Goal: Task Accomplishment & Management: Manage account settings

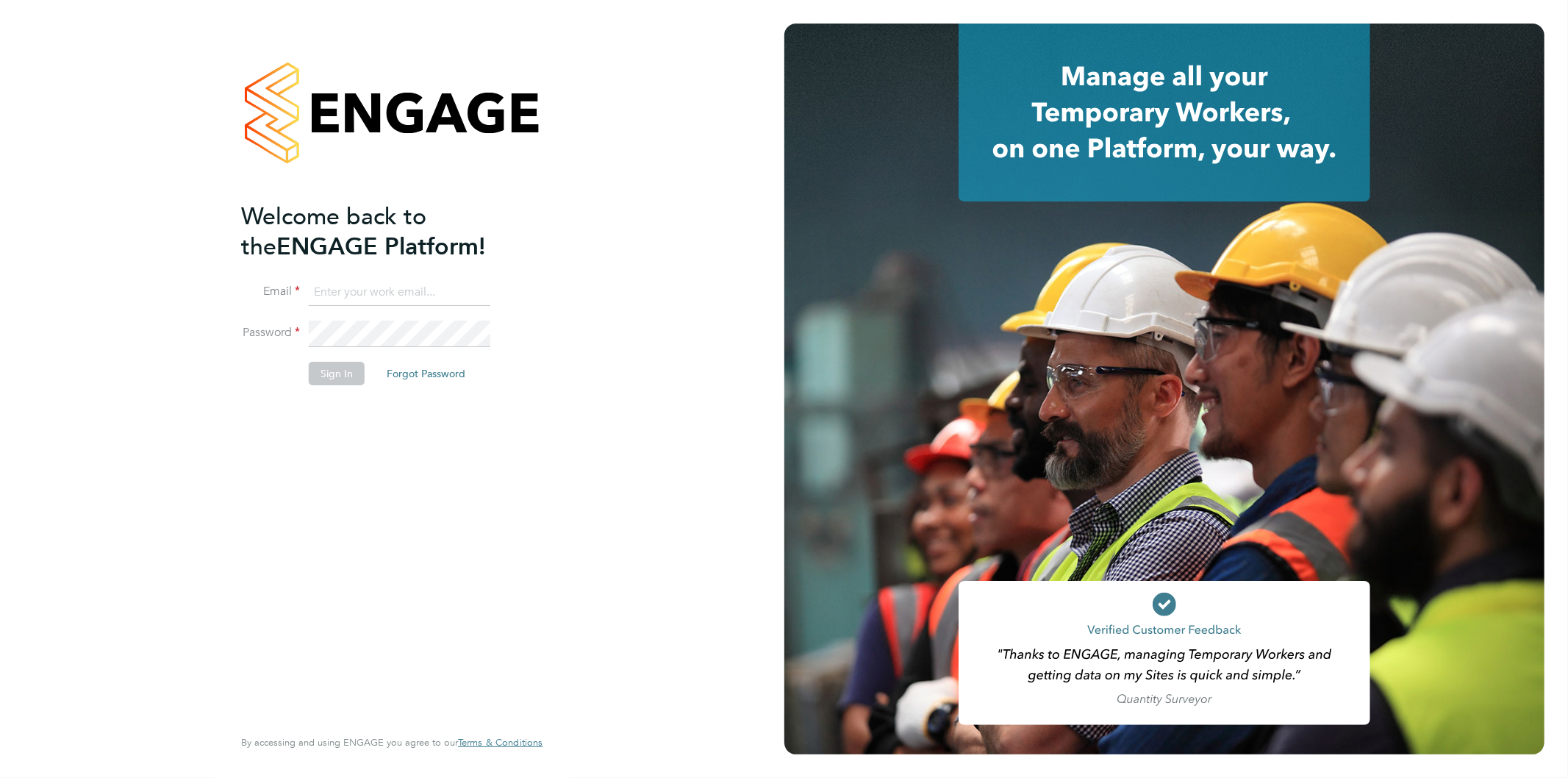
type input "[EMAIL_ADDRESS][PERSON_NAME][DOMAIN_NAME]"
click at [329, 377] on button "Sign In" at bounding box center [337, 373] width 56 height 23
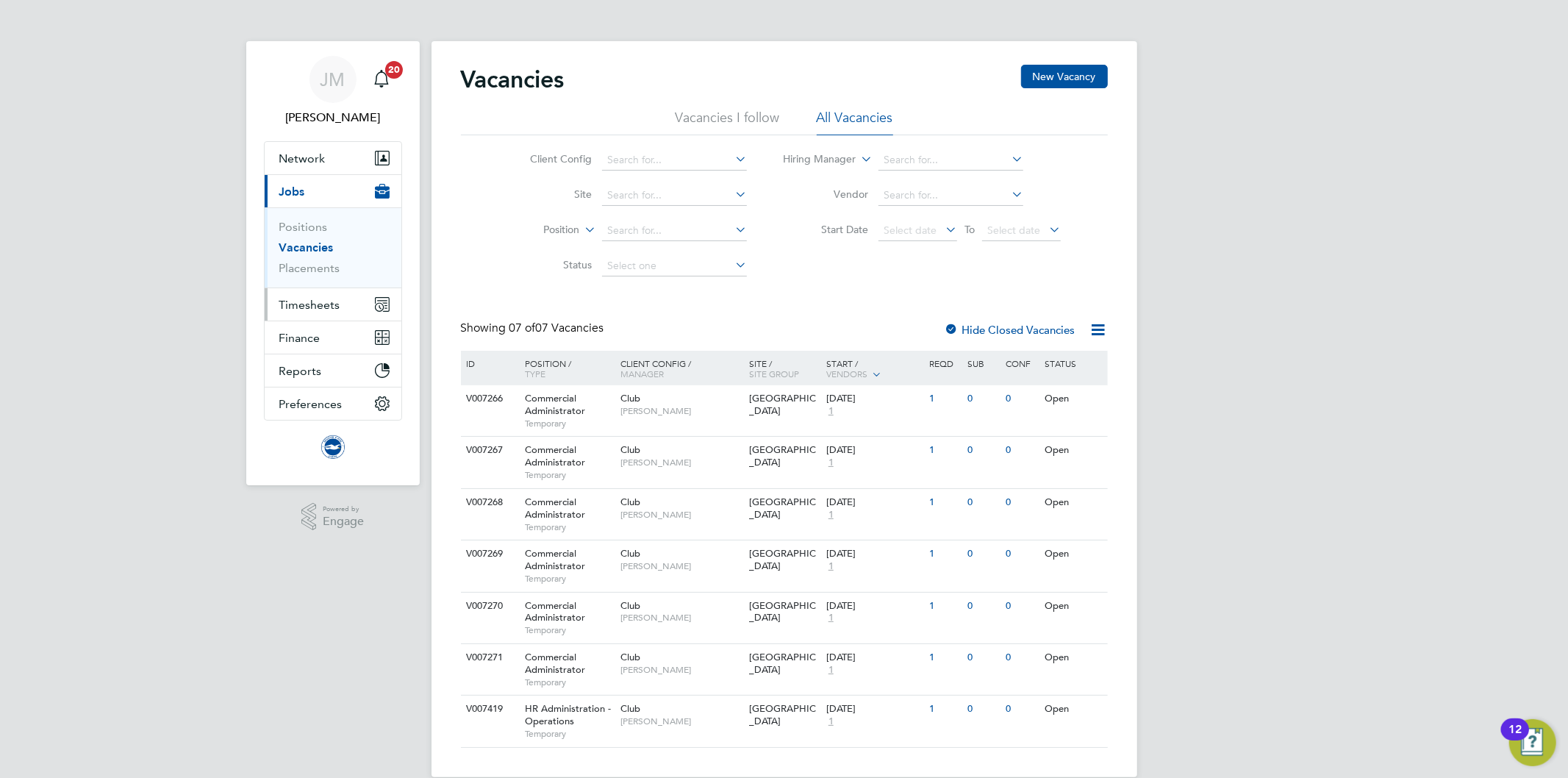
click at [305, 307] on span "Timesheets" at bounding box center [310, 304] width 61 height 14
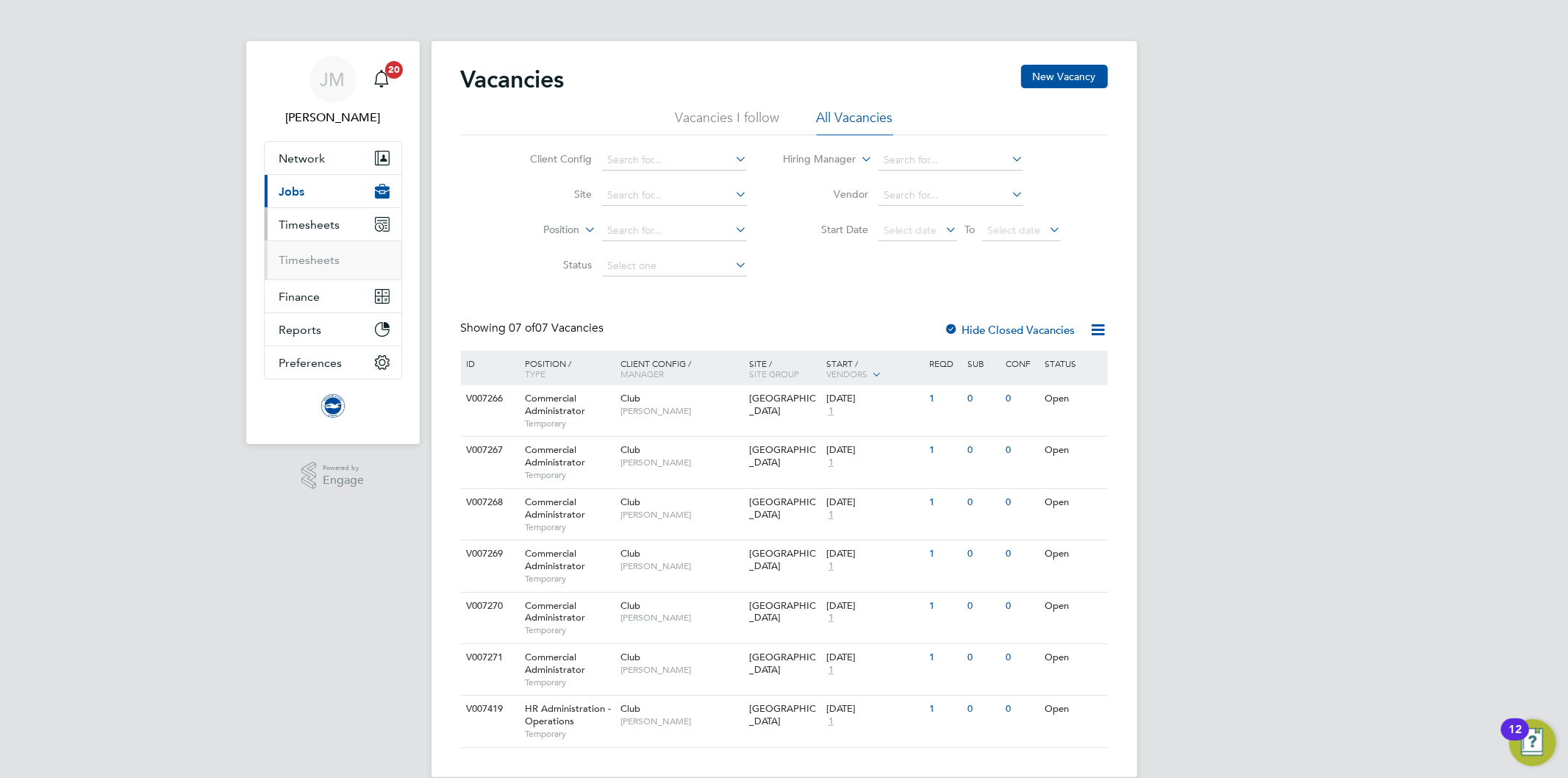
click at [297, 193] on span "Jobs" at bounding box center [292, 191] width 26 height 14
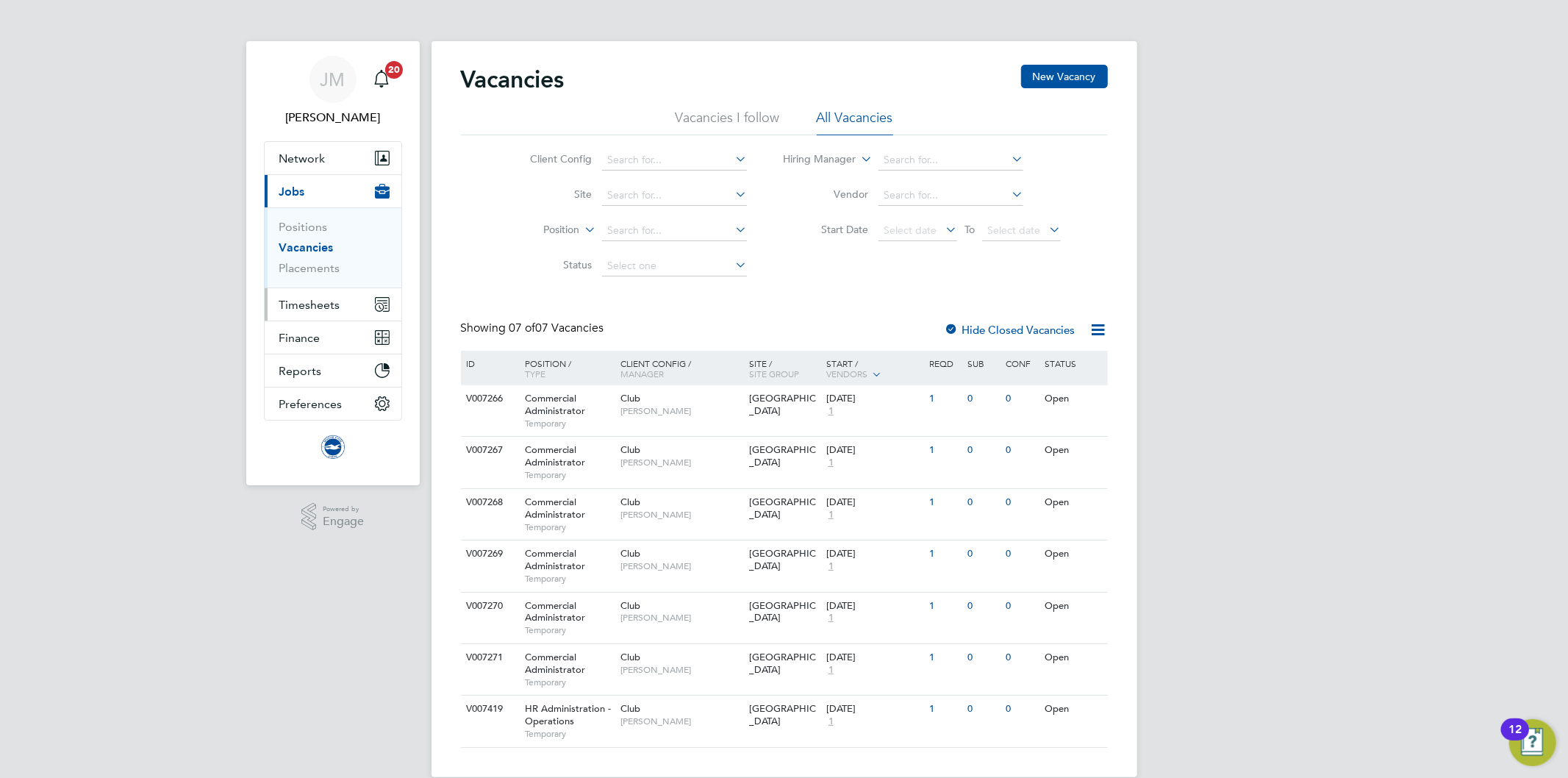
click at [287, 297] on span "Timesheets" at bounding box center [310, 304] width 61 height 14
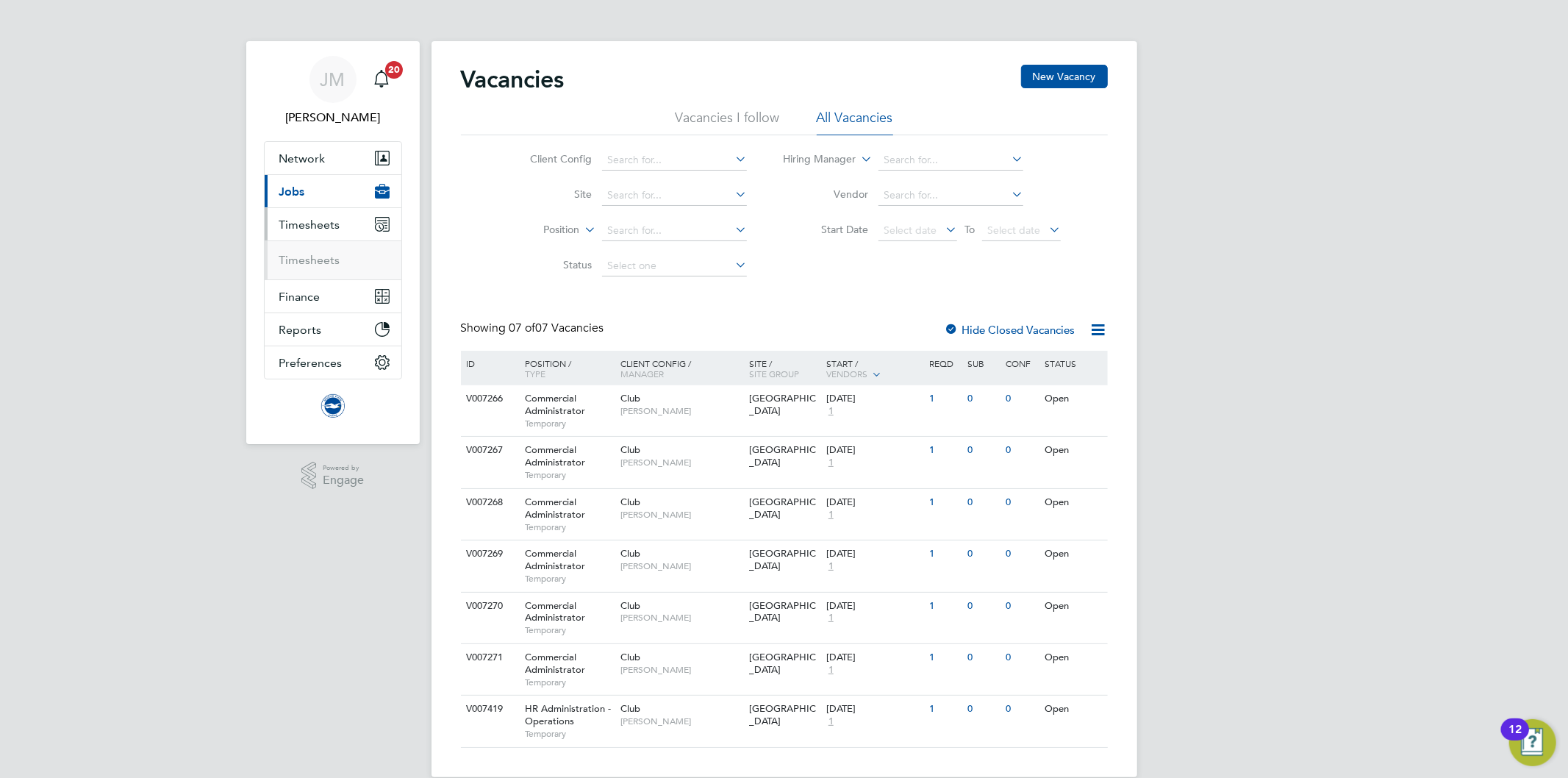
click at [313, 268] on ul "Timesheets" at bounding box center [333, 260] width 137 height 39
click at [323, 258] on link "Timesheets" at bounding box center [310, 260] width 61 height 14
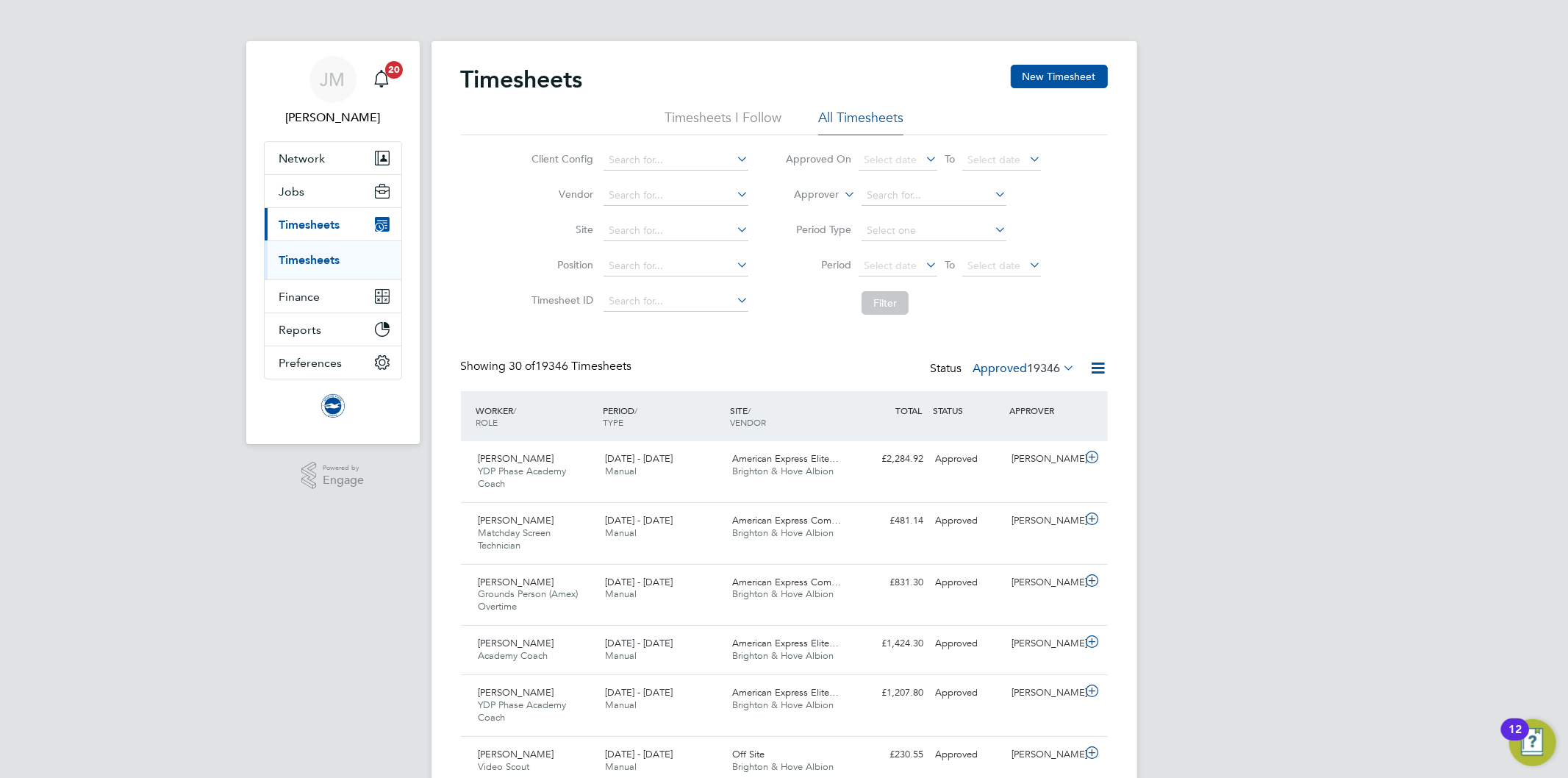
click at [841, 196] on icon at bounding box center [841, 190] width 0 height 13
click at [811, 217] on li "Worker" at bounding box center [803, 211] width 73 height 19
click at [896, 201] on input at bounding box center [934, 195] width 145 height 20
type input "parker"
click at [325, 77] on span "JM" at bounding box center [333, 78] width 25 height 19
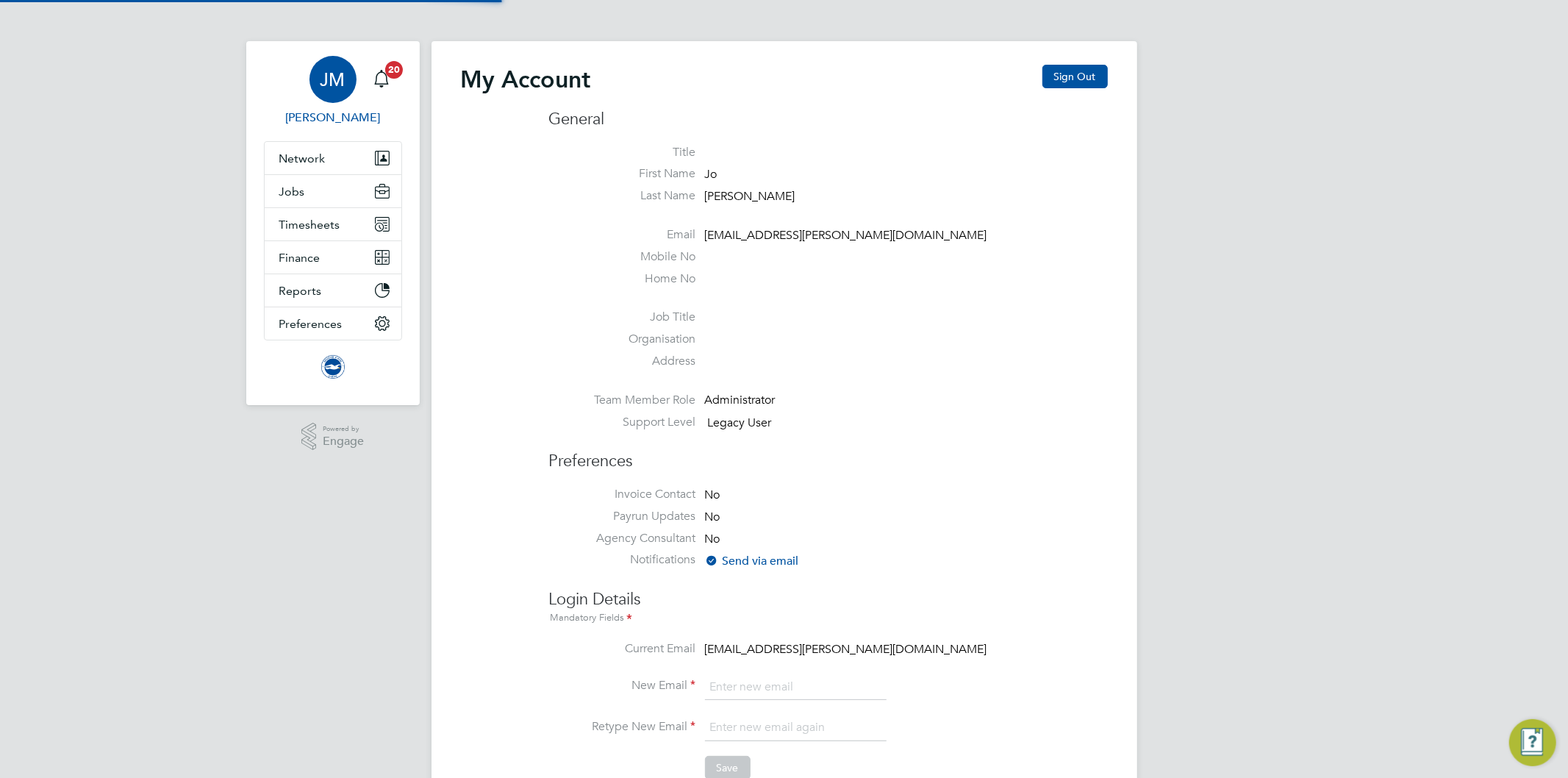
type input "[EMAIL_ADDRESS][PERSON_NAME][DOMAIN_NAME]"
click at [1091, 77] on button "Sign Out" at bounding box center [1075, 77] width 65 height 23
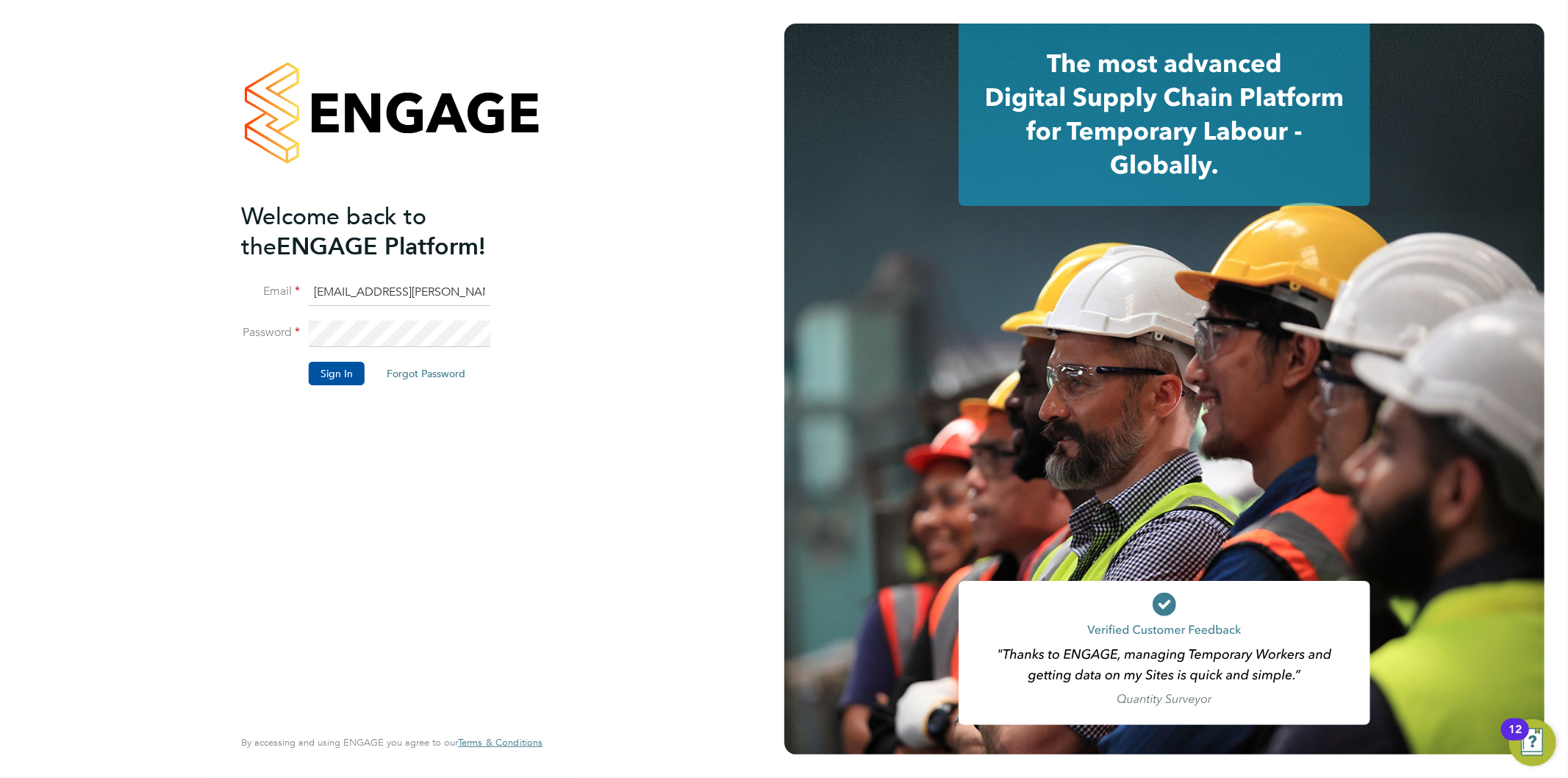
click at [398, 294] on input "[EMAIL_ADDRESS][PERSON_NAME][DOMAIN_NAME]" at bounding box center [400, 293] width 182 height 27
type input "[EMAIL_ADDRESS][PERSON_NAME][DOMAIN_NAME]"
click at [335, 373] on button "Sign In" at bounding box center [337, 373] width 56 height 23
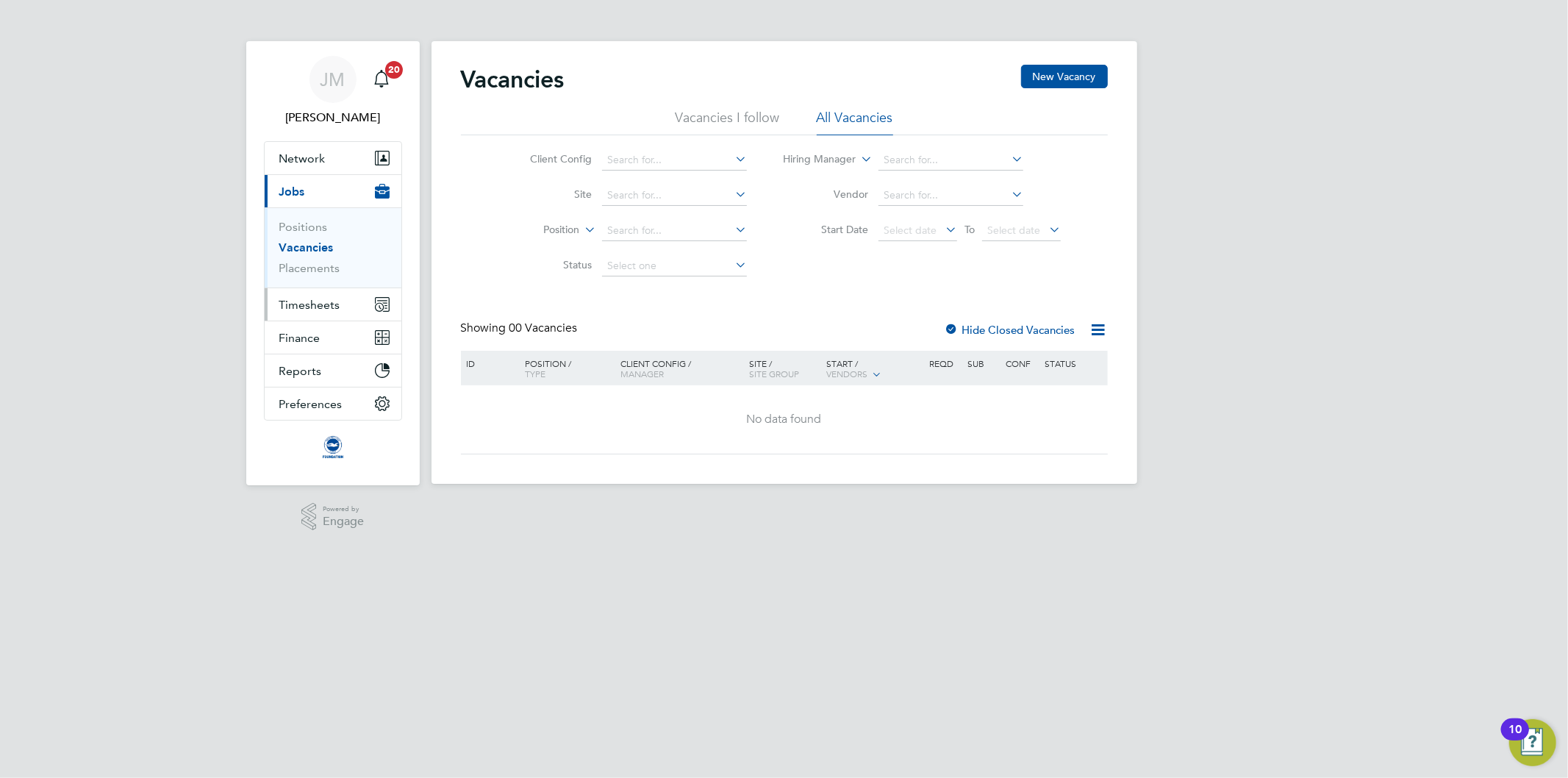
click at [319, 303] on span "Timesheets" at bounding box center [310, 304] width 61 height 14
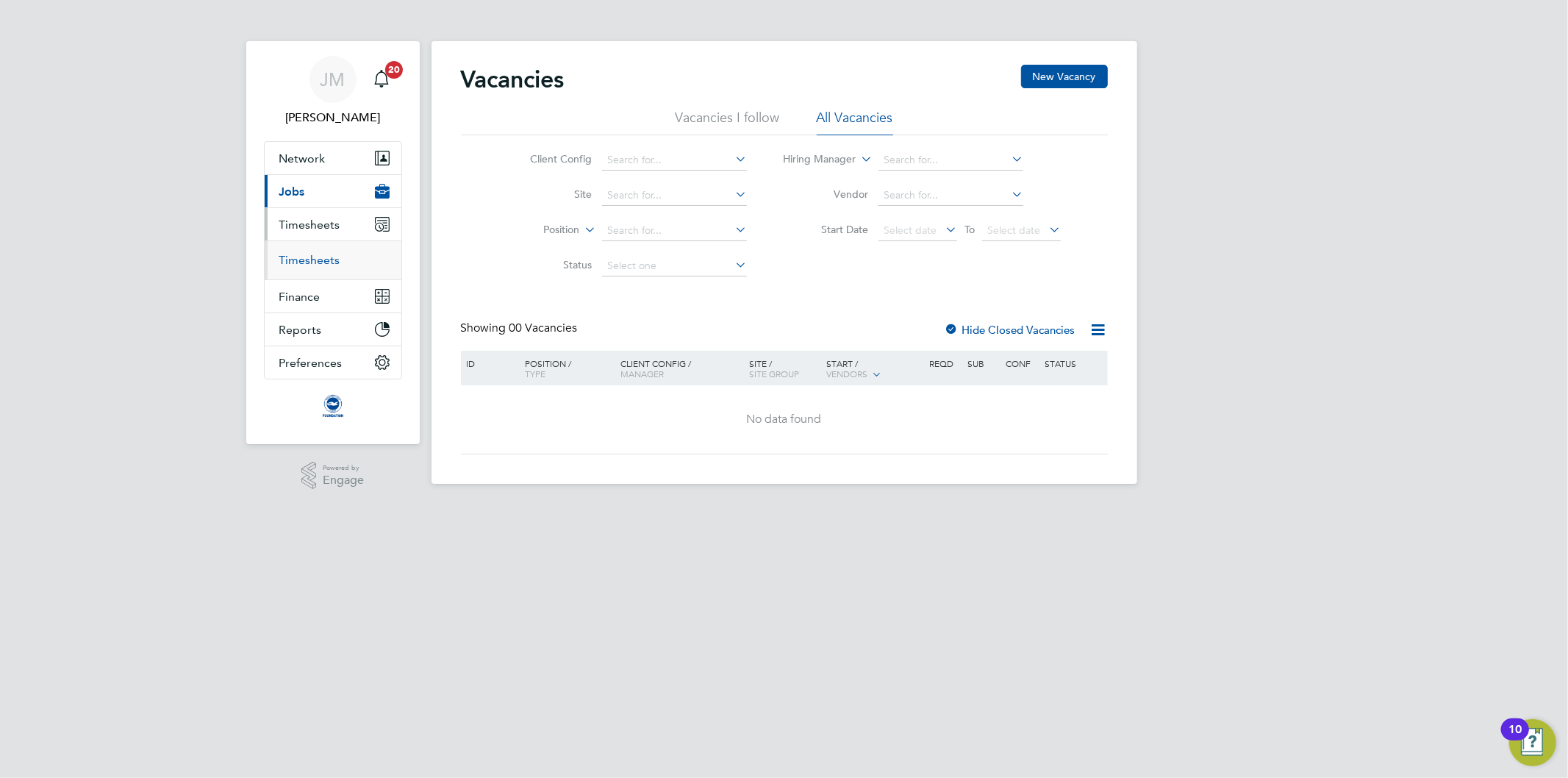
click at [319, 261] on link "Timesheets" at bounding box center [310, 260] width 61 height 14
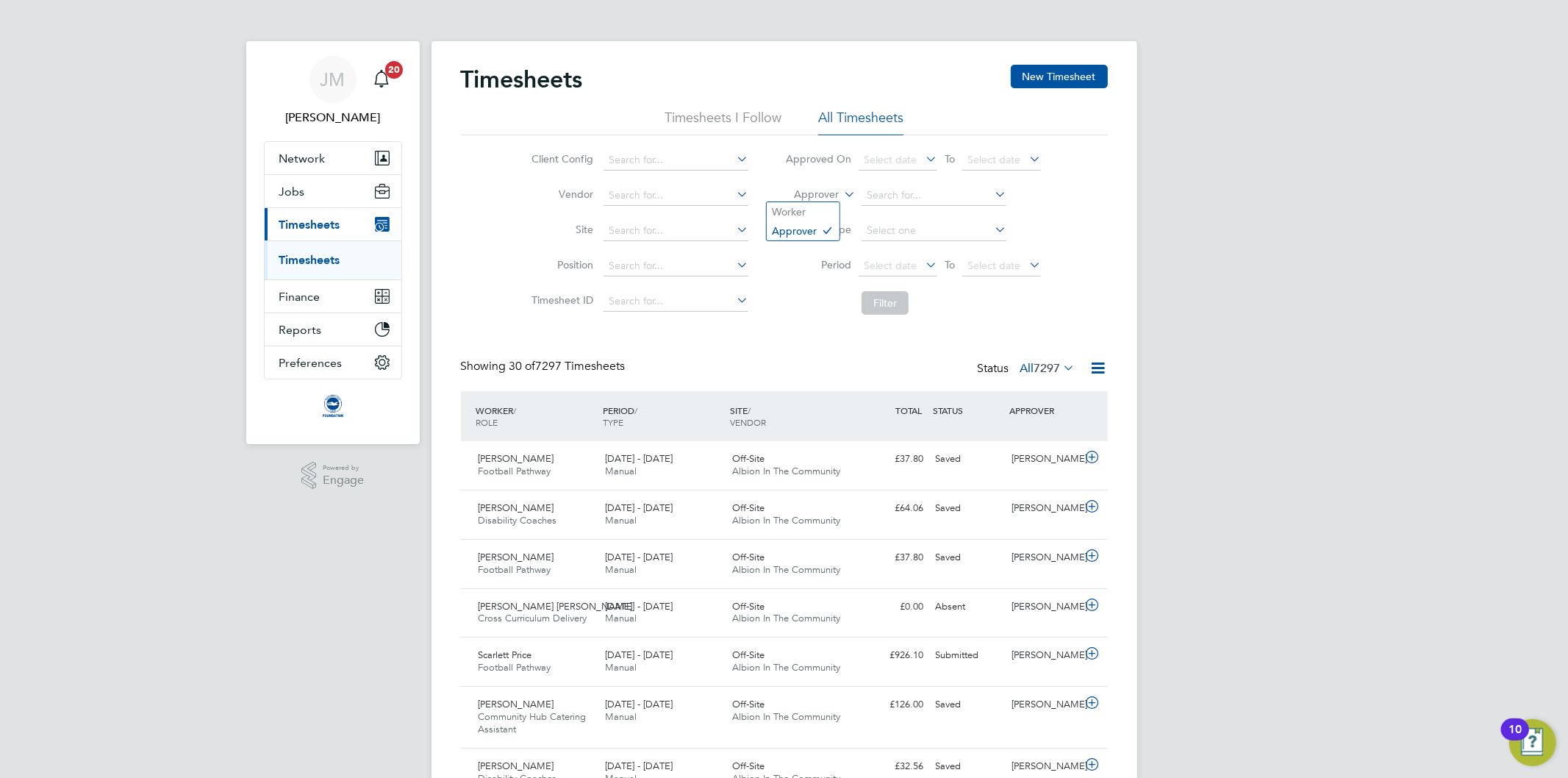
click at [841, 196] on icon at bounding box center [841, 190] width 0 height 13
click at [788, 207] on li "Worker" at bounding box center [803, 211] width 73 height 19
click at [916, 199] on input at bounding box center [934, 195] width 145 height 20
type input "parker"
click at [734, 155] on icon at bounding box center [734, 158] width 0 height 20
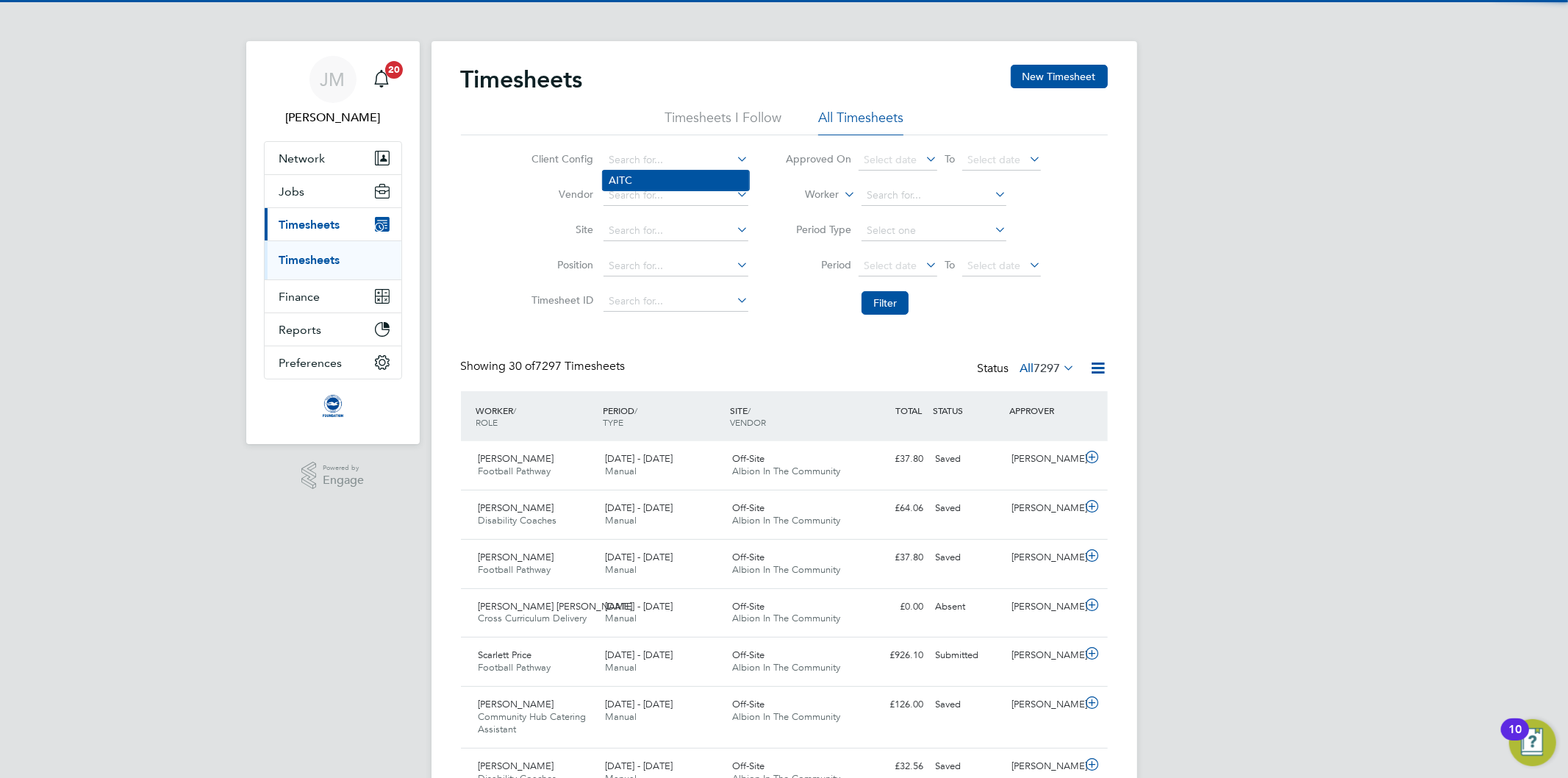
click at [655, 180] on li "AITC" at bounding box center [676, 181] width 146 height 20
type input "AITC"
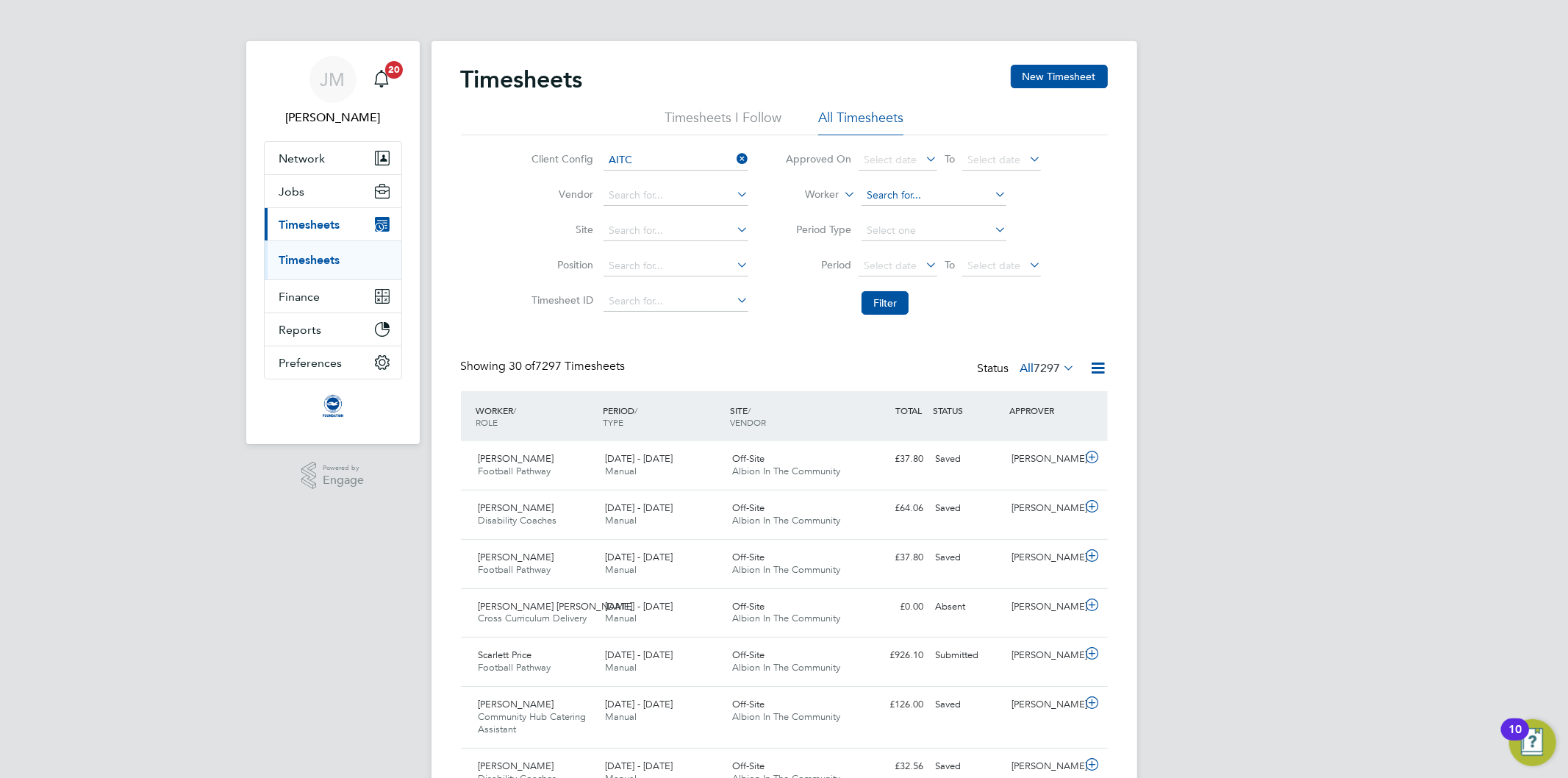
click at [912, 189] on input at bounding box center [934, 195] width 145 height 20
type input "parker"
click at [347, 69] on div "JM" at bounding box center [333, 79] width 47 height 47
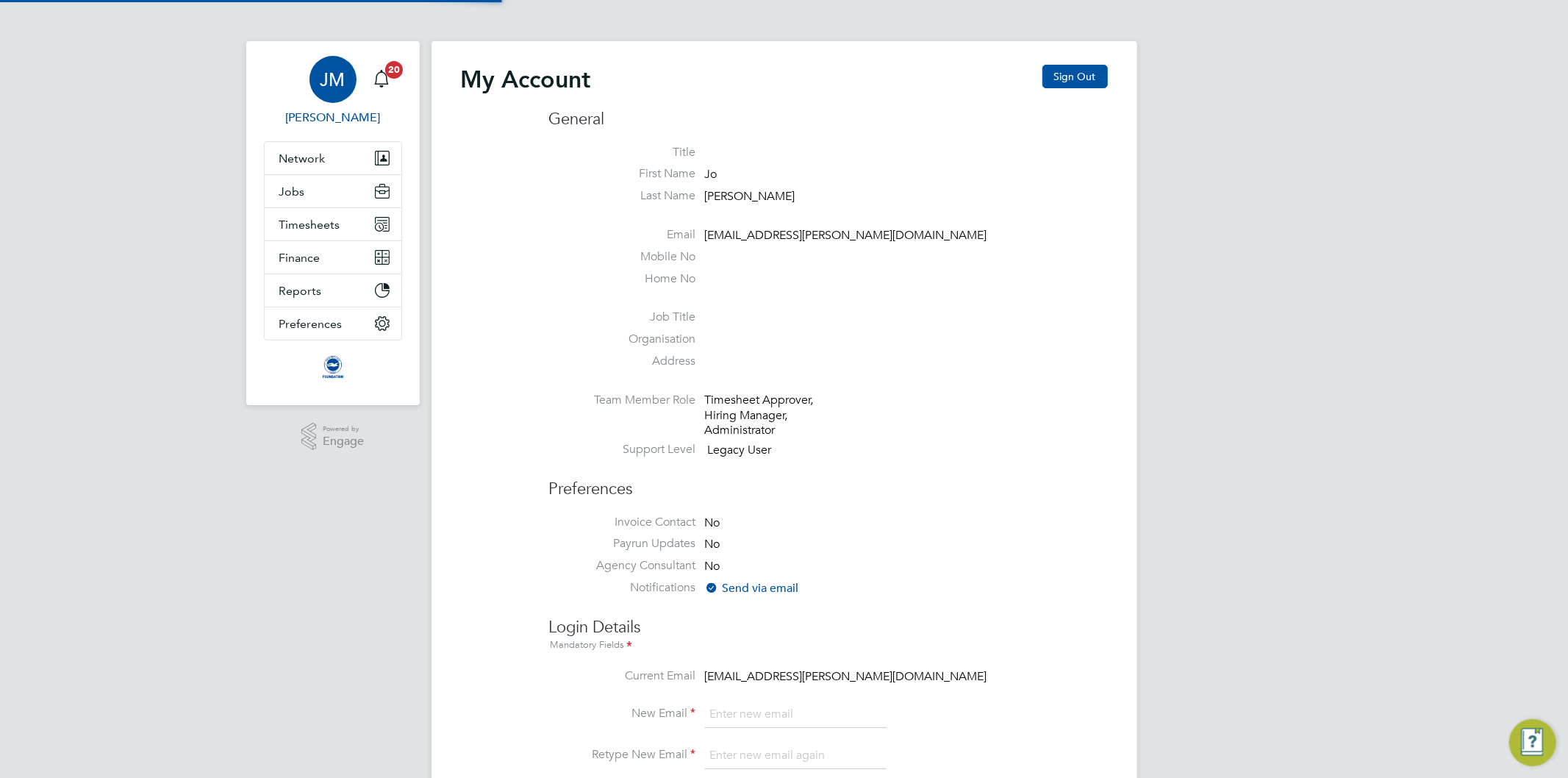
type input "[EMAIL_ADDRESS][PERSON_NAME][DOMAIN_NAME]"
click at [1091, 74] on button "Sign Out" at bounding box center [1075, 77] width 65 height 23
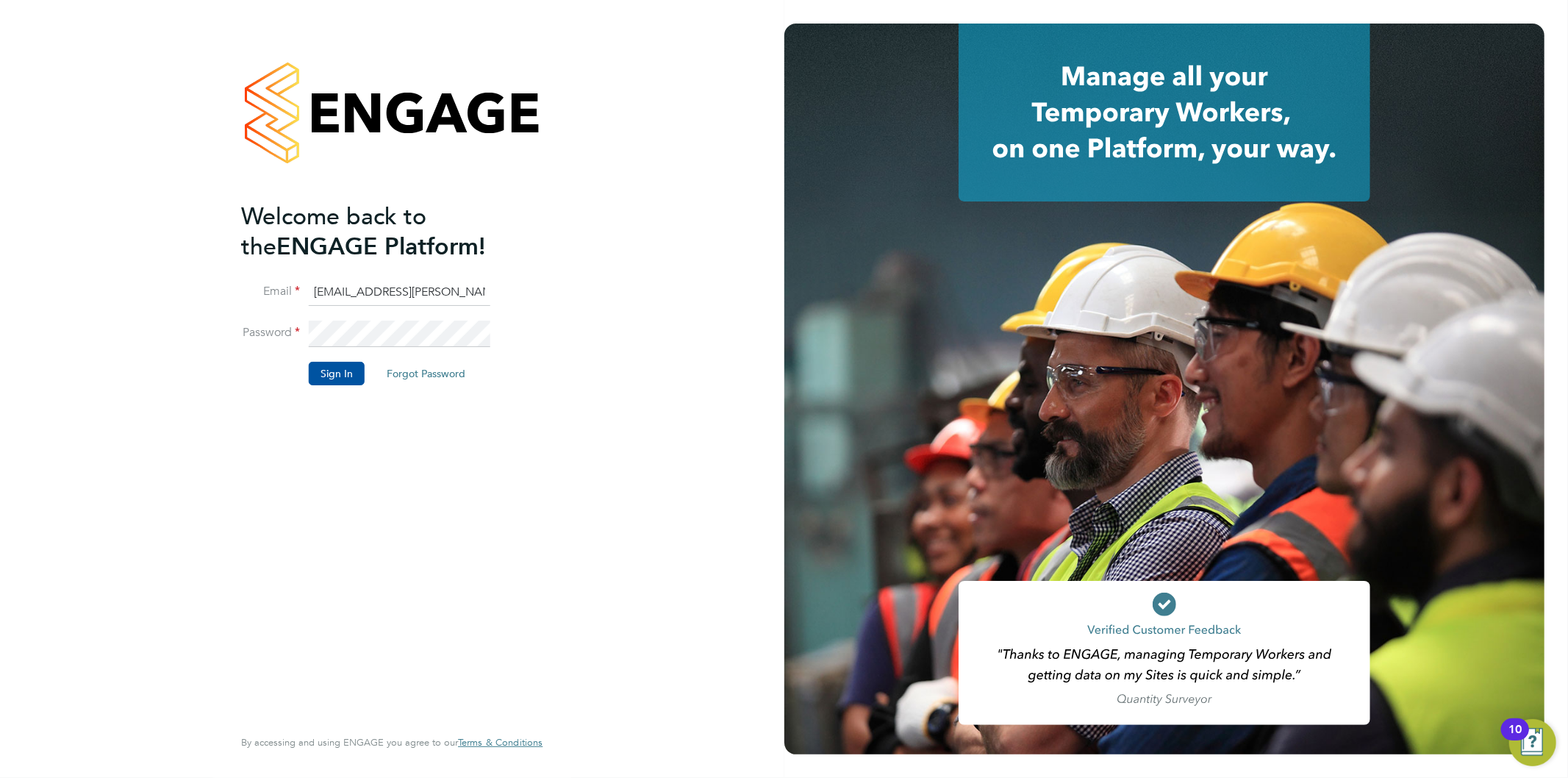
click at [402, 292] on input "Jo.morris@brightonandhovealbion.com" at bounding box center [400, 293] width 182 height 27
type input "Jo.morris@bhafc.co.uk"
click at [333, 376] on button "Sign In" at bounding box center [337, 373] width 56 height 23
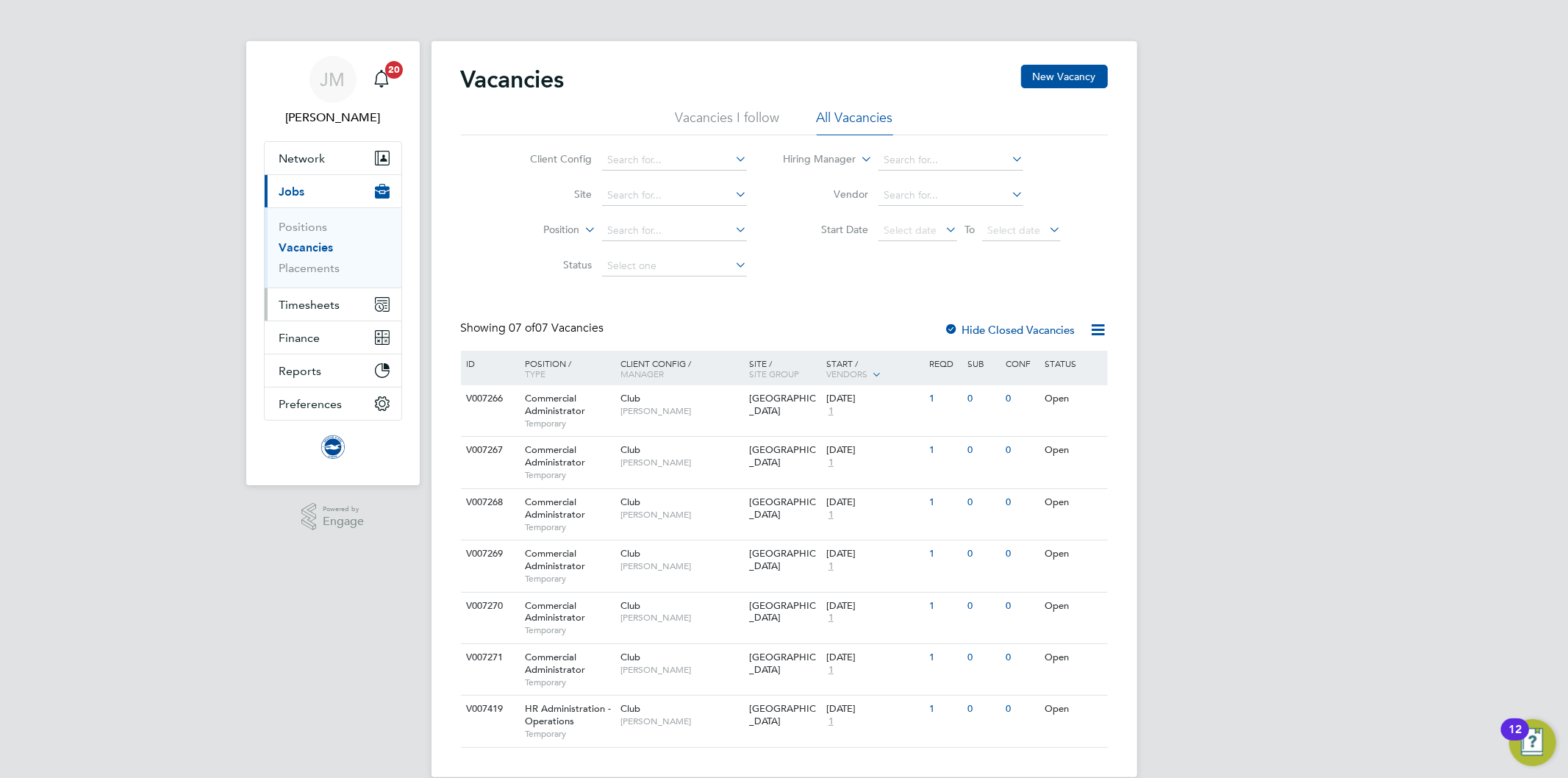
click at [318, 299] on span "Timesheets" at bounding box center [310, 304] width 61 height 14
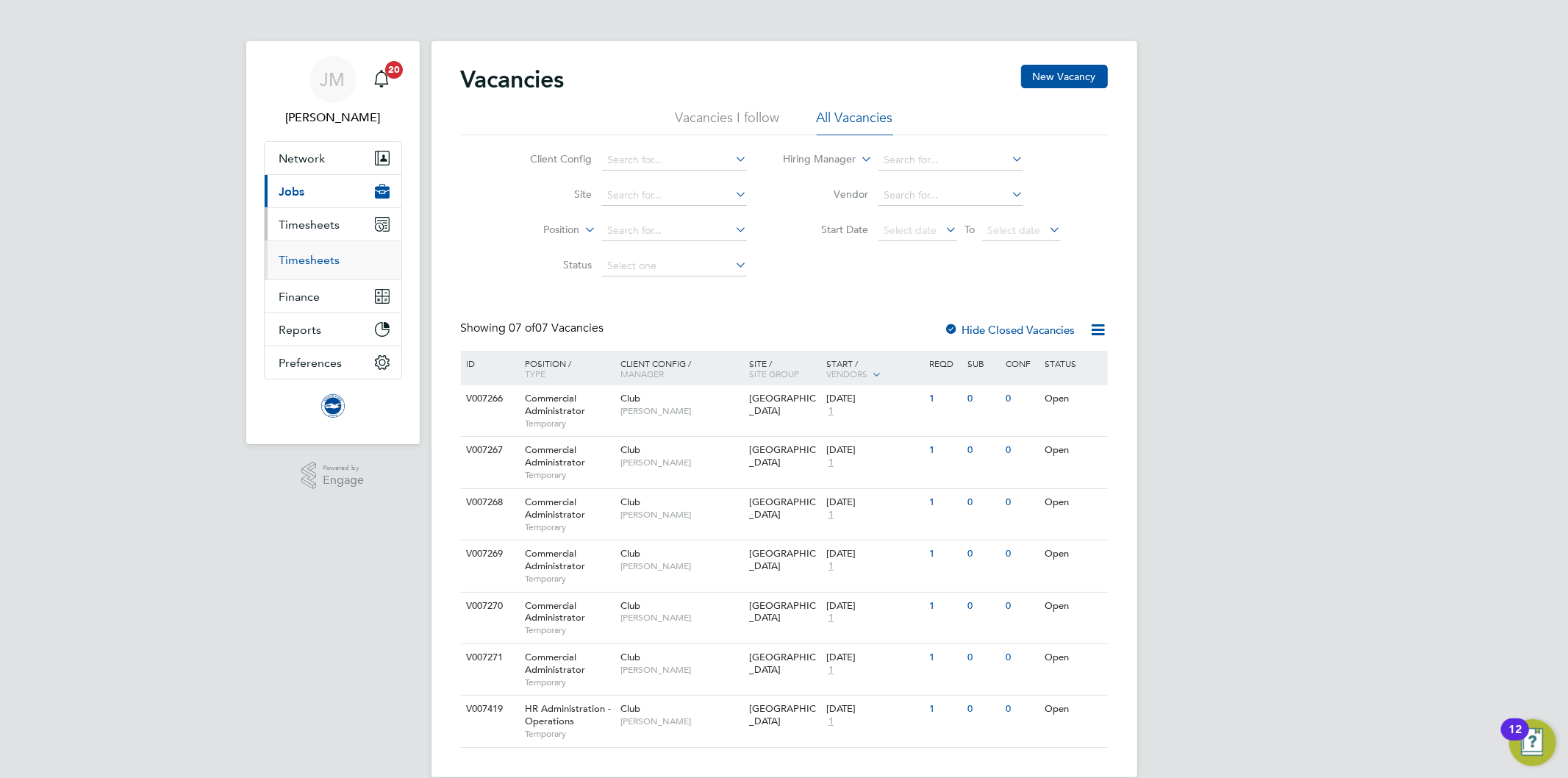
click at [316, 263] on link "Timesheets" at bounding box center [310, 260] width 61 height 14
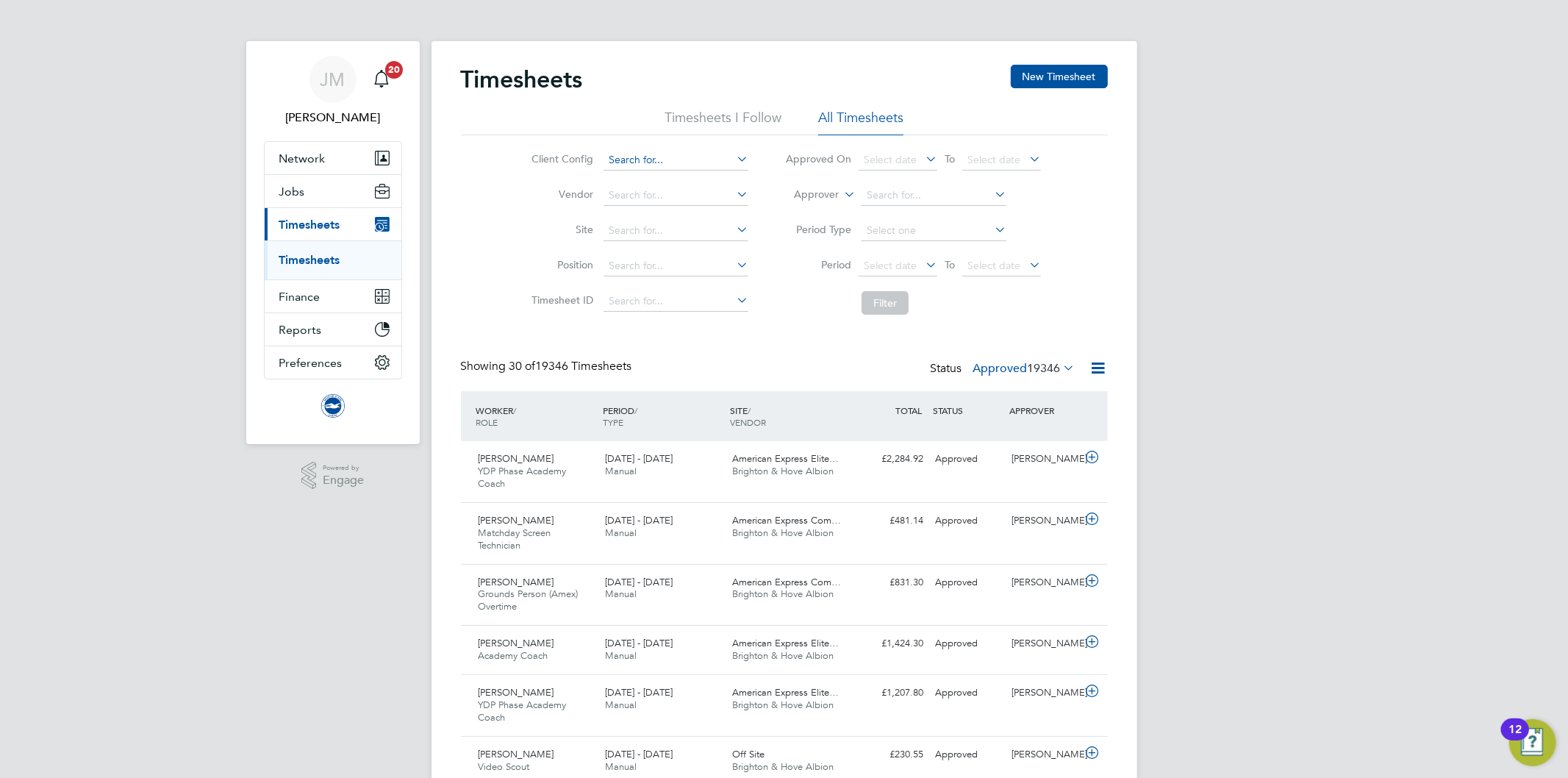
click at [662, 162] on input at bounding box center [676, 159] width 145 height 20
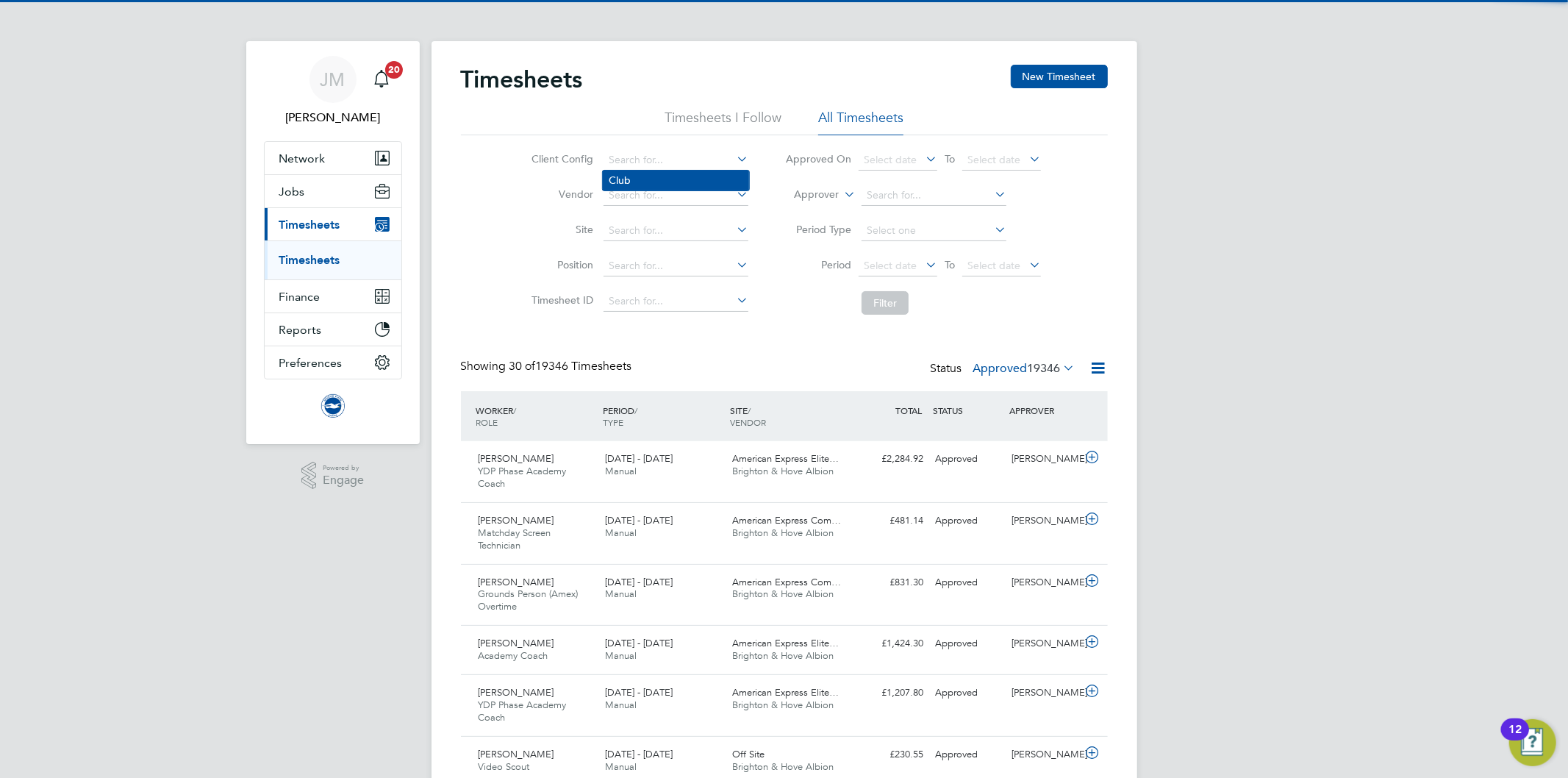
click at [627, 183] on li "Club" at bounding box center [676, 181] width 146 height 20
type input "Club"
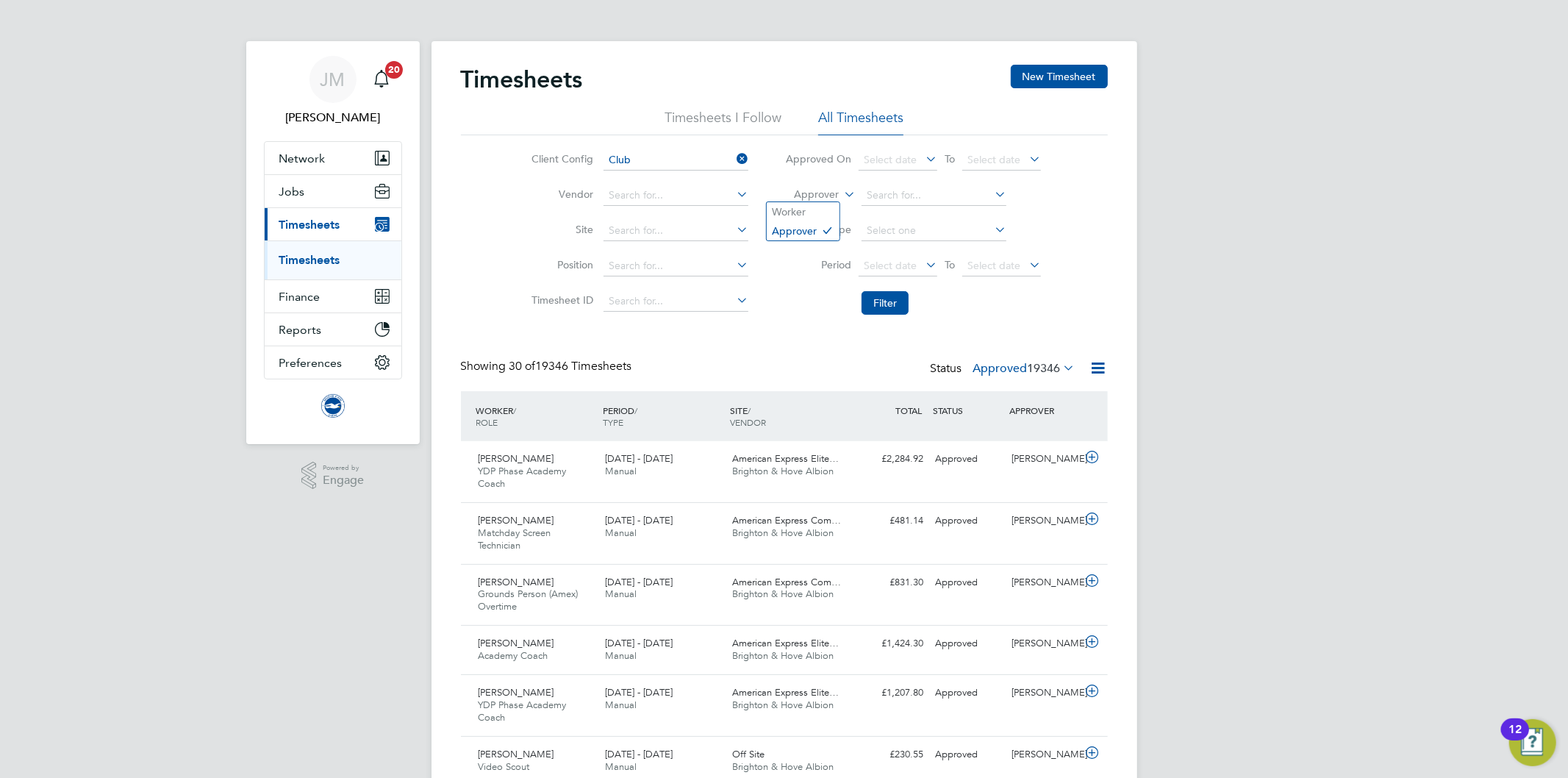
click at [841, 192] on icon at bounding box center [841, 190] width 0 height 13
click at [800, 206] on li "Worker" at bounding box center [803, 211] width 73 height 19
click at [884, 195] on input at bounding box center [934, 195] width 145 height 20
click at [913, 328] on li "Charlo tte South" at bounding box center [944, 336] width 167 height 20
type input "Charlotte South"
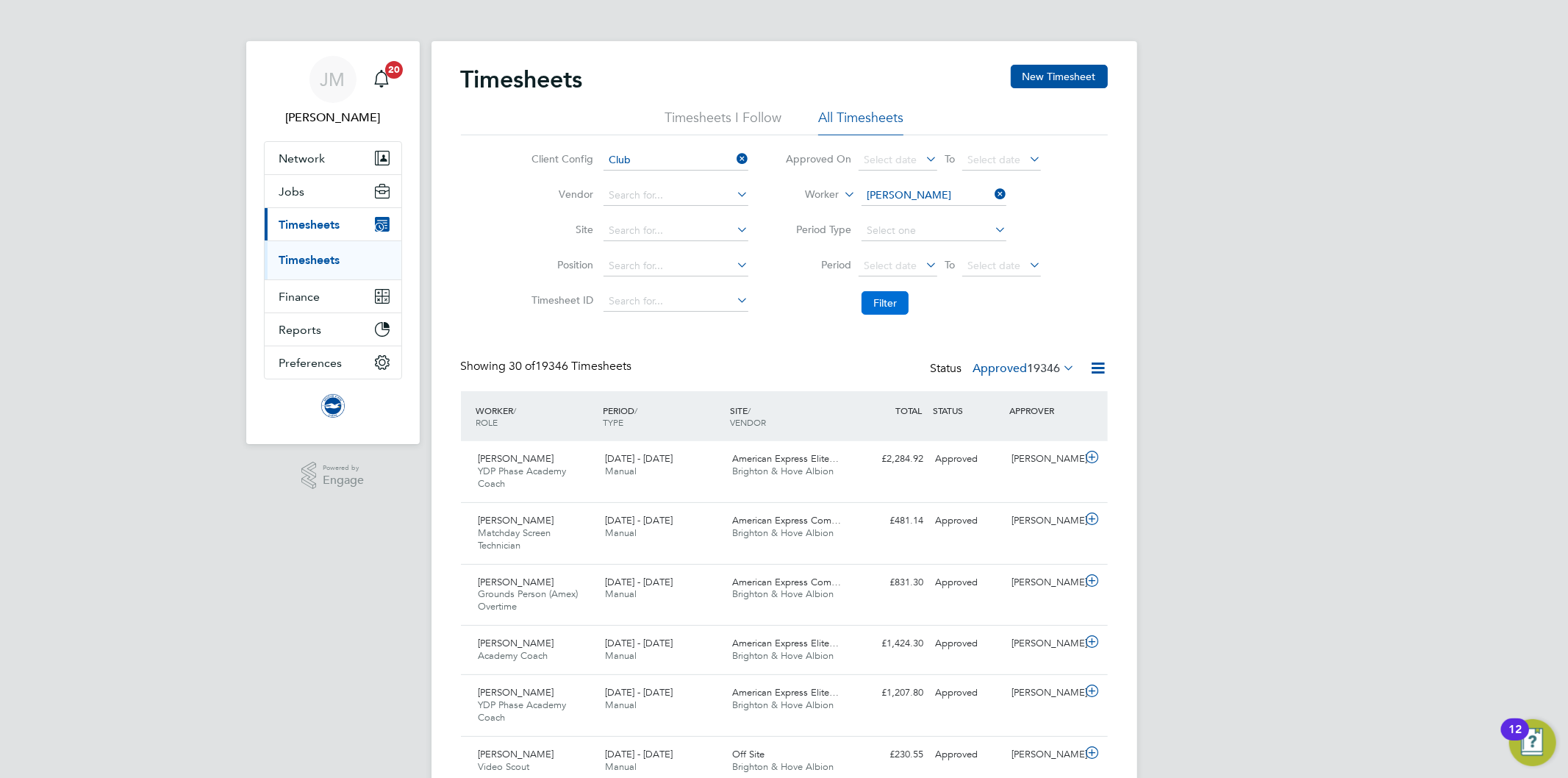
click at [888, 305] on button "Filter" at bounding box center [885, 303] width 47 height 23
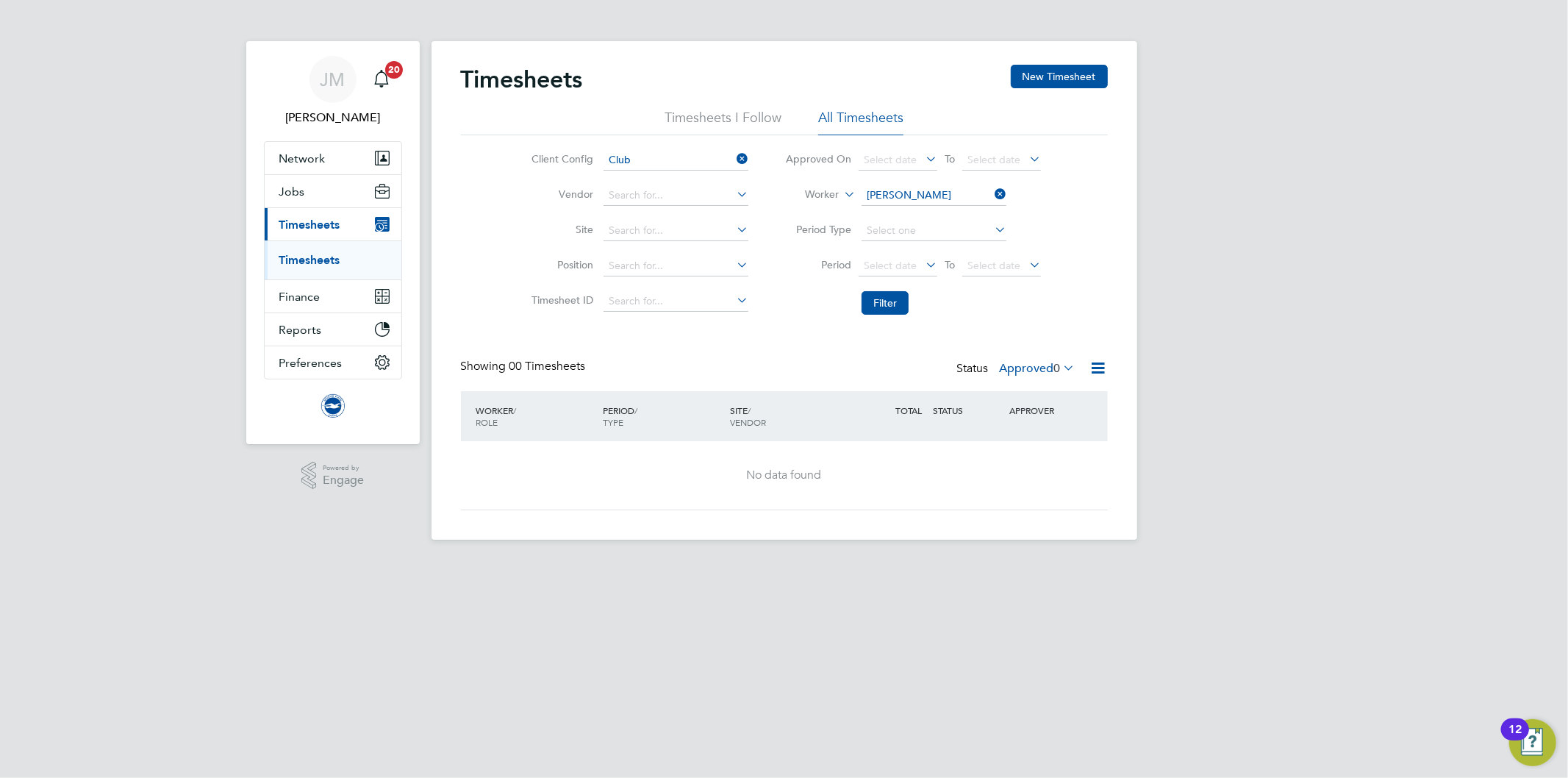
click at [992, 191] on icon at bounding box center [992, 193] width 0 height 20
click at [938, 196] on input at bounding box center [934, 195] width 145 height 20
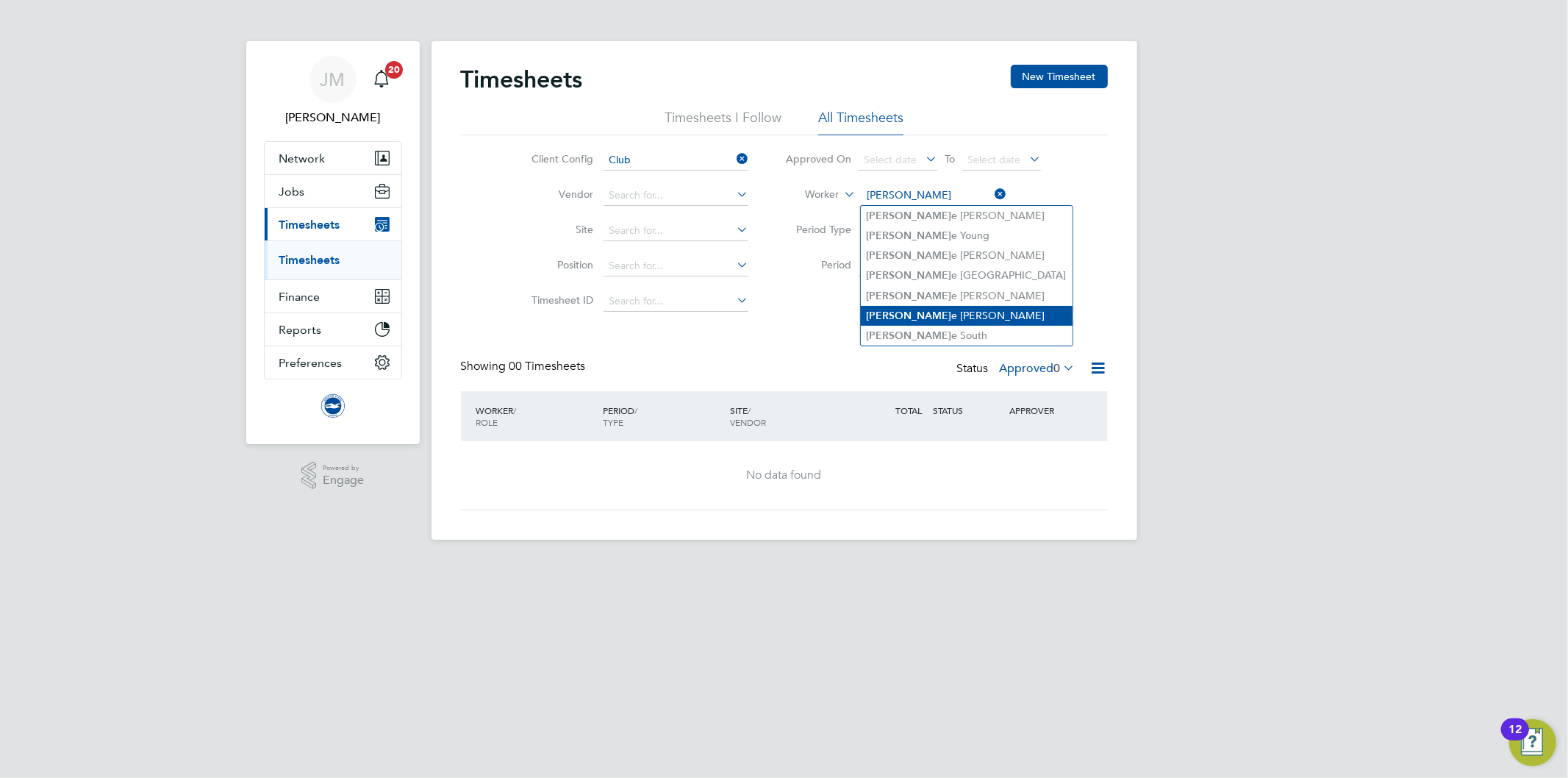
click at [959, 311] on li "Charlott e Dawson" at bounding box center [967, 315] width 212 height 20
type input "Charlotte Dawson"
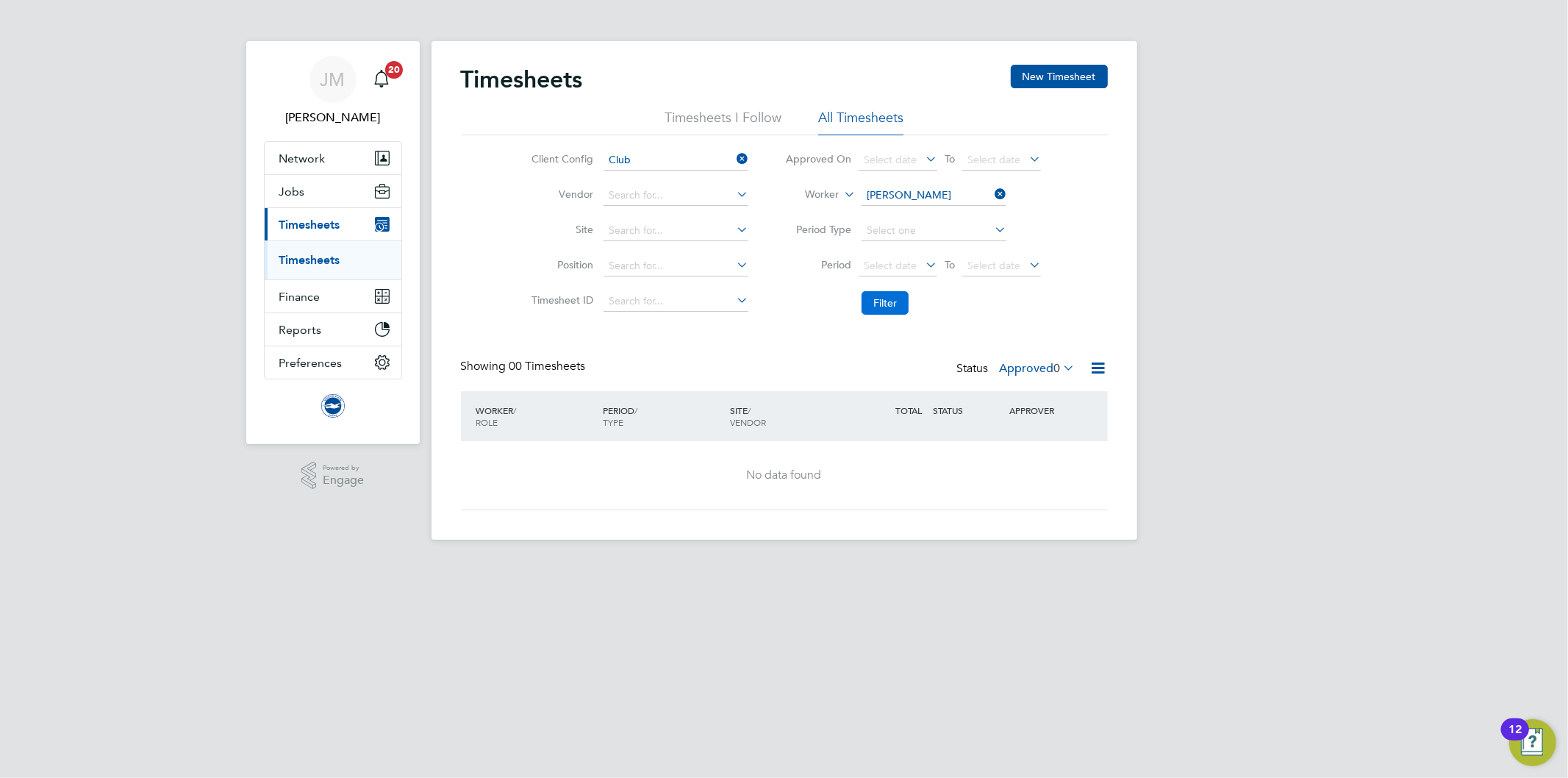
click at [896, 298] on button "Filter" at bounding box center [885, 303] width 47 height 23
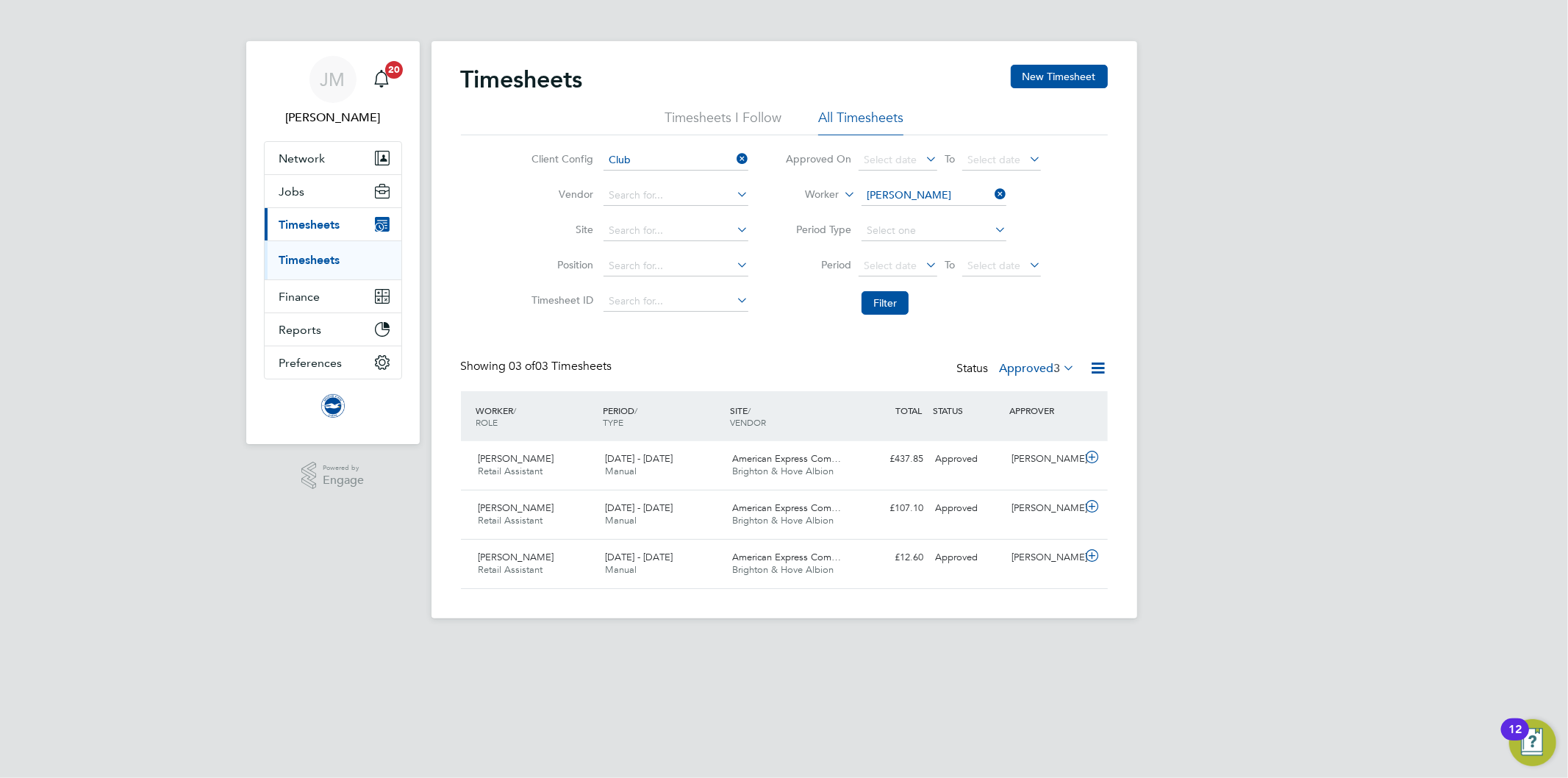
click at [992, 192] on icon at bounding box center [992, 193] width 0 height 20
click at [906, 193] on input at bounding box center [934, 195] width 145 height 20
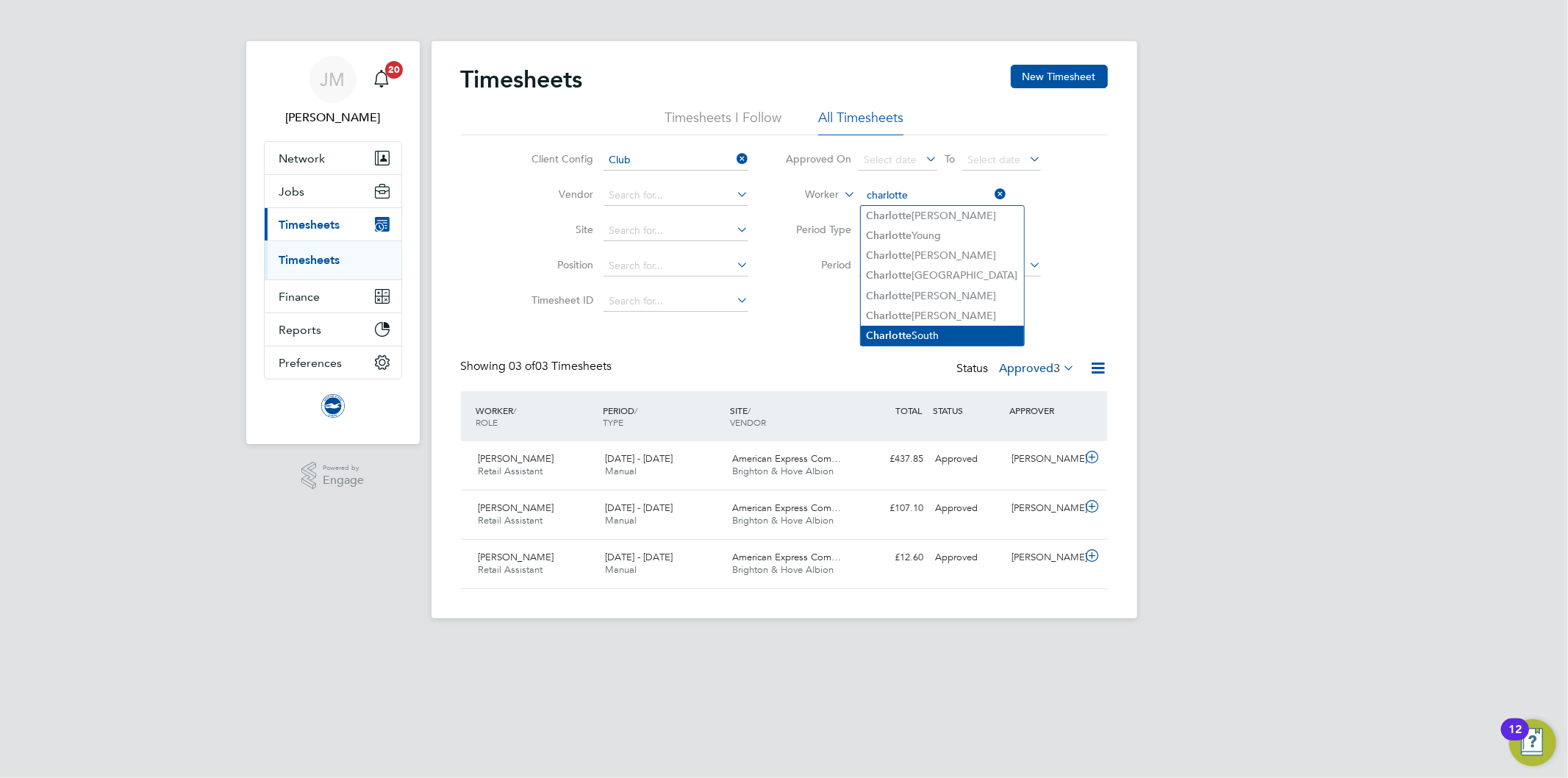
click at [905, 329] on b "Charlotte" at bounding box center [889, 336] width 45 height 12
type input "Charlotte South"
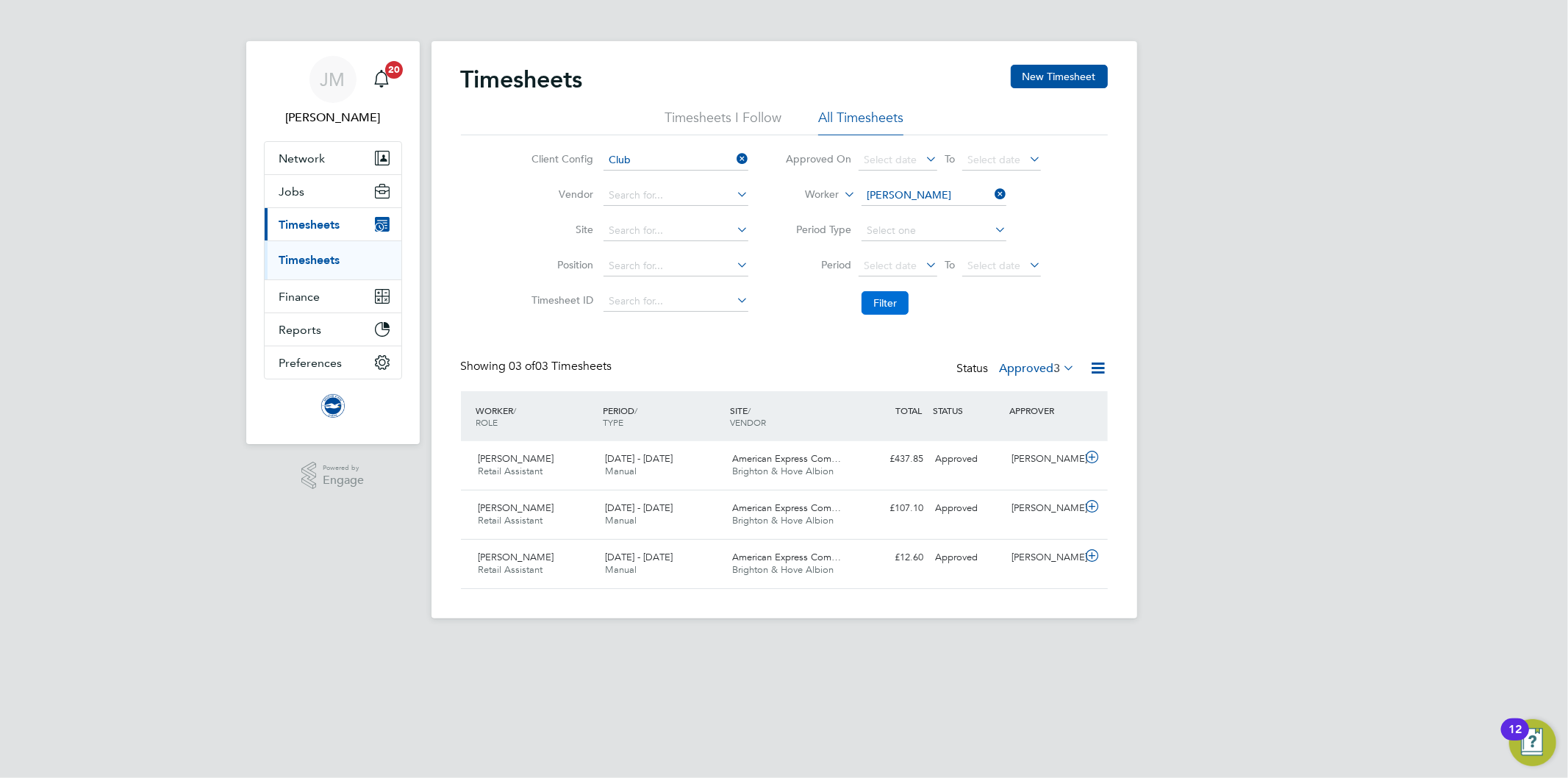
click at [887, 307] on button "Filter" at bounding box center [885, 303] width 47 height 23
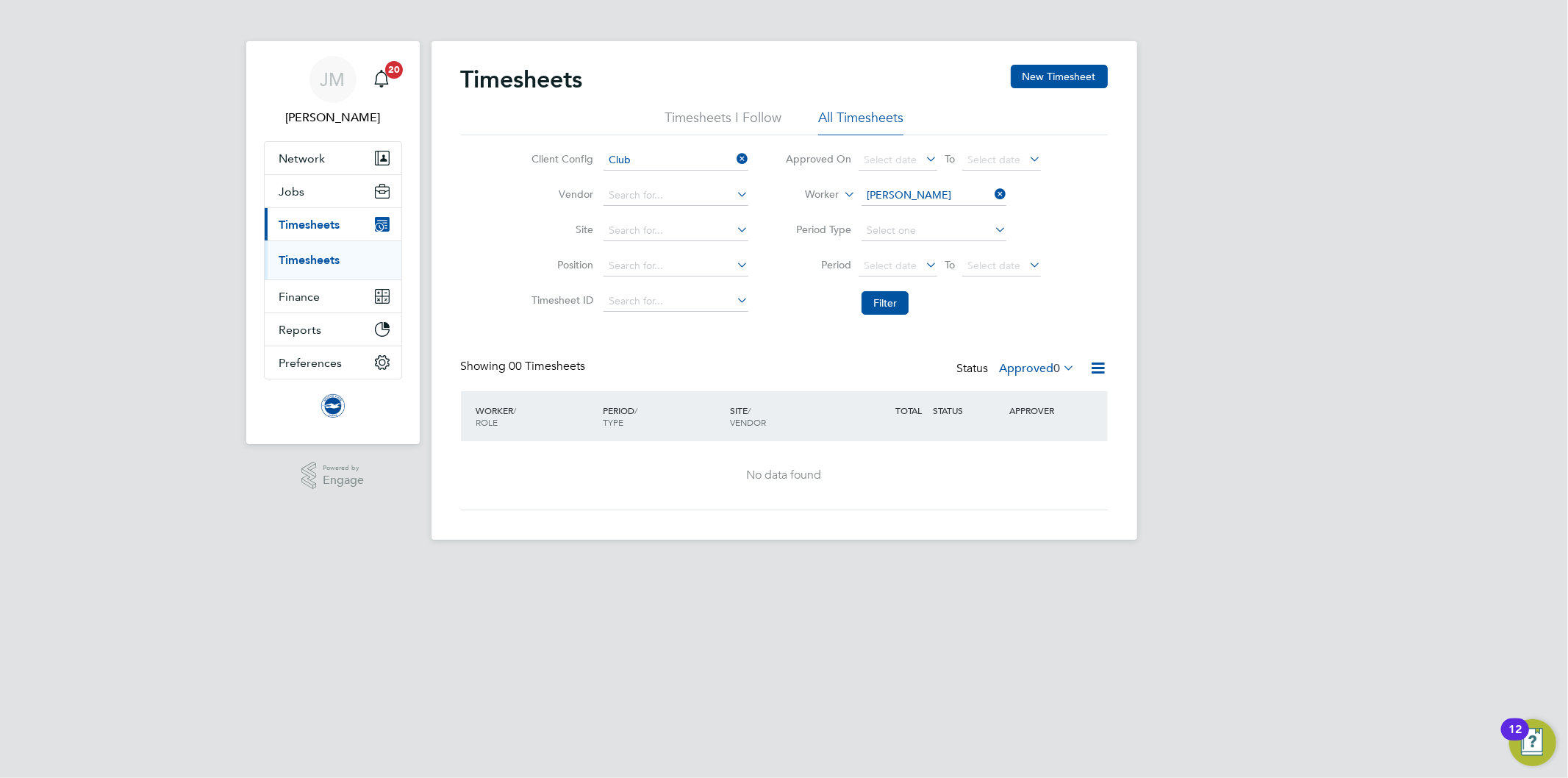
click at [978, 297] on li "Filter" at bounding box center [913, 303] width 293 height 38
click at [741, 351] on div "Timesheets New Timesheet Timesheets I Follow All Timesheets Client Config Club …" at bounding box center [784, 288] width 647 height 445
click at [288, 193] on span "Jobs" at bounding box center [292, 191] width 26 height 14
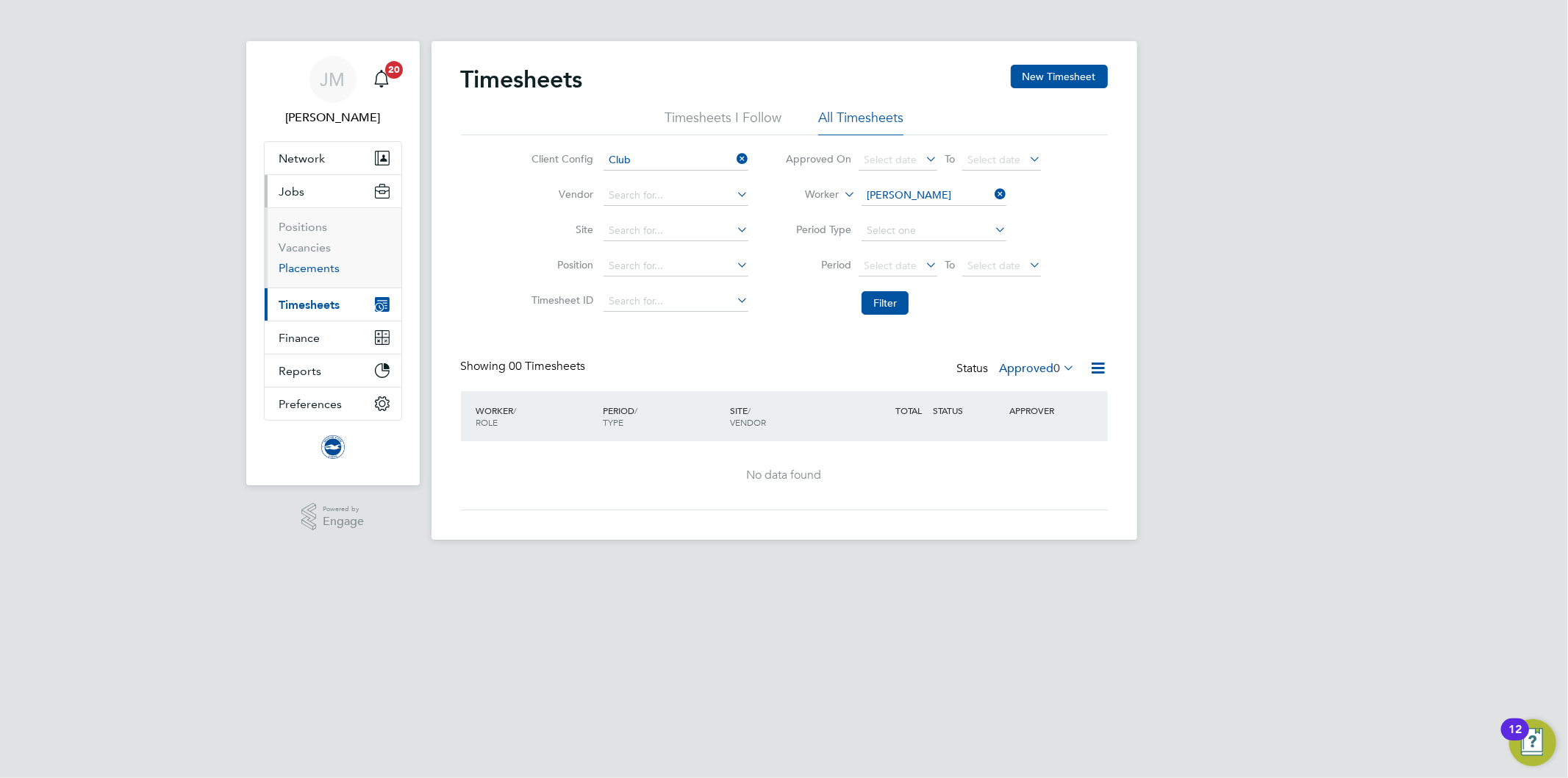
click at [314, 269] on link "Placements" at bounding box center [310, 268] width 61 height 14
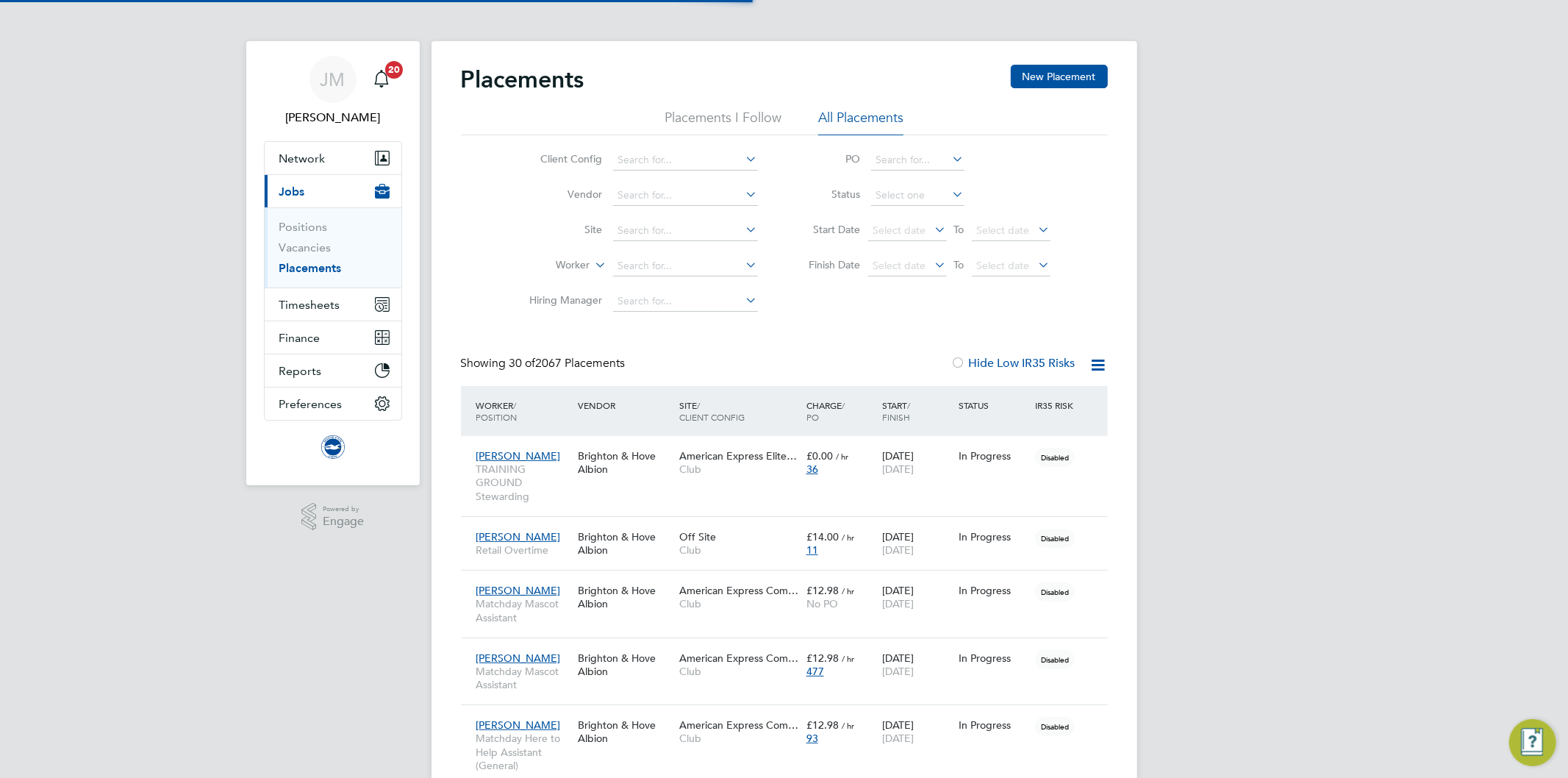
scroll to position [41, 128]
click at [592, 265] on icon at bounding box center [592, 261] width 0 height 13
click at [1104, 368] on icon at bounding box center [1099, 365] width 19 height 19
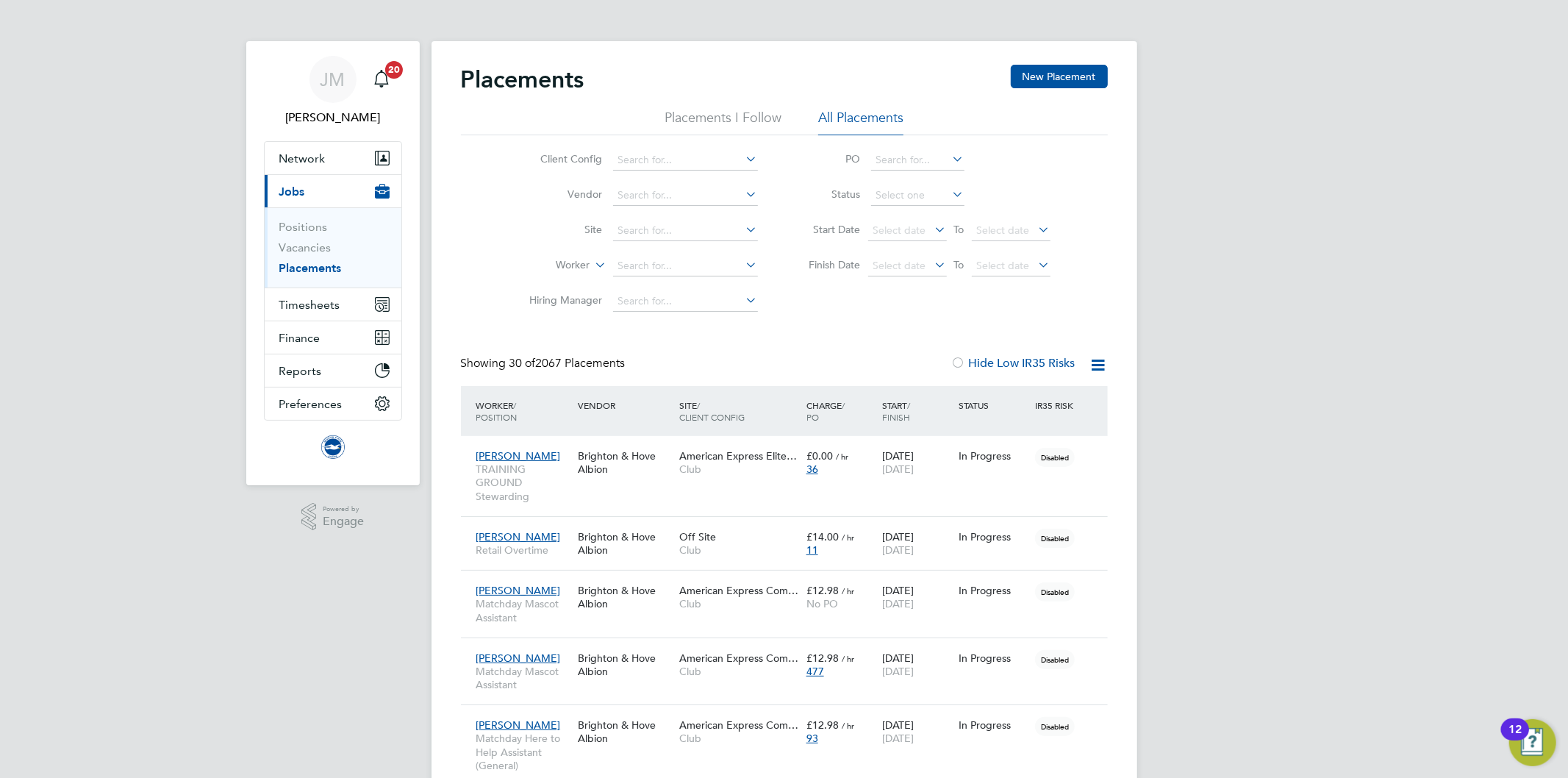
click at [592, 262] on icon at bounding box center [592, 261] width 0 height 13
click at [540, 296] on li "Position" at bounding box center [545, 301] width 91 height 19
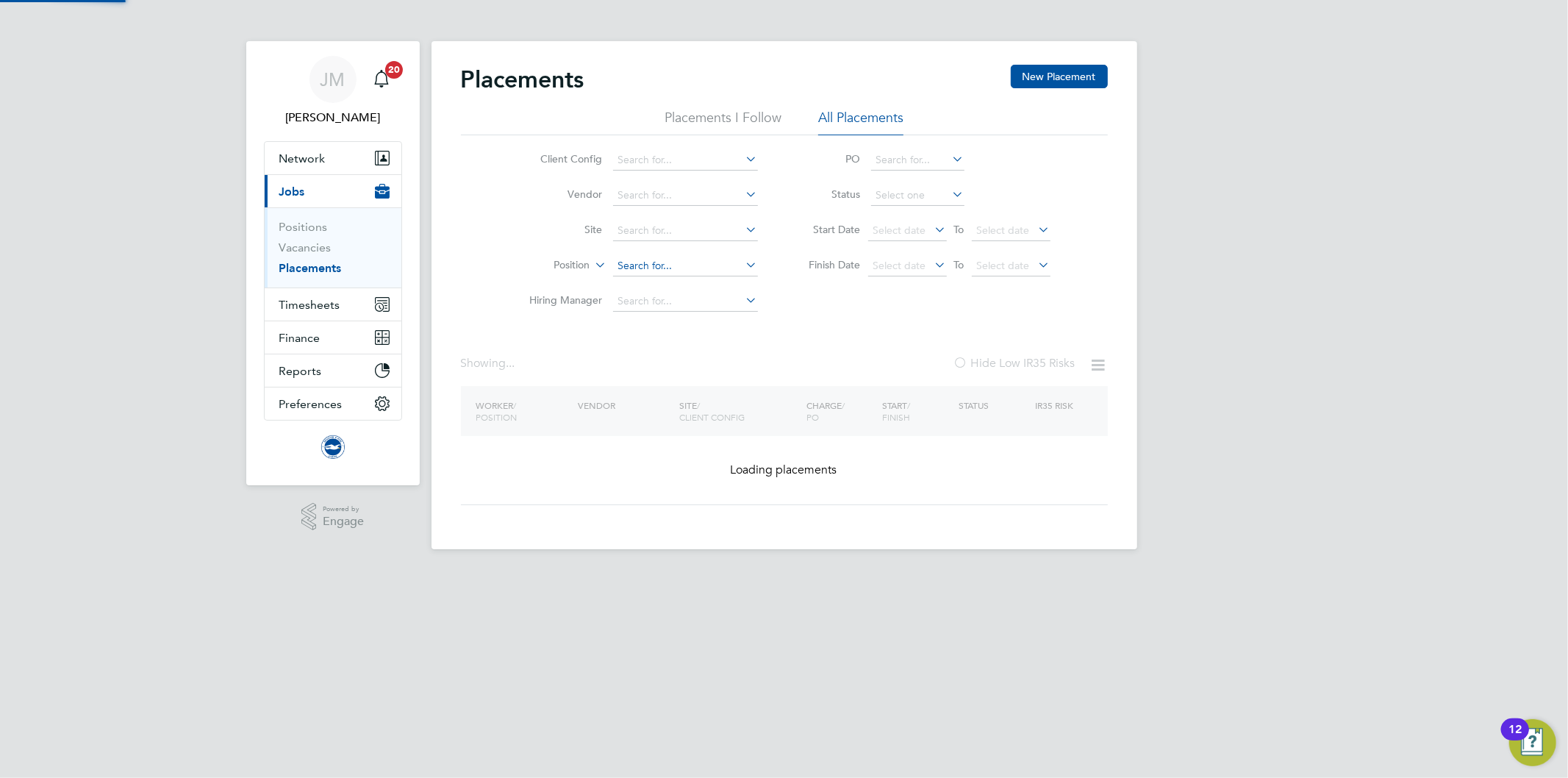
click at [649, 267] on input at bounding box center [686, 265] width 145 height 20
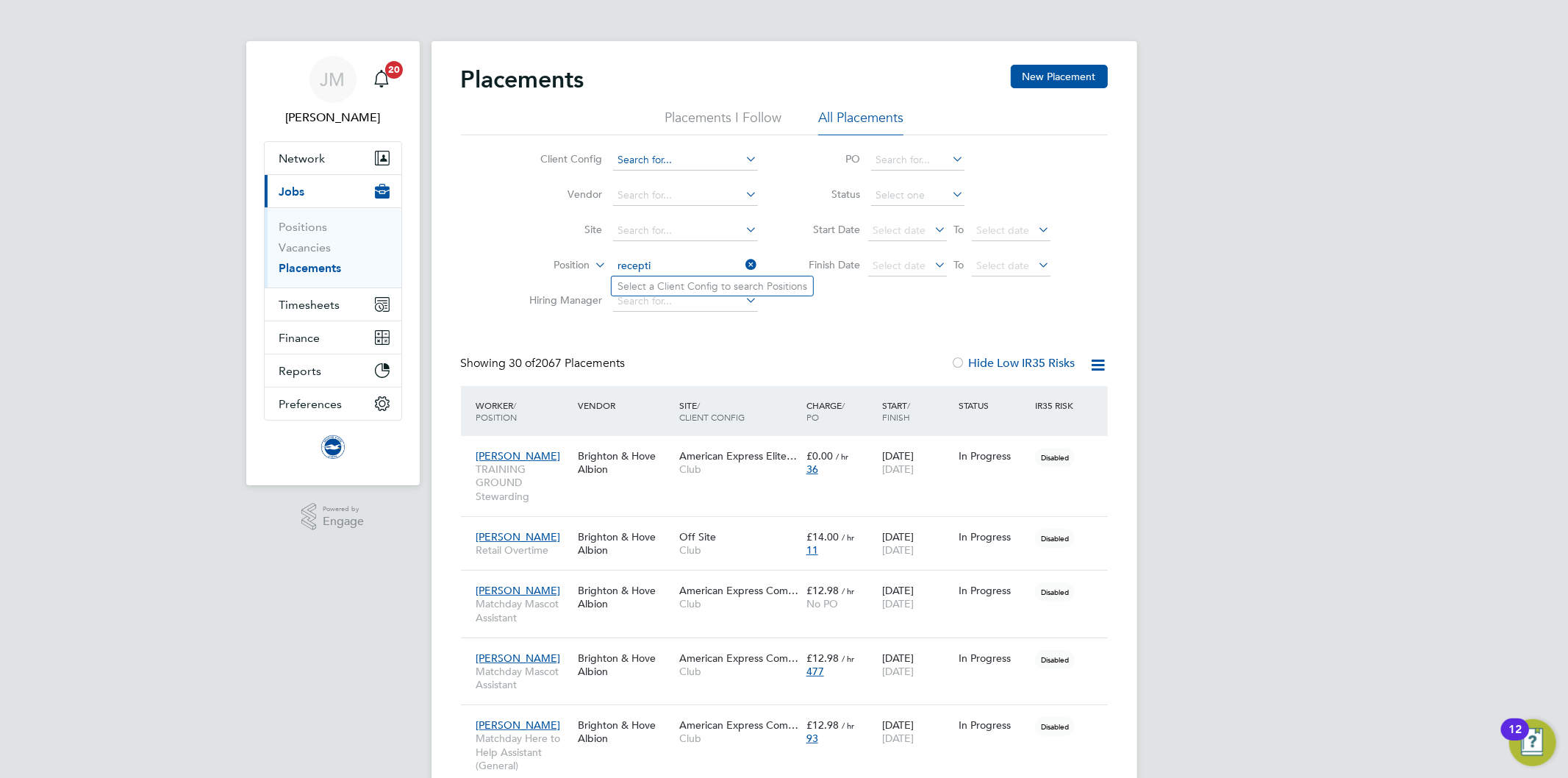
type input "recepti"
click at [669, 166] on input at bounding box center [686, 159] width 145 height 20
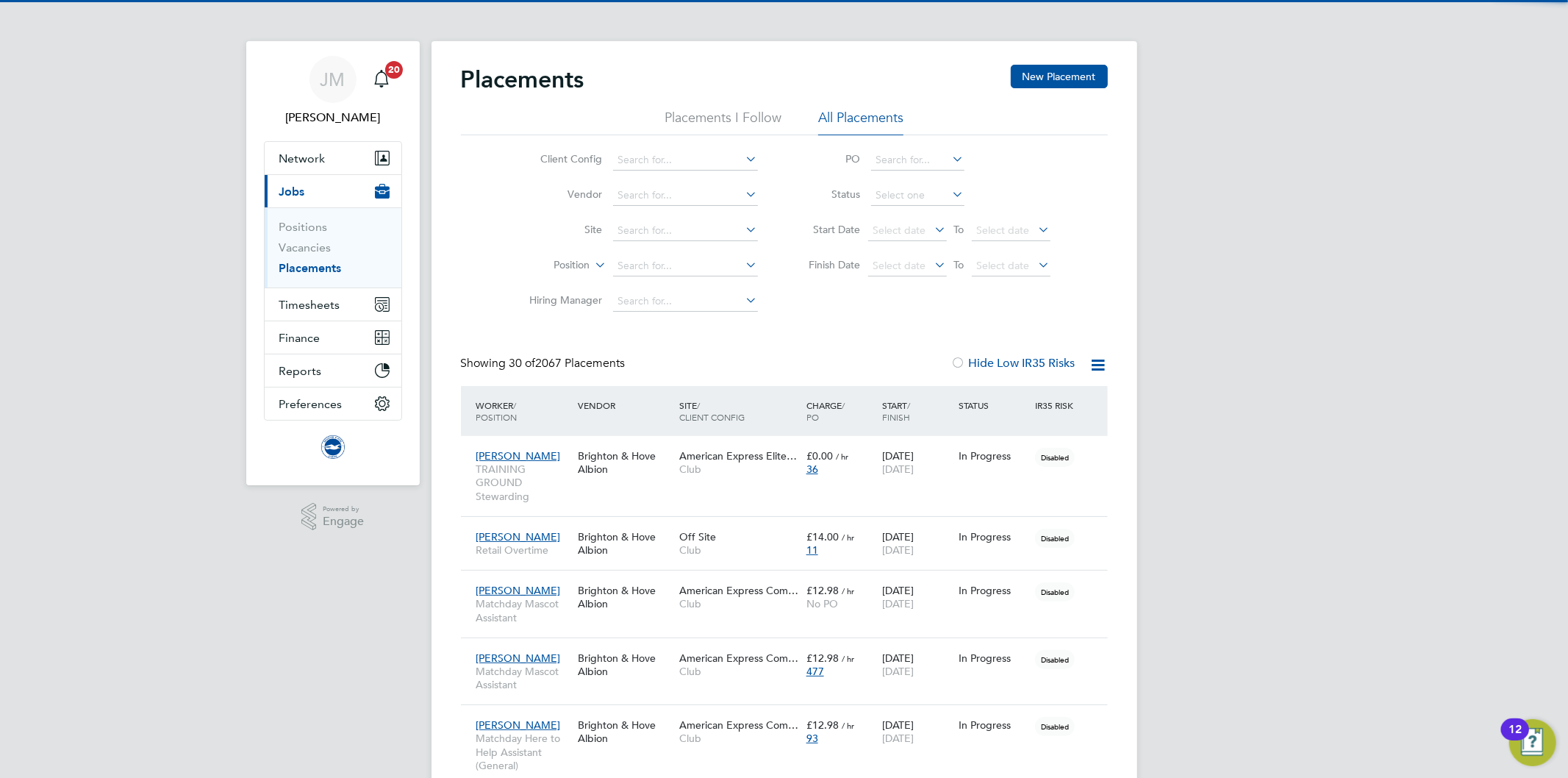
click at [655, 183] on li "Club" at bounding box center [685, 181] width 146 height 20
type input "Club"
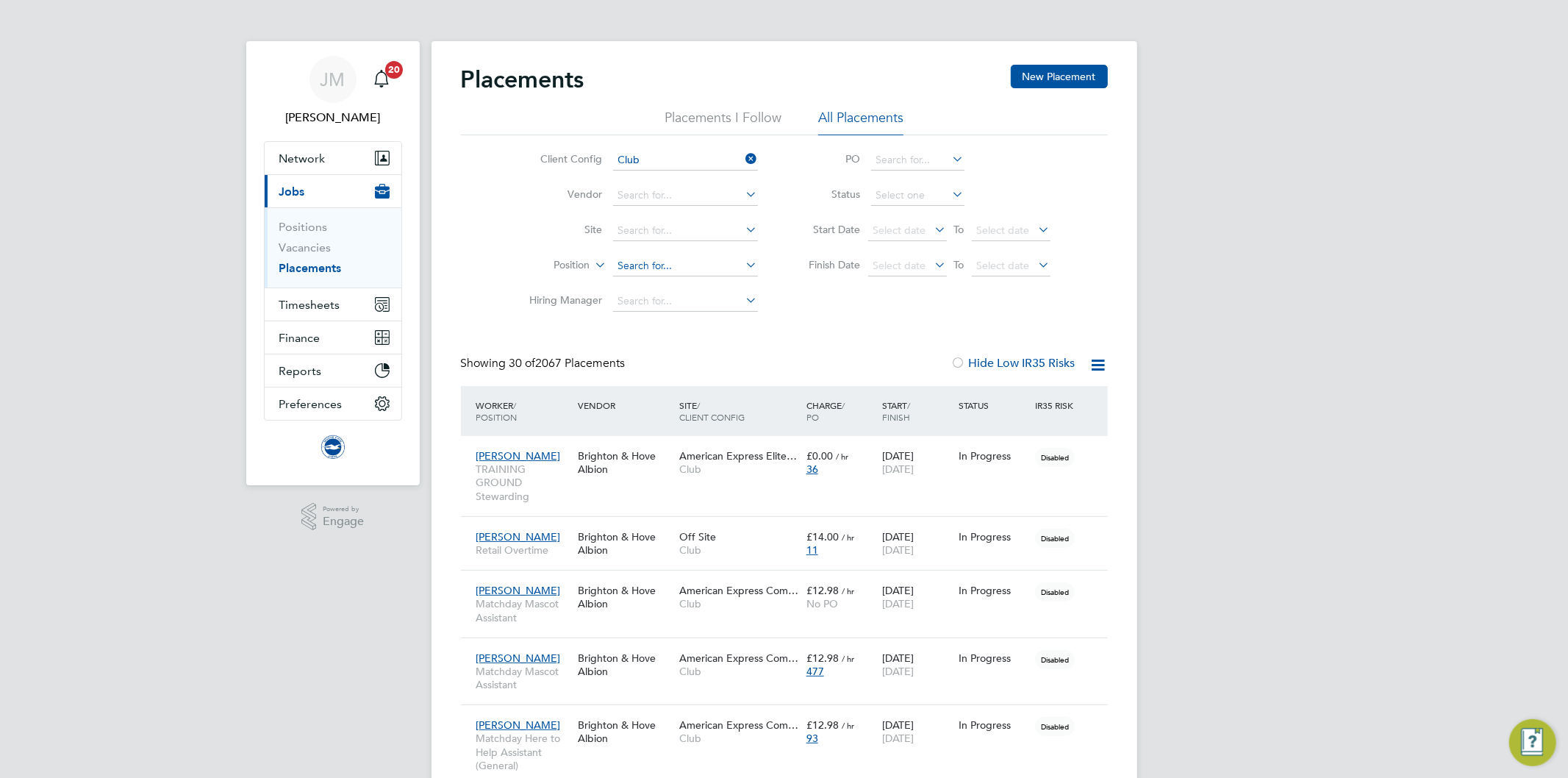
click at [647, 270] on input at bounding box center [686, 265] width 145 height 20
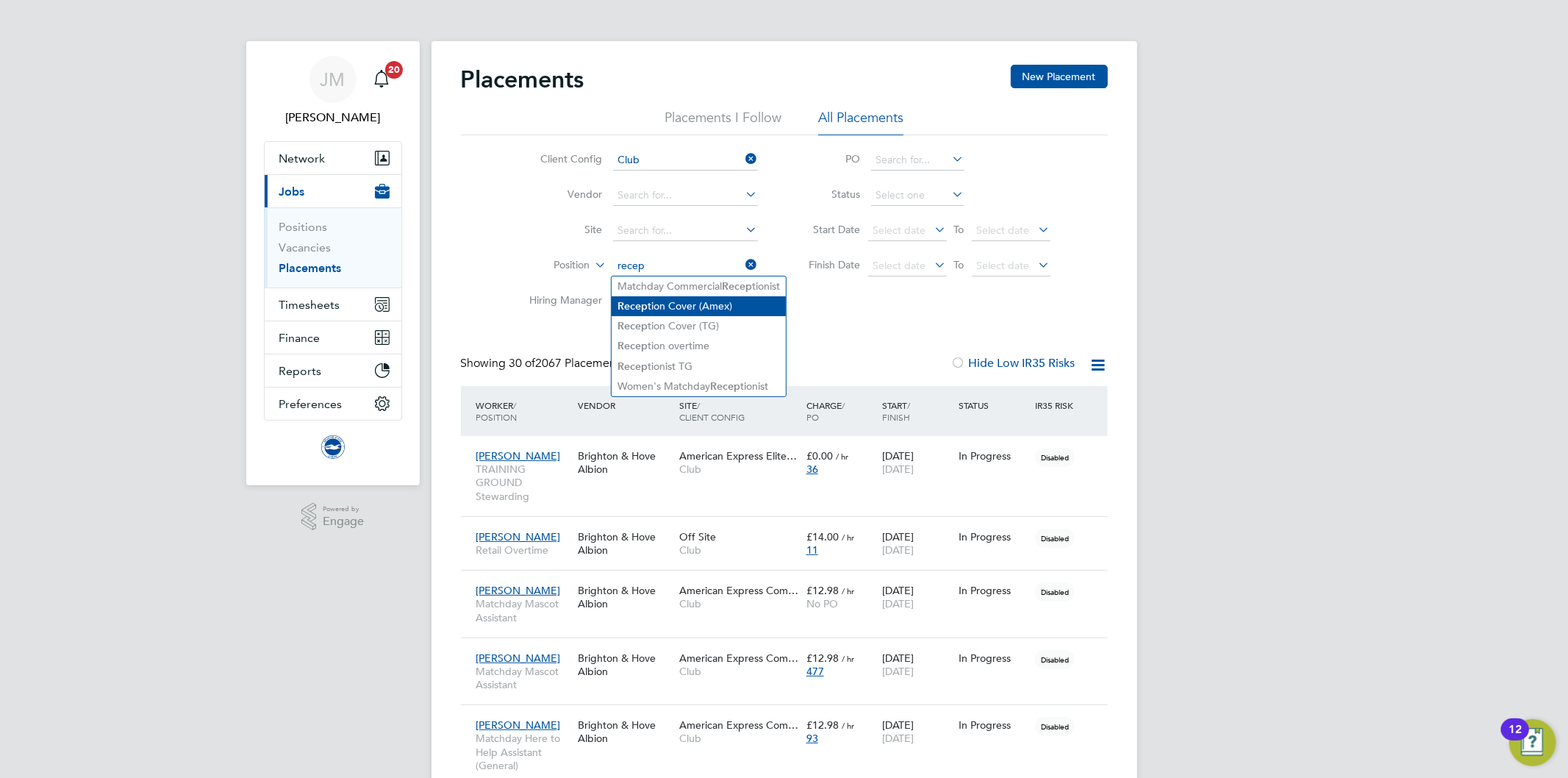
click at [715, 302] on li "Recep tion Cover (Amex)" at bounding box center [699, 306] width 175 height 20
type input "Reception Cover (Amex)"
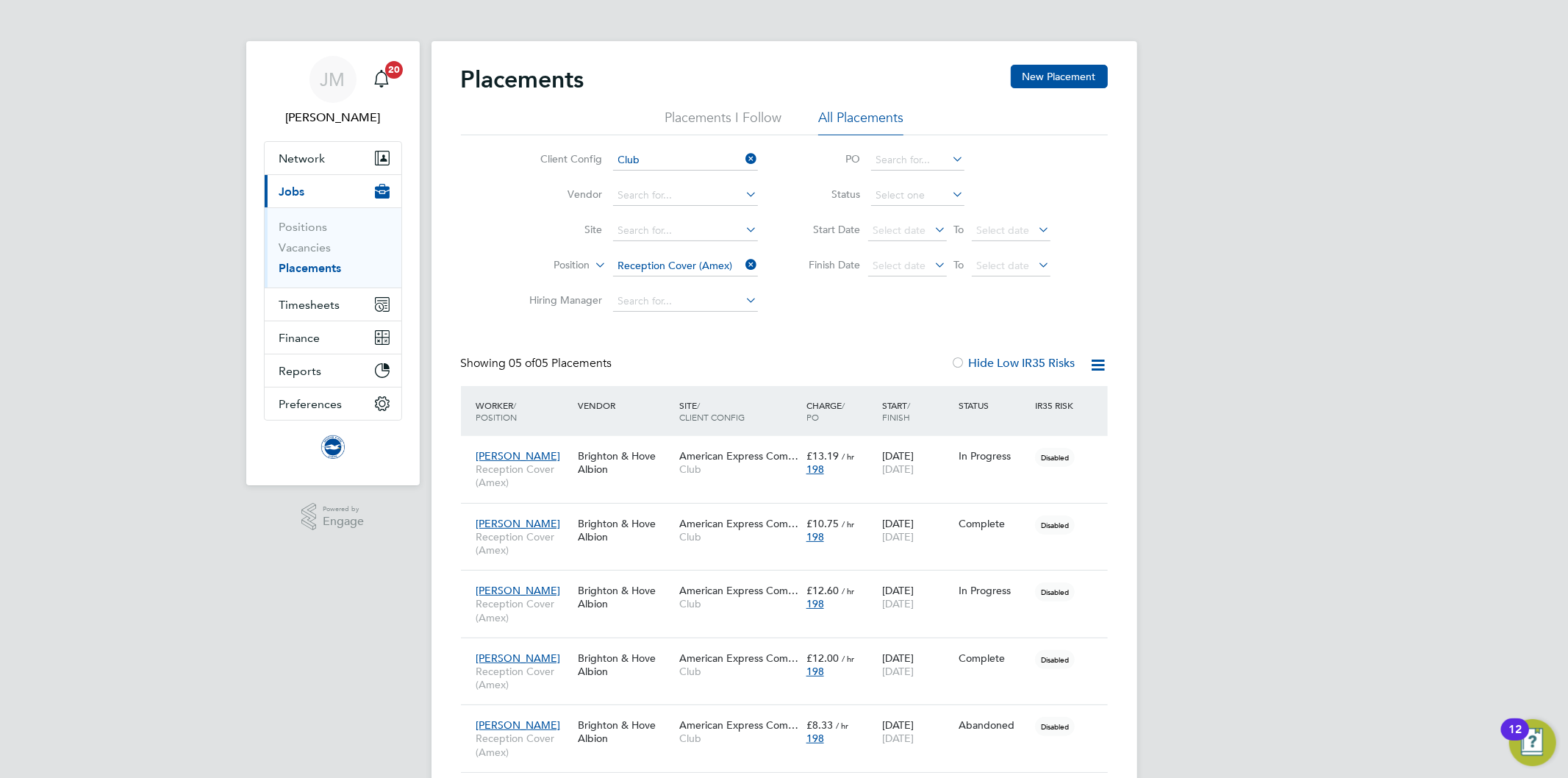
click at [743, 263] on icon at bounding box center [743, 264] width 0 height 20
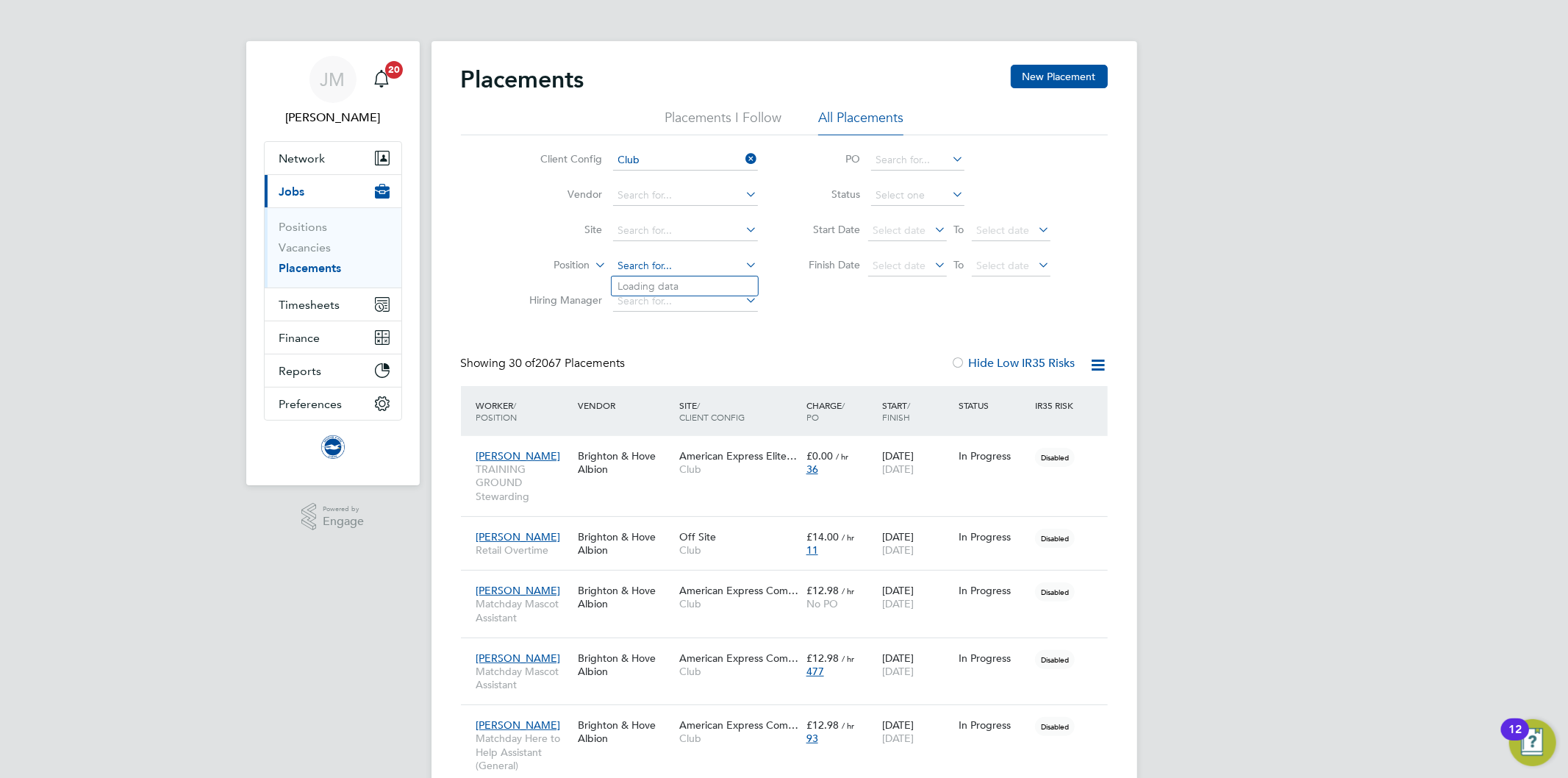
click at [653, 263] on input at bounding box center [686, 265] width 145 height 20
click at [669, 312] on li "Reception Cover (Amex)" at bounding box center [699, 306] width 175 height 20
type input "Reception Cover (Amex)"
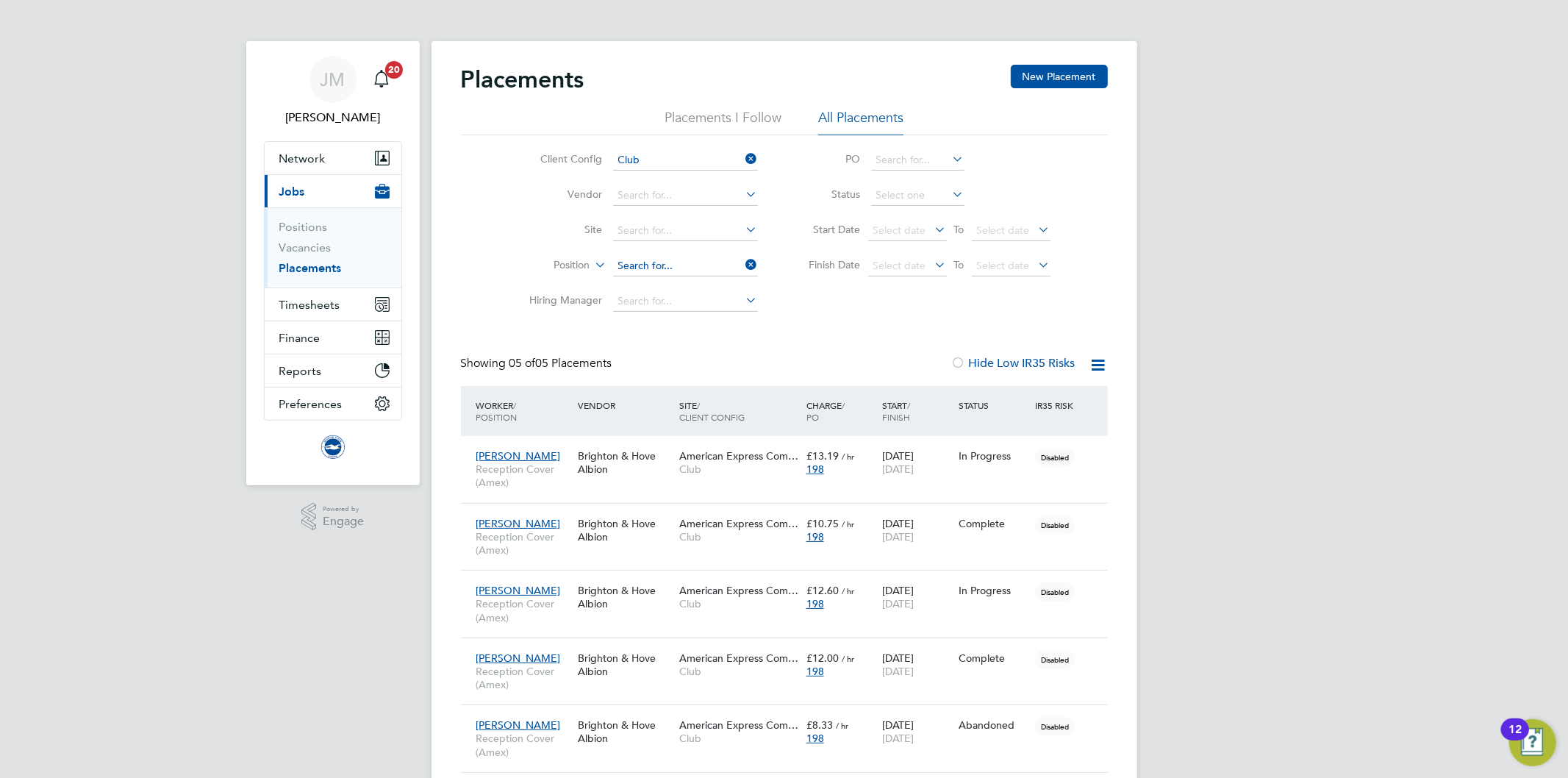
click at [719, 263] on input at bounding box center [686, 265] width 145 height 20
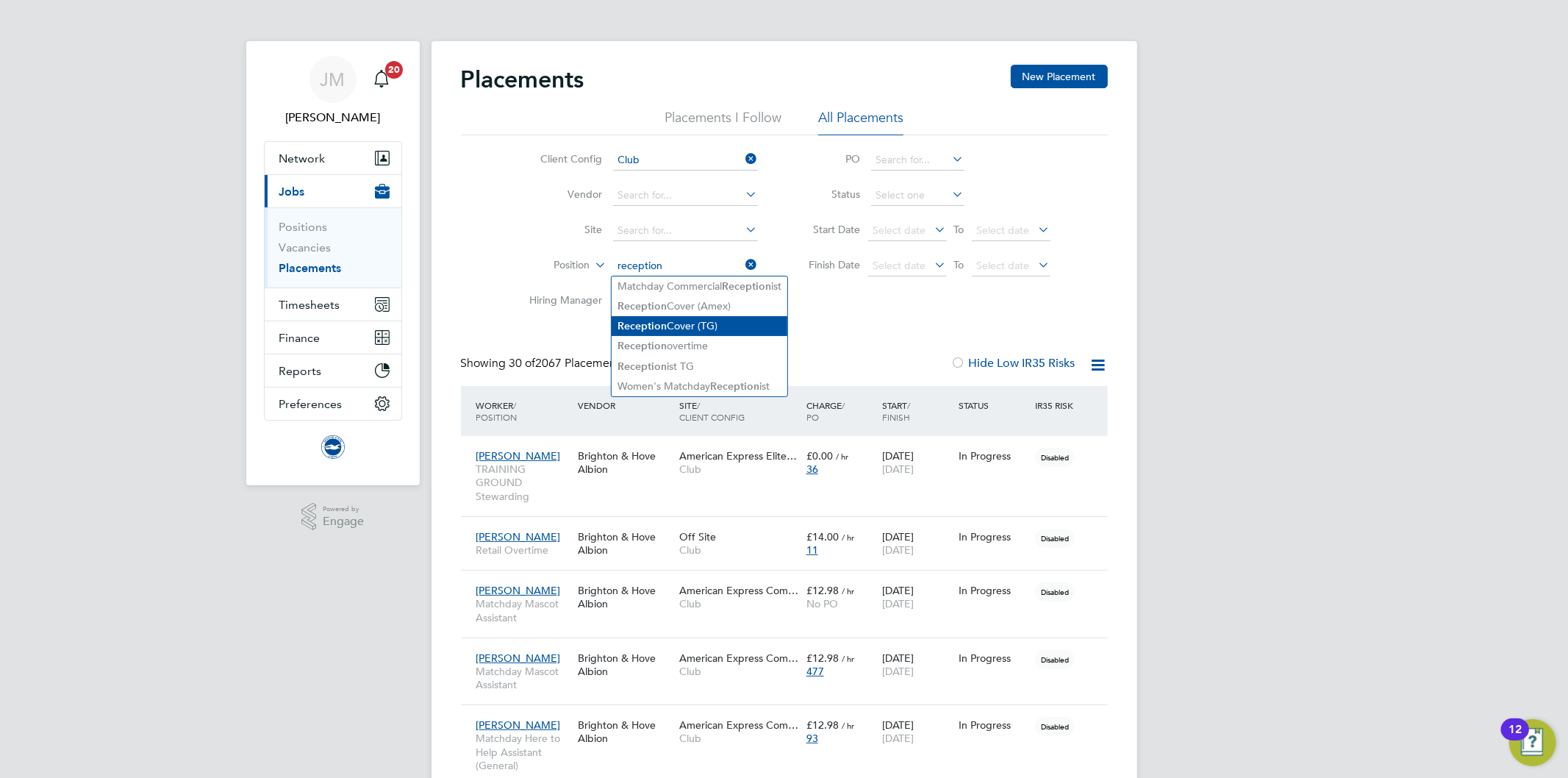
click at [711, 316] on li "Reception Cover (TG)" at bounding box center [699, 326] width 175 height 20
type input "Reception Cover (TG)"
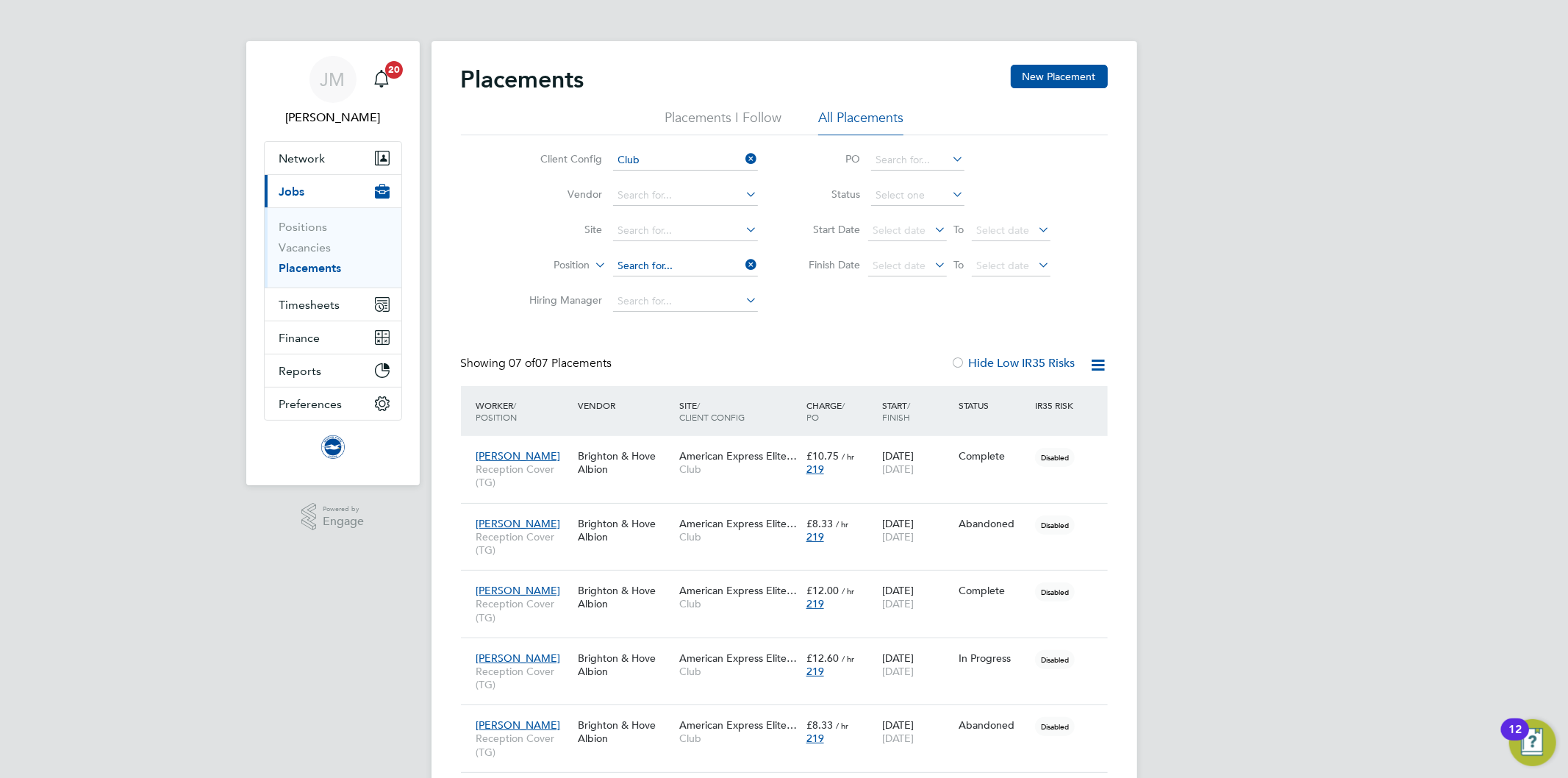
click at [727, 264] on input at bounding box center [686, 265] width 145 height 20
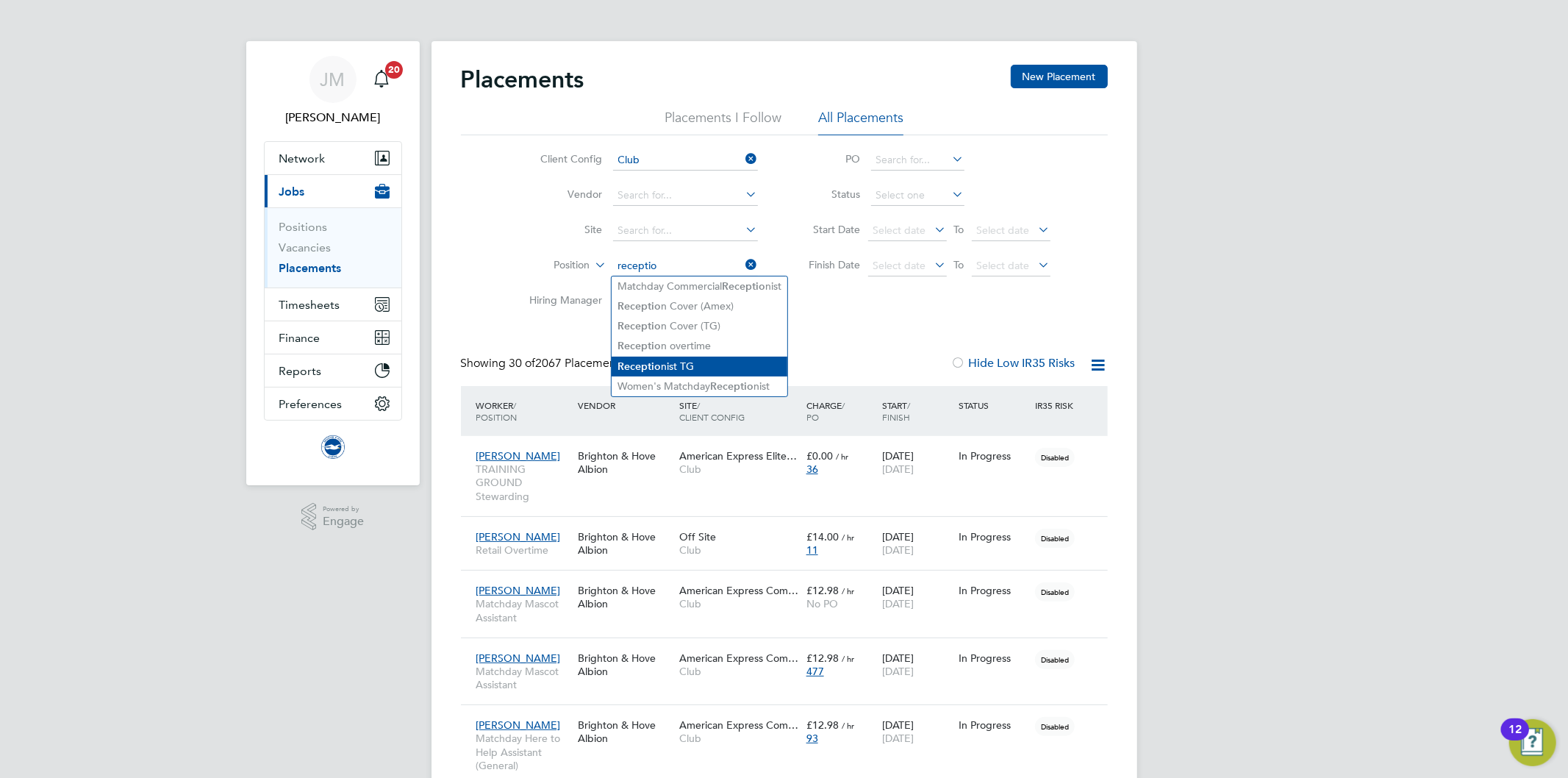
click at [685, 358] on li "Receptio nist TG" at bounding box center [699, 366] width 175 height 20
type input "Receptionist TG"
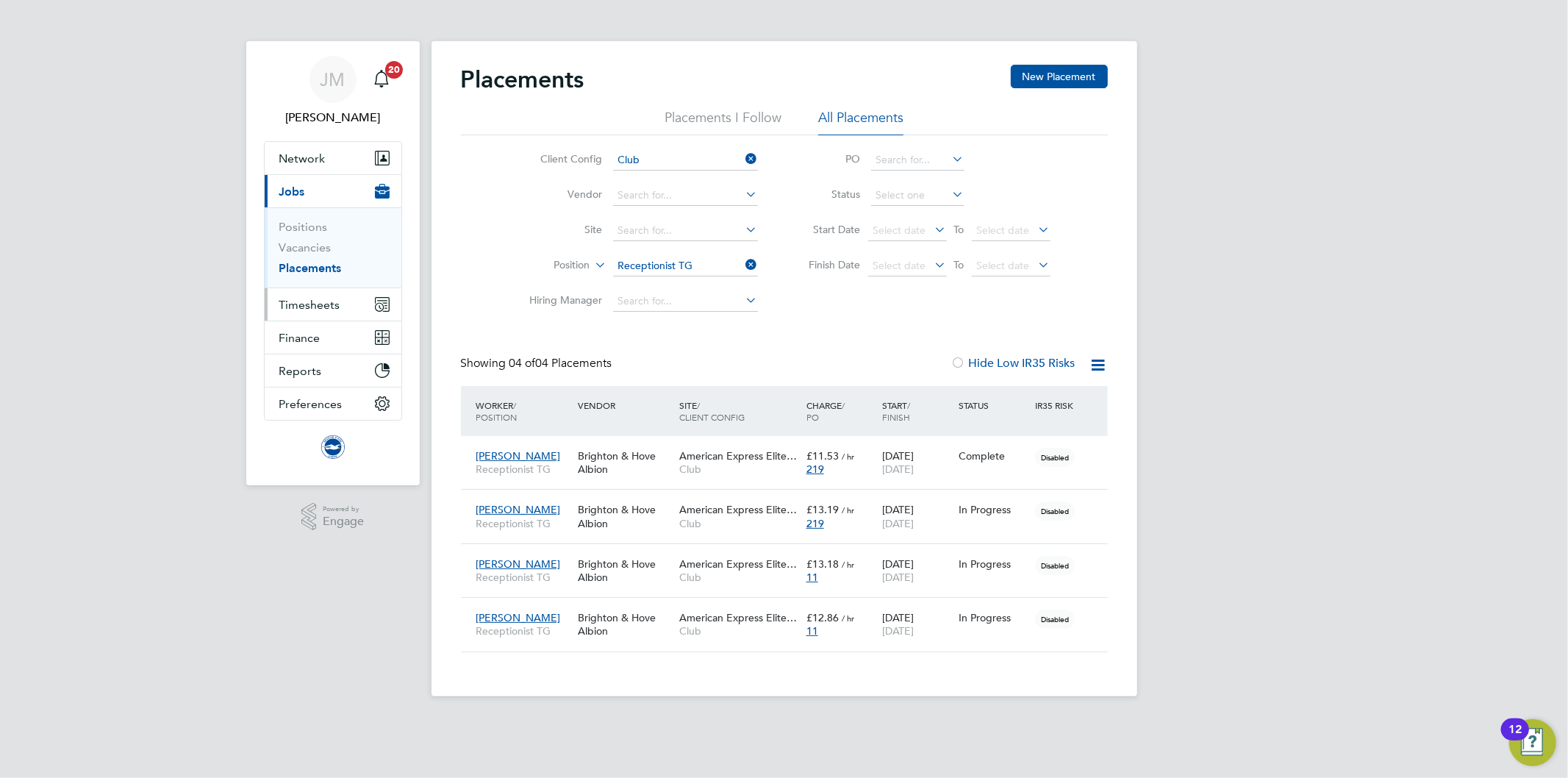
click at [311, 298] on span "Timesheets" at bounding box center [310, 304] width 61 height 14
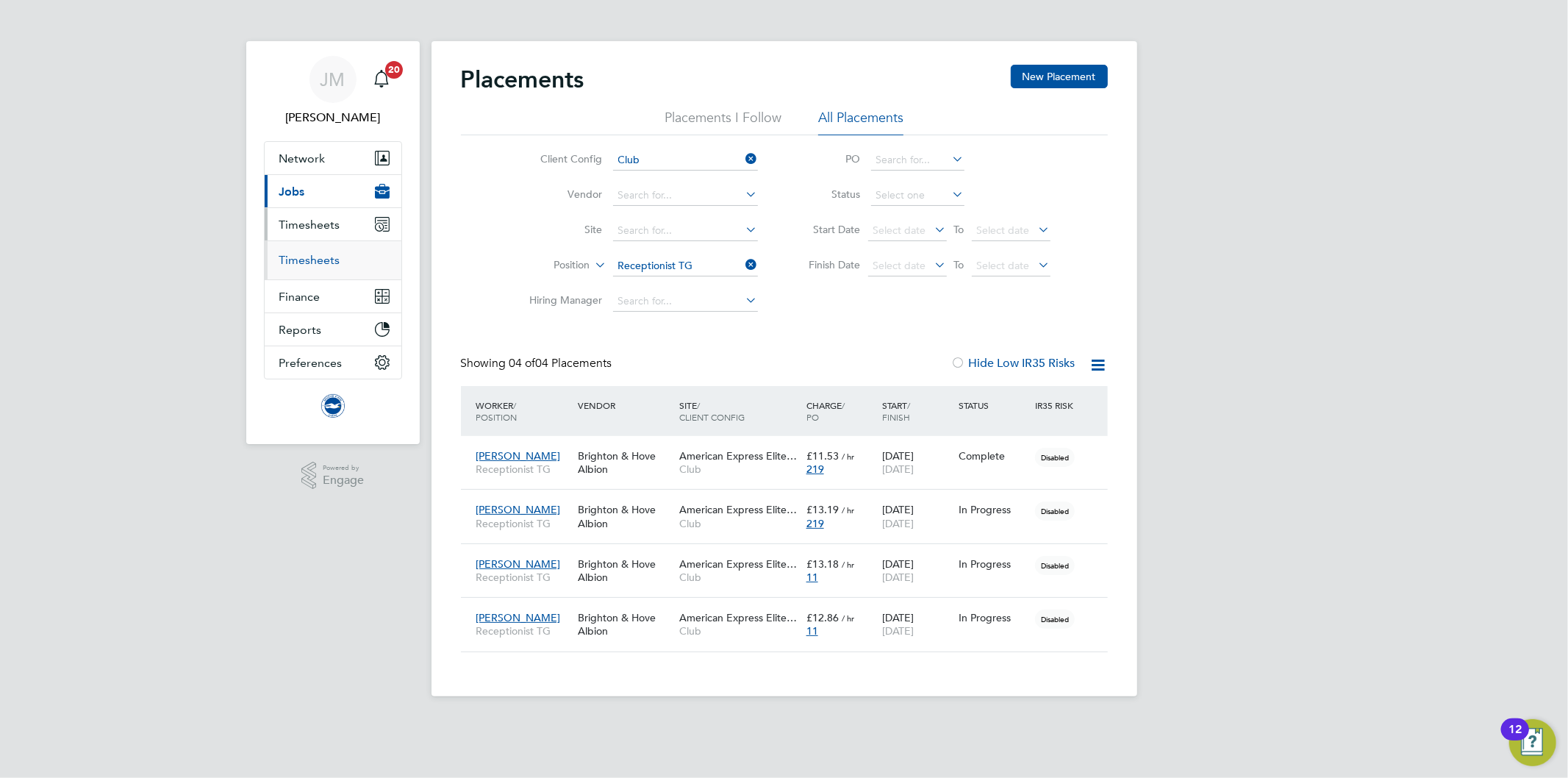
click at [318, 261] on link "Timesheets" at bounding box center [310, 260] width 61 height 14
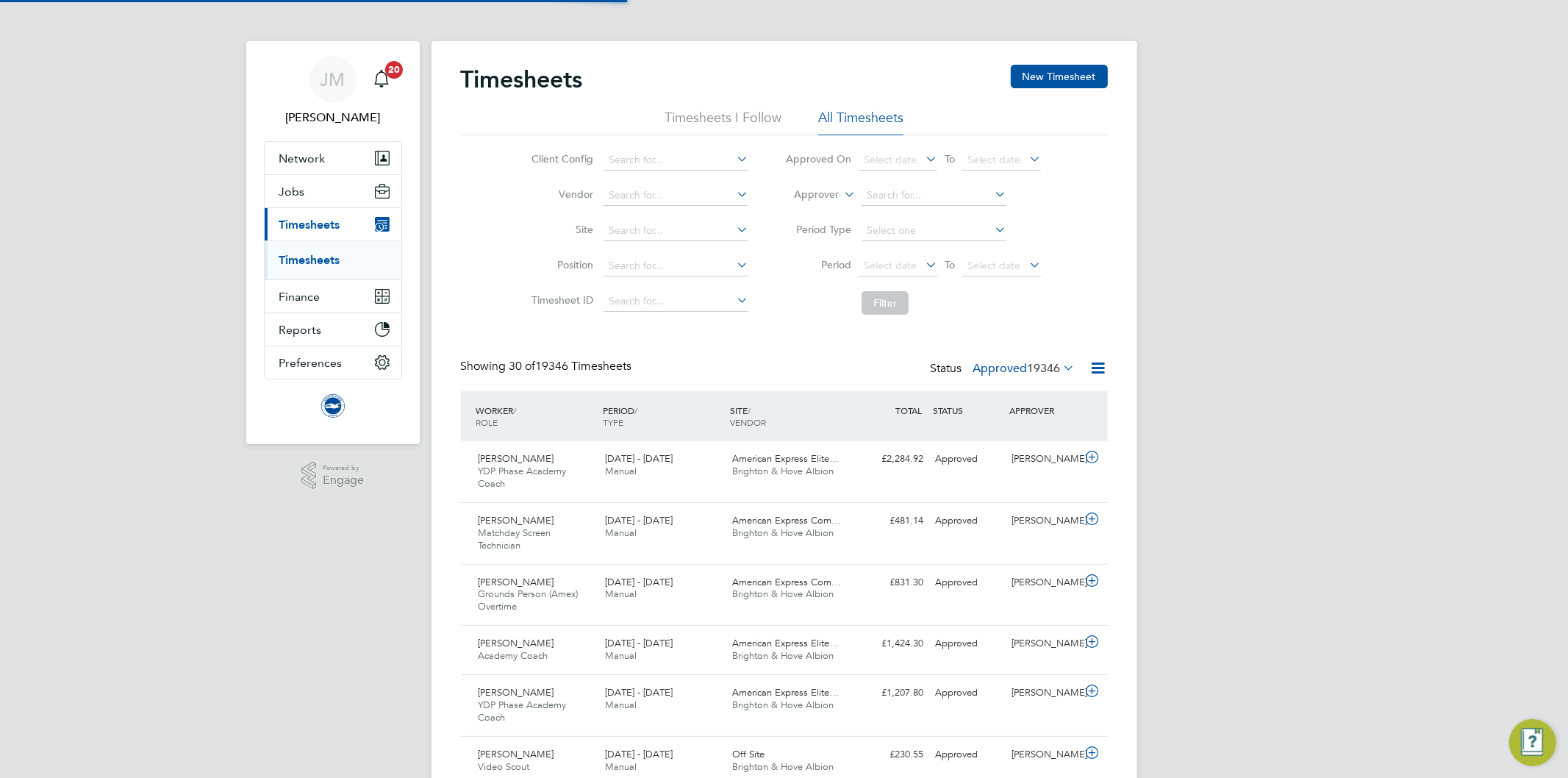
scroll to position [49, 128]
click at [841, 193] on icon at bounding box center [841, 190] width 0 height 13
click at [817, 206] on li "Worker" at bounding box center [803, 211] width 73 height 19
click at [903, 196] on input at bounding box center [934, 195] width 145 height 20
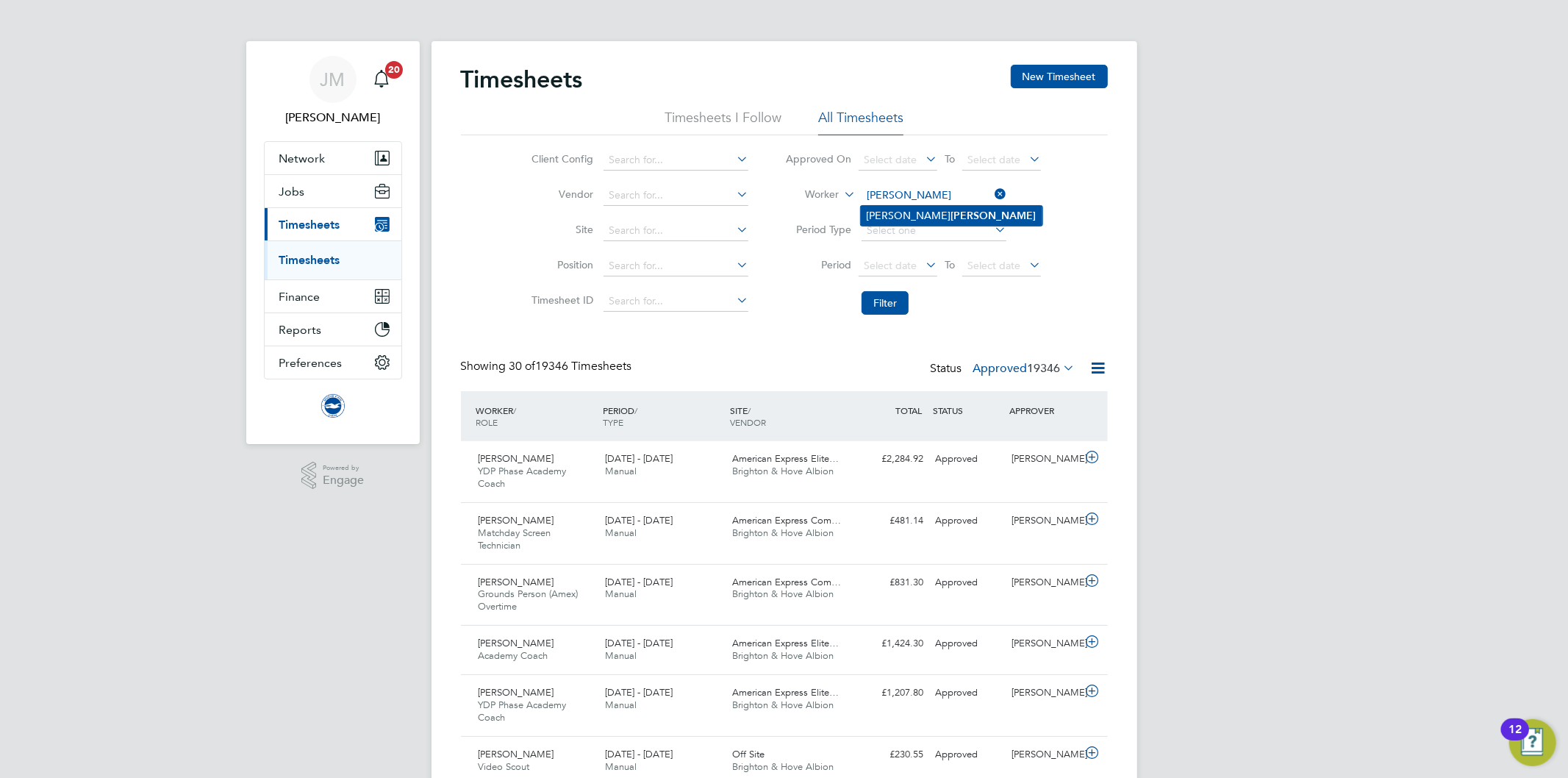
click at [951, 215] on b "Bussey" at bounding box center [994, 215] width 85 height 12
type input "Michelle Bussey"
click at [1064, 212] on div "Client Config Vendor Site Position Timesheet ID Approved On Select date To Sele…" at bounding box center [784, 229] width 647 height 187
click at [899, 299] on button "Filter" at bounding box center [885, 303] width 47 height 23
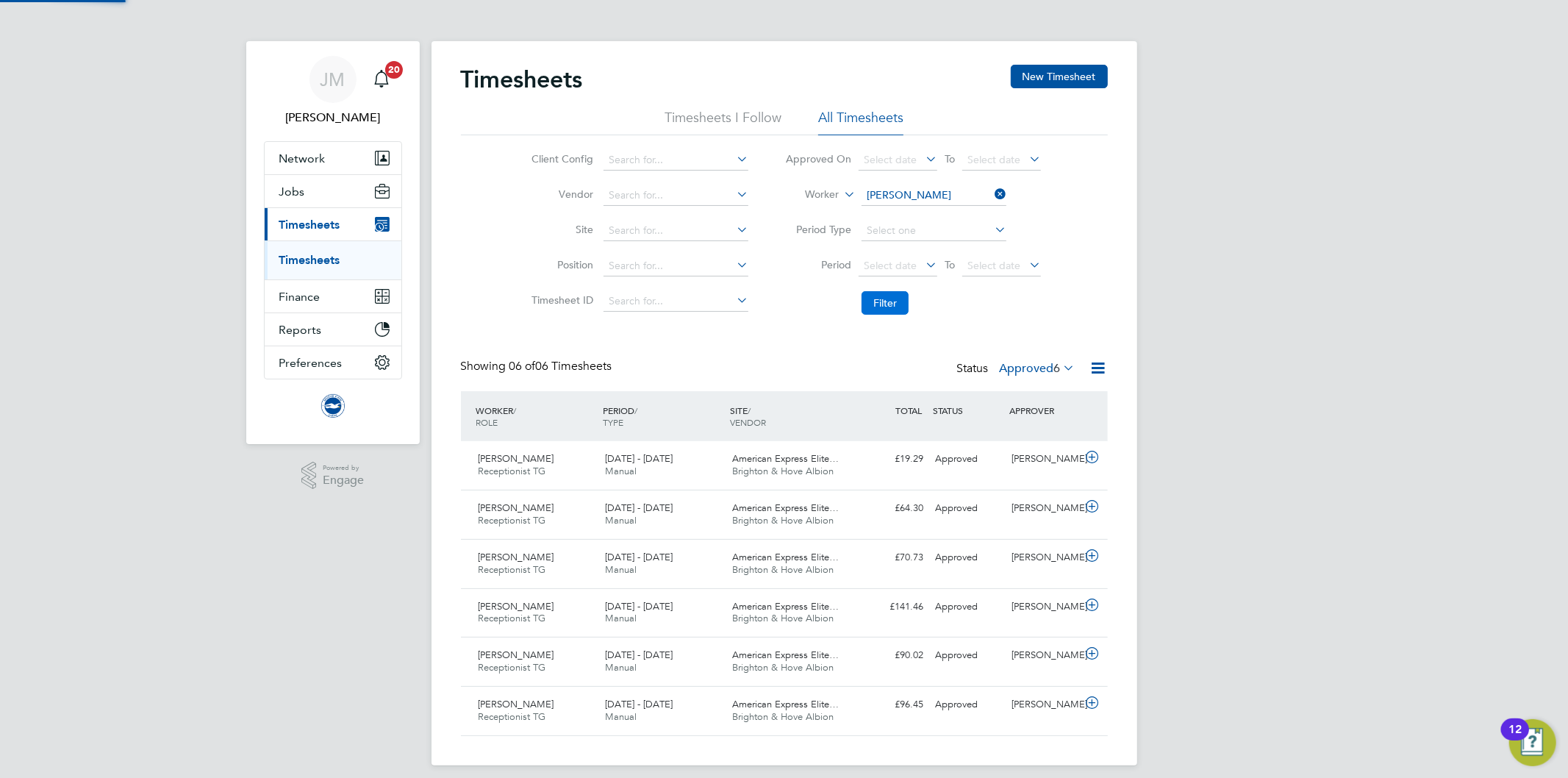
scroll to position [36, 128]
click at [288, 189] on span "Jobs" at bounding box center [292, 191] width 26 height 14
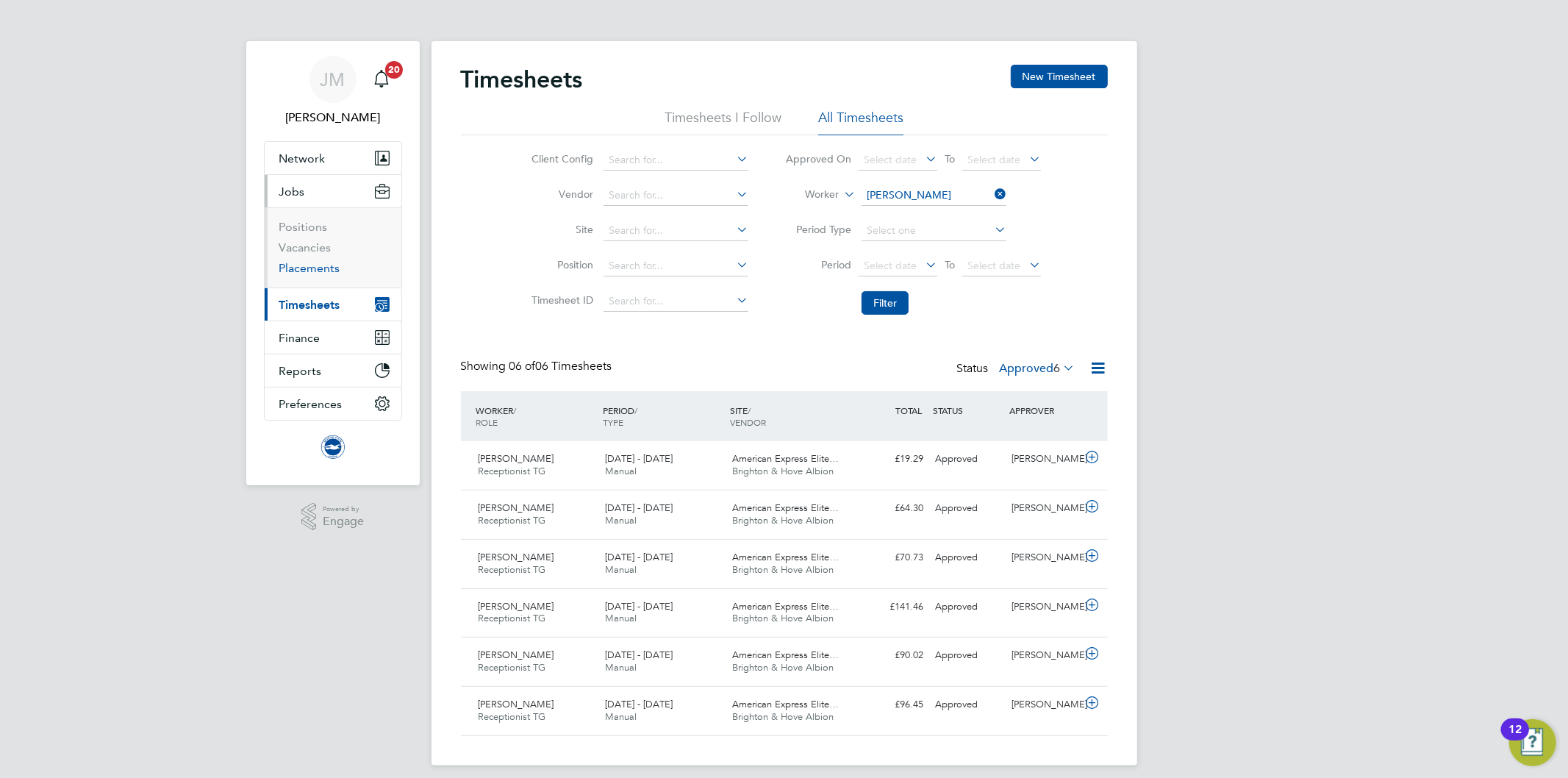
click at [318, 266] on link "Placements" at bounding box center [310, 268] width 61 height 14
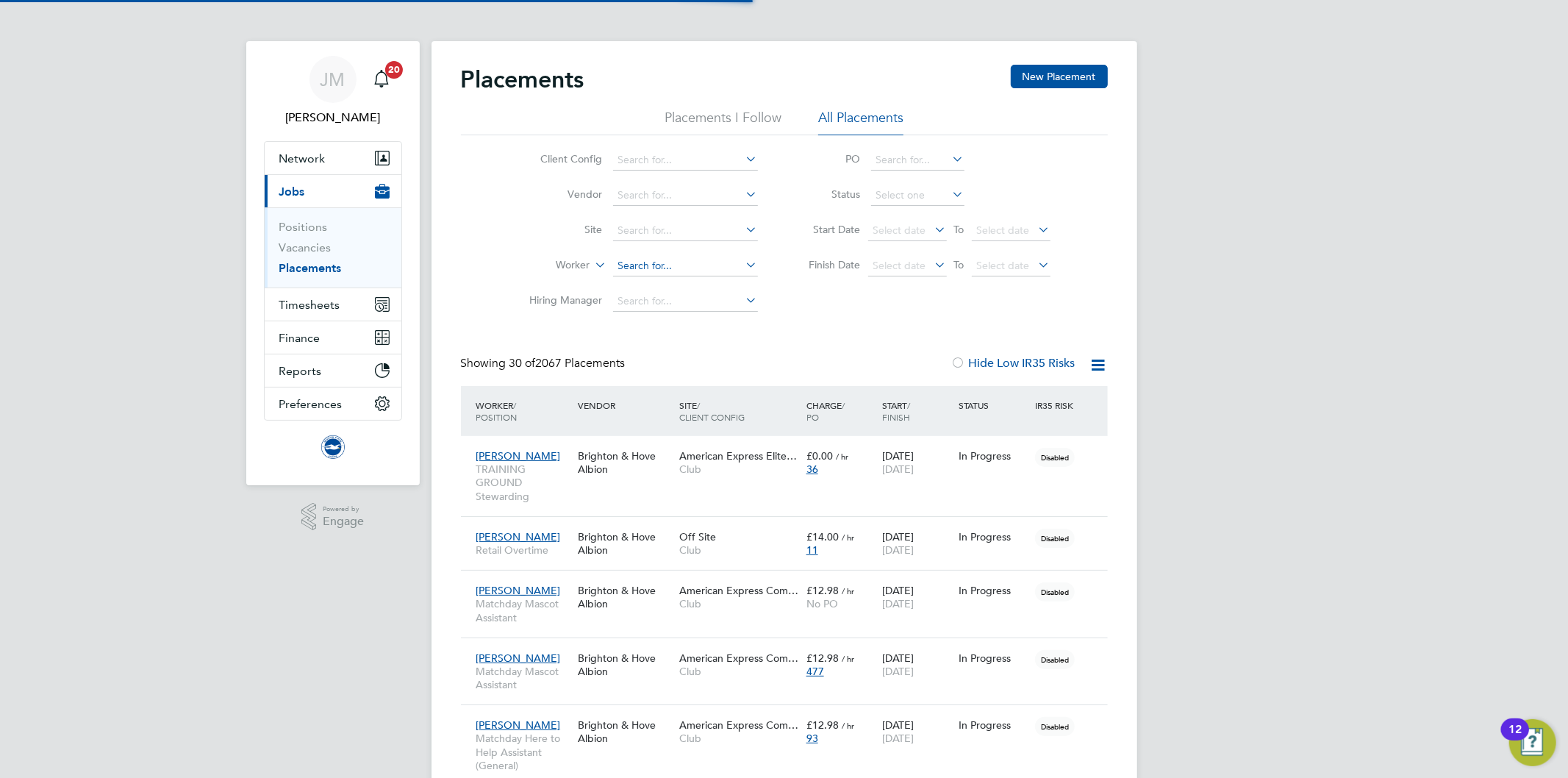
scroll to position [15, 69]
click at [637, 274] on input at bounding box center [686, 265] width 145 height 20
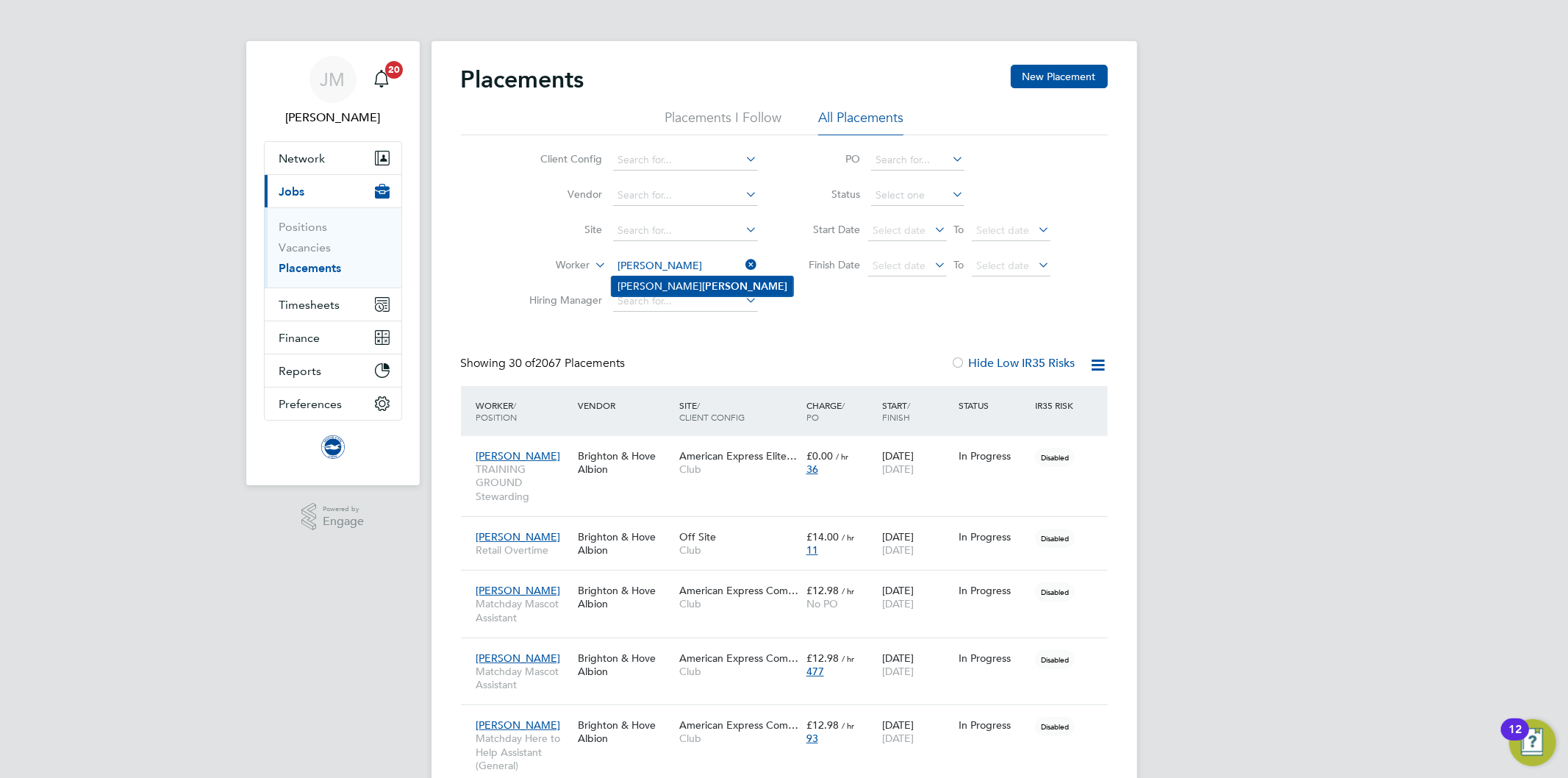
click at [702, 284] on b "Bussey" at bounding box center [744, 287] width 85 height 12
type input "Michelle Bussey"
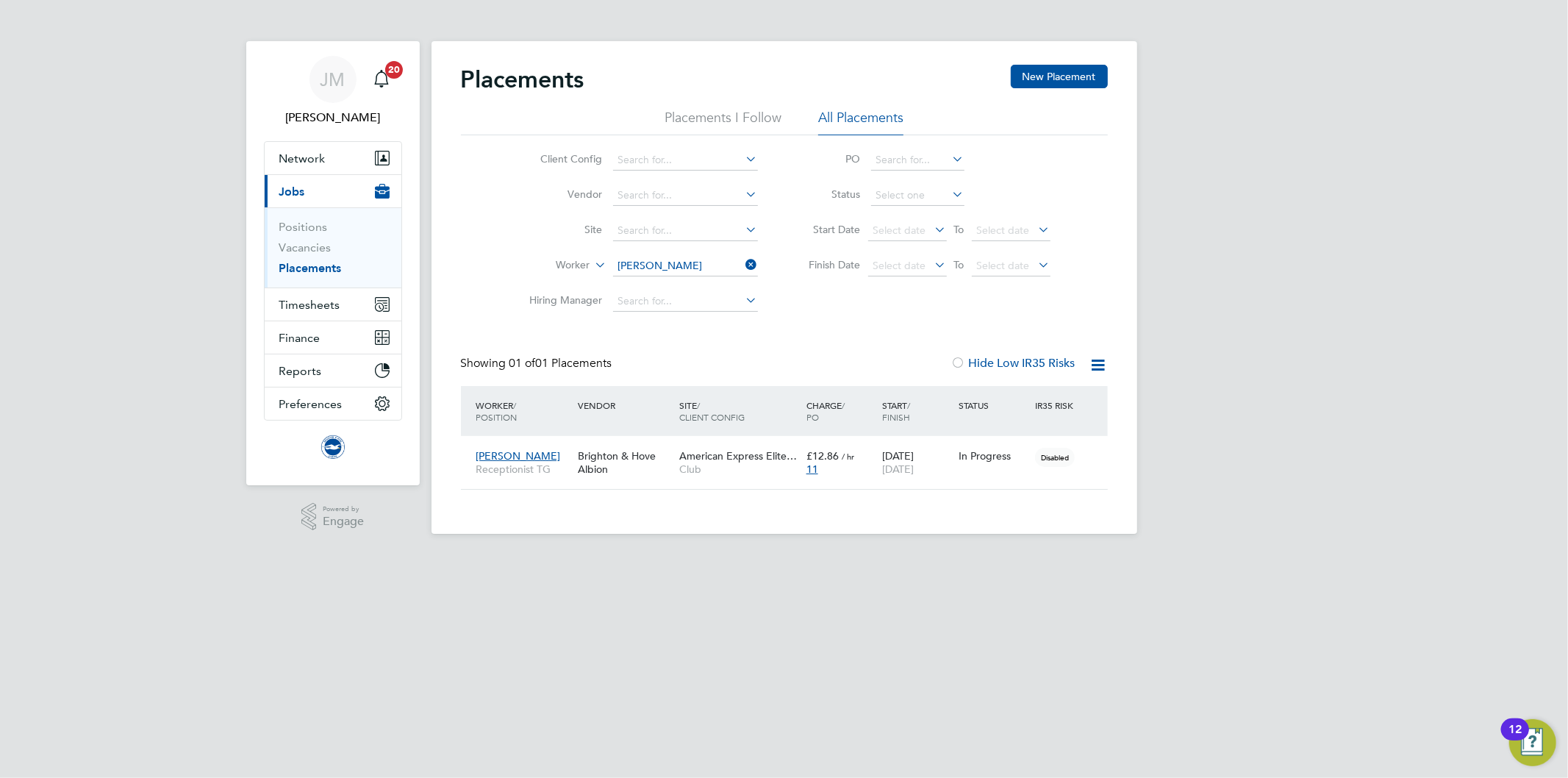
click at [561, 28] on app-barbie "Placements New Placement Placements I Follow All Placements Client Config Vendo…" at bounding box center [784, 266] width 706 height 533
click at [833, 303] on div "Client Config Vendor Site Worker Michelle Bussey Hiring Manager PO Status Start…" at bounding box center [784, 227] width 647 height 183
click at [916, 456] on div "01 Jul 2024 31 May 2029" at bounding box center [917, 462] width 77 height 41
click at [743, 263] on icon at bounding box center [743, 264] width 0 height 20
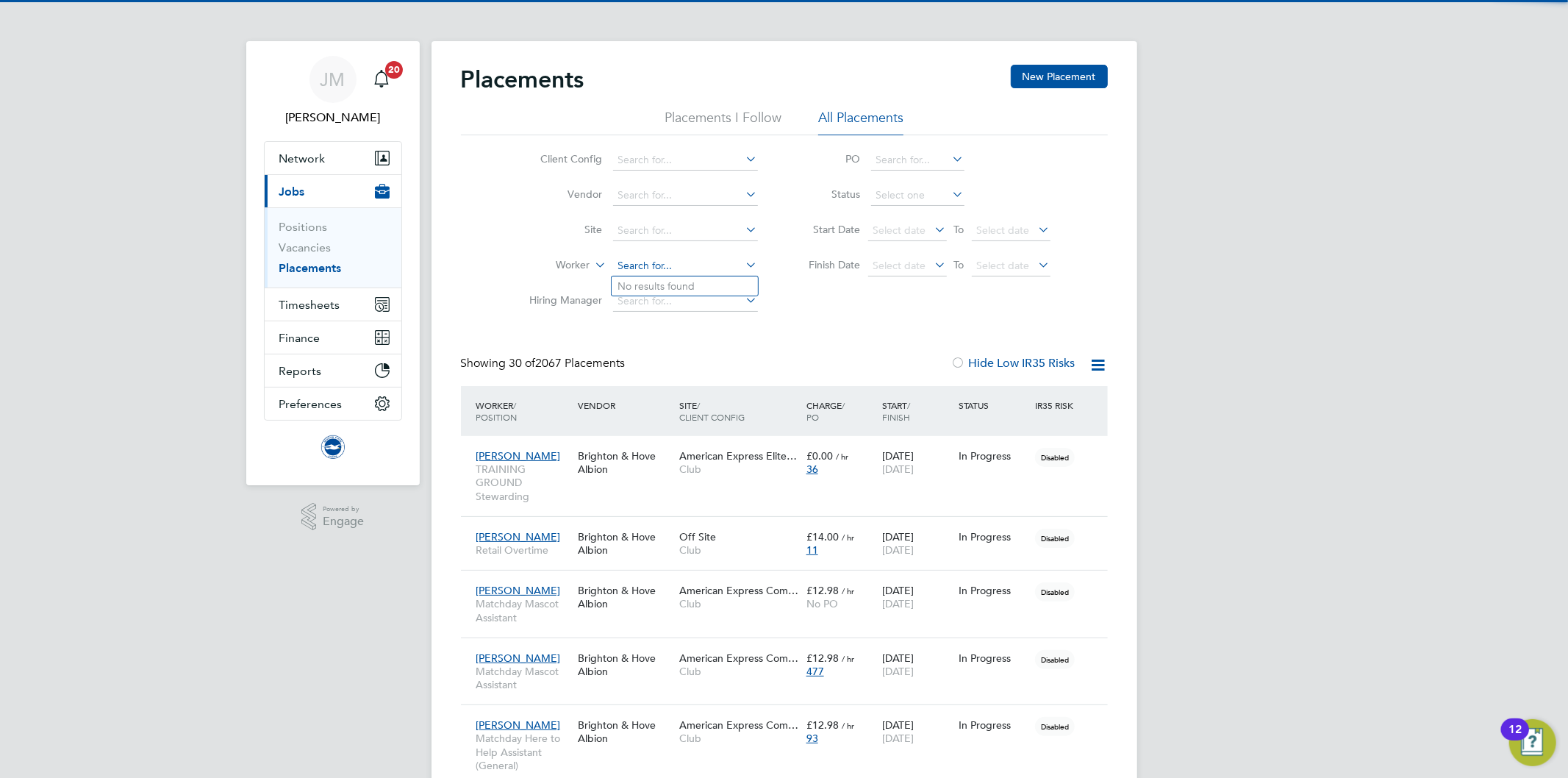
scroll to position [41, 128]
click at [662, 267] on input at bounding box center [686, 265] width 145 height 20
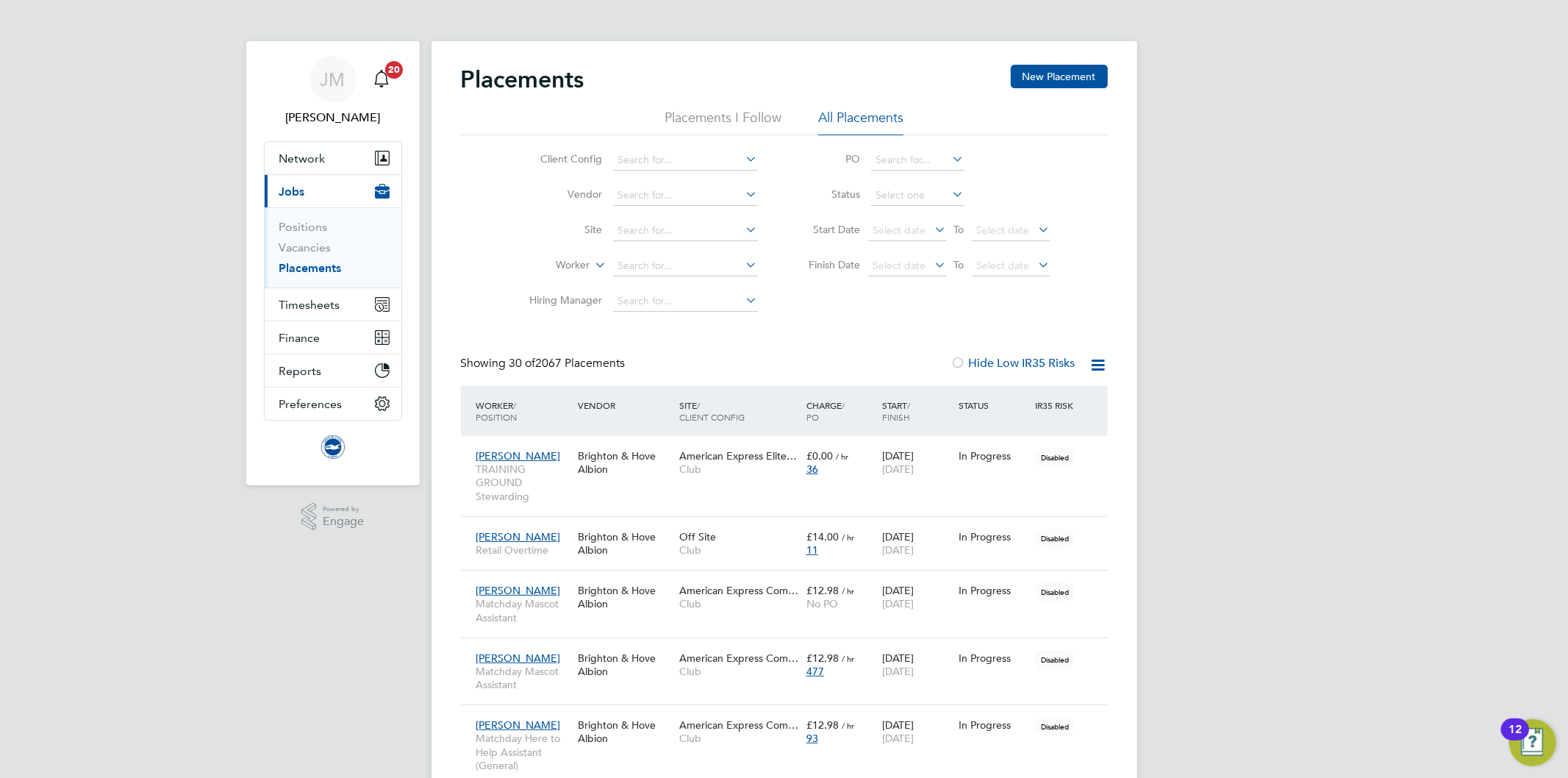
click at [305, 261] on link "Placements" at bounding box center [311, 268] width 62 height 14
click at [294, 268] on link "Placements" at bounding box center [311, 268] width 62 height 14
click at [302, 264] on link "Placements" at bounding box center [311, 268] width 62 height 14
click at [592, 268] on icon at bounding box center [592, 261] width 0 height 13
click at [548, 297] on li "Position" at bounding box center [545, 301] width 91 height 19
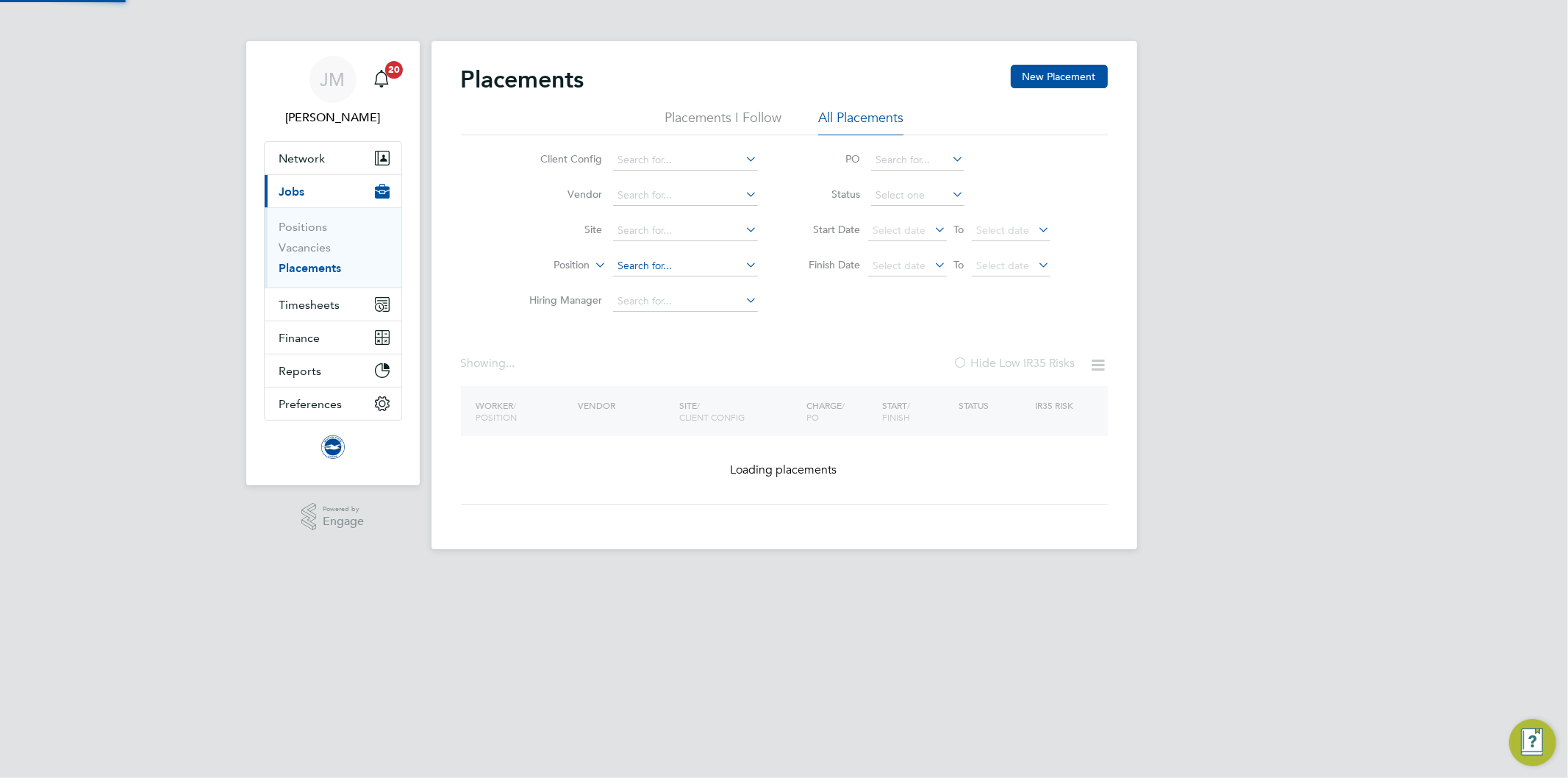
click at [647, 264] on input at bounding box center [686, 265] width 145 height 20
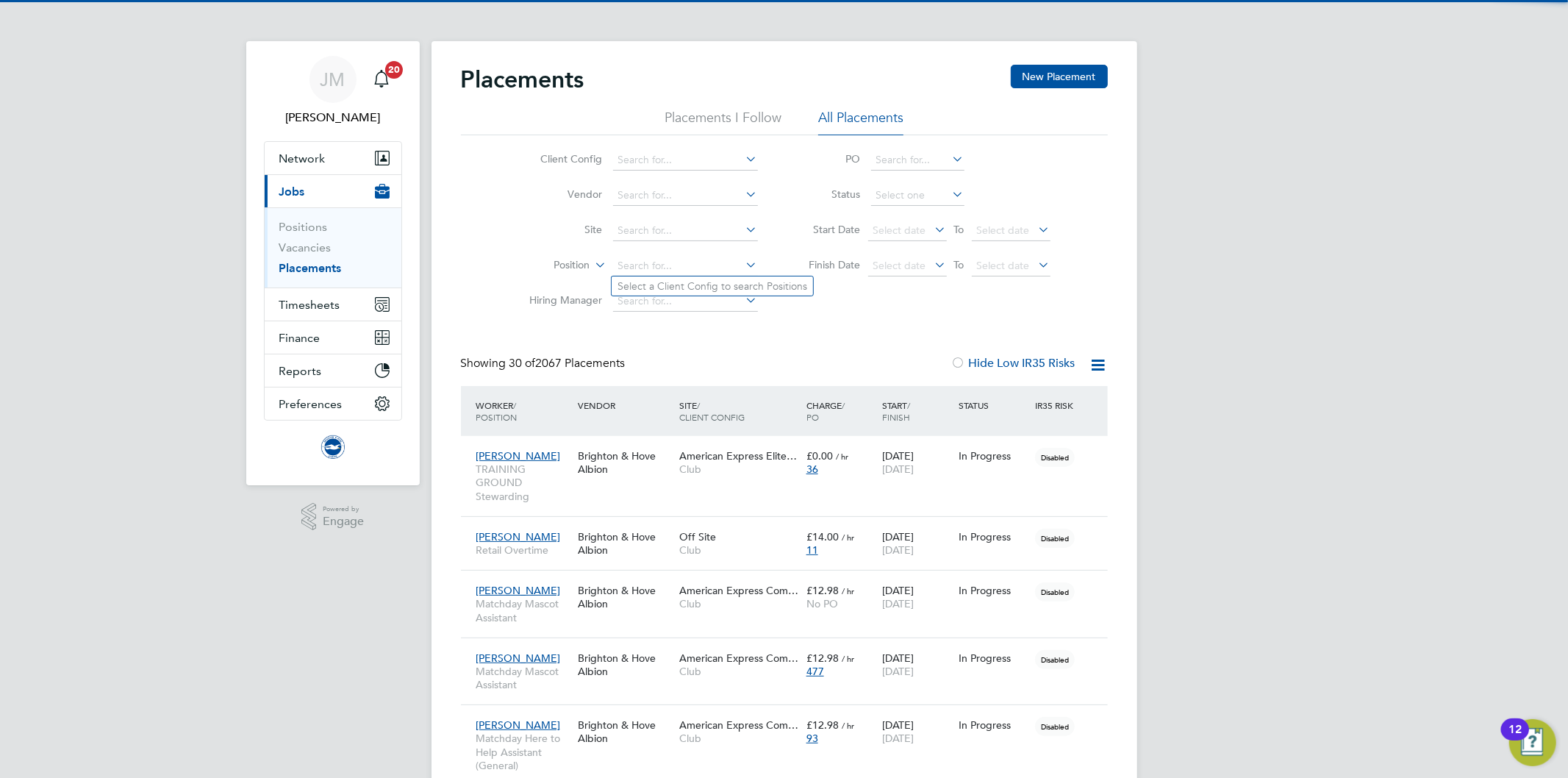
scroll to position [41, 128]
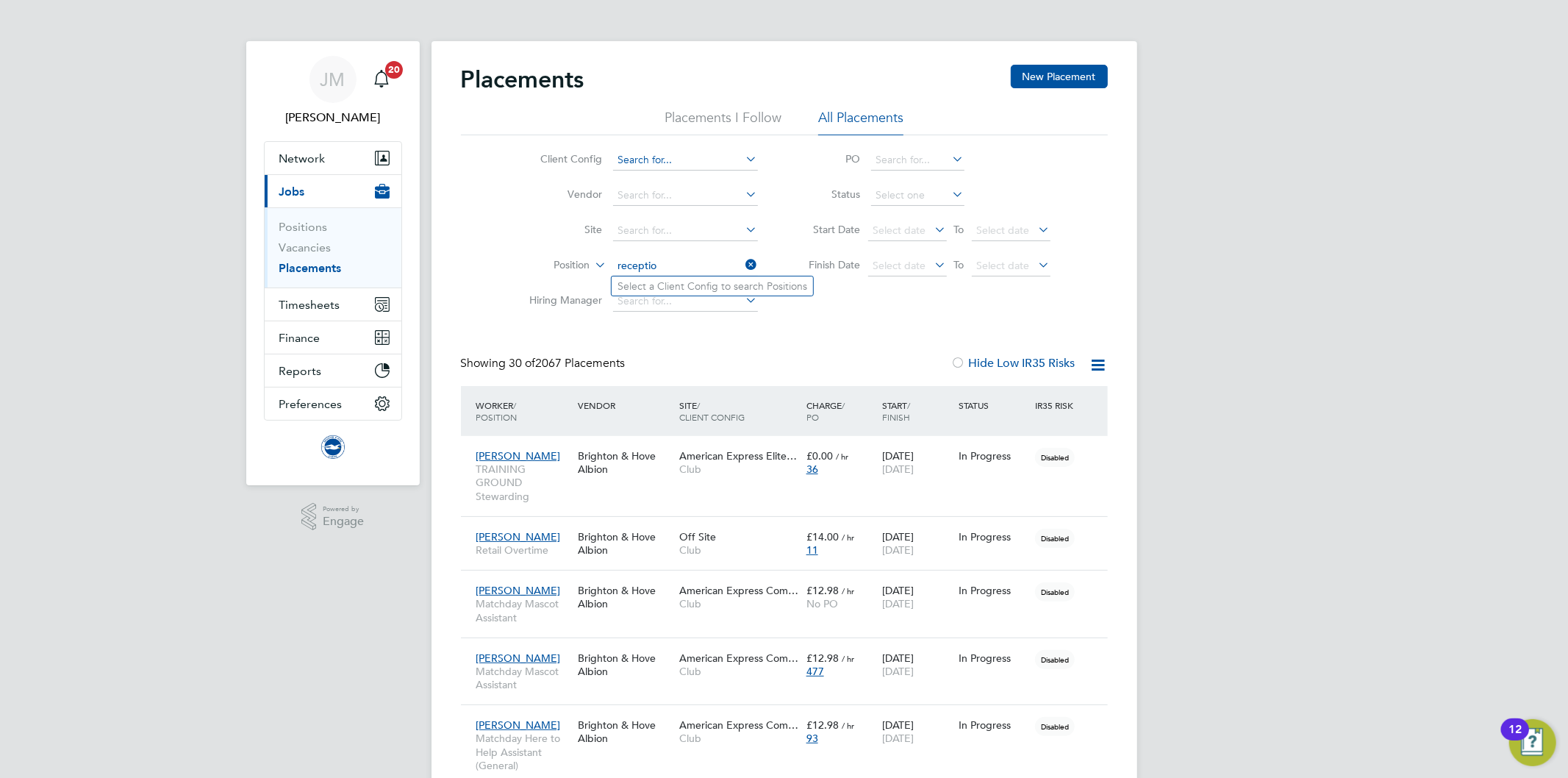
type input "receptio"
click at [728, 165] on input at bounding box center [686, 159] width 145 height 20
click at [639, 177] on li "Club" at bounding box center [685, 181] width 146 height 20
type input "Club"
click at [662, 265] on input at bounding box center [686, 265] width 145 height 20
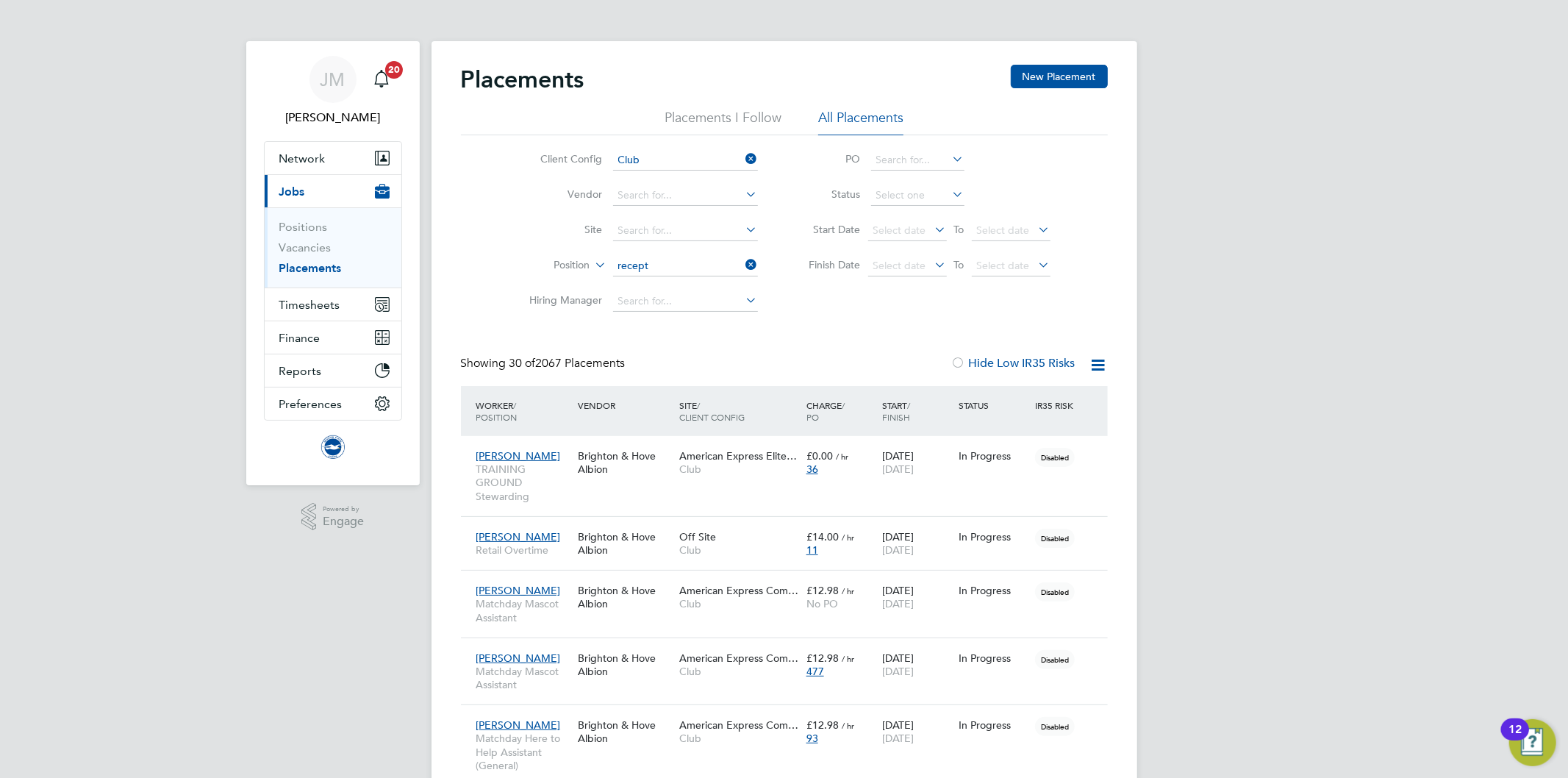
click at [704, 364] on li "Recept ionist Overtime" at bounding box center [699, 366] width 175 height 20
type input "Receptionist Overtime"
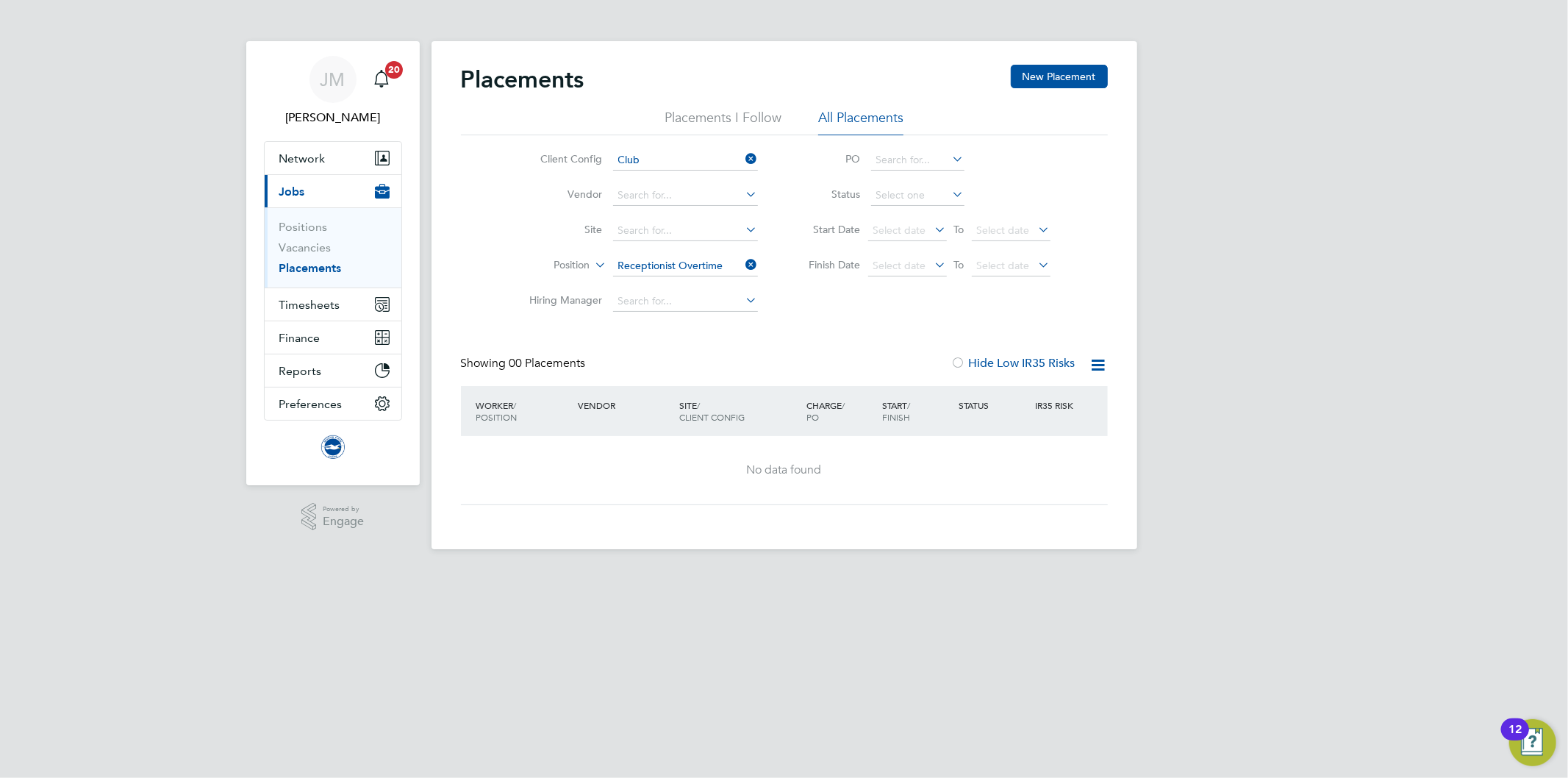
click at [302, 267] on link "Placements" at bounding box center [311, 268] width 62 height 14
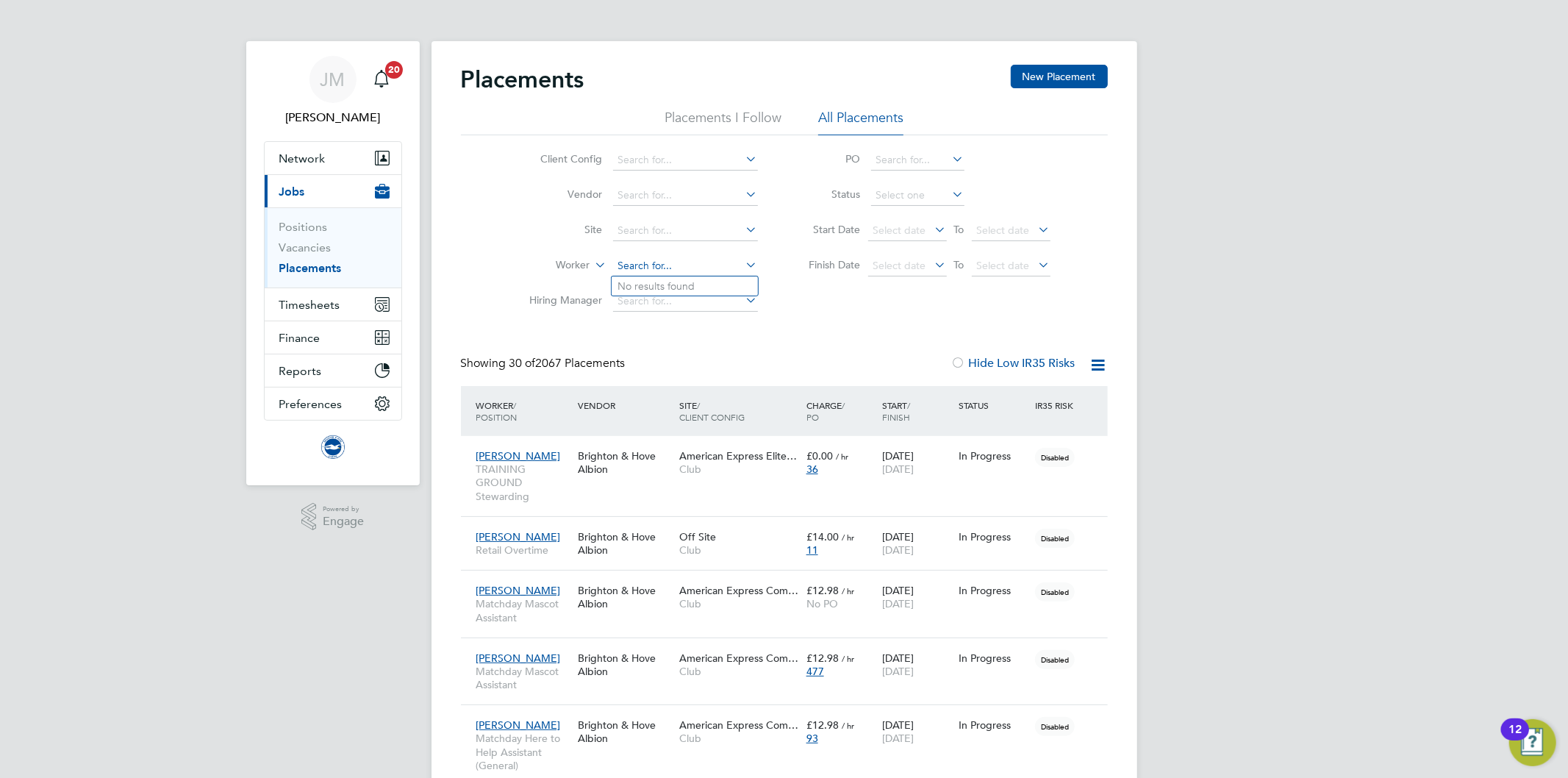
click at [635, 263] on input at bounding box center [686, 265] width 145 height 20
click at [702, 282] on b "Bussey" at bounding box center [744, 287] width 85 height 12
type input "Michelle Bussey"
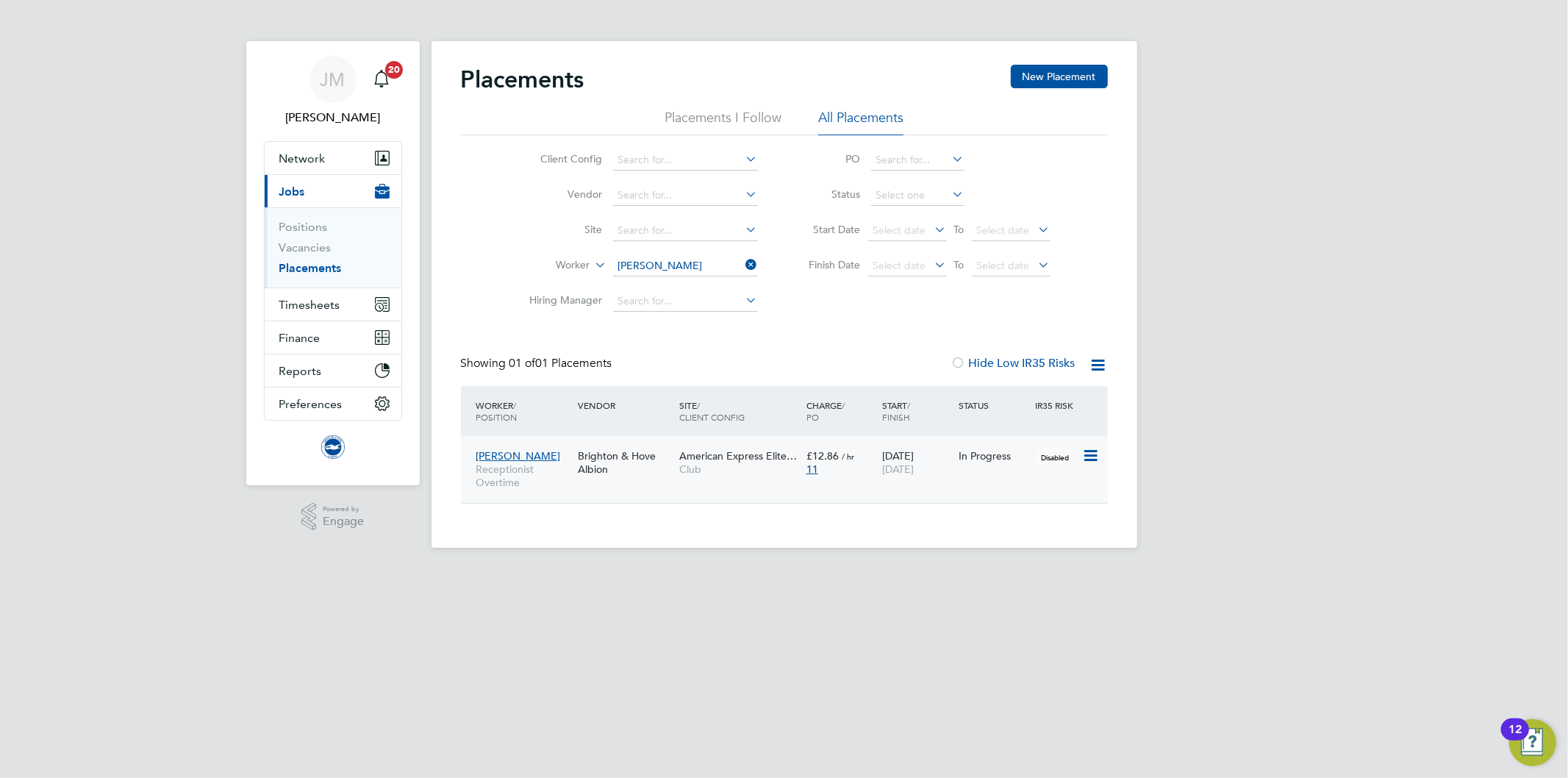
click at [524, 463] on span "Receptionist Overtime" at bounding box center [524, 475] width 94 height 27
click at [725, 571] on html "JM Jo Morris Notifications 20 Applications: Network Team Members Businesses Sit…" at bounding box center [784, 286] width 1568 height 571
click at [288, 303] on span "Timesheets" at bounding box center [310, 304] width 61 height 14
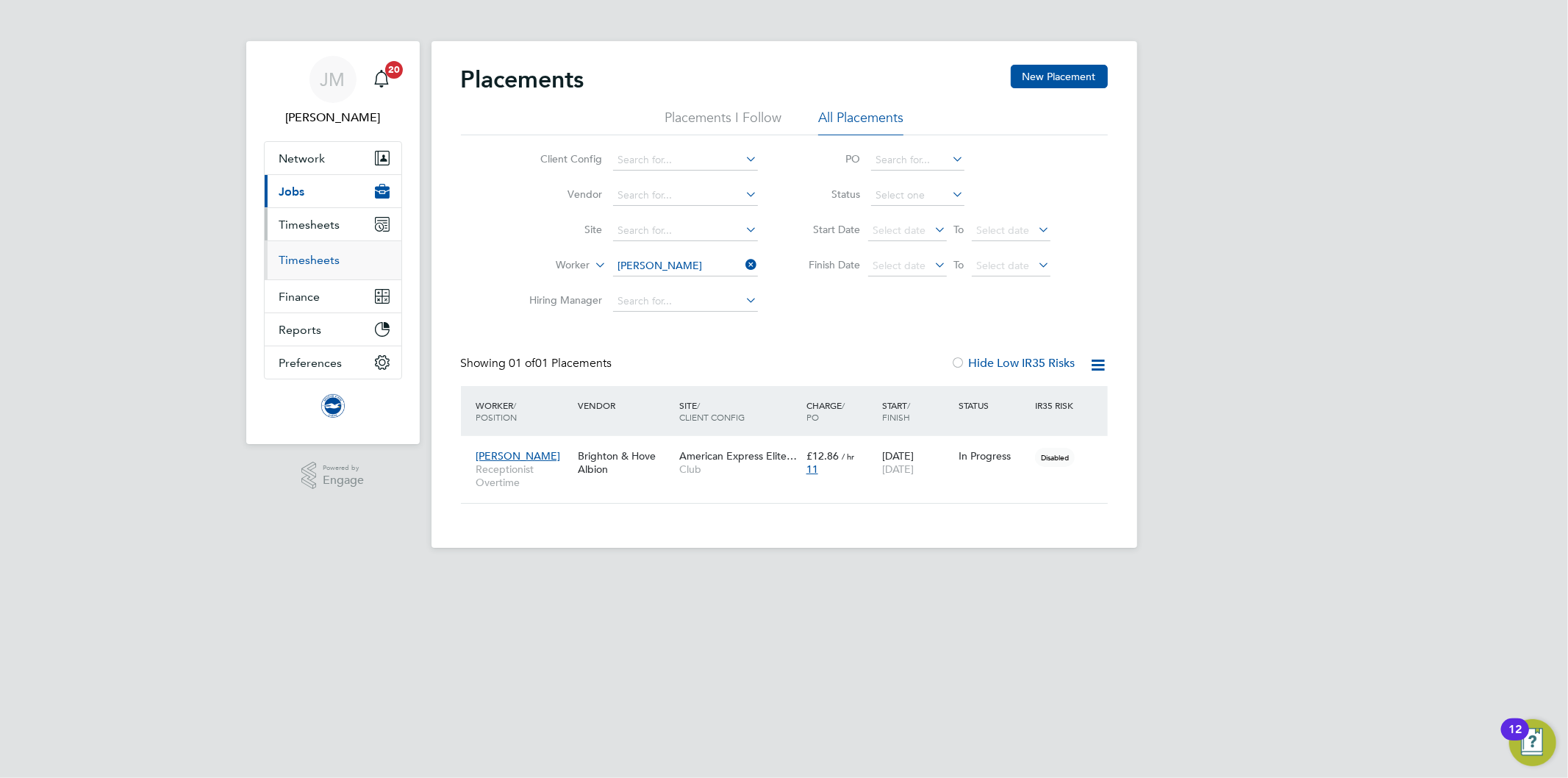
click at [310, 260] on link "Timesheets" at bounding box center [310, 260] width 61 height 14
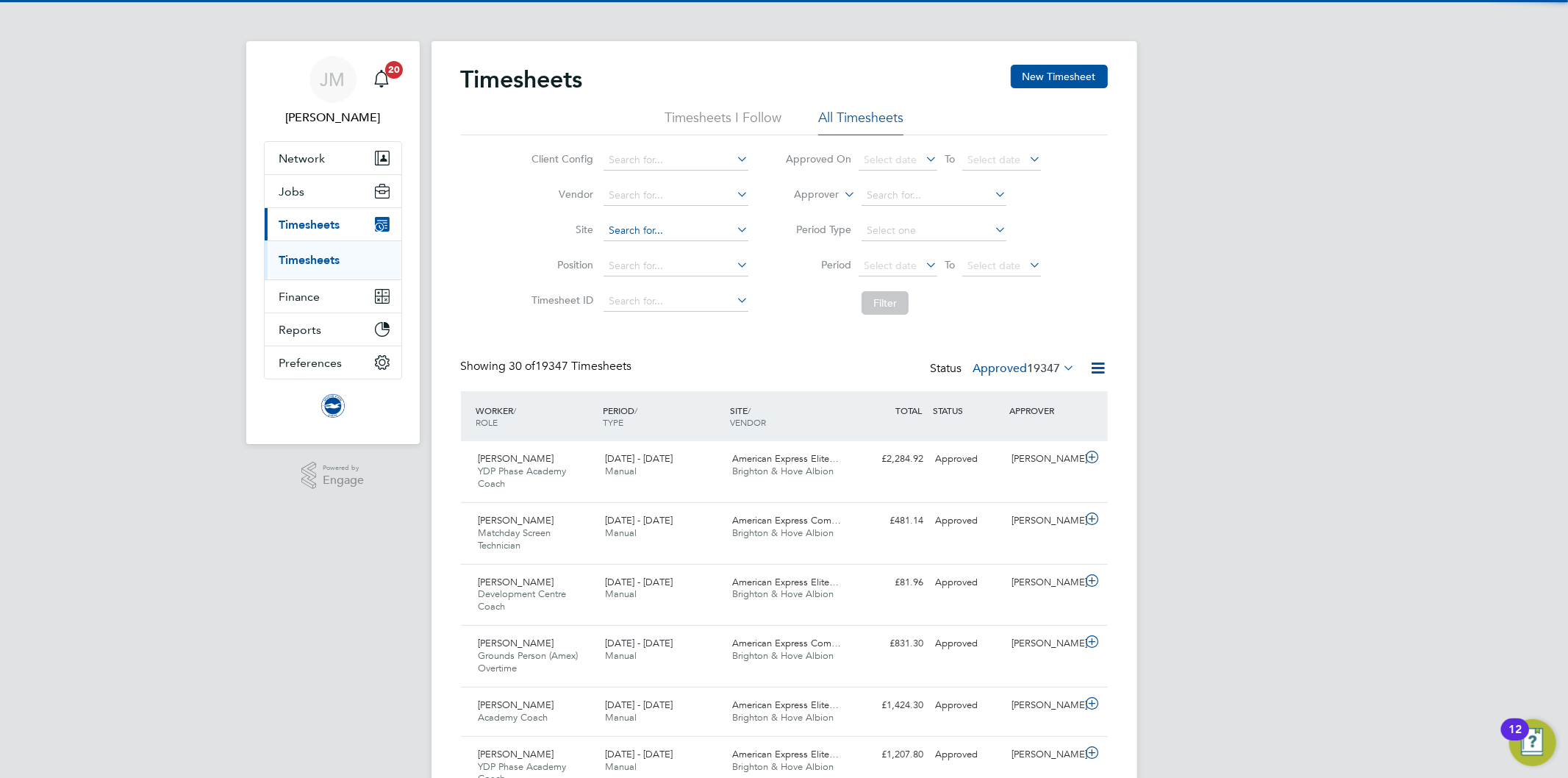
scroll to position [49, 128]
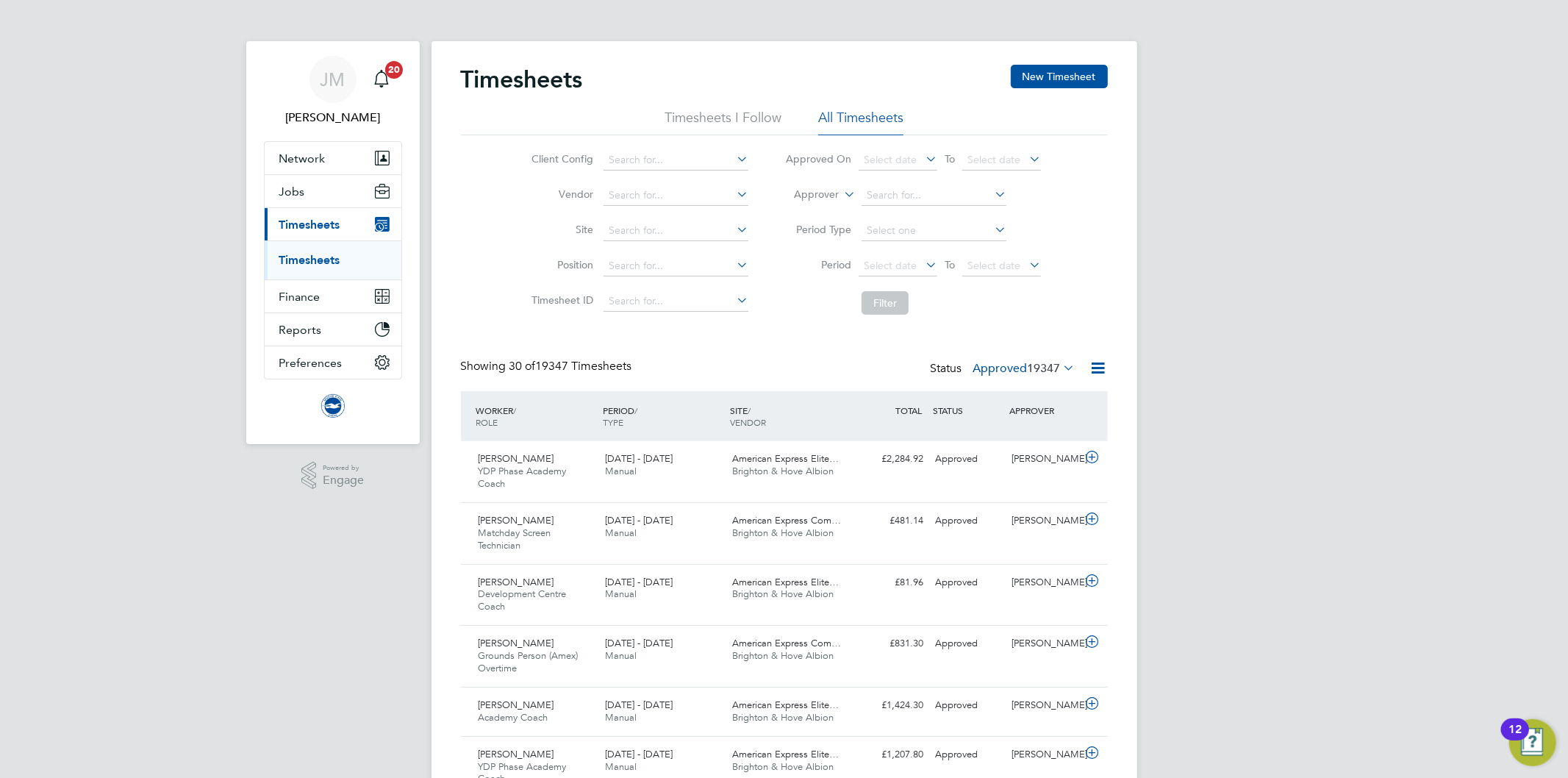
click at [841, 194] on icon at bounding box center [841, 190] width 0 height 13
click at [829, 207] on li "Worker" at bounding box center [803, 211] width 73 height 19
click at [880, 191] on input at bounding box center [934, 195] width 145 height 20
click at [886, 233] on li "Suzanna Masters" at bounding box center [934, 235] width 146 height 20
type input "Suzanna Masters"
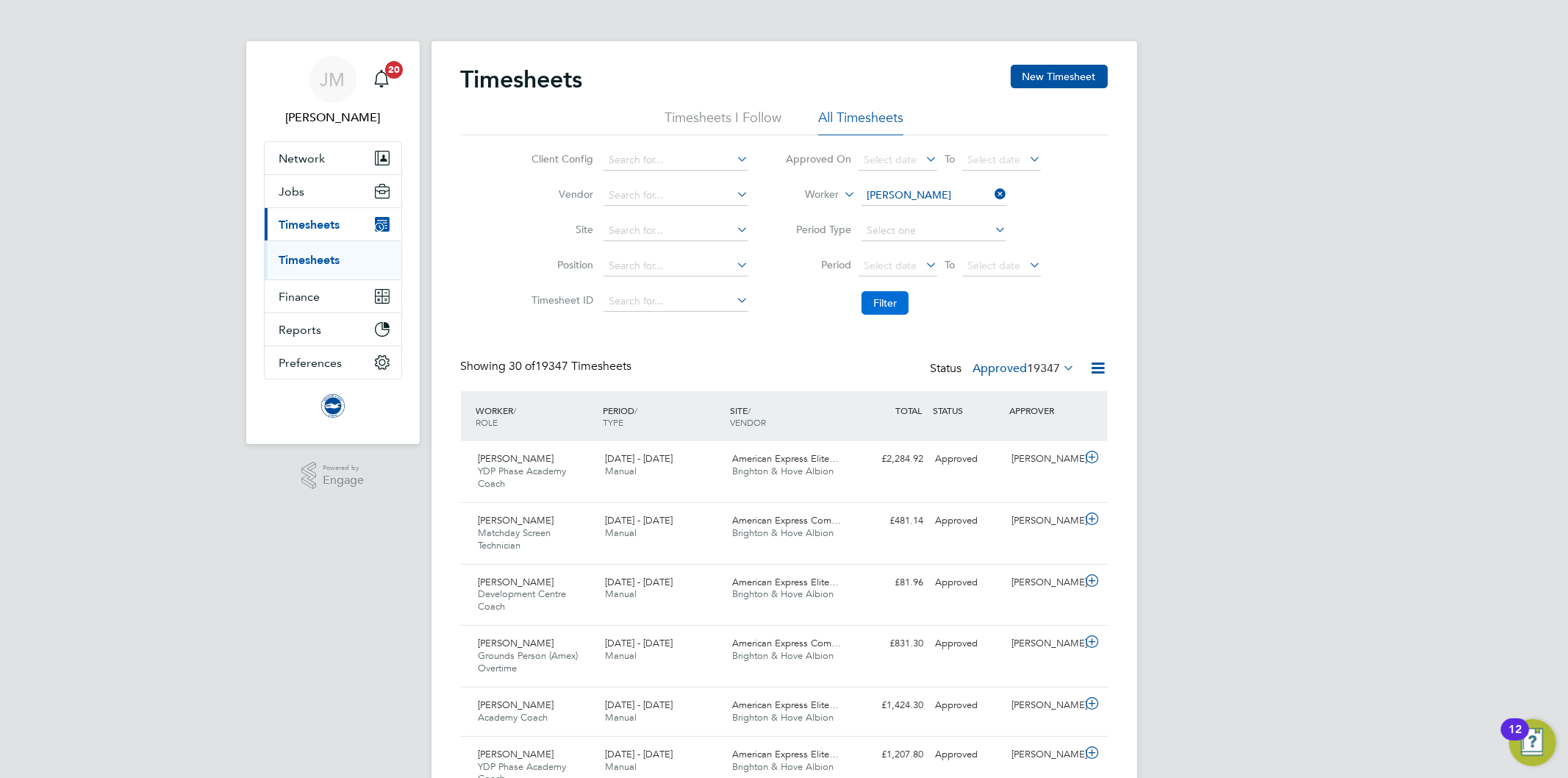
click at [893, 300] on button "Filter" at bounding box center [885, 303] width 47 height 23
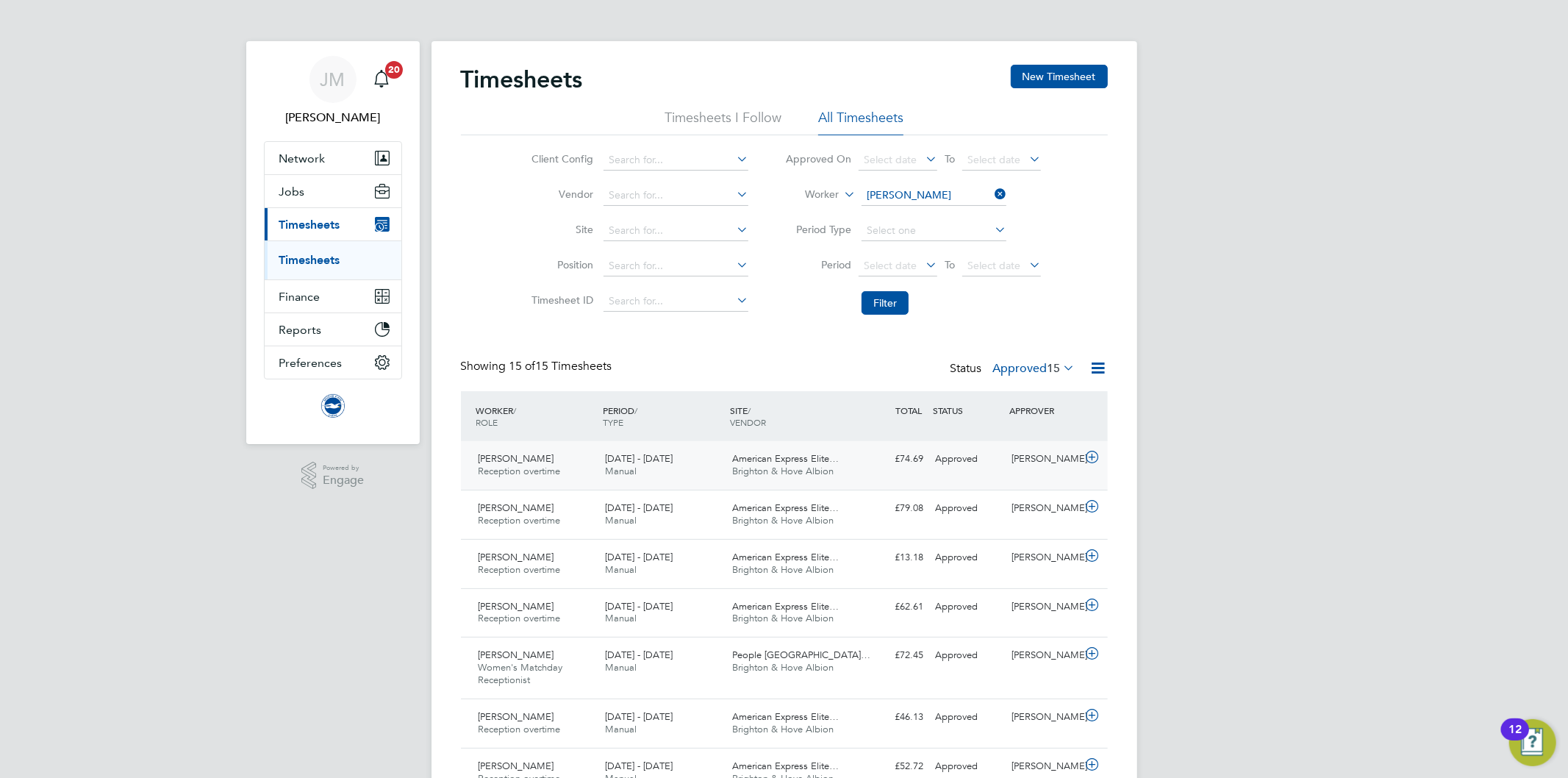
click at [774, 466] on span "Brighton & Hove Albion" at bounding box center [783, 471] width 102 height 12
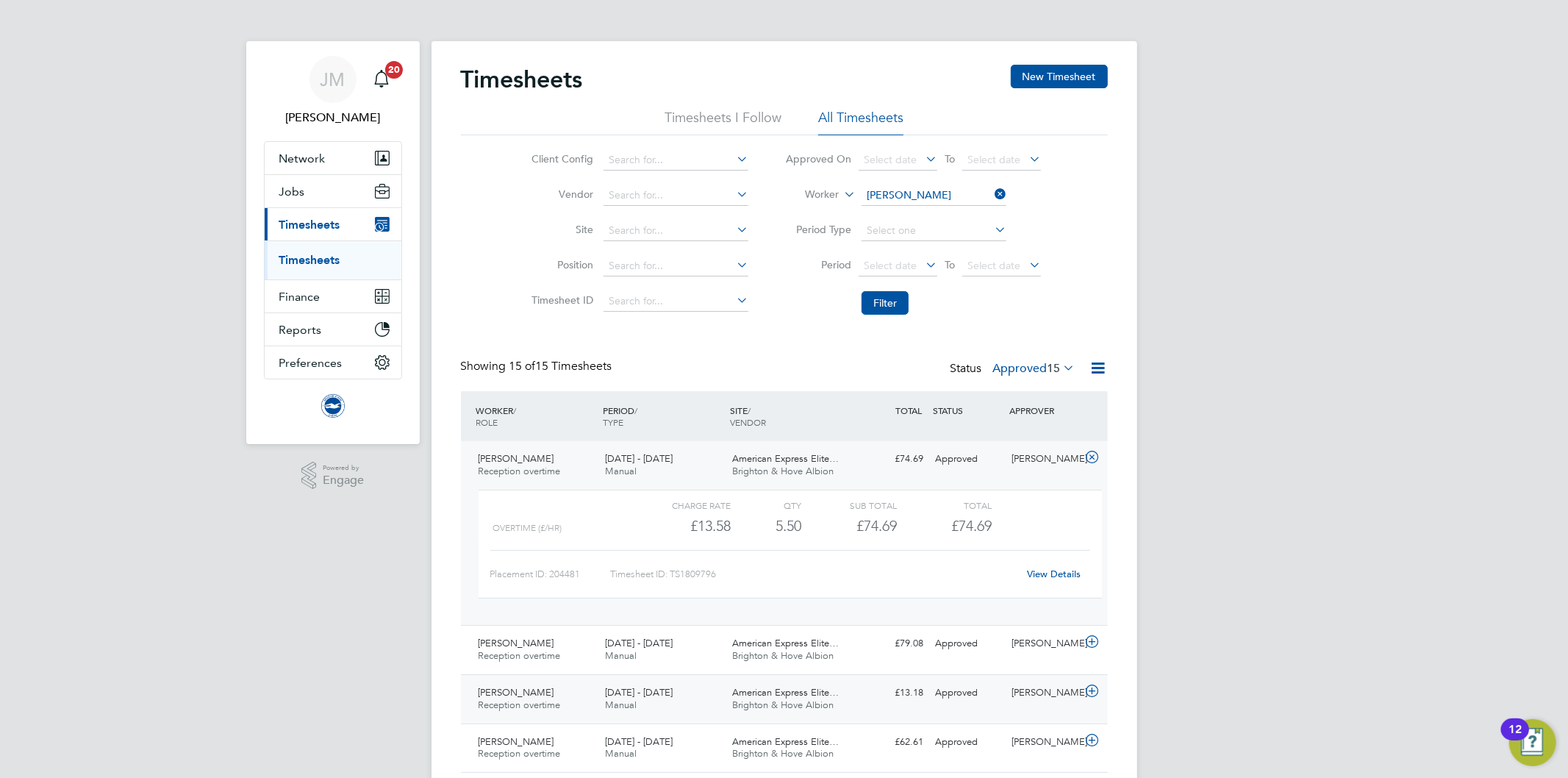
click at [781, 703] on span "Brighton & Hove Albion" at bounding box center [783, 704] width 102 height 12
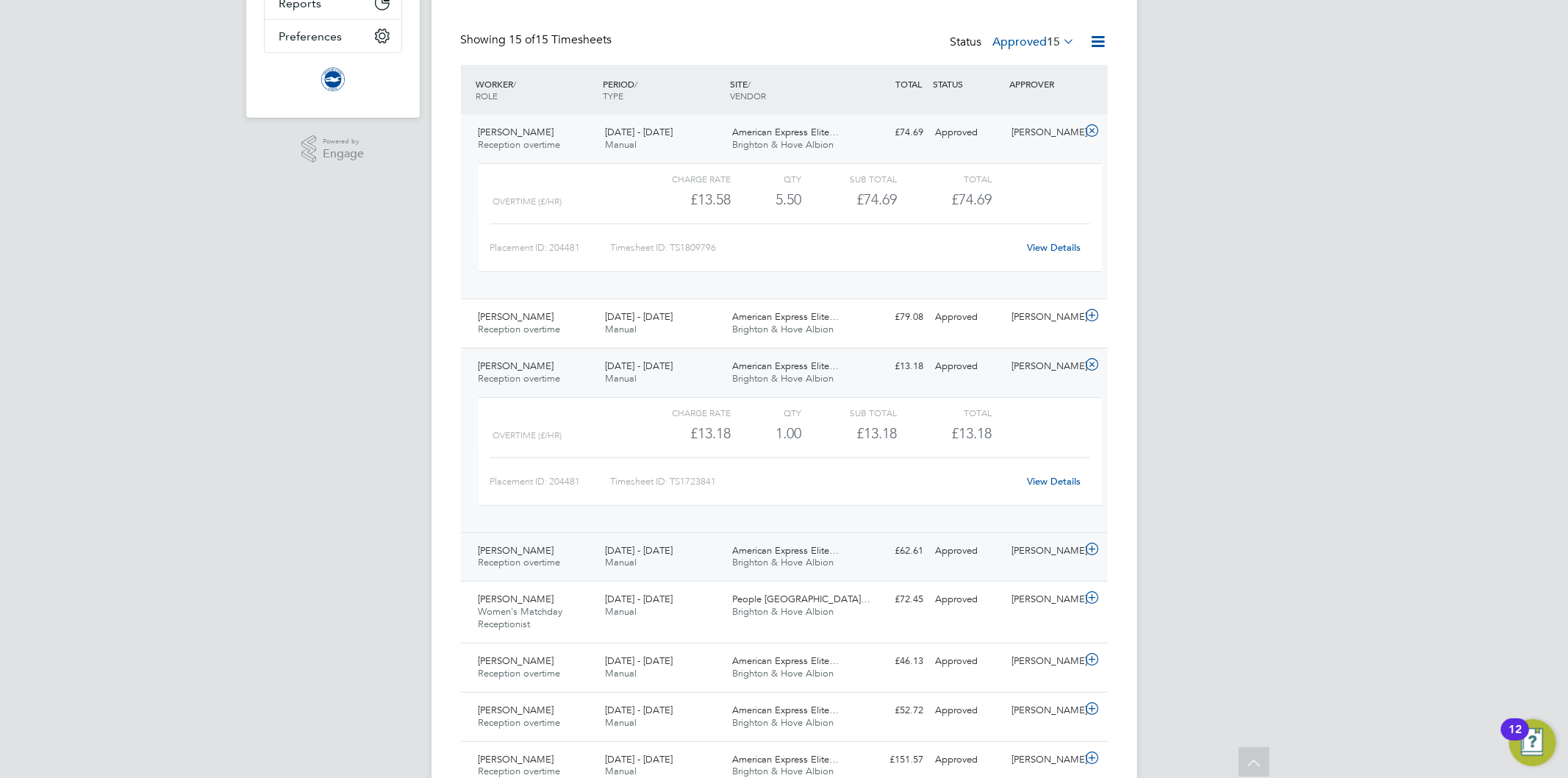
click at [780, 555] on span "American Express Elite…" at bounding box center [785, 550] width 107 height 12
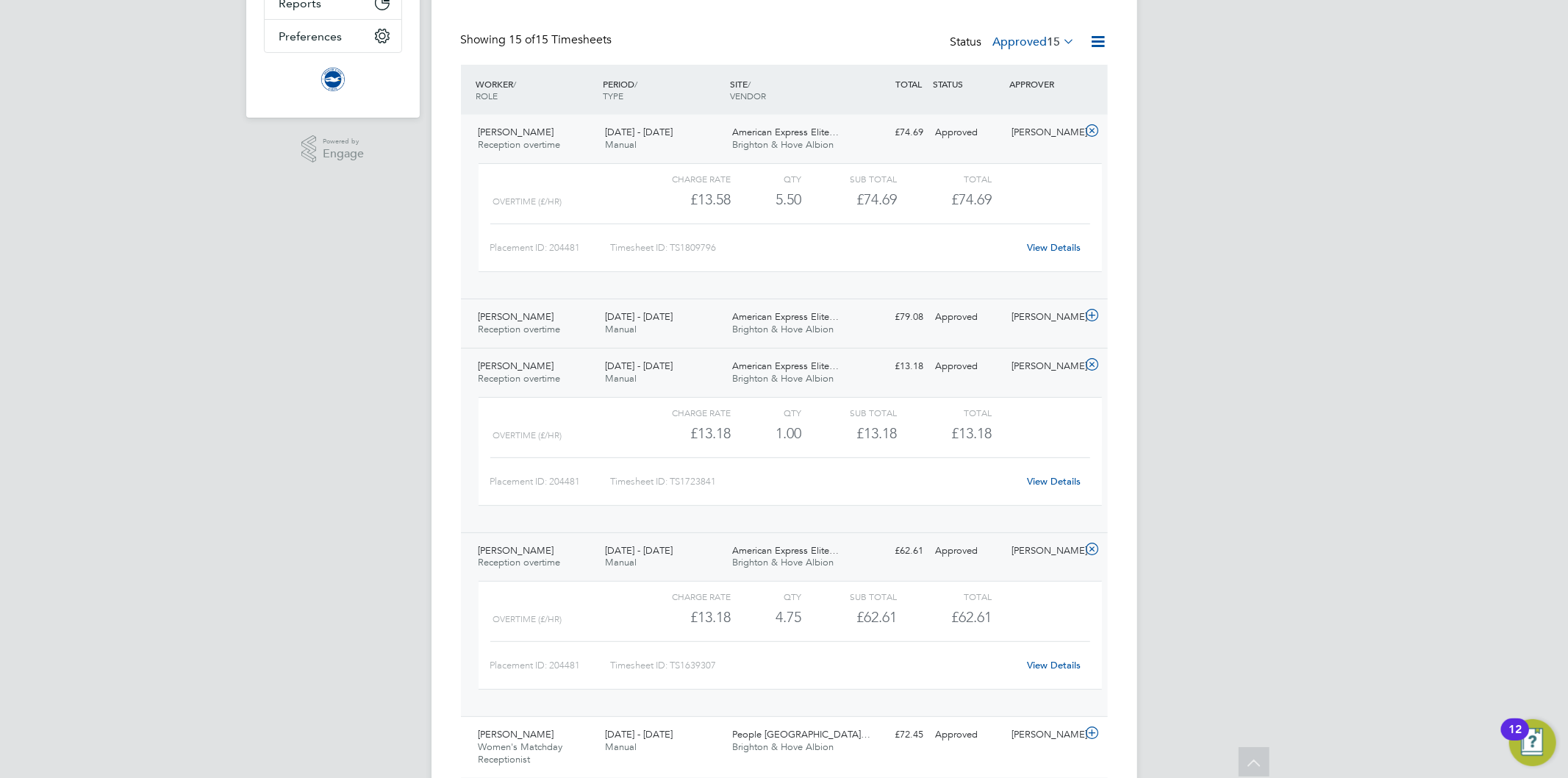
click at [762, 321] on div "American Express Elite… Brighton & Hove Albion" at bounding box center [790, 323] width 127 height 36
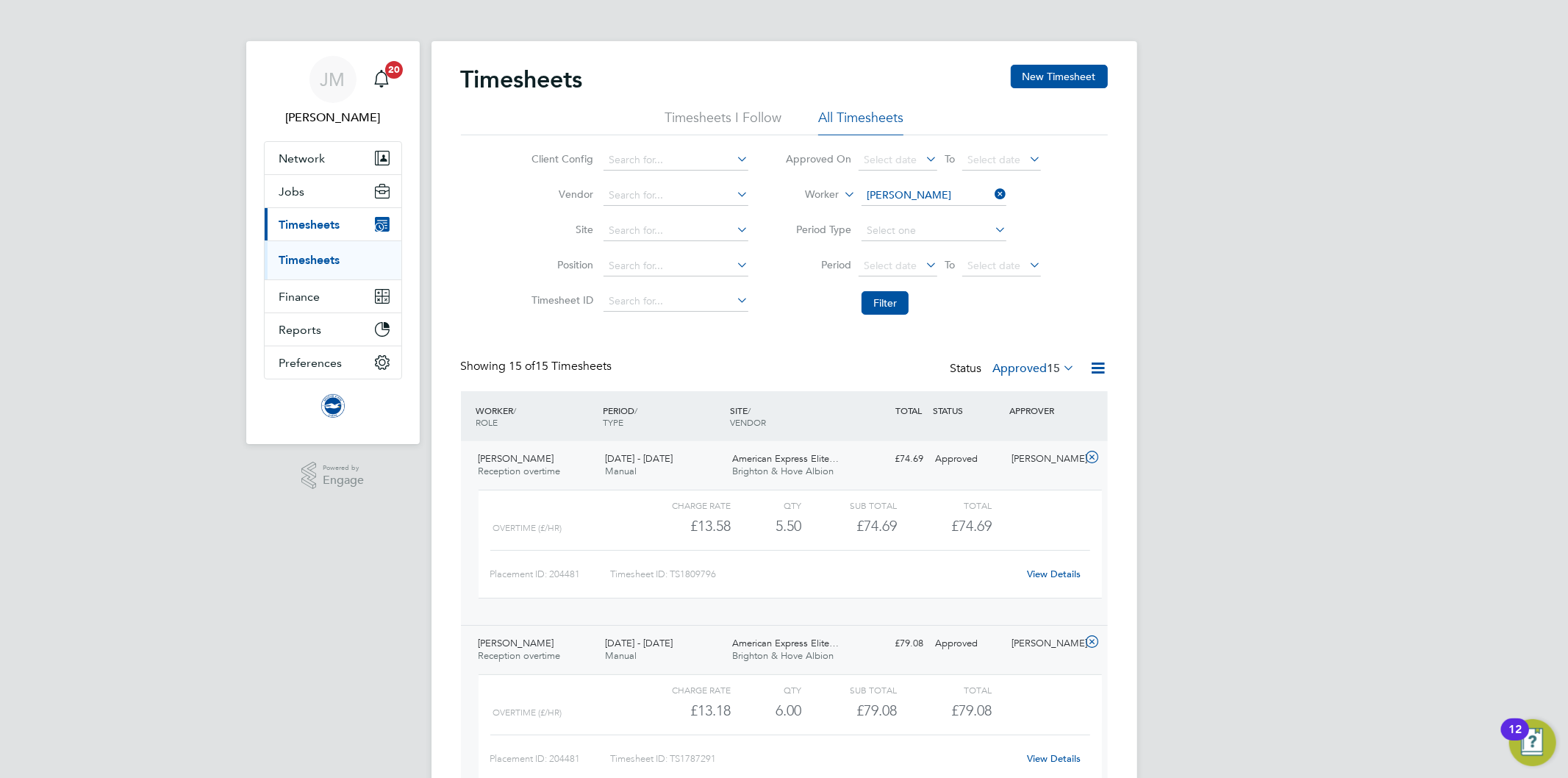
click at [687, 361] on div "Showing 15 of 15 Timesheets Status Approved 15" at bounding box center [784, 375] width 647 height 32
click at [1101, 179] on div "Client Config Vendor Site Position Timesheet ID Approved On Select date To Sele…" at bounding box center [784, 229] width 647 height 187
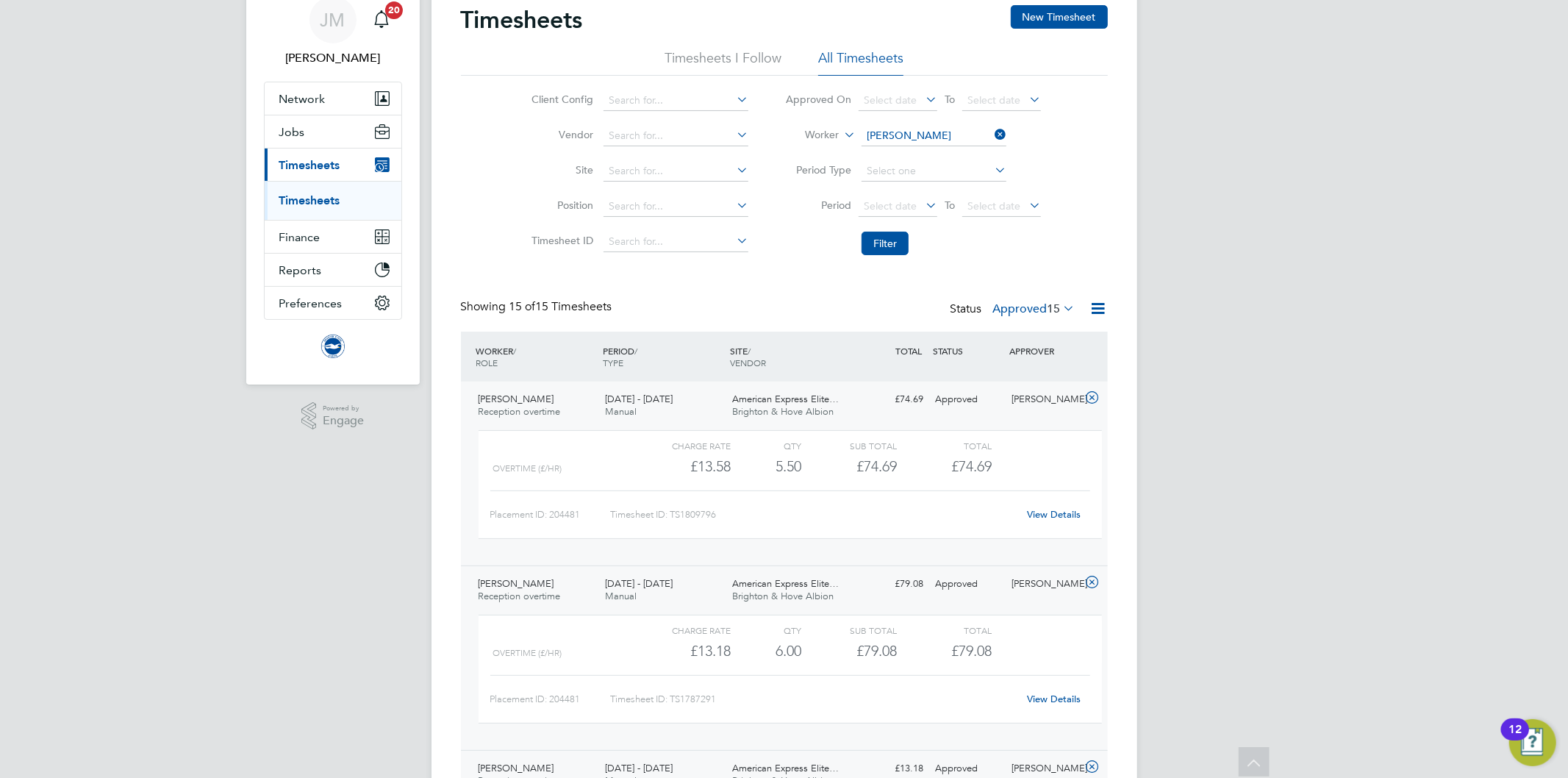
scroll to position [0, 0]
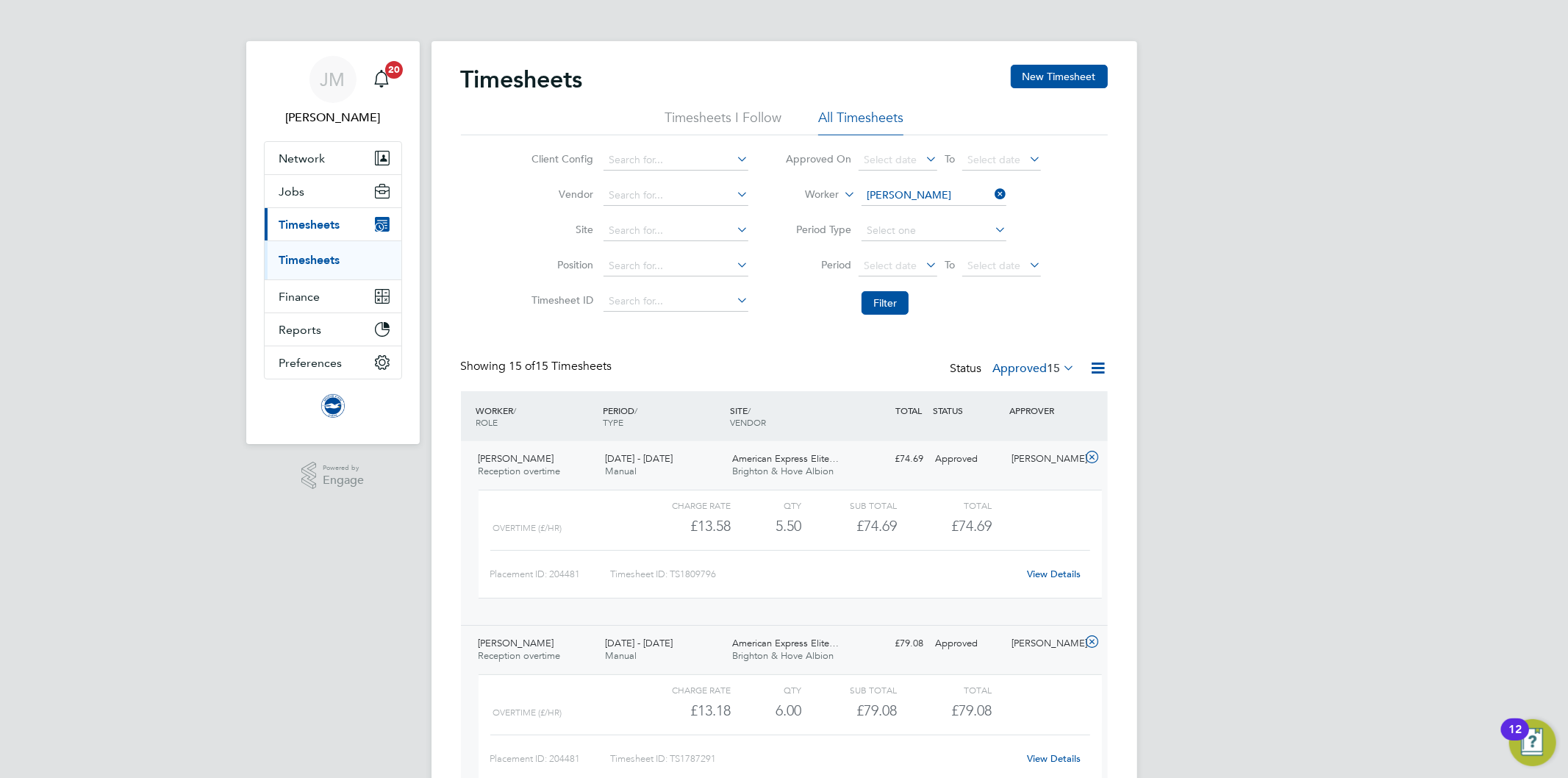
click at [515, 196] on li "Vendor" at bounding box center [638, 196] width 258 height 36
click at [565, 466] on div "Suzanna Masters Reception overtime 1 - 31 Aug 2025" at bounding box center [536, 465] width 127 height 36
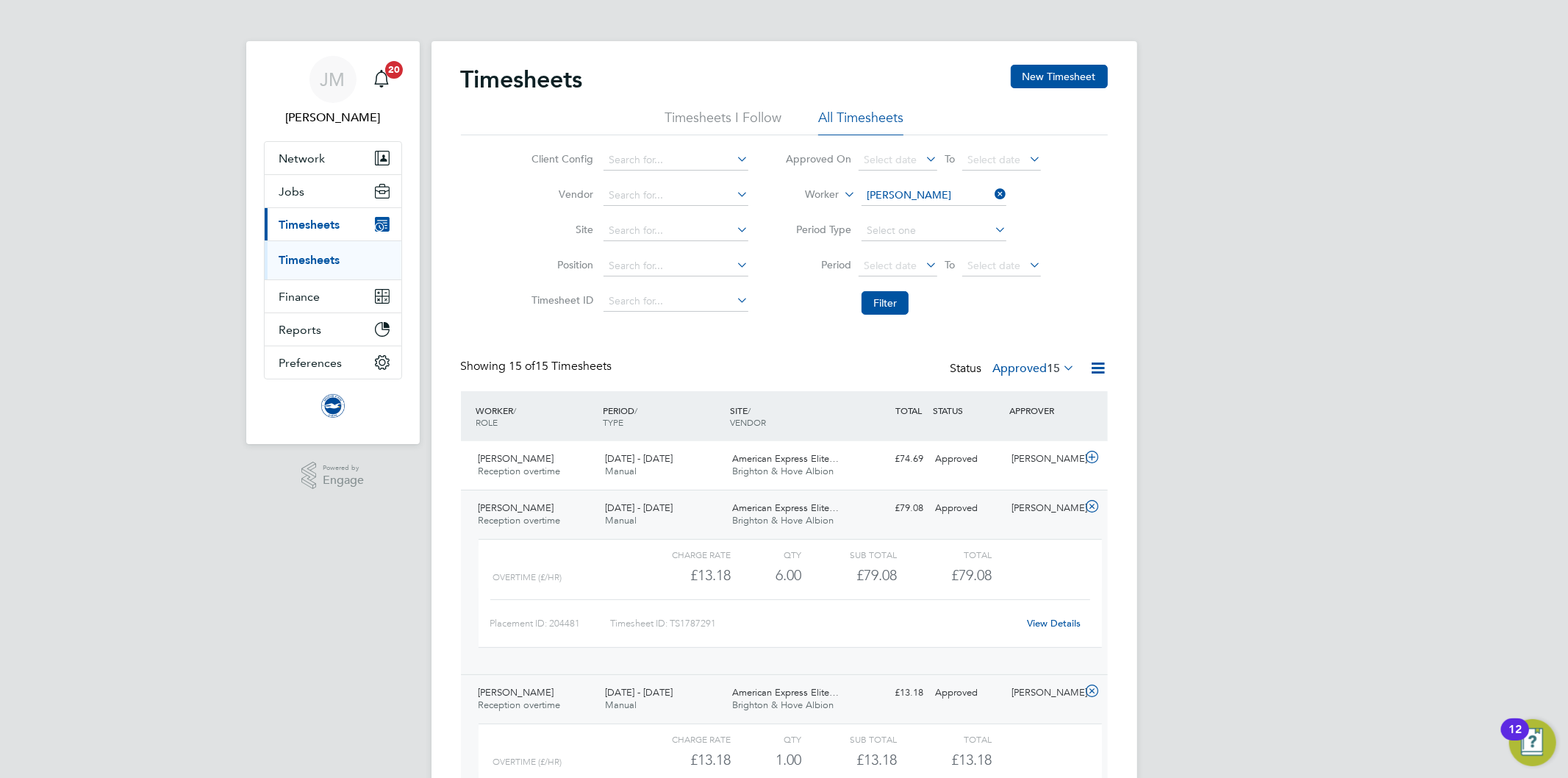
click at [553, 515] on span "Reception overtime" at bounding box center [519, 520] width 82 height 12
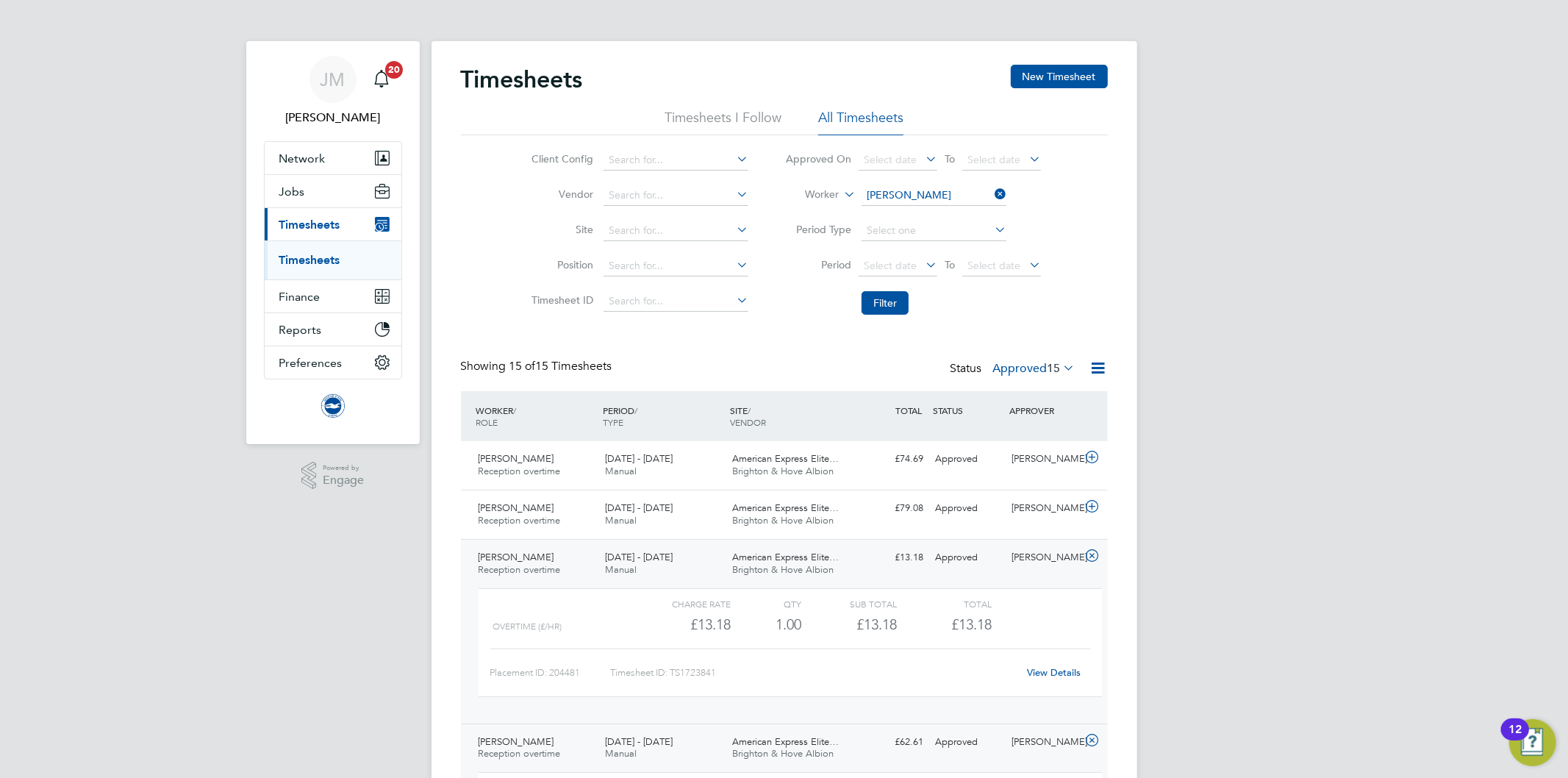
click at [565, 557] on div "Suzanna Masters Reception overtime 1 - 30 Apr 2025" at bounding box center [536, 563] width 127 height 36
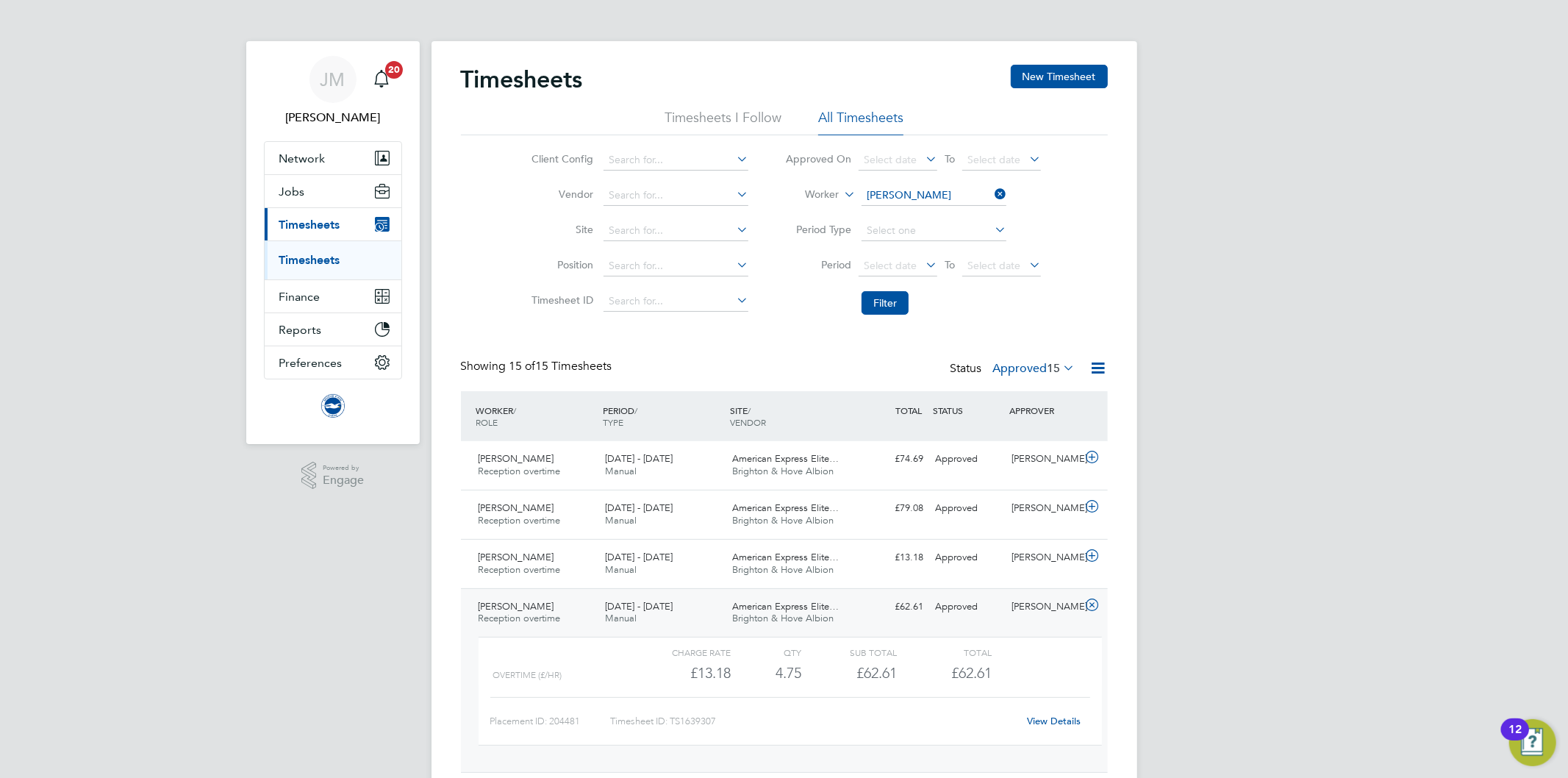
click at [566, 610] on div "Suzanna Masters Reception overtime 1 - 31 Jan 2025" at bounding box center [536, 612] width 127 height 36
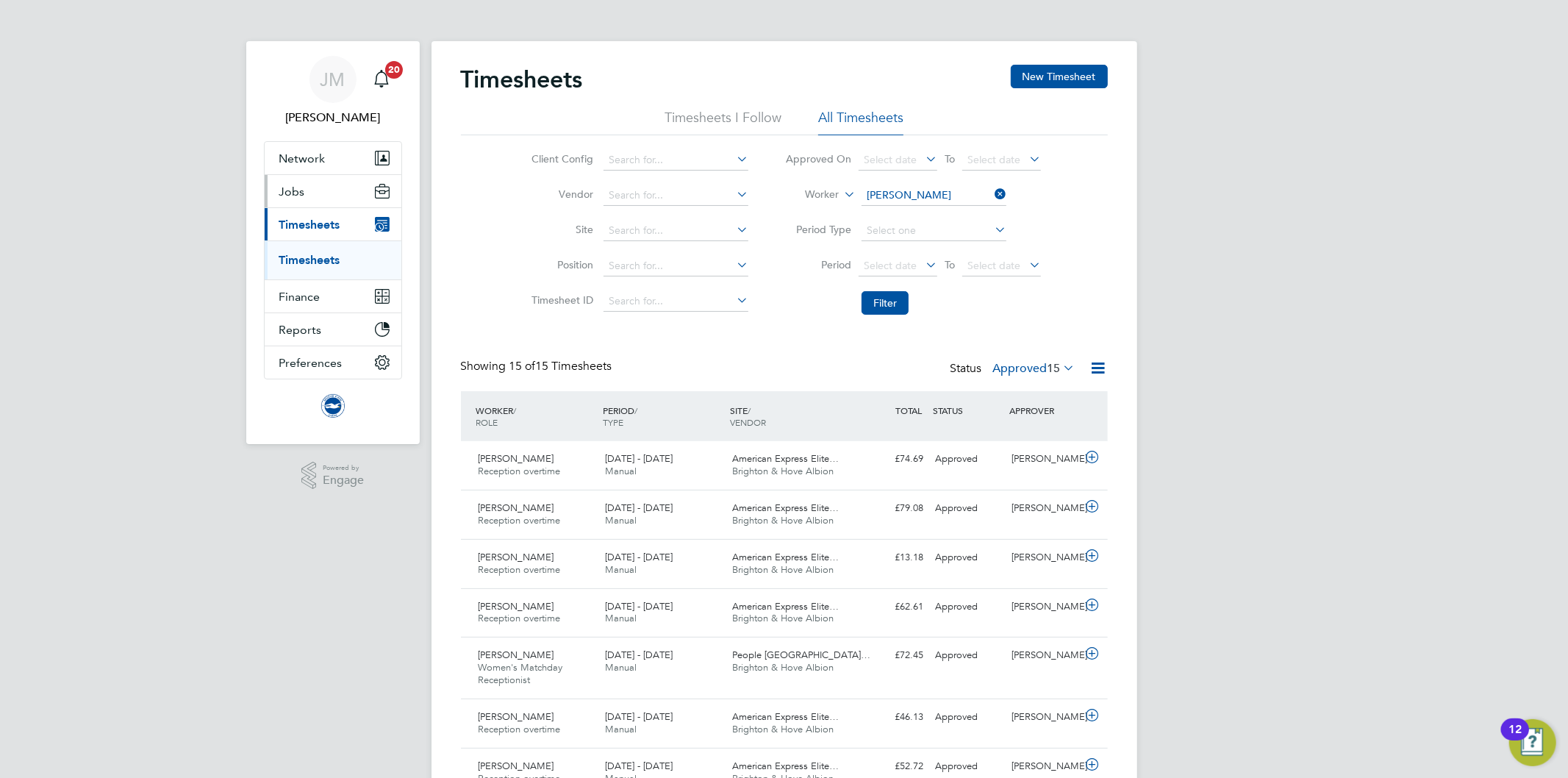
click at [302, 193] on span "Jobs" at bounding box center [292, 191] width 26 height 14
click at [313, 260] on link "Timesheets" at bounding box center [310, 260] width 61 height 14
click at [992, 194] on icon at bounding box center [992, 193] width 0 height 20
click at [909, 191] on input at bounding box center [934, 195] width 145 height 20
click at [938, 209] on li "Carly Farr ell" at bounding box center [934, 215] width 146 height 20
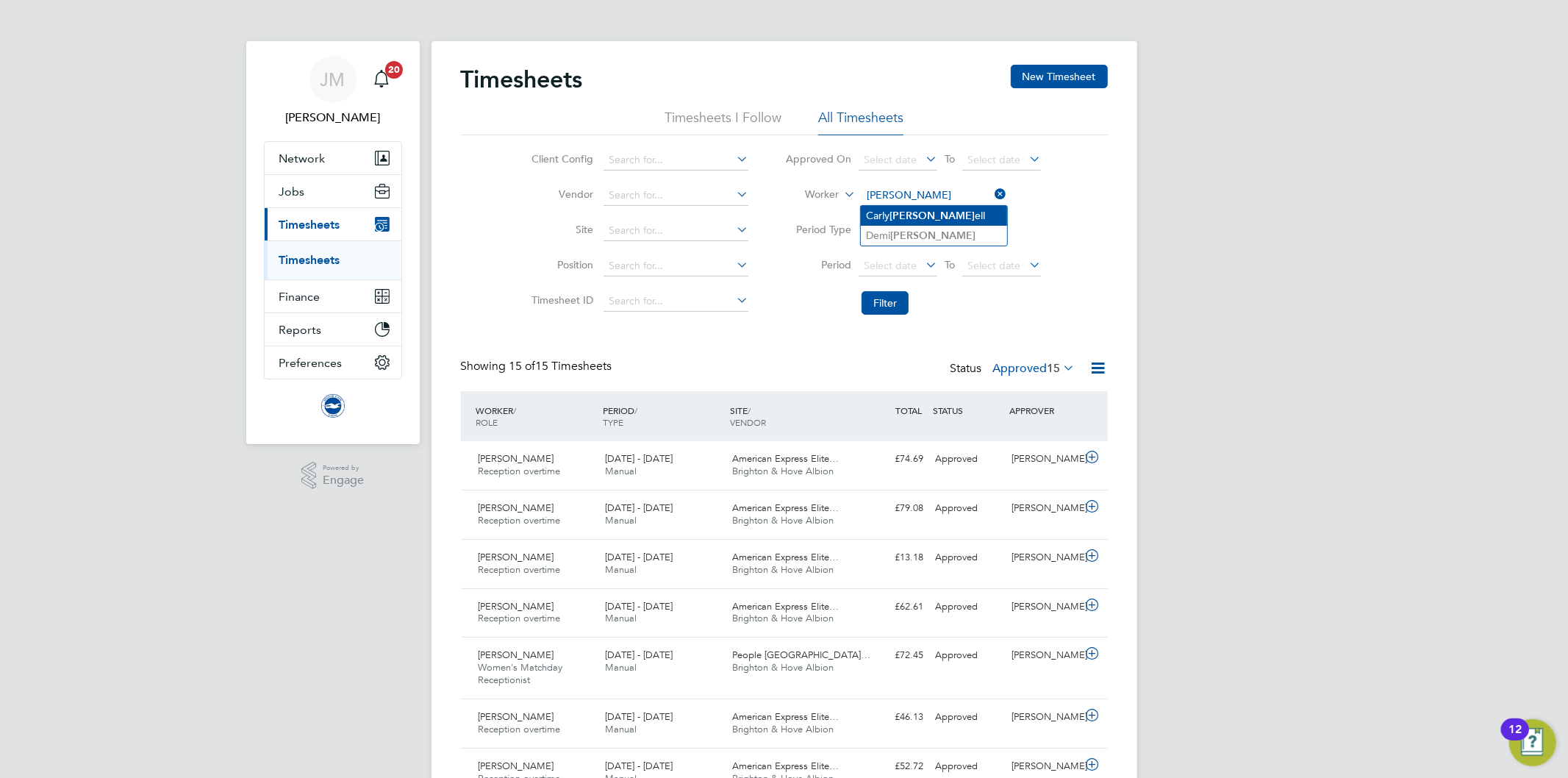
type input "Carly Farrell"
click at [874, 304] on button "Filter" at bounding box center [885, 303] width 47 height 23
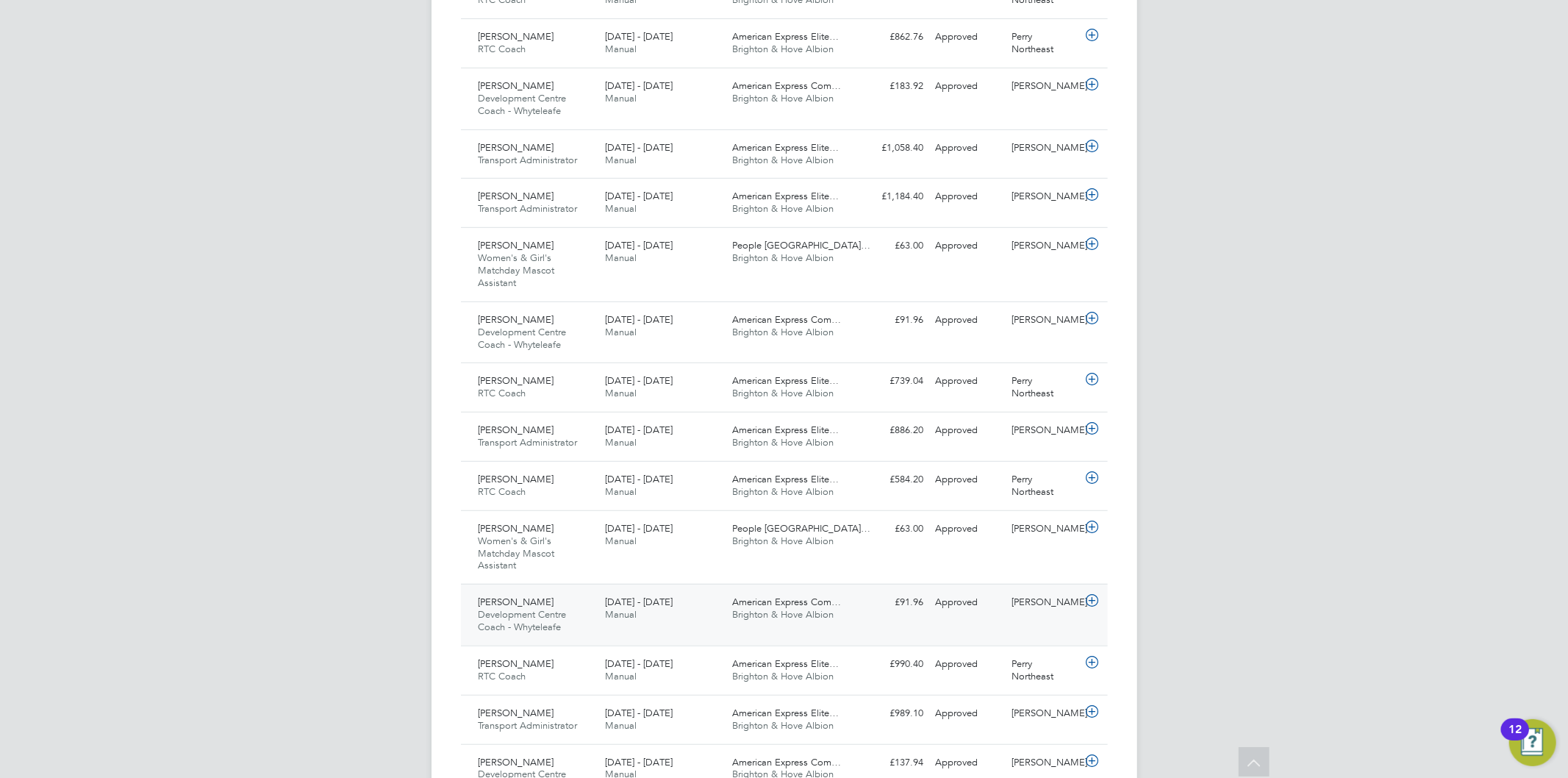
scroll to position [652, 0]
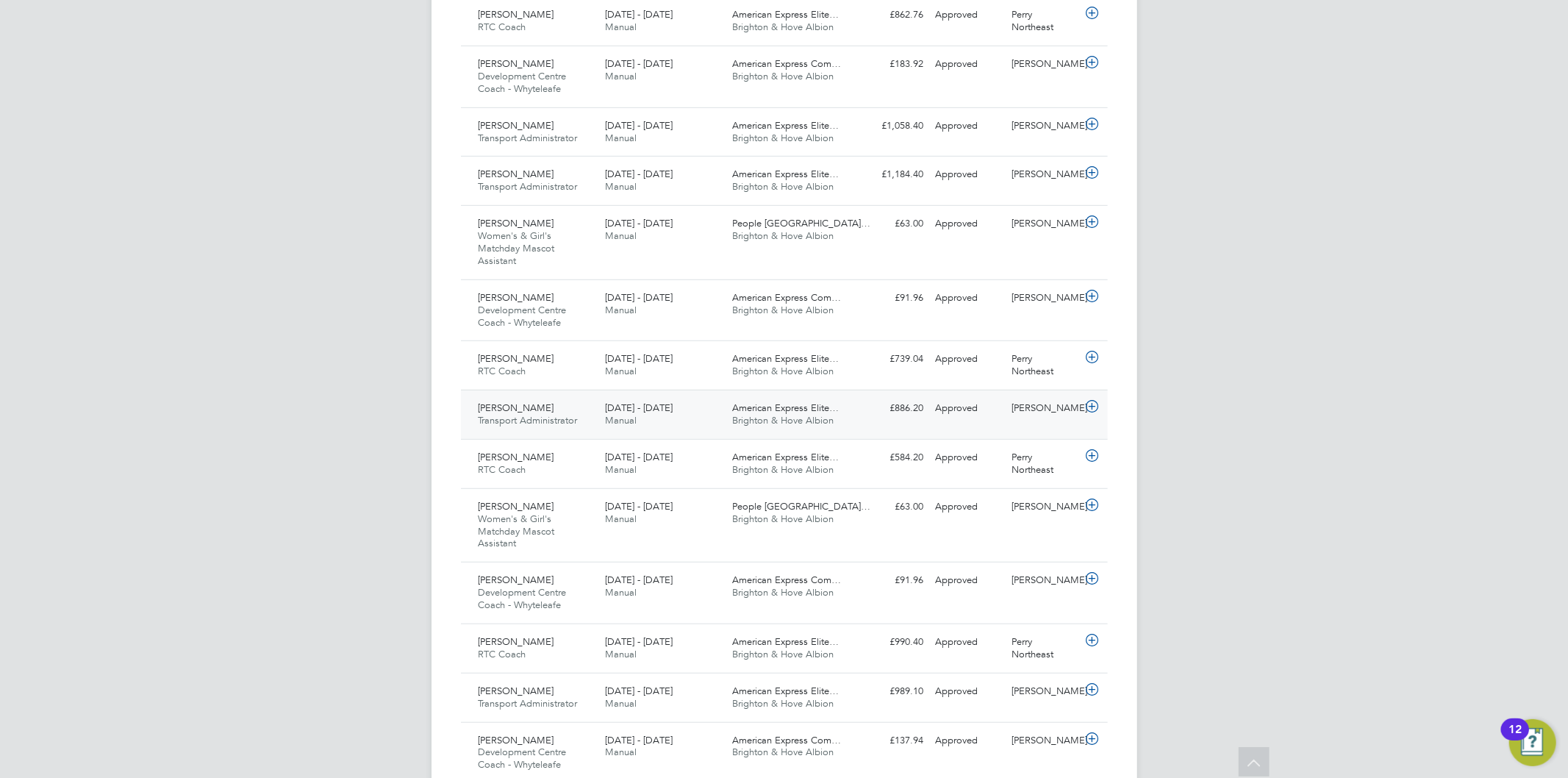
click at [572, 407] on div "Carly Farrell Transport Administrator 1 - 30 Apr 2025" at bounding box center [536, 414] width 127 height 36
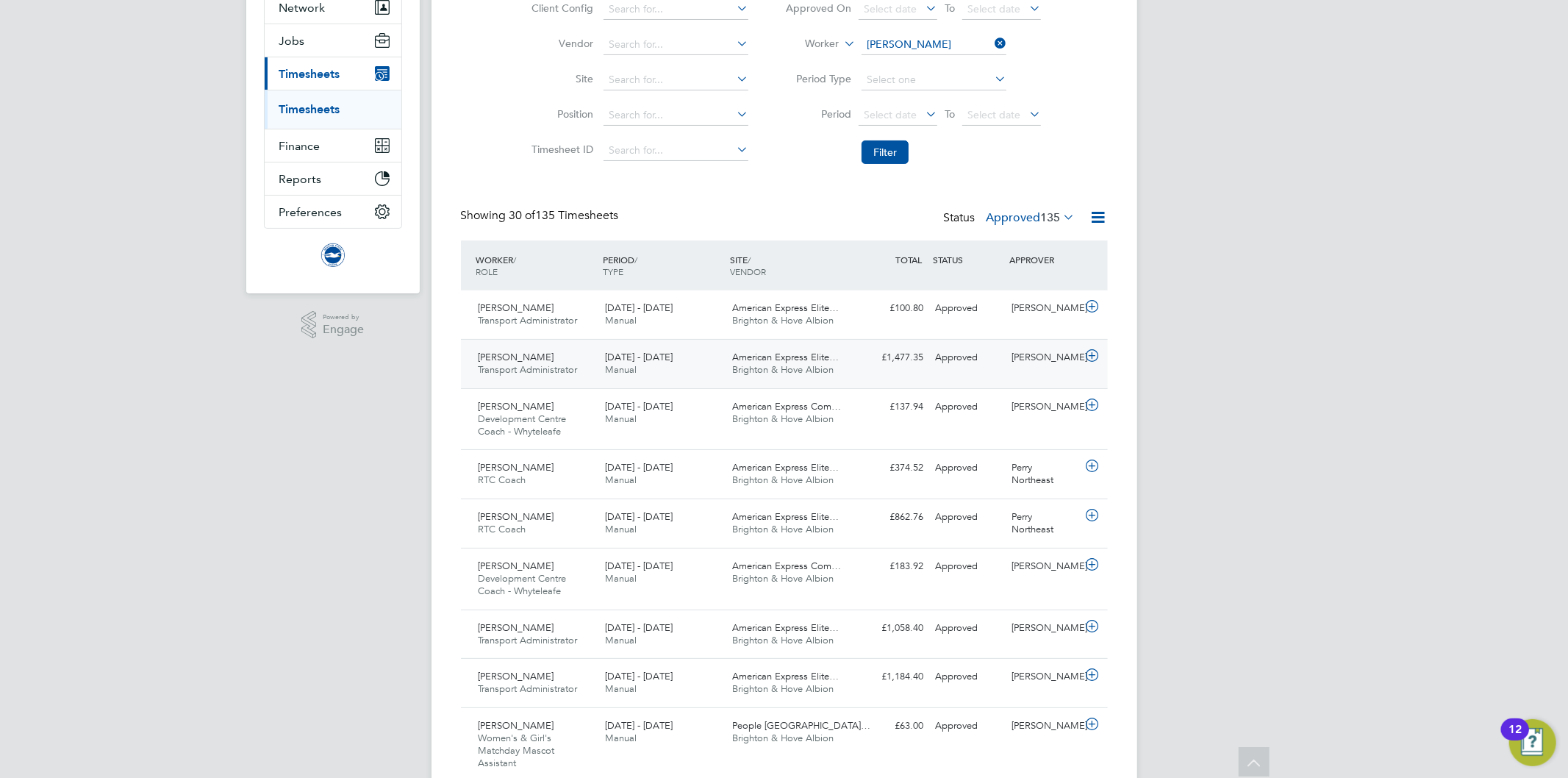
scroll to position [0, 0]
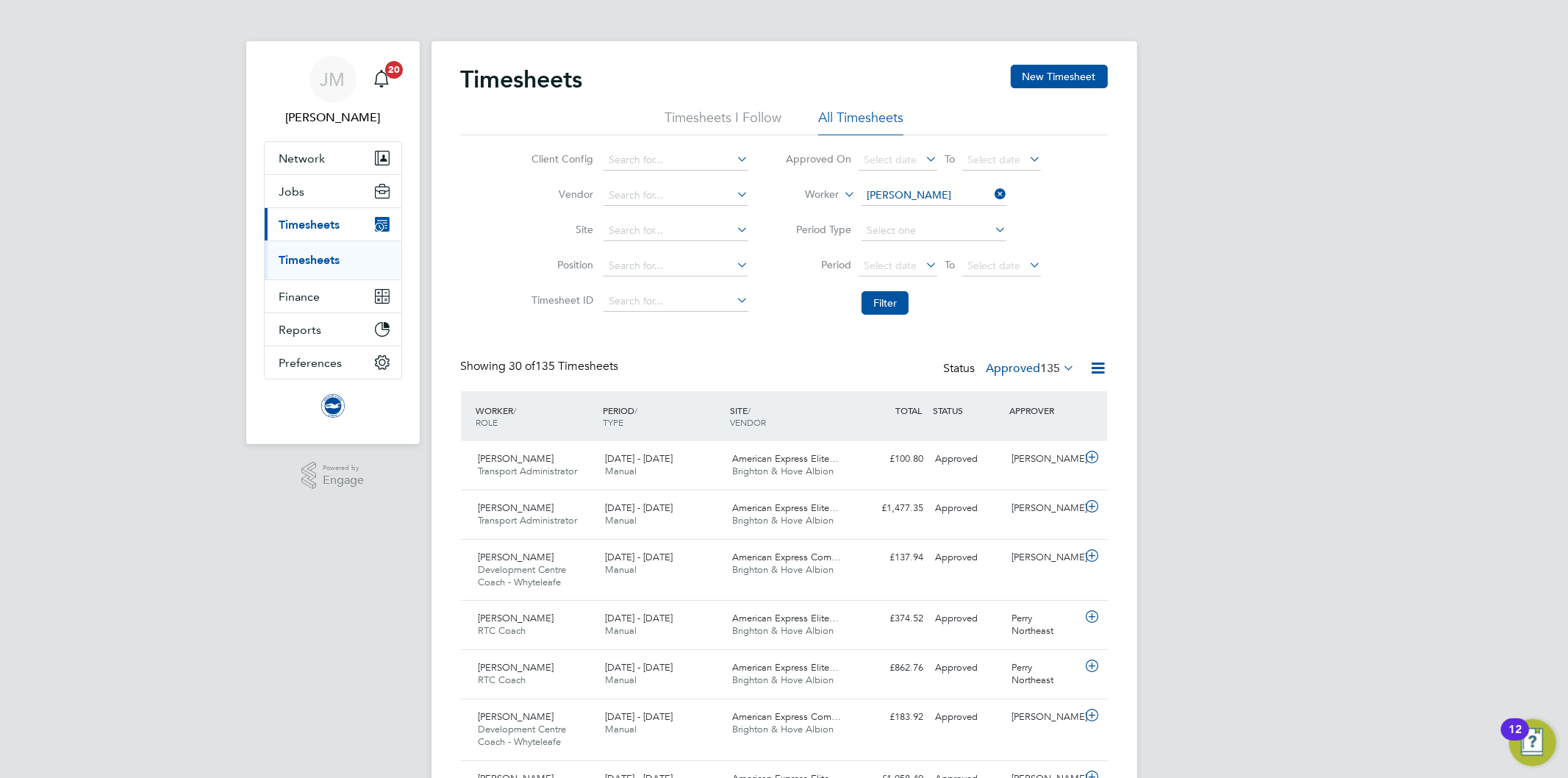
click at [280, 186] on span "Jobs" at bounding box center [292, 191] width 26 height 14
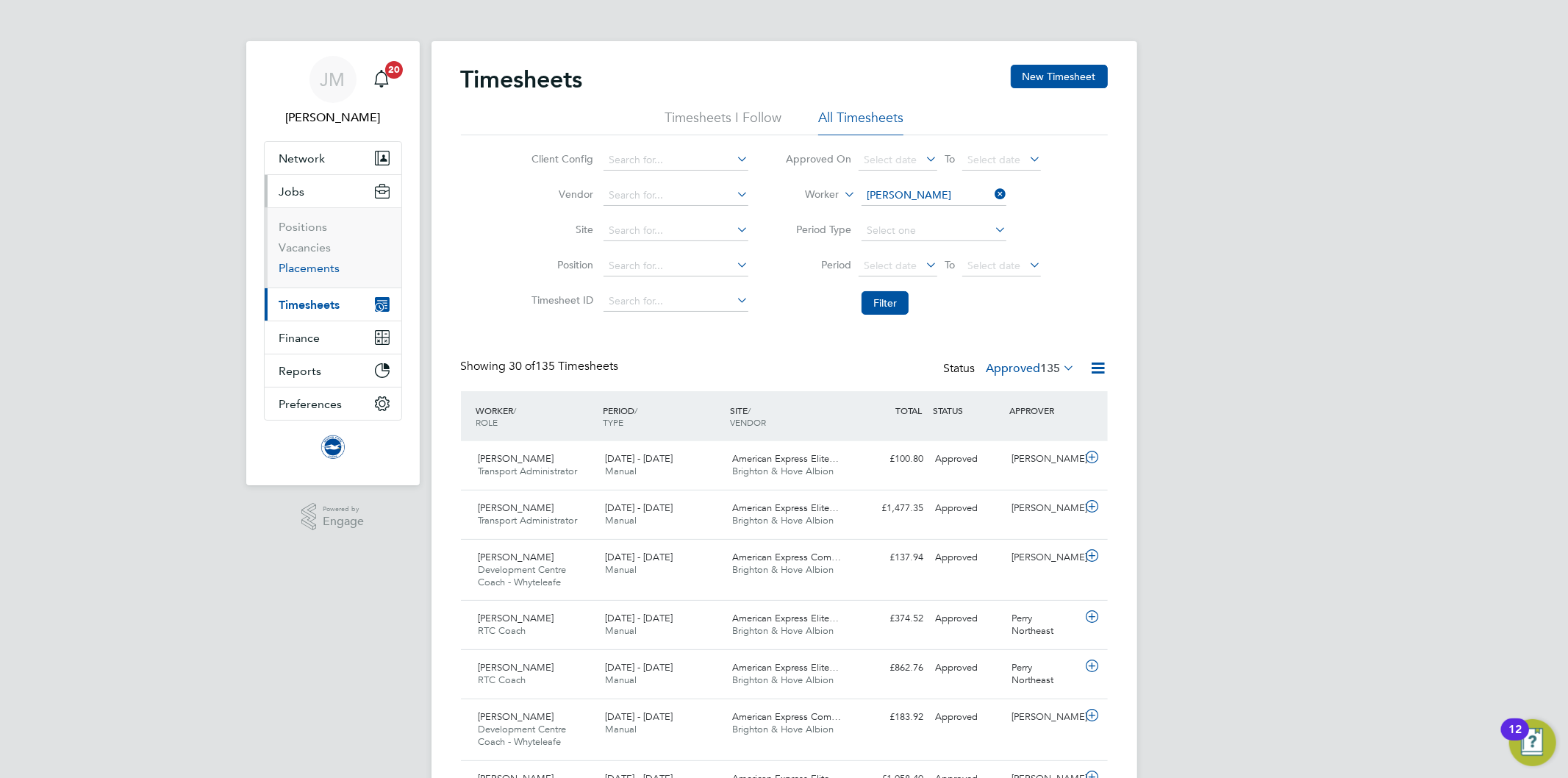
click at [288, 273] on link "Placements" at bounding box center [310, 268] width 61 height 14
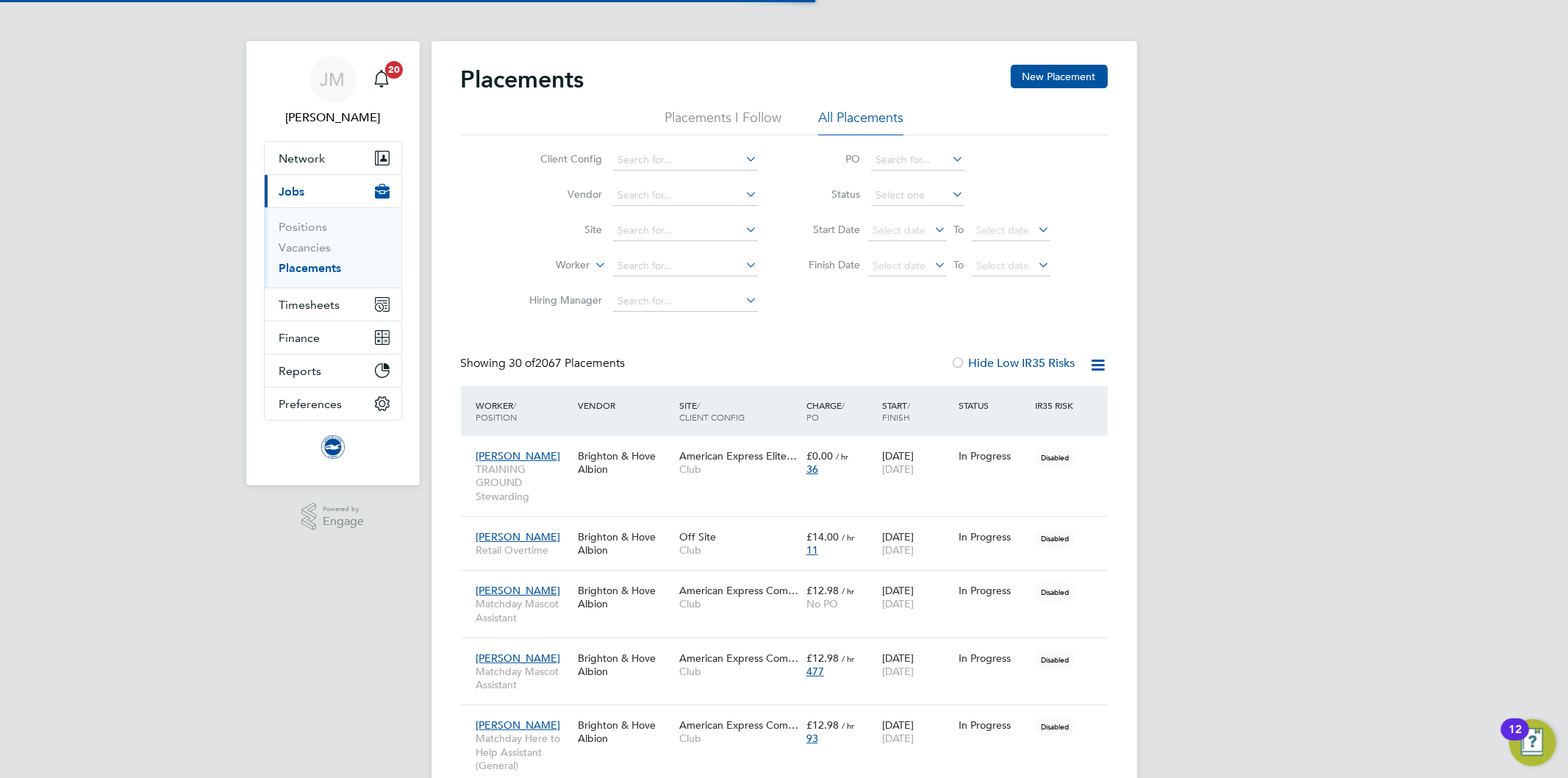
scroll to position [41, 128]
click at [592, 260] on icon at bounding box center [592, 261] width 0 height 13
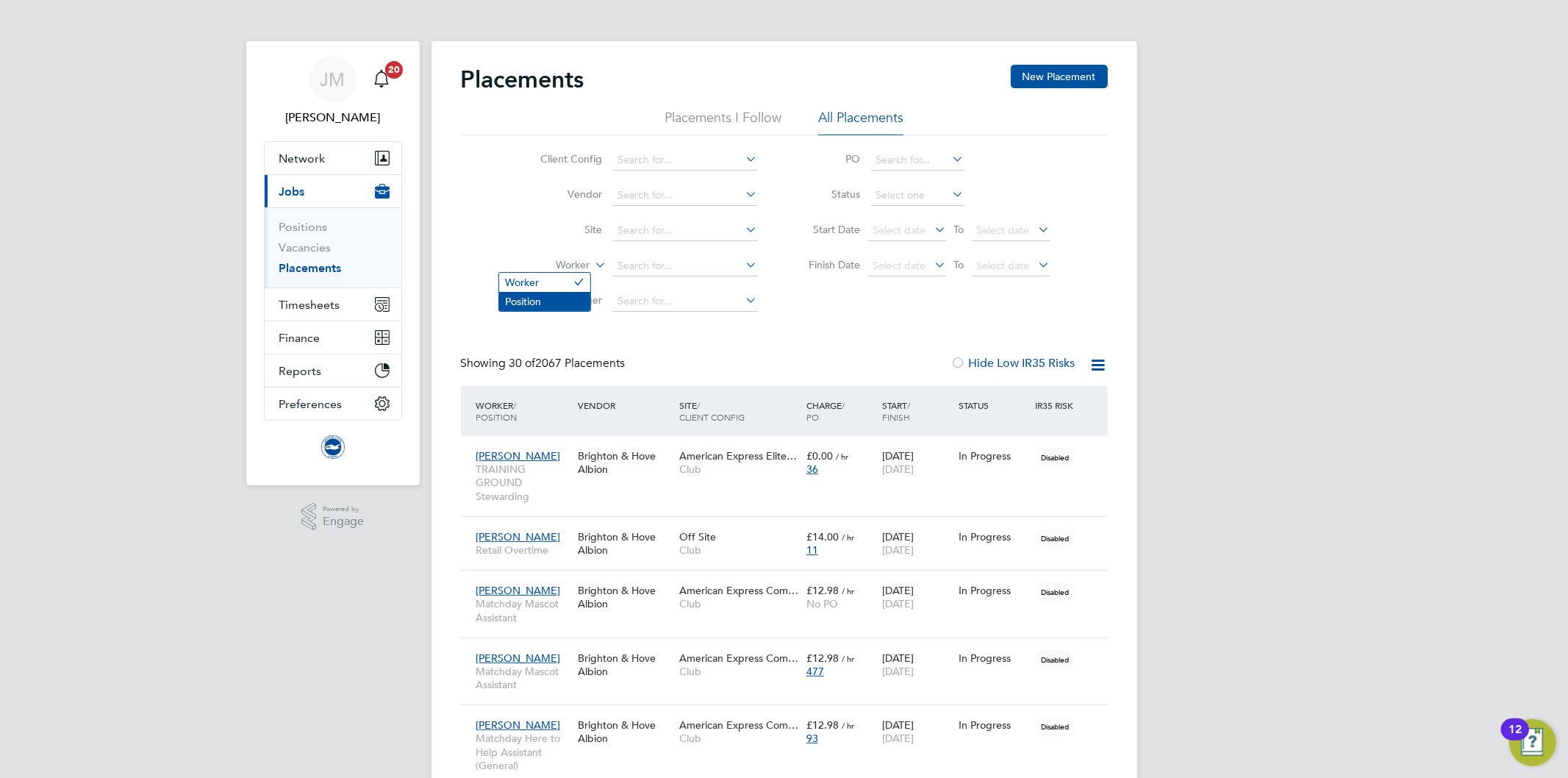
click at [533, 303] on li "Position" at bounding box center [545, 301] width 91 height 19
drag, startPoint x: 752, startPoint y: 157, endPoint x: 731, endPoint y: 162, distance: 21.6
click at [743, 157] on icon at bounding box center [743, 158] width 0 height 20
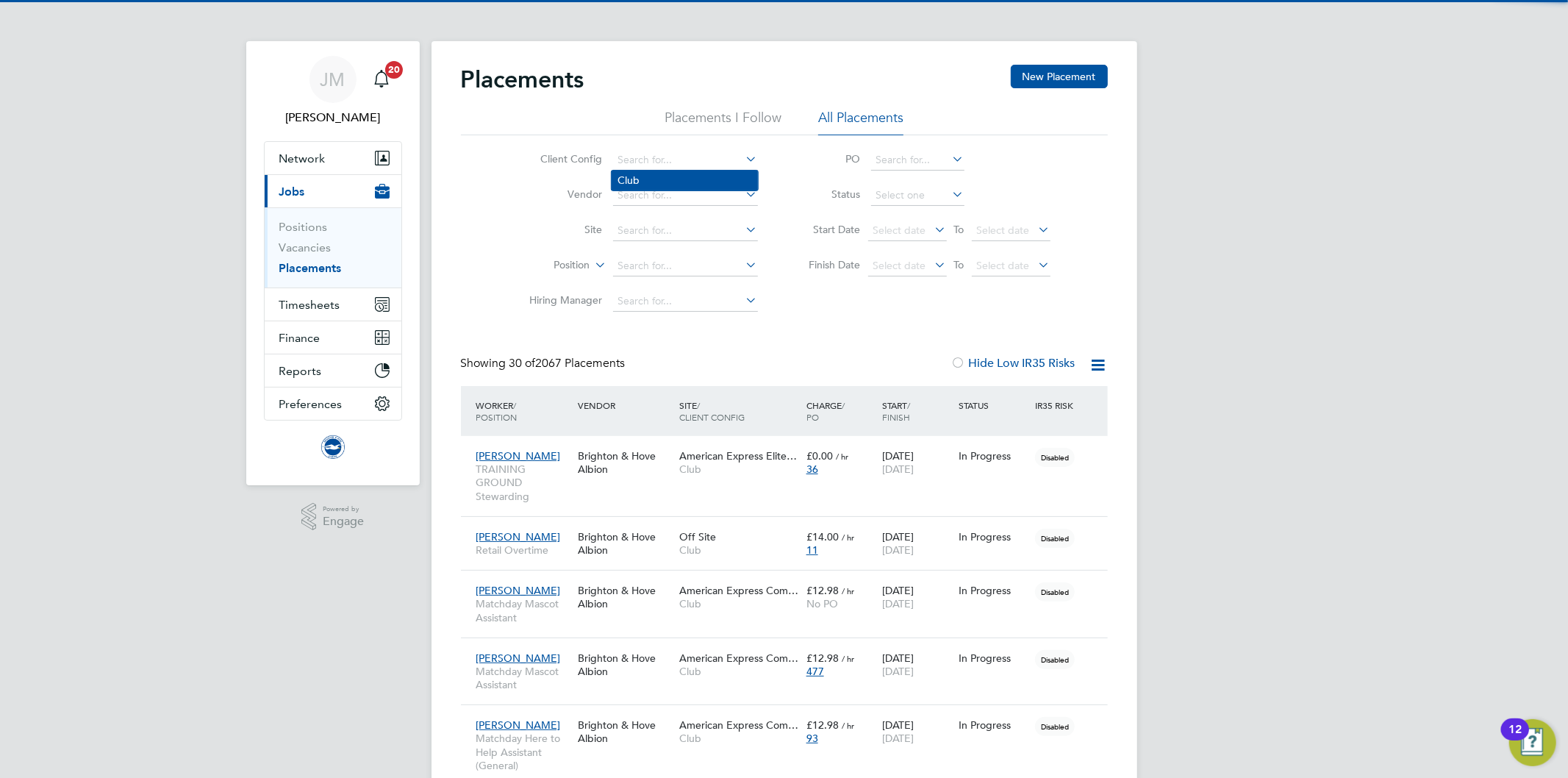
click at [643, 177] on li "Club" at bounding box center [685, 181] width 146 height 20
type input "Club"
click at [643, 268] on input at bounding box center [686, 265] width 145 height 20
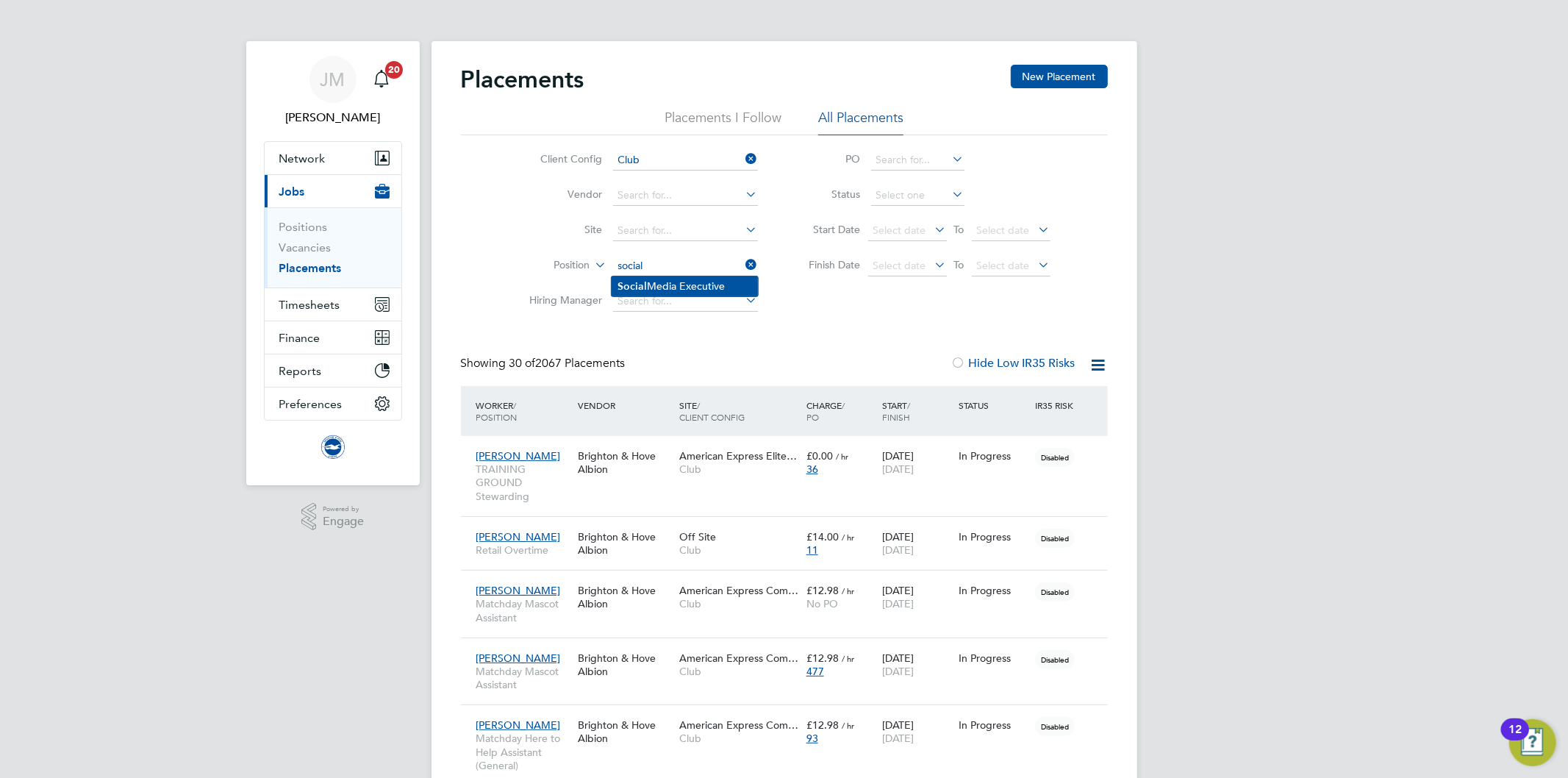
click at [647, 288] on li "Social Media Executive" at bounding box center [685, 286] width 146 height 20
type input "Social Media Executive"
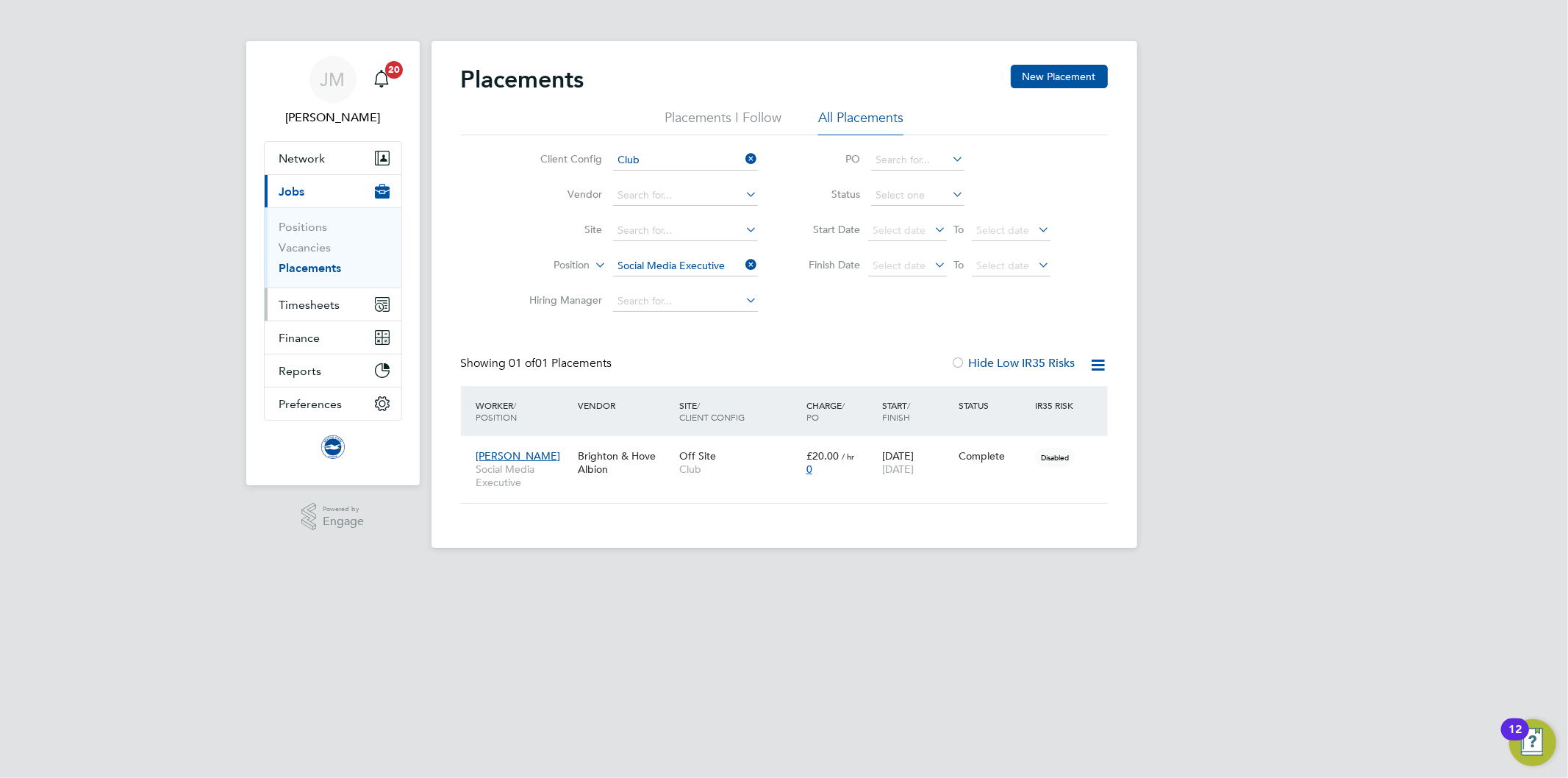
click at [317, 310] on span "Timesheets" at bounding box center [310, 304] width 61 height 14
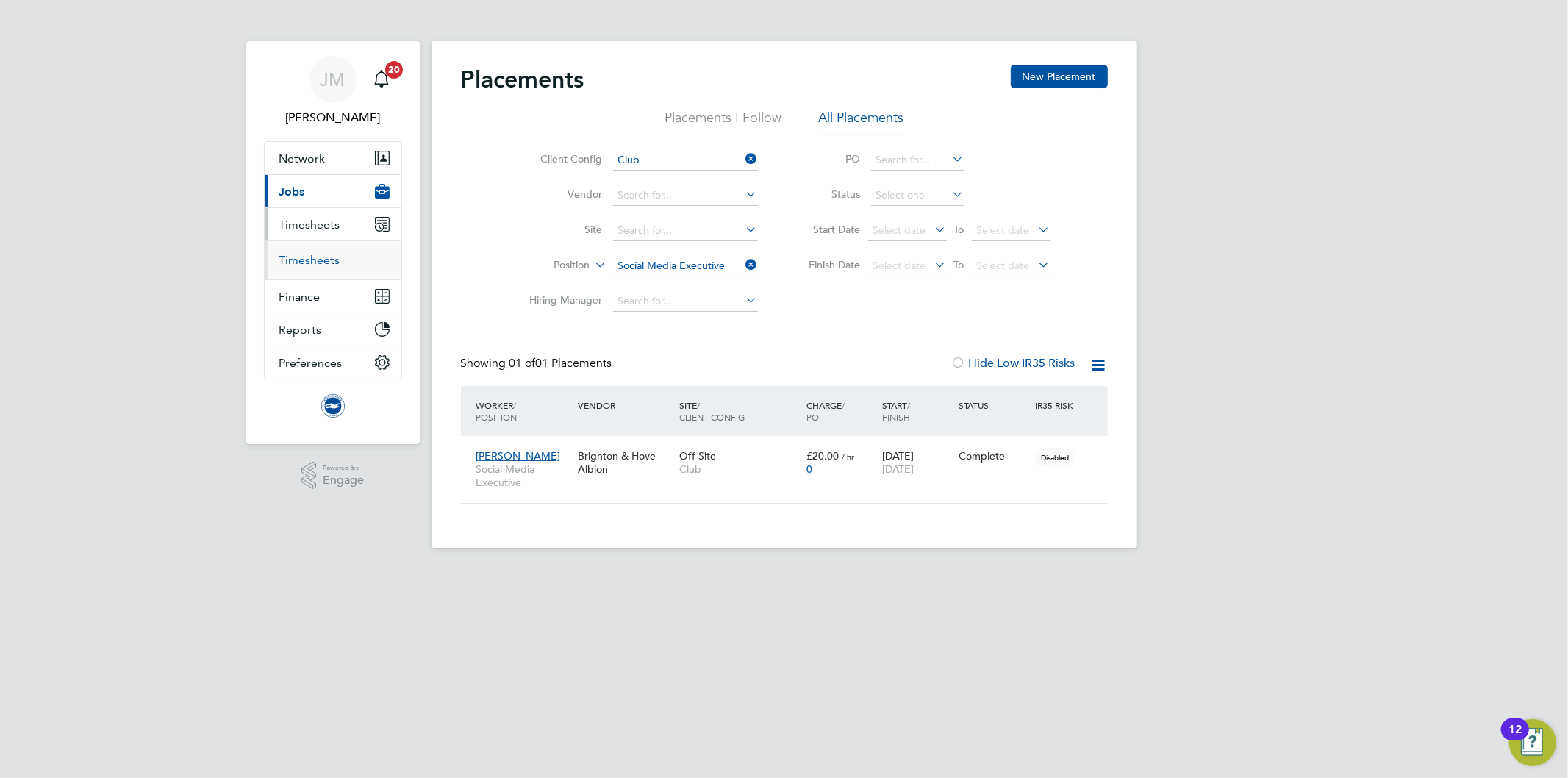
click at [311, 259] on link "Timesheets" at bounding box center [310, 260] width 61 height 14
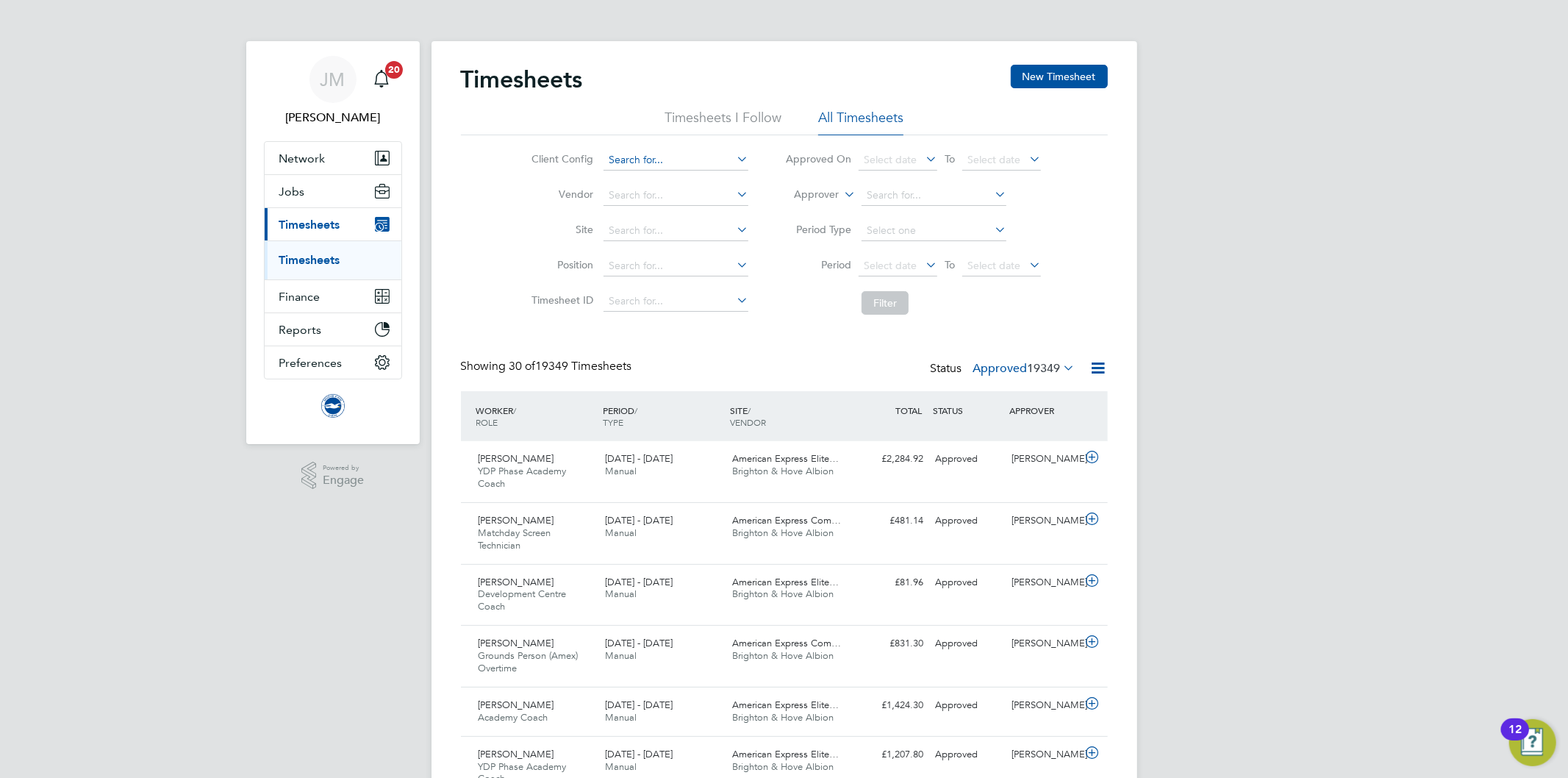
click at [688, 162] on input at bounding box center [676, 159] width 145 height 20
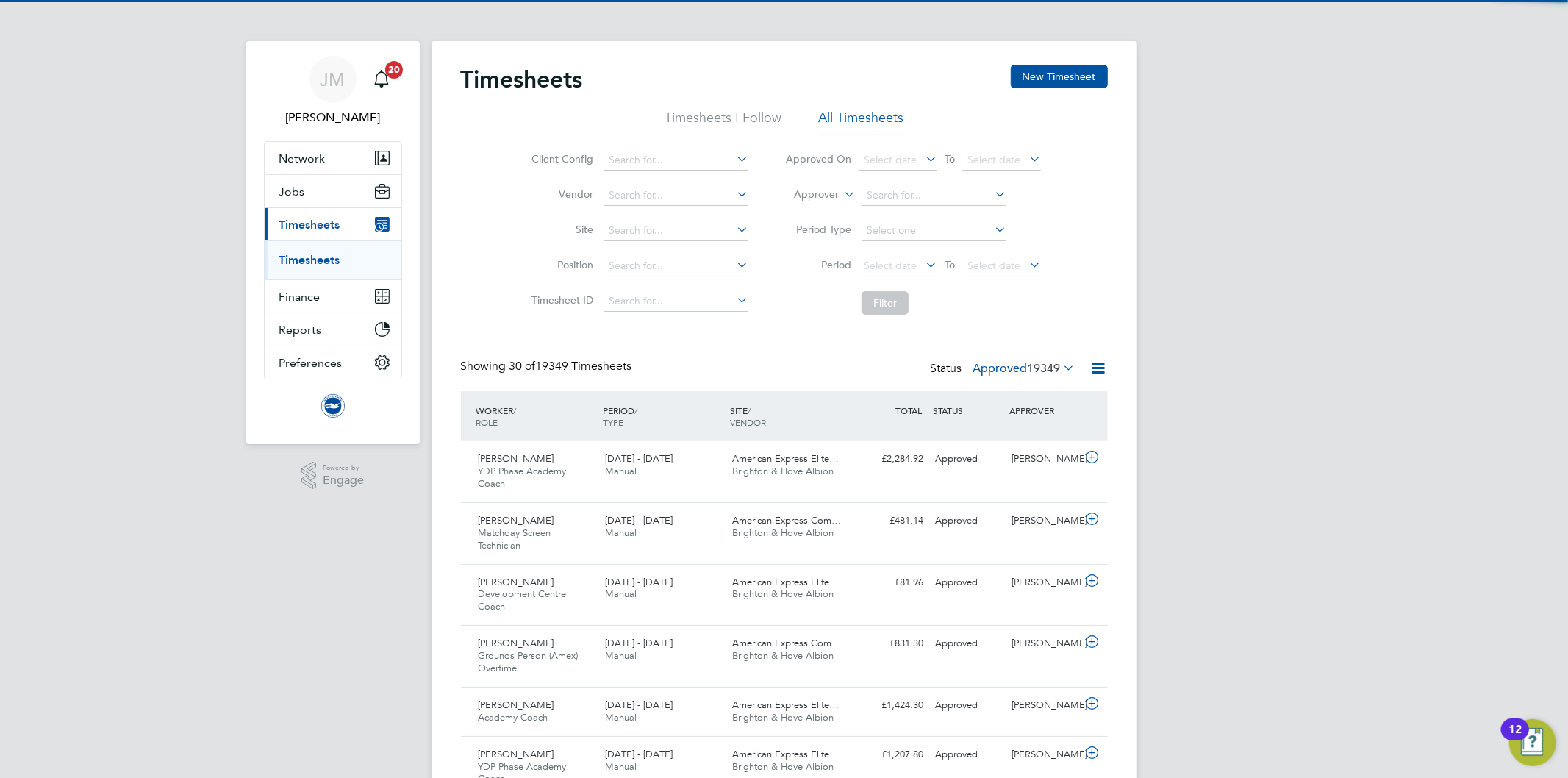
click at [643, 179] on li "Club" at bounding box center [676, 181] width 146 height 20
type input "Club"
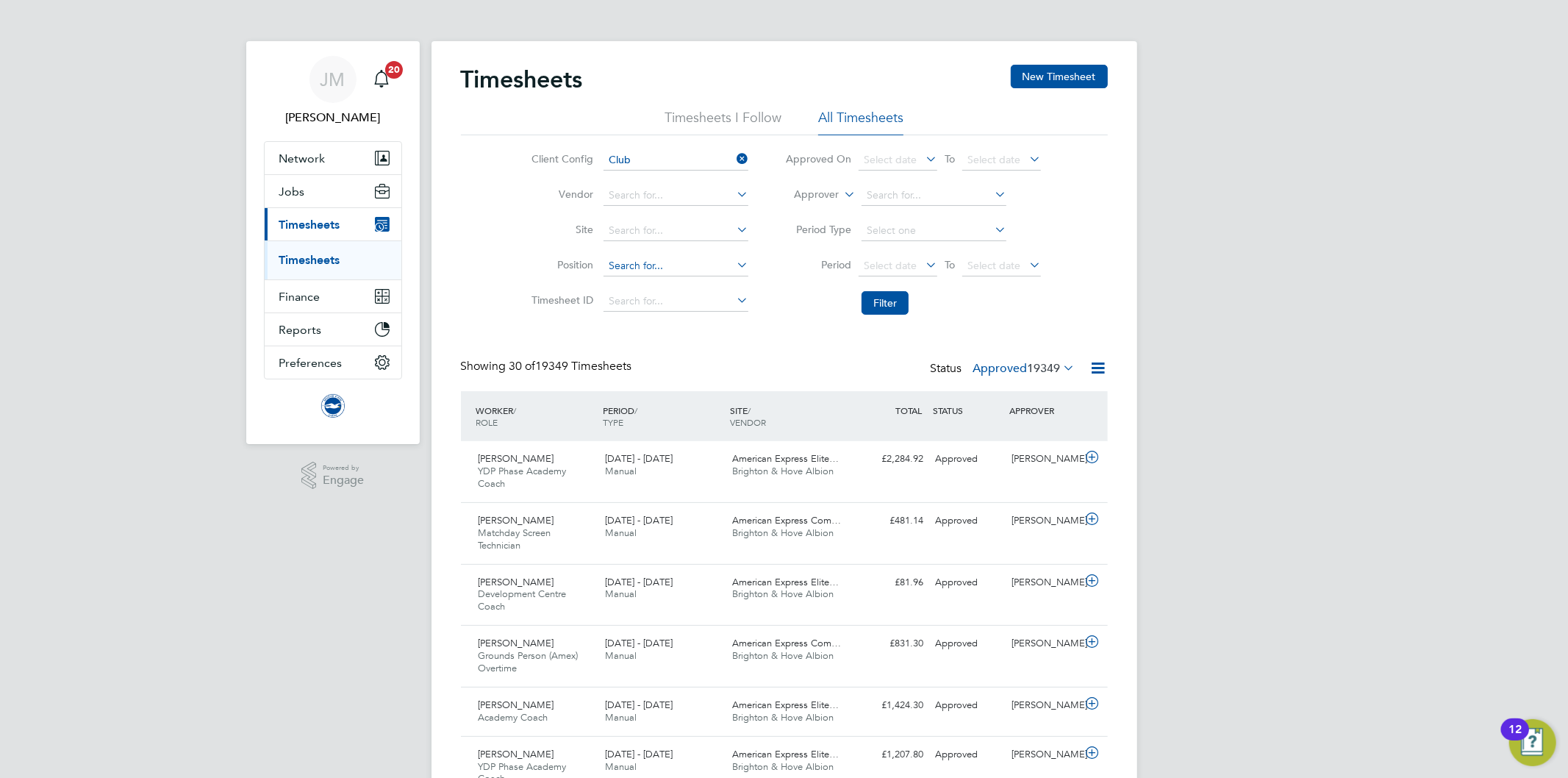
click at [716, 268] on input at bounding box center [676, 265] width 145 height 20
click at [726, 288] on li "Social Media Executive" at bounding box center [676, 286] width 146 height 20
type input "Social Media Executive"
click at [868, 300] on button "Filter" at bounding box center [885, 303] width 47 height 23
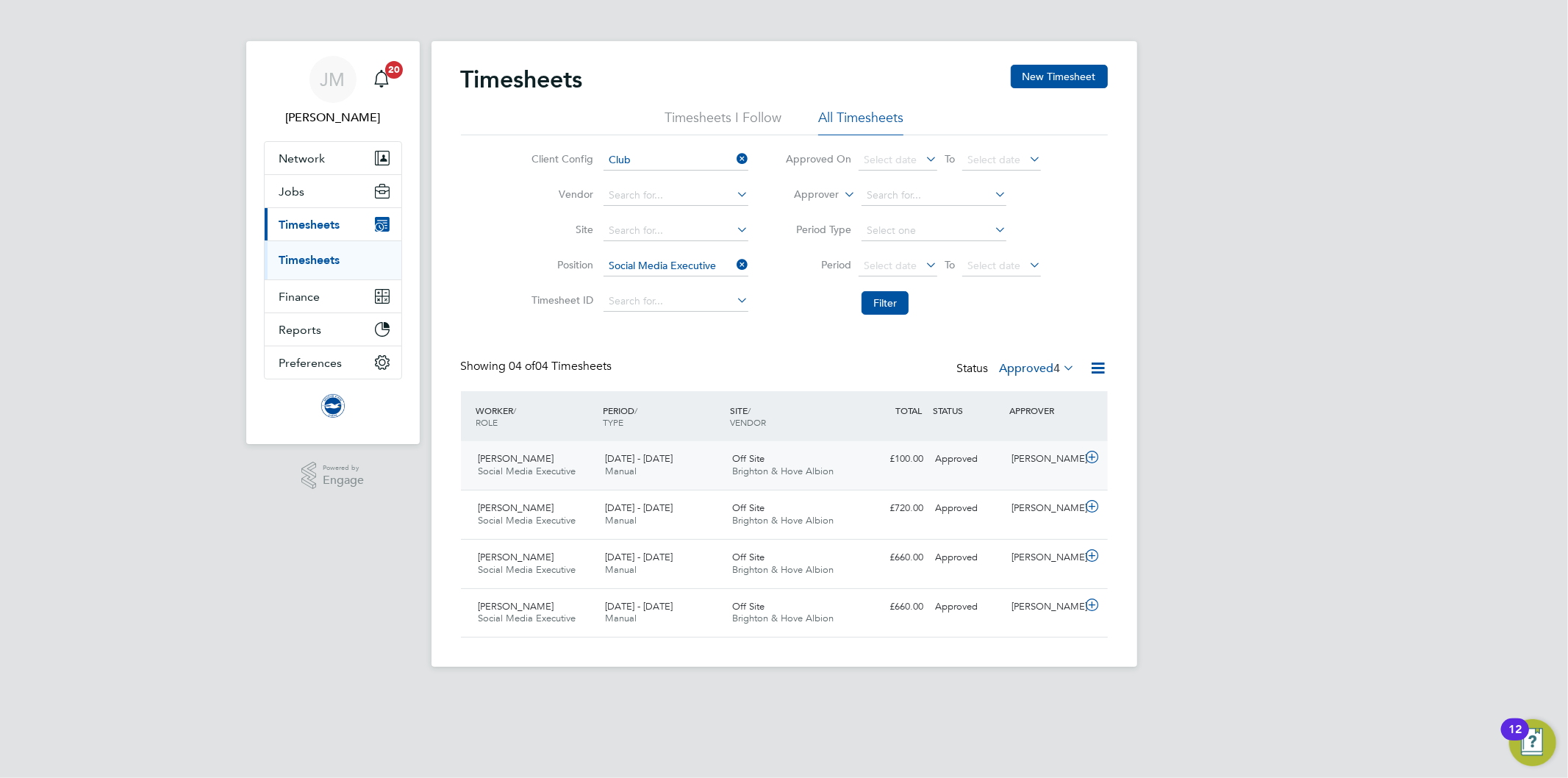
click at [662, 478] on div "1 - 30 Jun 2025 Manual" at bounding box center [662, 465] width 127 height 36
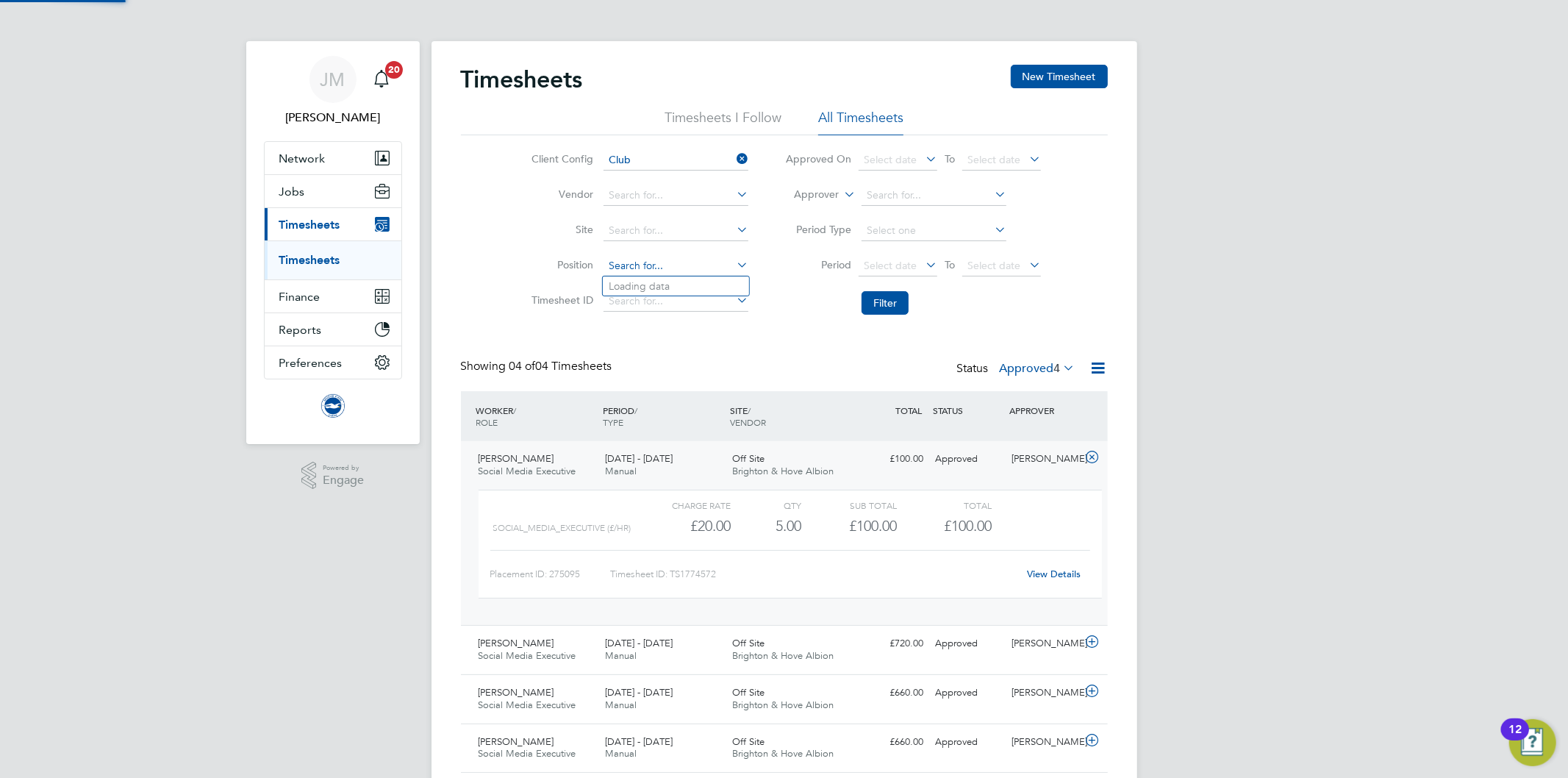
click at [672, 260] on input at bounding box center [676, 265] width 145 height 20
click at [704, 380] on b "Coor" at bounding box center [695, 386] width 24 height 12
type input "W&G Education Coordinator"
click at [894, 300] on button "Filter" at bounding box center [885, 303] width 47 height 23
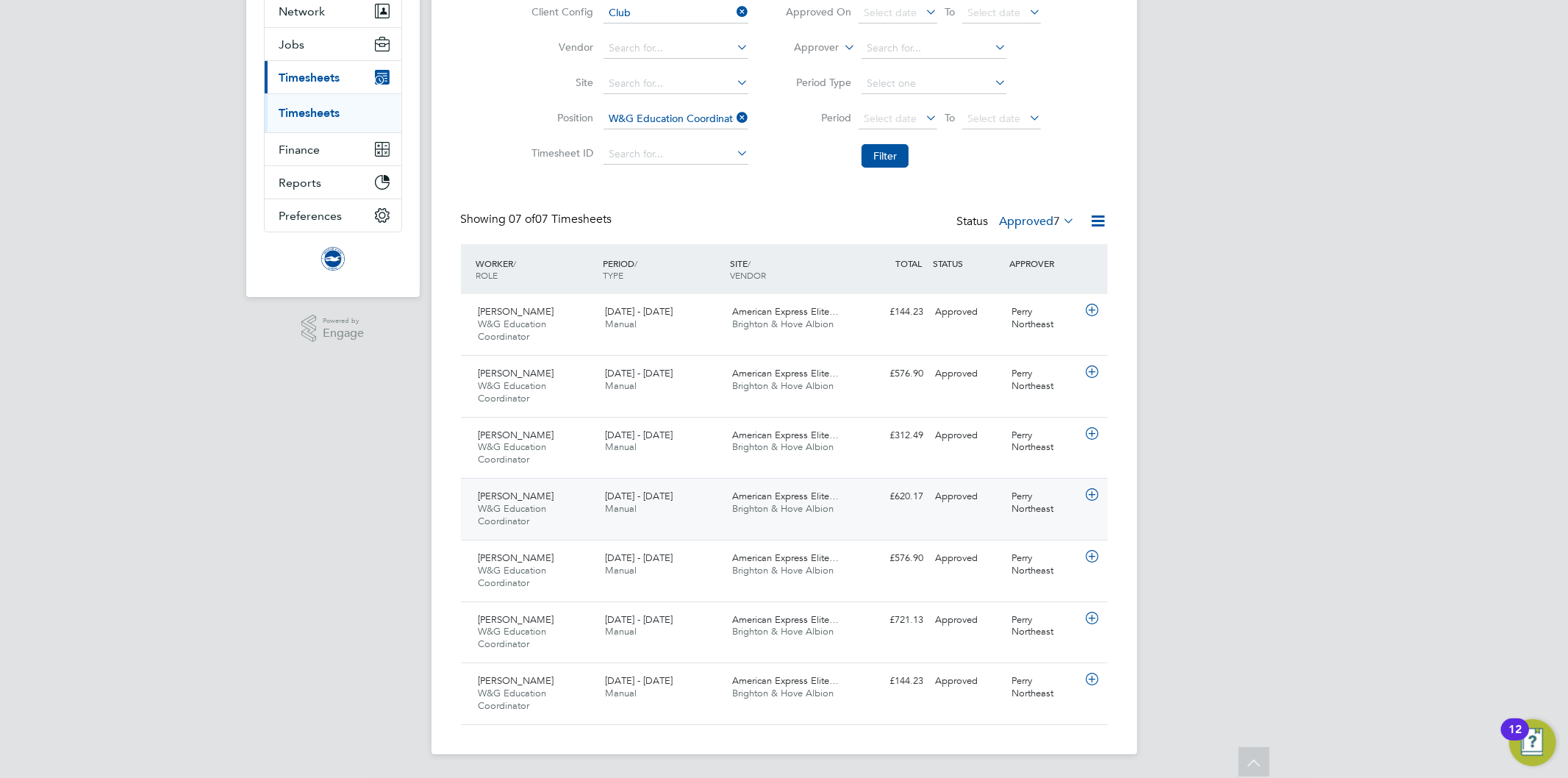
scroll to position [135, 0]
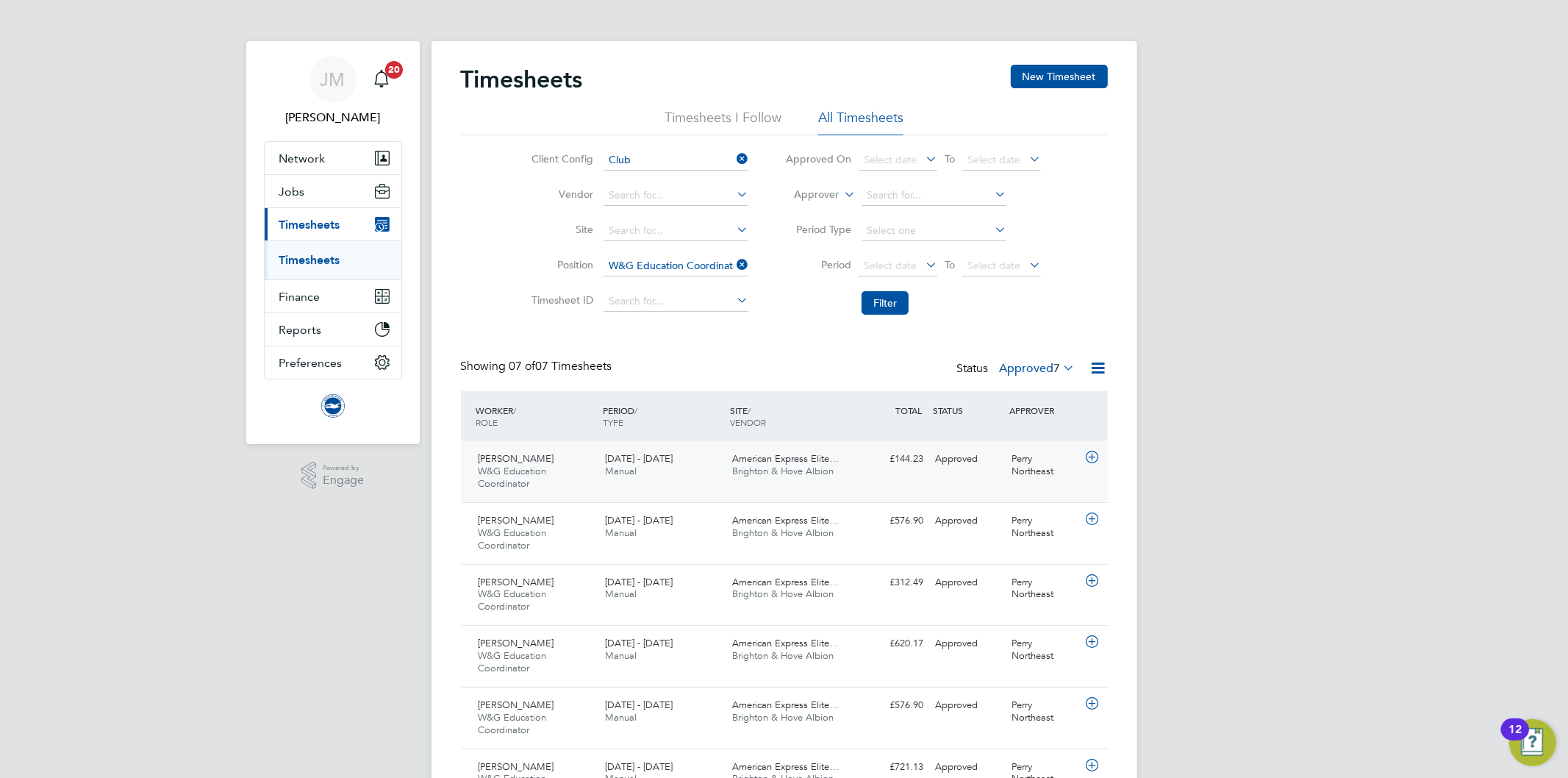
click at [791, 478] on div "American Express Elite… Brighton & Hove Albion" at bounding box center [790, 465] width 127 height 36
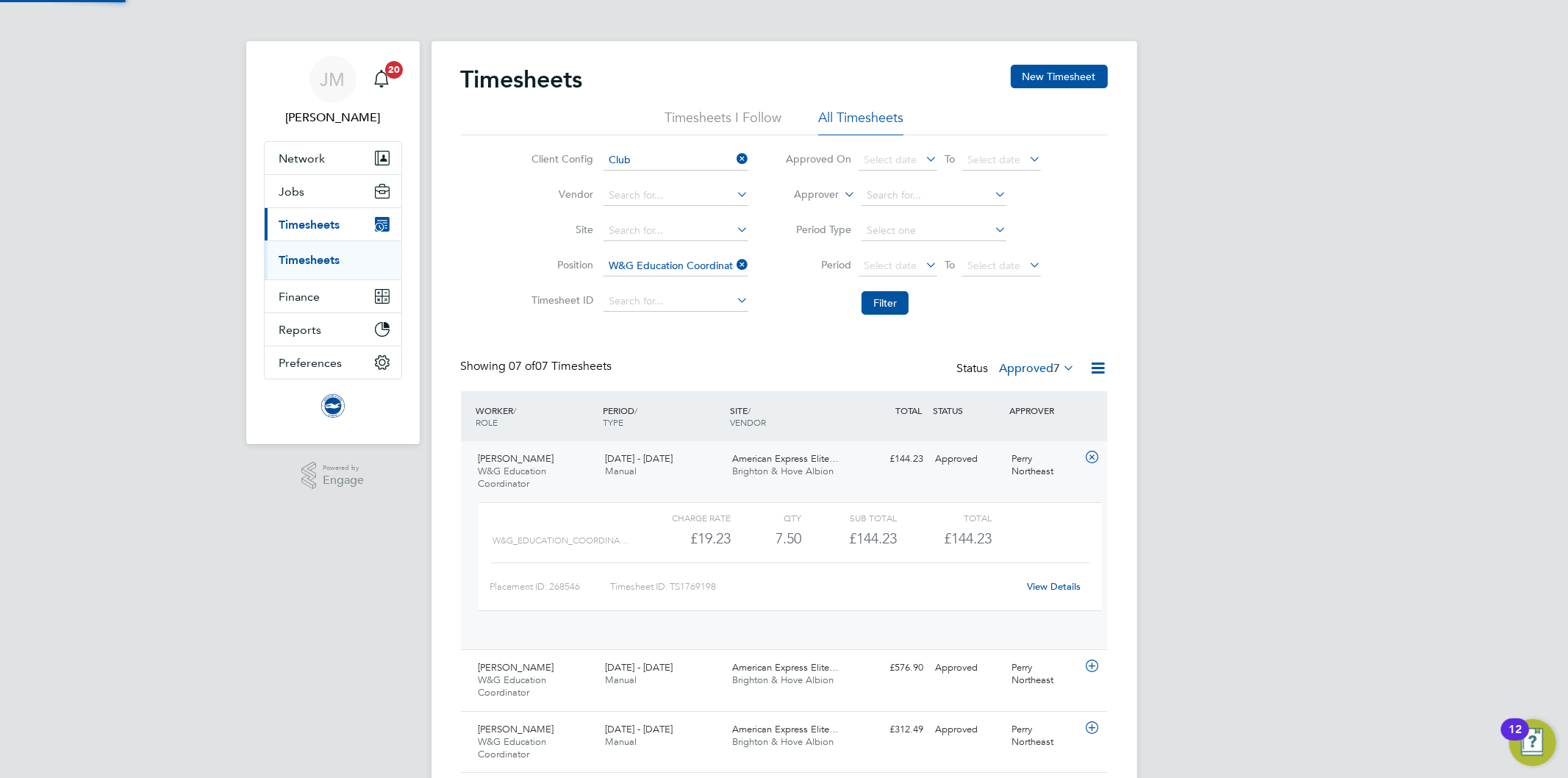
scroll to position [24, 143]
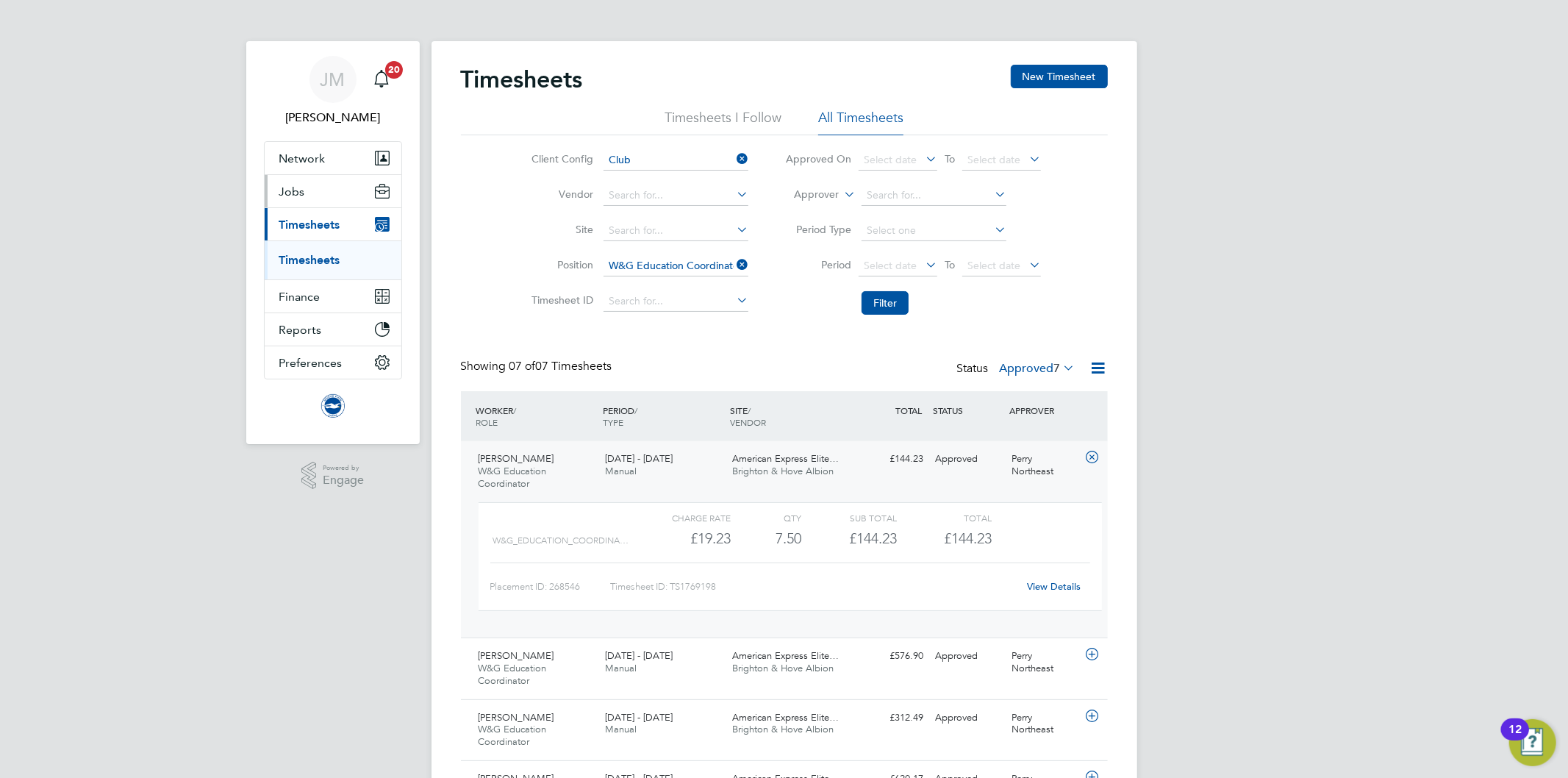
click at [300, 189] on span "Jobs" at bounding box center [292, 191] width 26 height 14
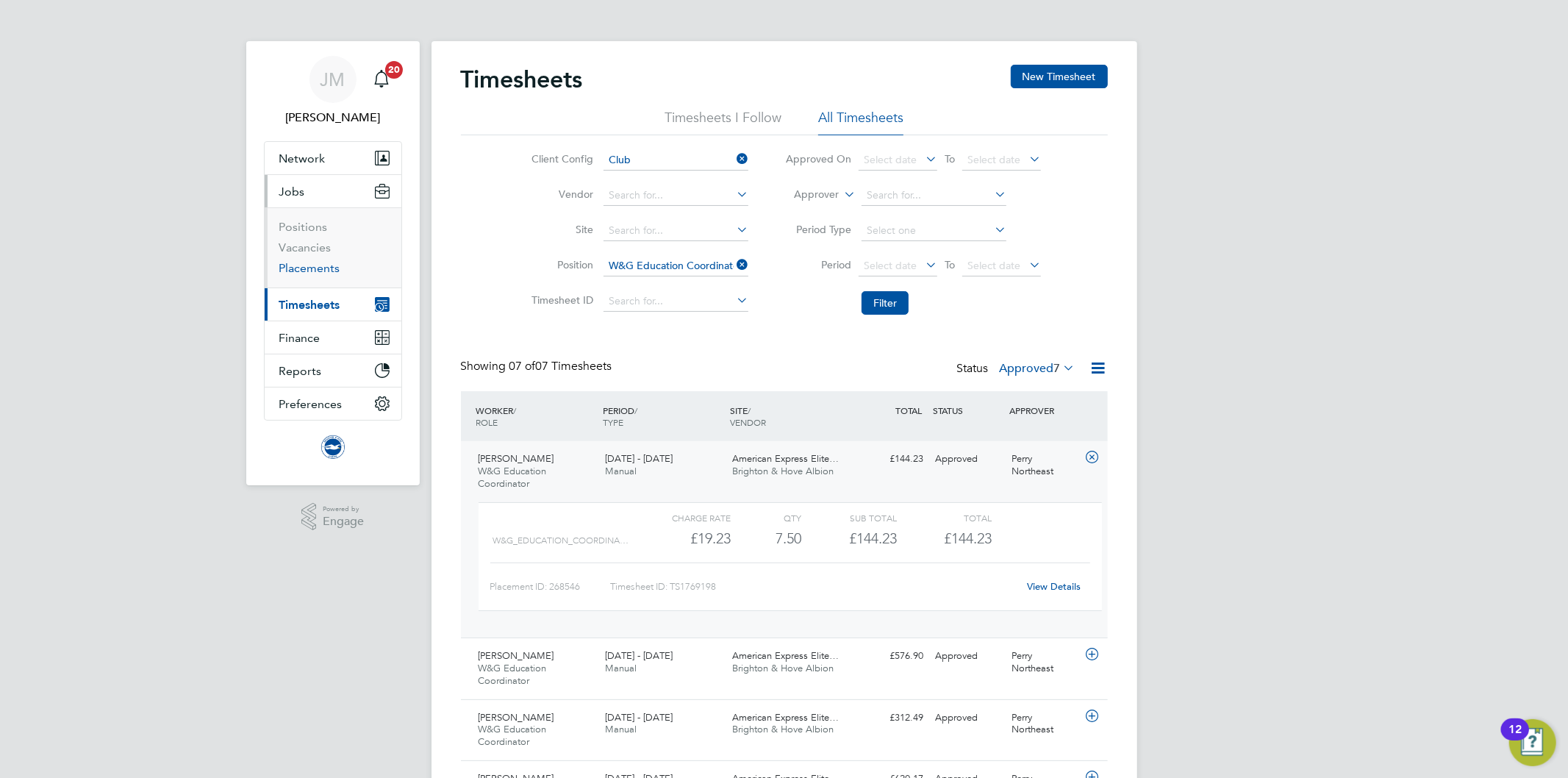
click at [328, 267] on link "Placements" at bounding box center [310, 268] width 61 height 14
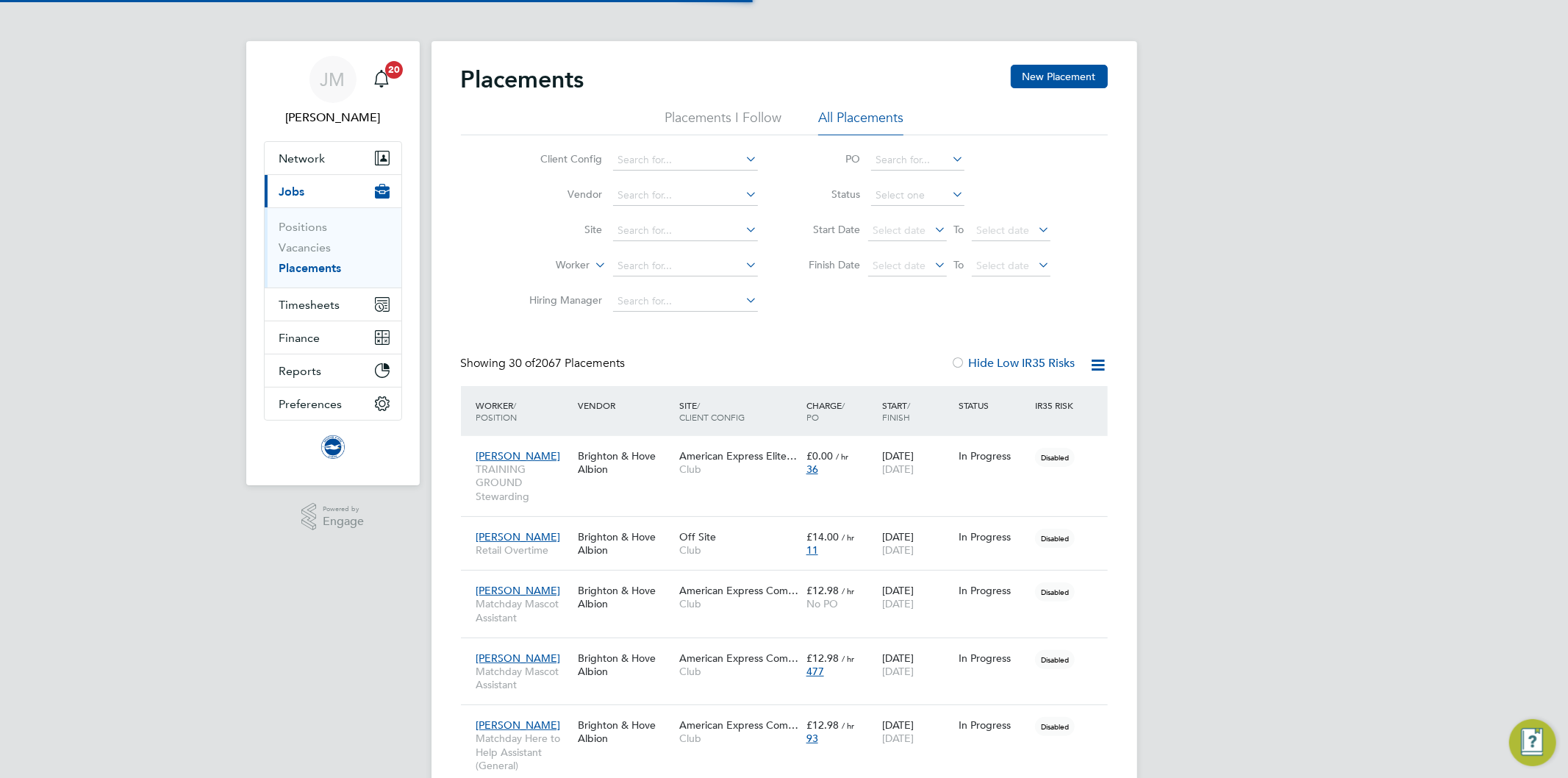
scroll to position [41, 128]
click at [630, 268] on input at bounding box center [686, 265] width 145 height 20
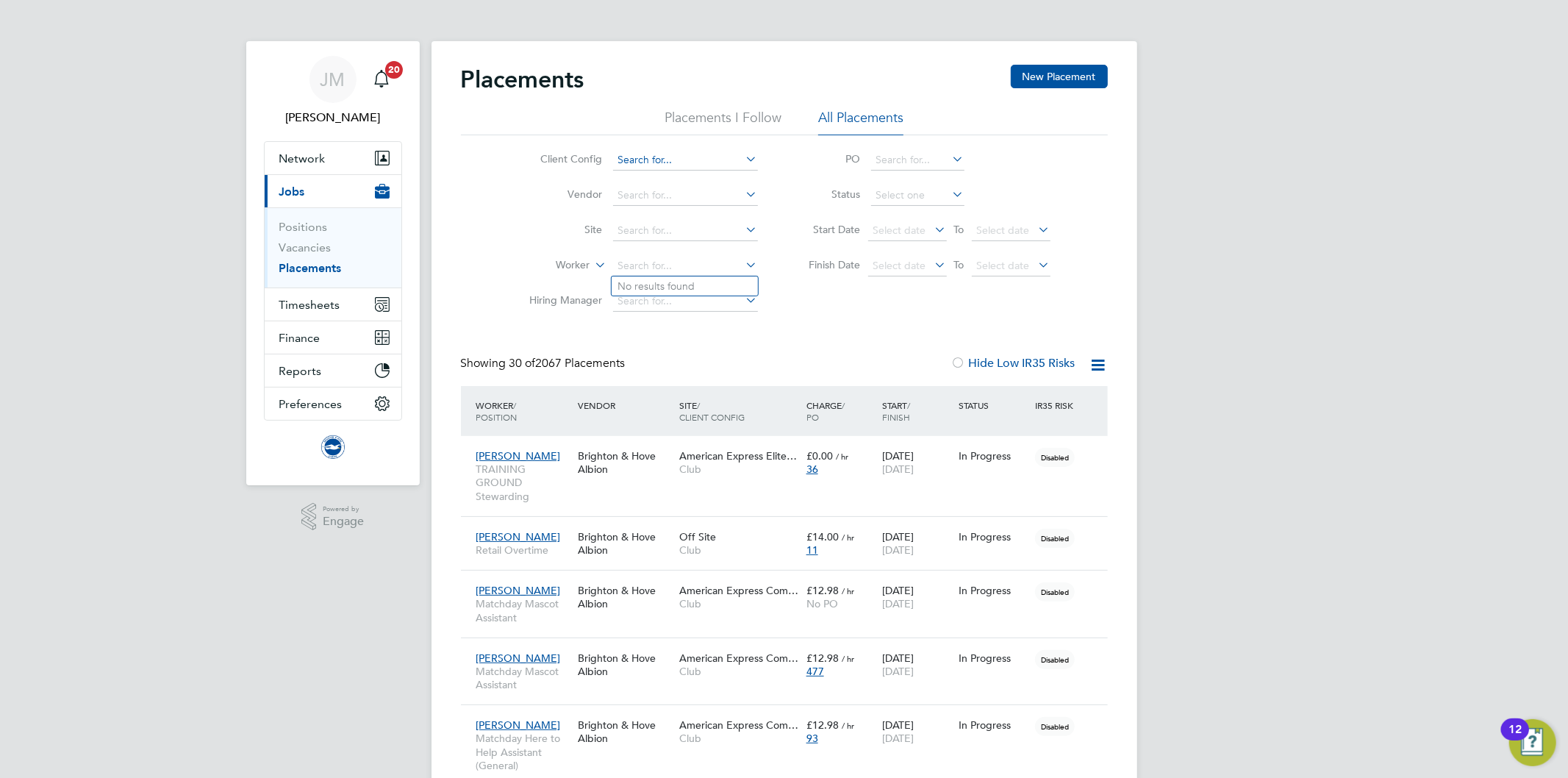
click at [736, 155] on input at bounding box center [686, 159] width 145 height 20
click at [659, 174] on li "Club" at bounding box center [685, 181] width 146 height 20
type input "Club"
click at [592, 265] on icon at bounding box center [592, 261] width 0 height 13
click at [548, 300] on li "Position" at bounding box center [545, 301] width 91 height 19
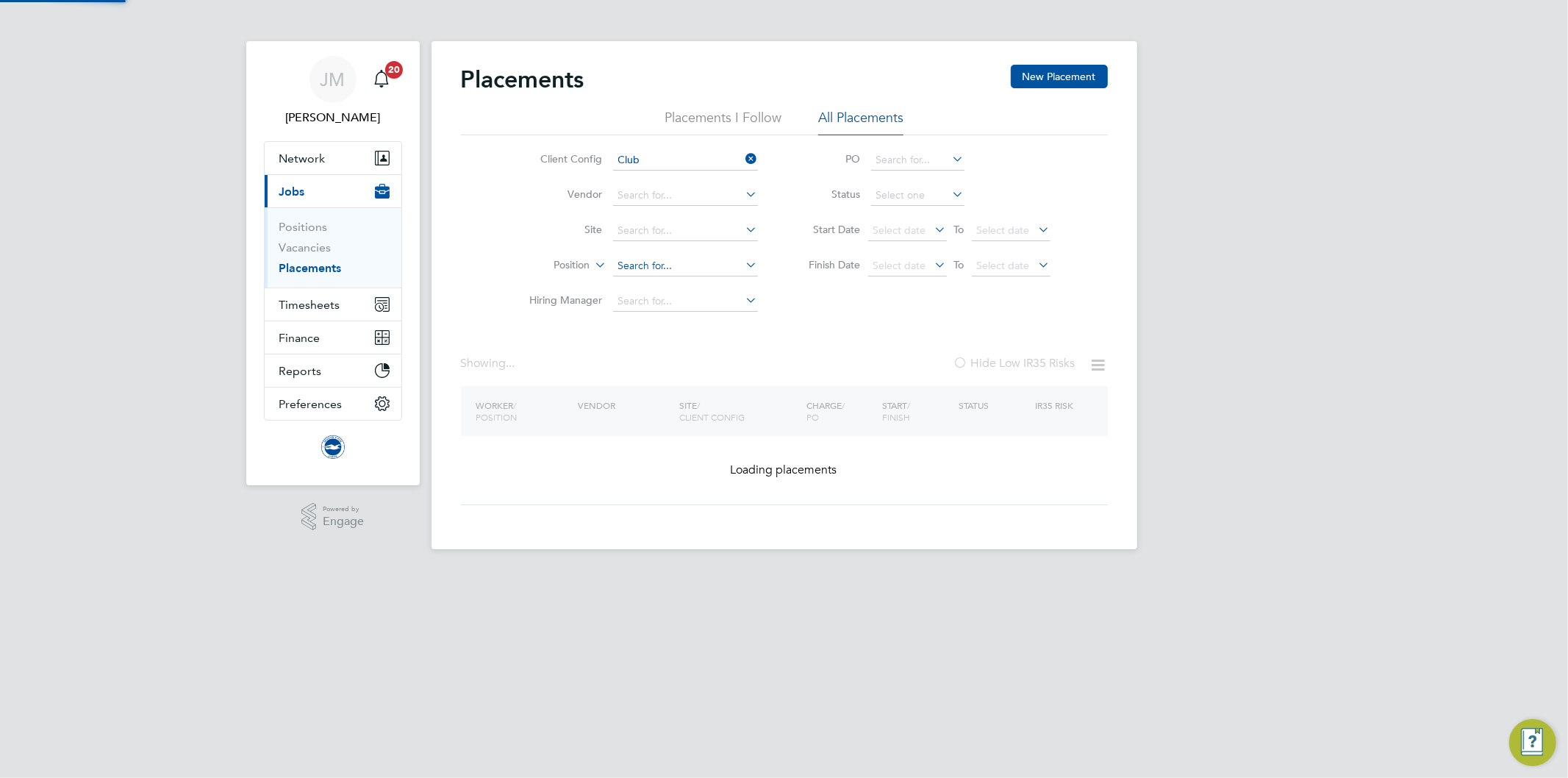
click at [634, 268] on input at bounding box center [686, 265] width 145 height 20
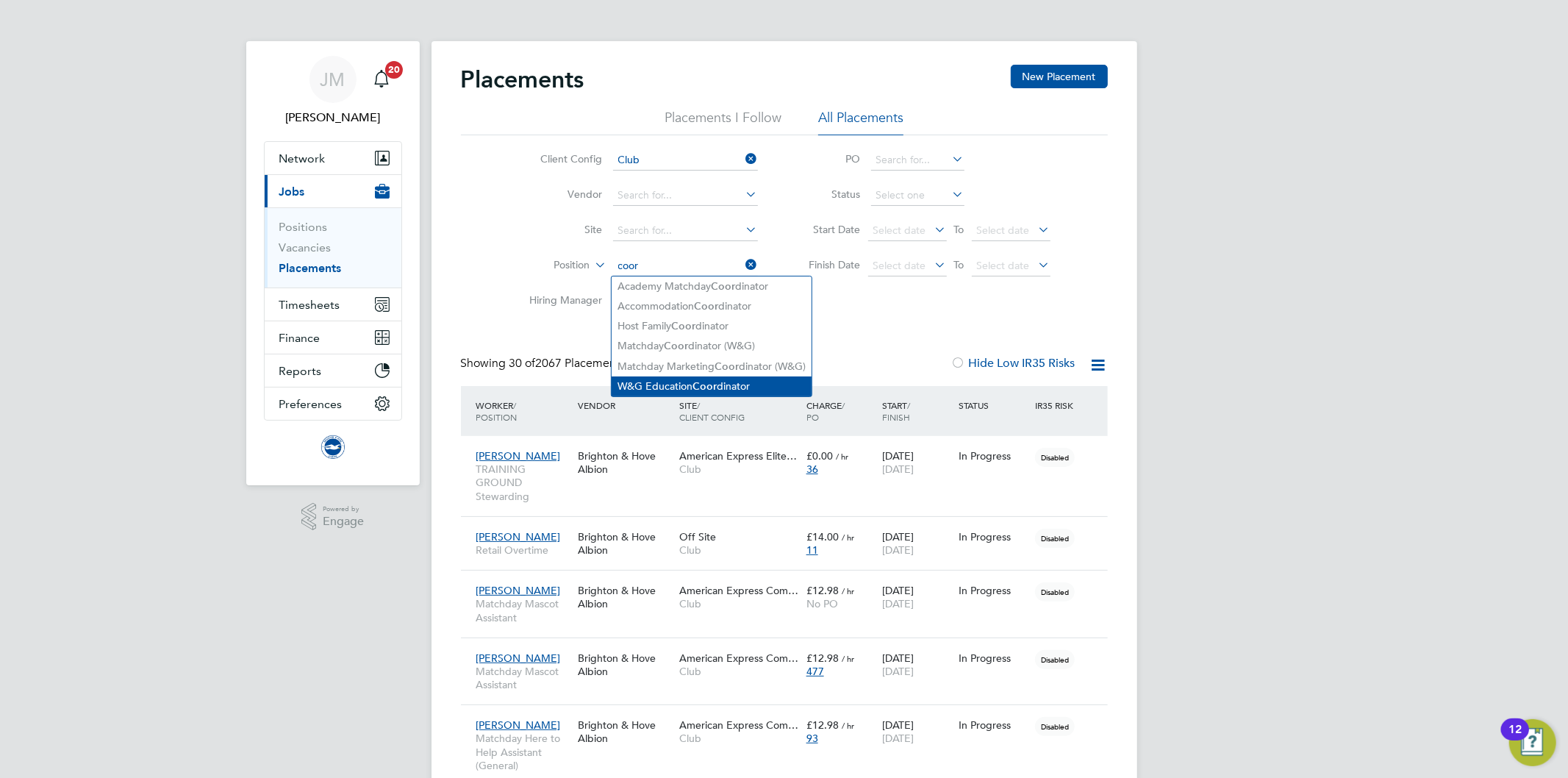
click at [694, 379] on li "W&G Education Coor dinator" at bounding box center [711, 386] width 200 height 20
type input "W&G Education Coordinator"
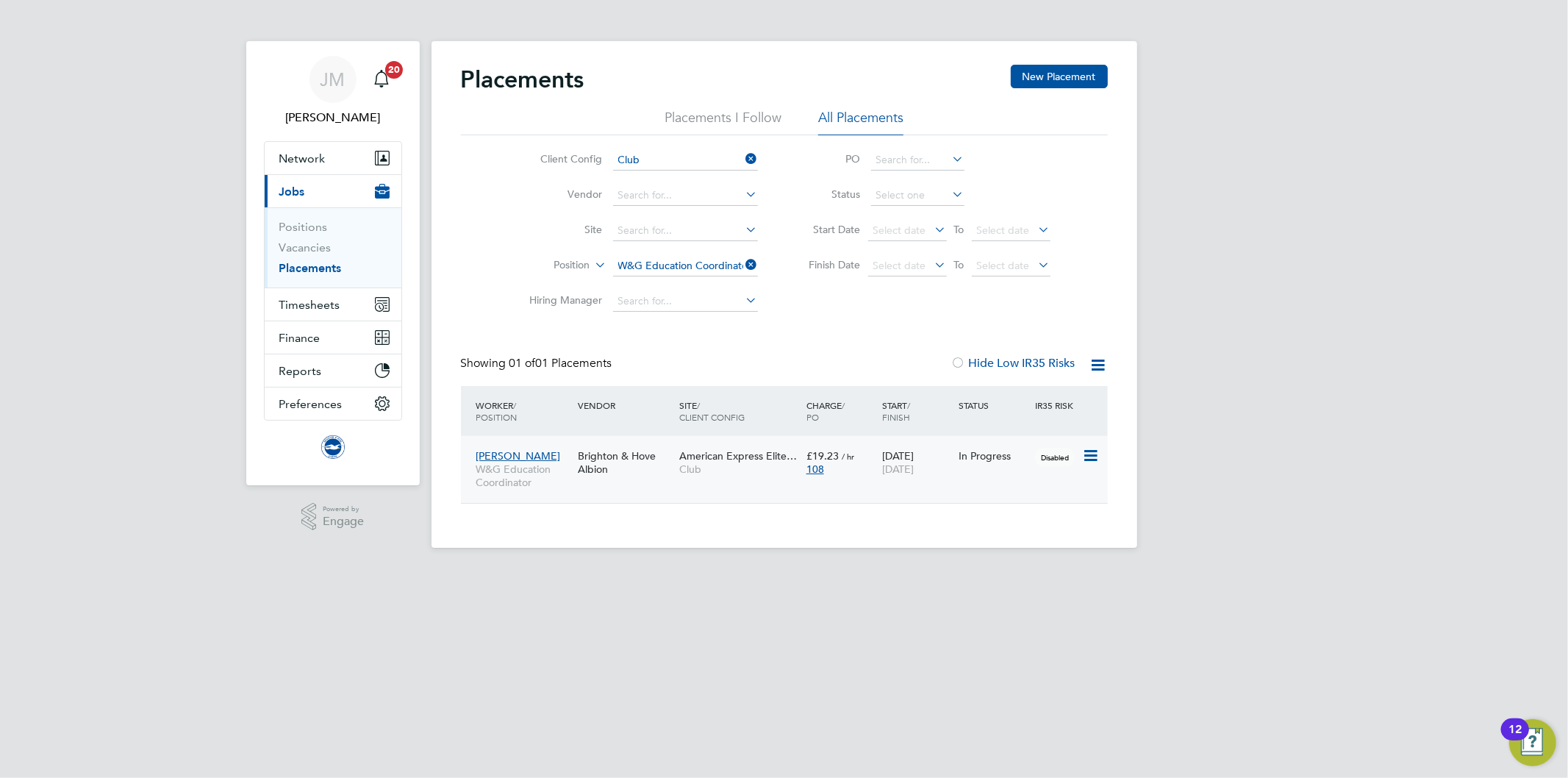
click at [914, 463] on span "31 May 2026" at bounding box center [898, 468] width 32 height 13
click at [348, 93] on div "JM" at bounding box center [333, 79] width 47 height 47
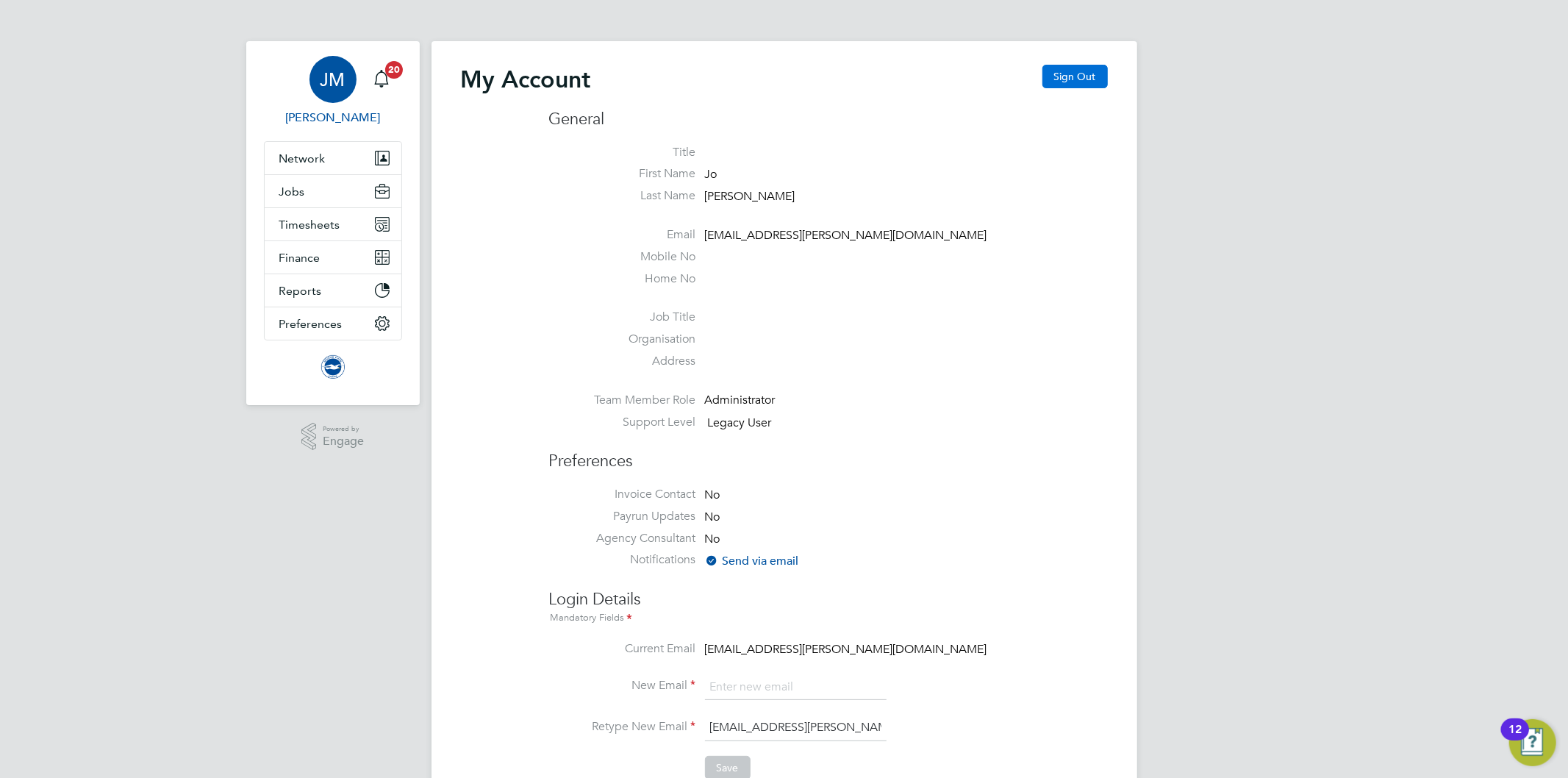
click at [1090, 82] on button "Sign Out" at bounding box center [1075, 77] width 65 height 23
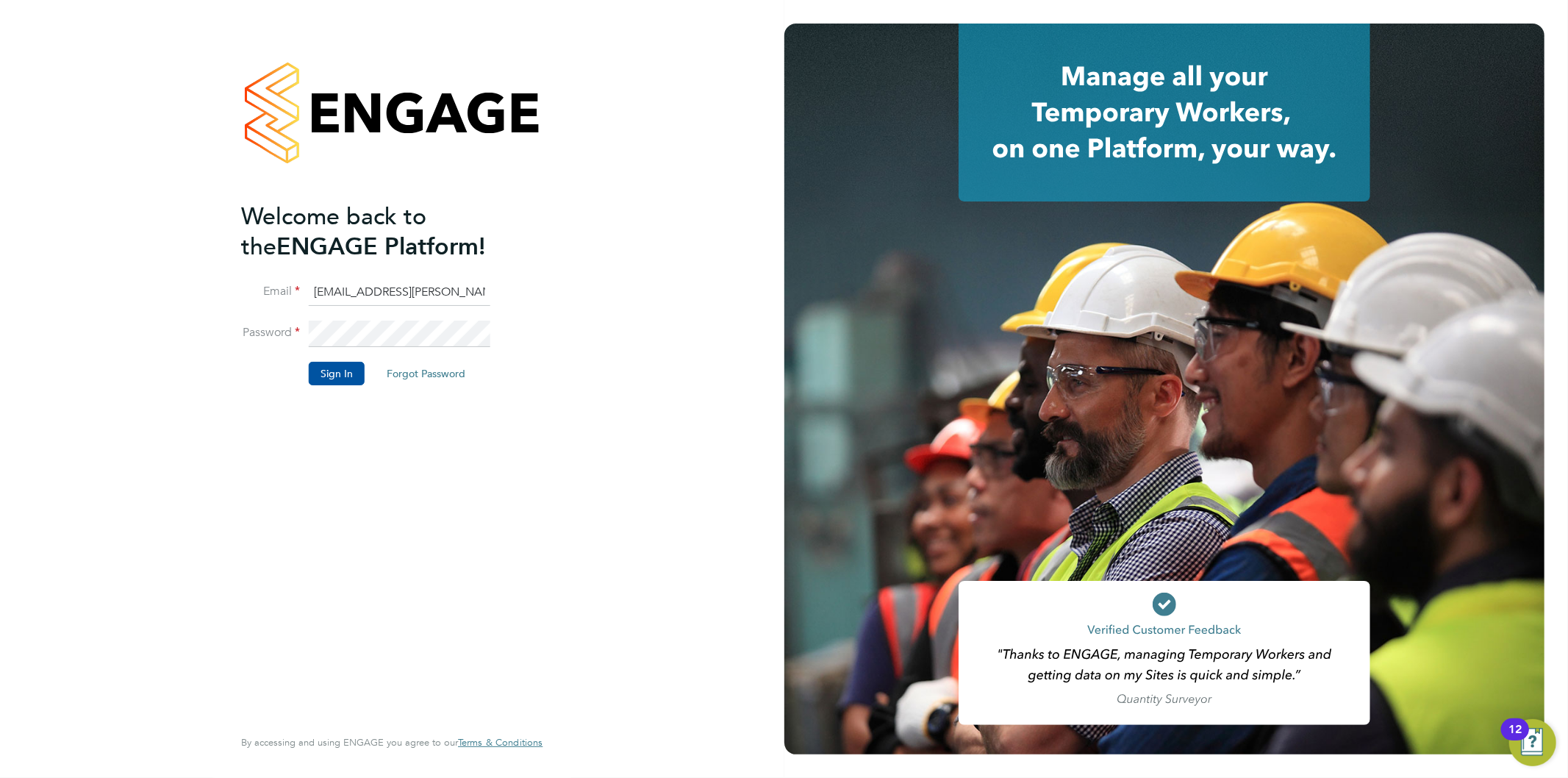
click at [420, 288] on input "Jo.morris@bhafc.co.uk" at bounding box center [400, 293] width 182 height 27
type input "Jo.morris@brightonandhovealbion.com"
click at [338, 370] on button "Sign In" at bounding box center [337, 373] width 56 height 23
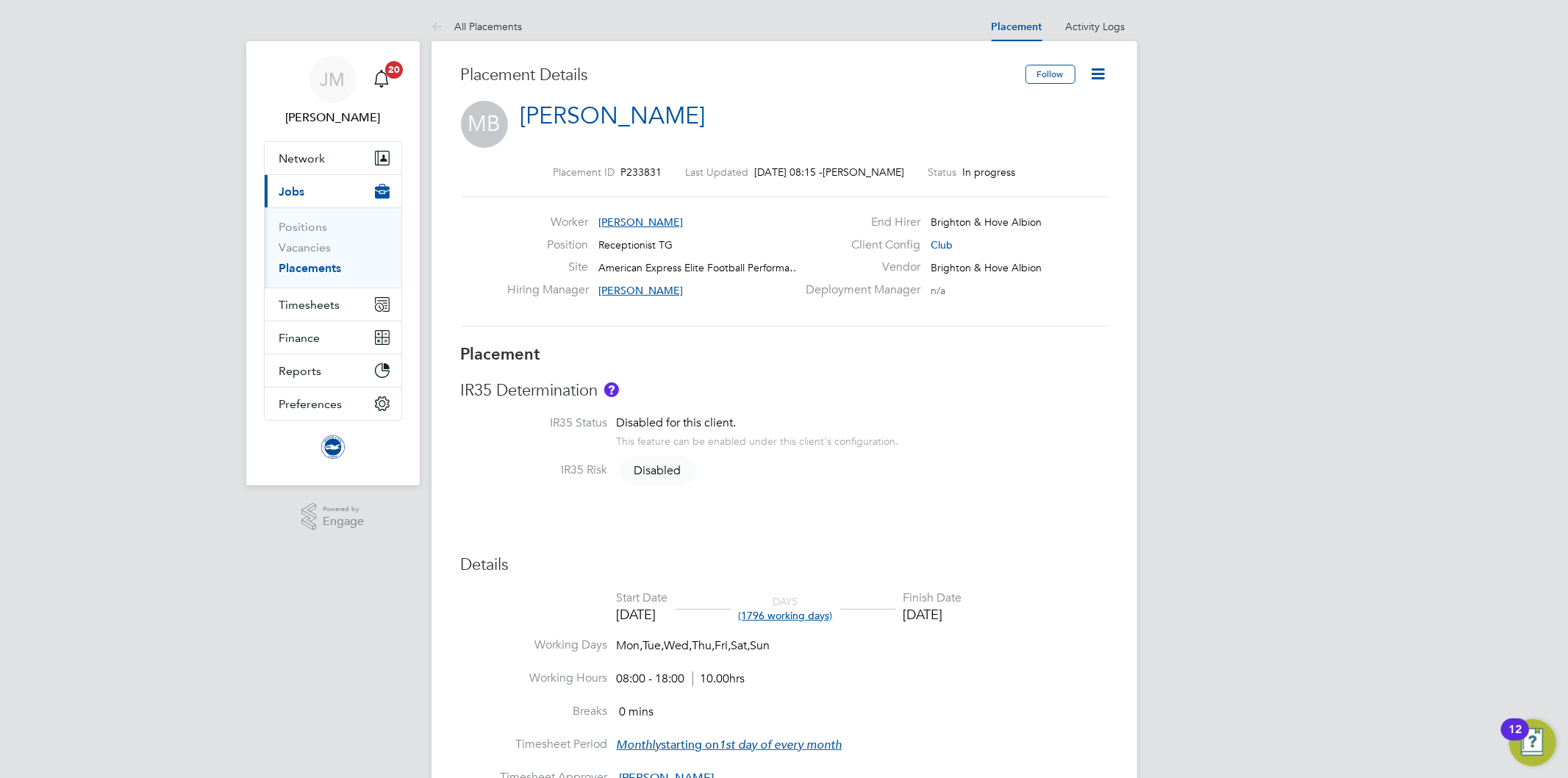
click at [1102, 74] on icon at bounding box center [1099, 74] width 19 height 19
click at [1048, 106] on li "Edit Placement e" at bounding box center [1051, 109] width 108 height 20
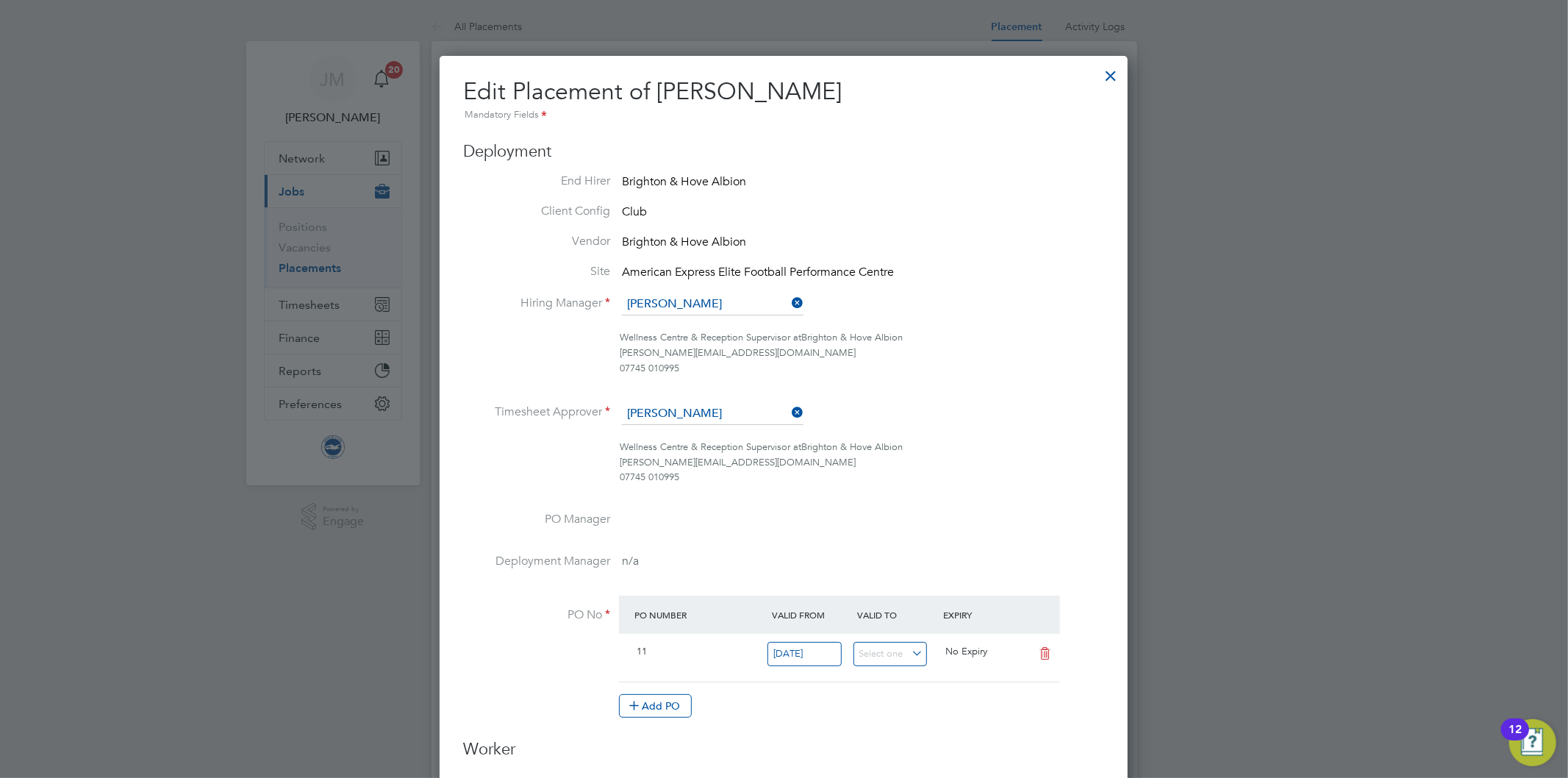
click at [1113, 74] on div at bounding box center [1111, 72] width 27 height 27
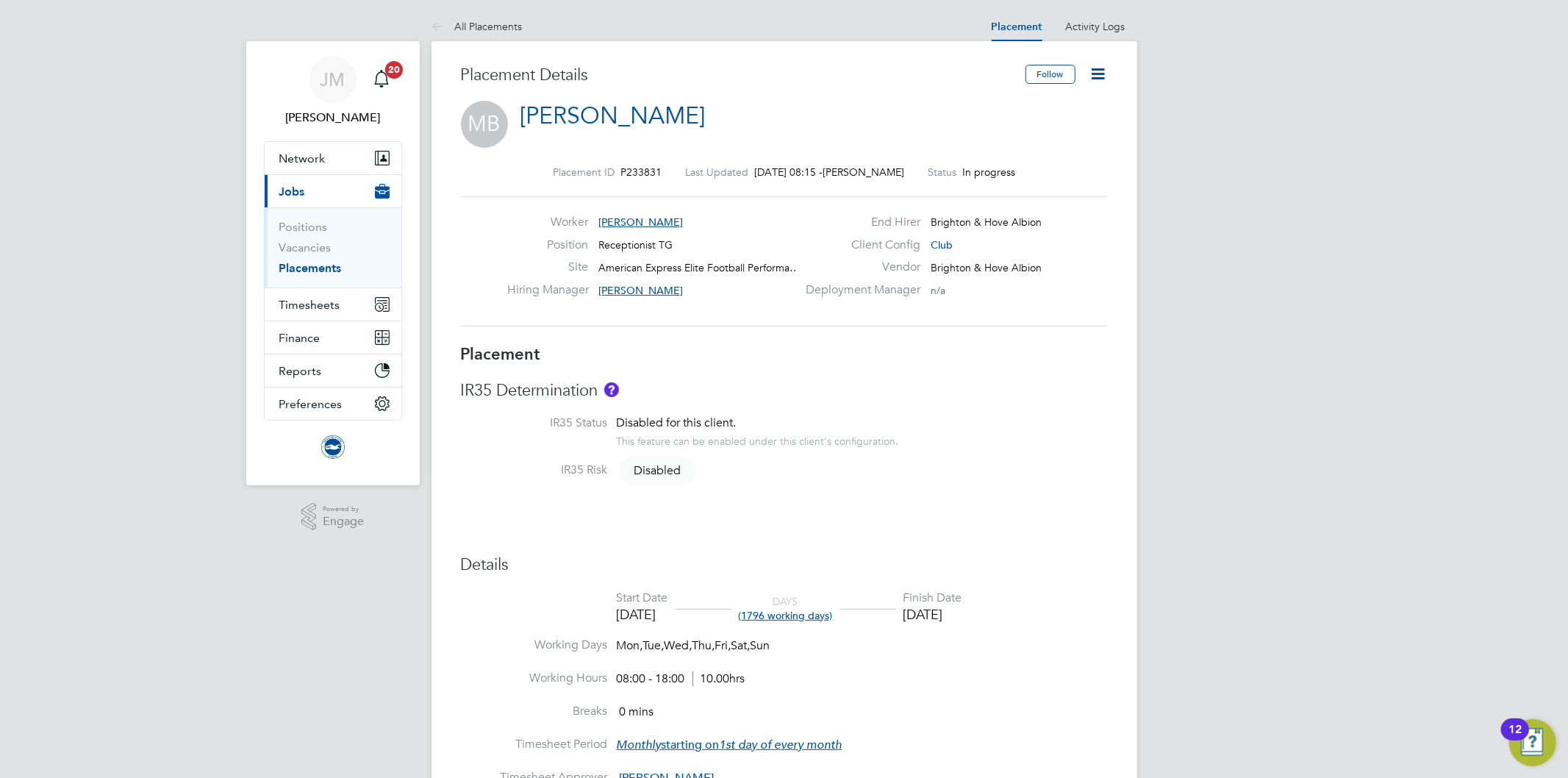
click at [1104, 75] on icon at bounding box center [1099, 74] width 19 height 19
click at [1017, 106] on li "Edit Placement e" at bounding box center [1051, 109] width 108 height 20
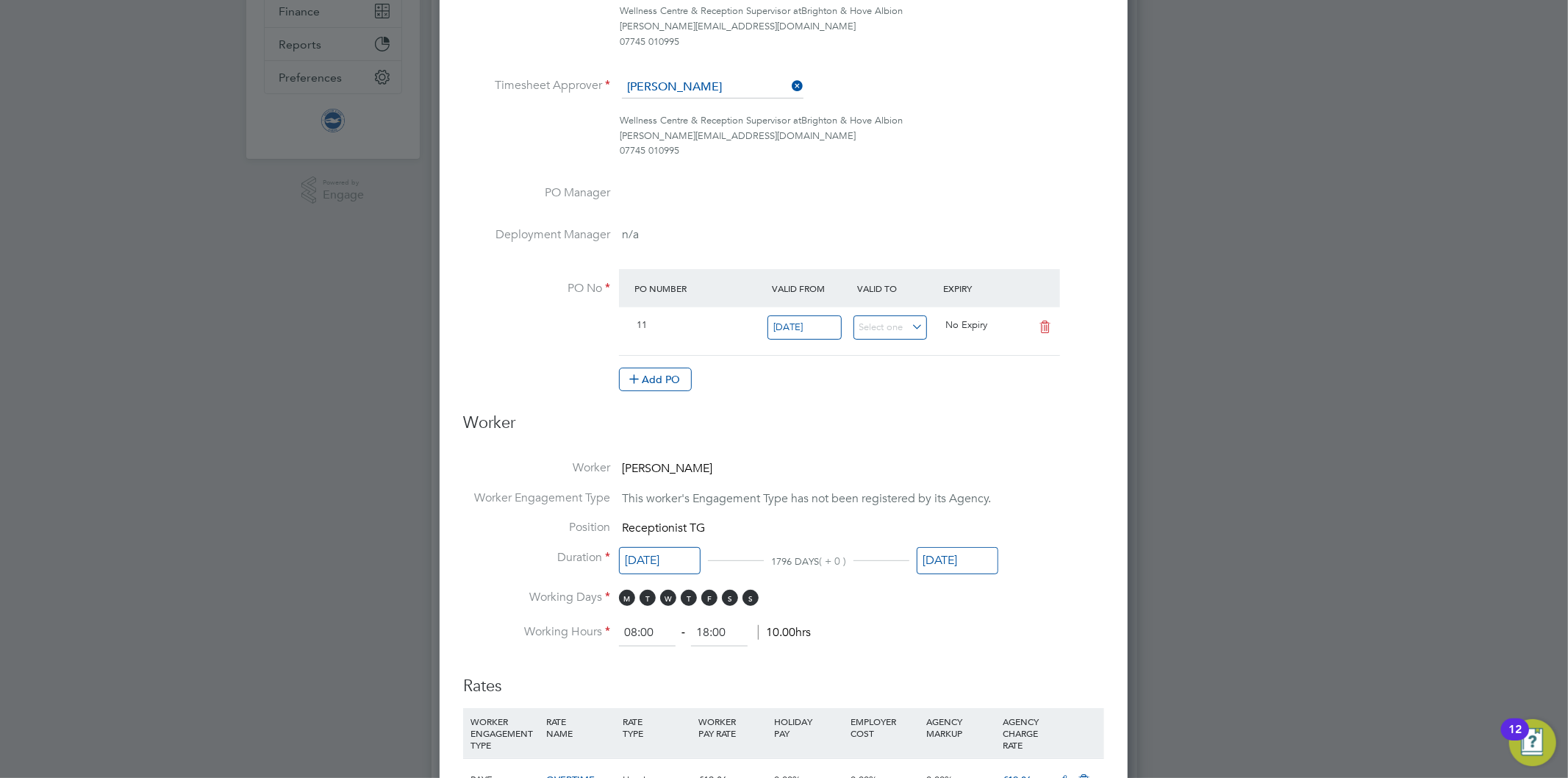
click at [654, 531] on span "Receptionist TG" at bounding box center [662, 528] width 83 height 15
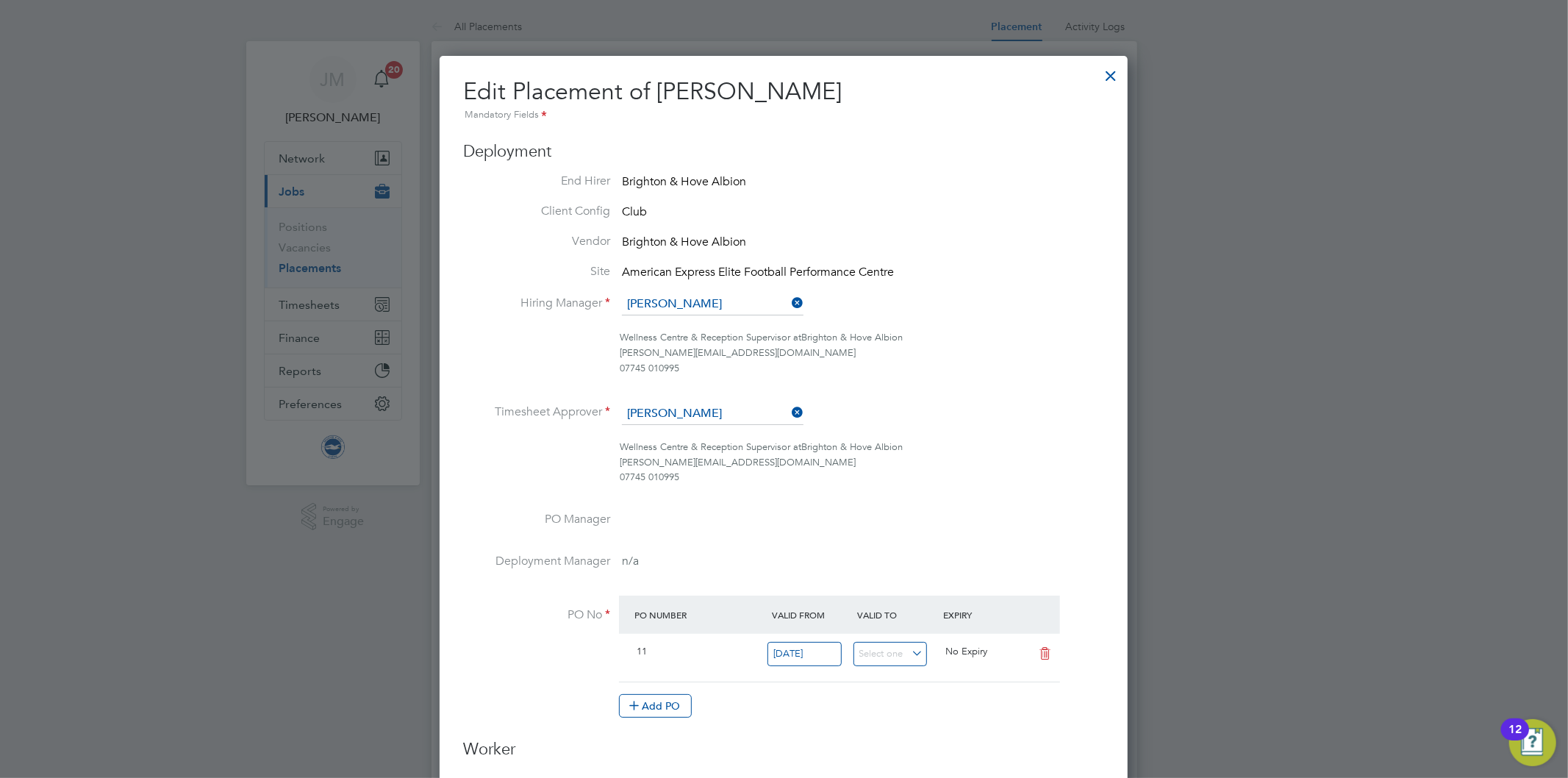
click at [1112, 74] on div at bounding box center [1111, 72] width 27 height 27
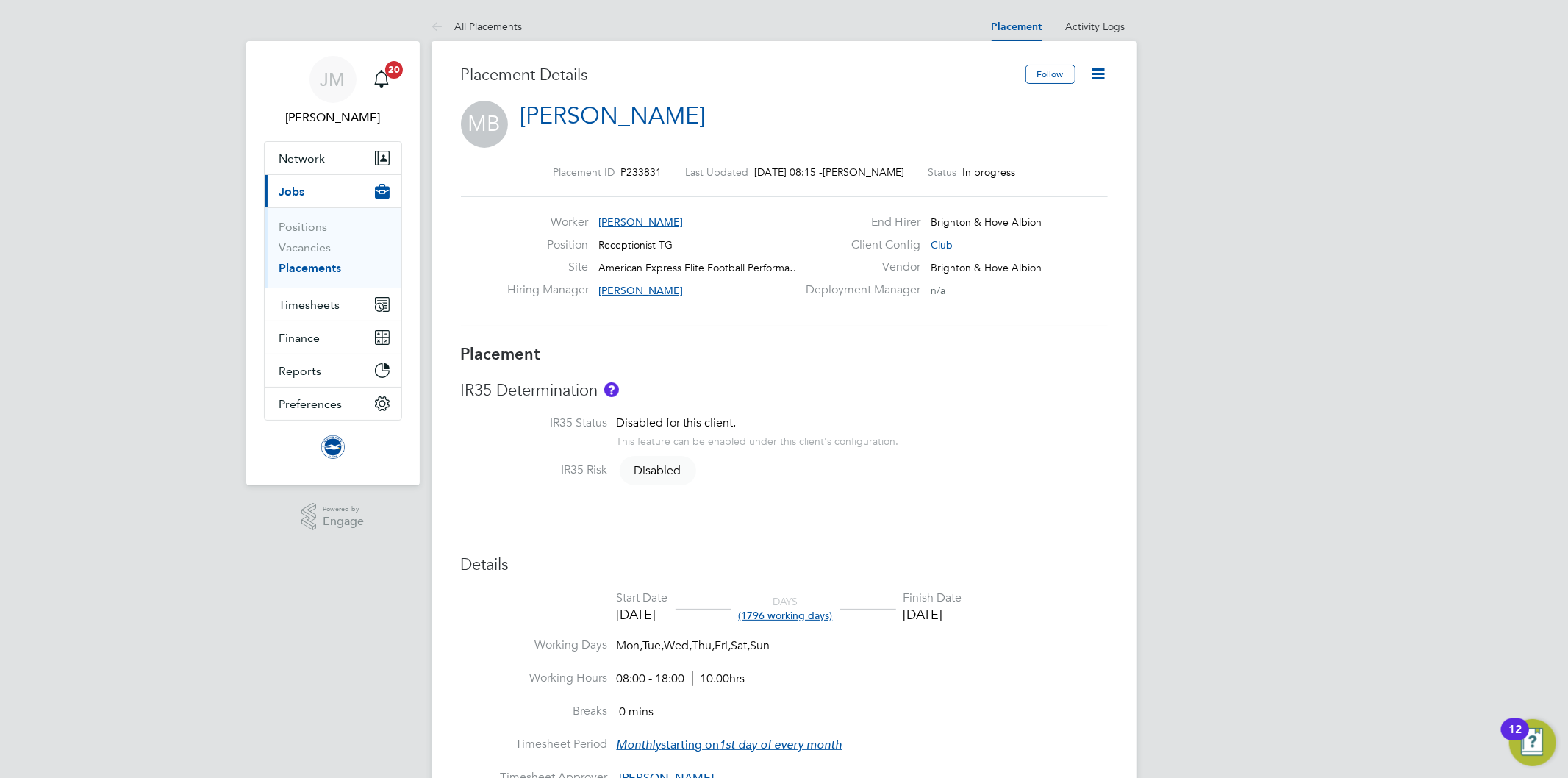
click at [1100, 68] on icon at bounding box center [1099, 74] width 19 height 19
click at [1035, 106] on li "Edit Placement e" at bounding box center [1051, 109] width 108 height 20
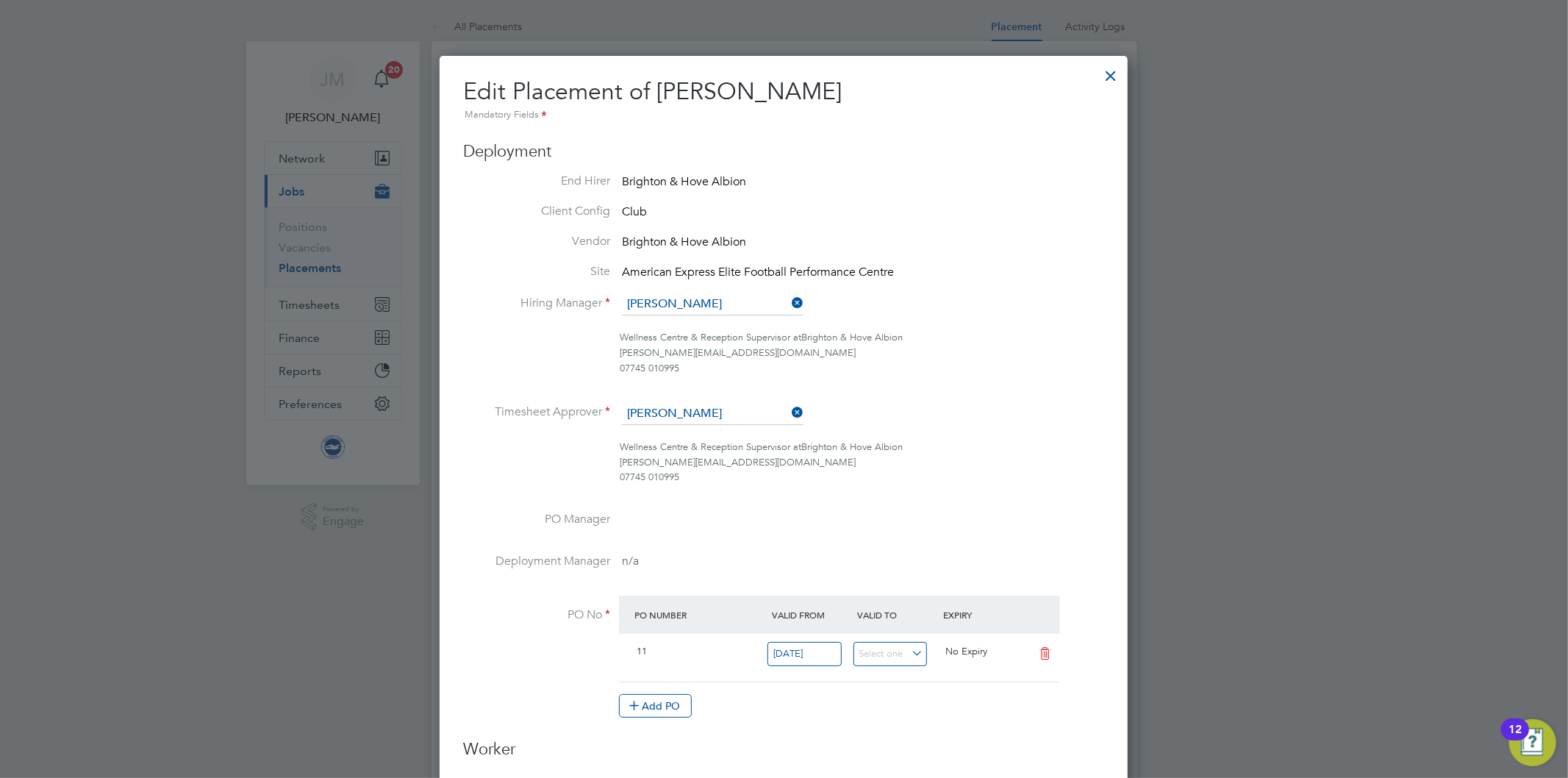
click at [1112, 75] on div at bounding box center [1111, 72] width 27 height 27
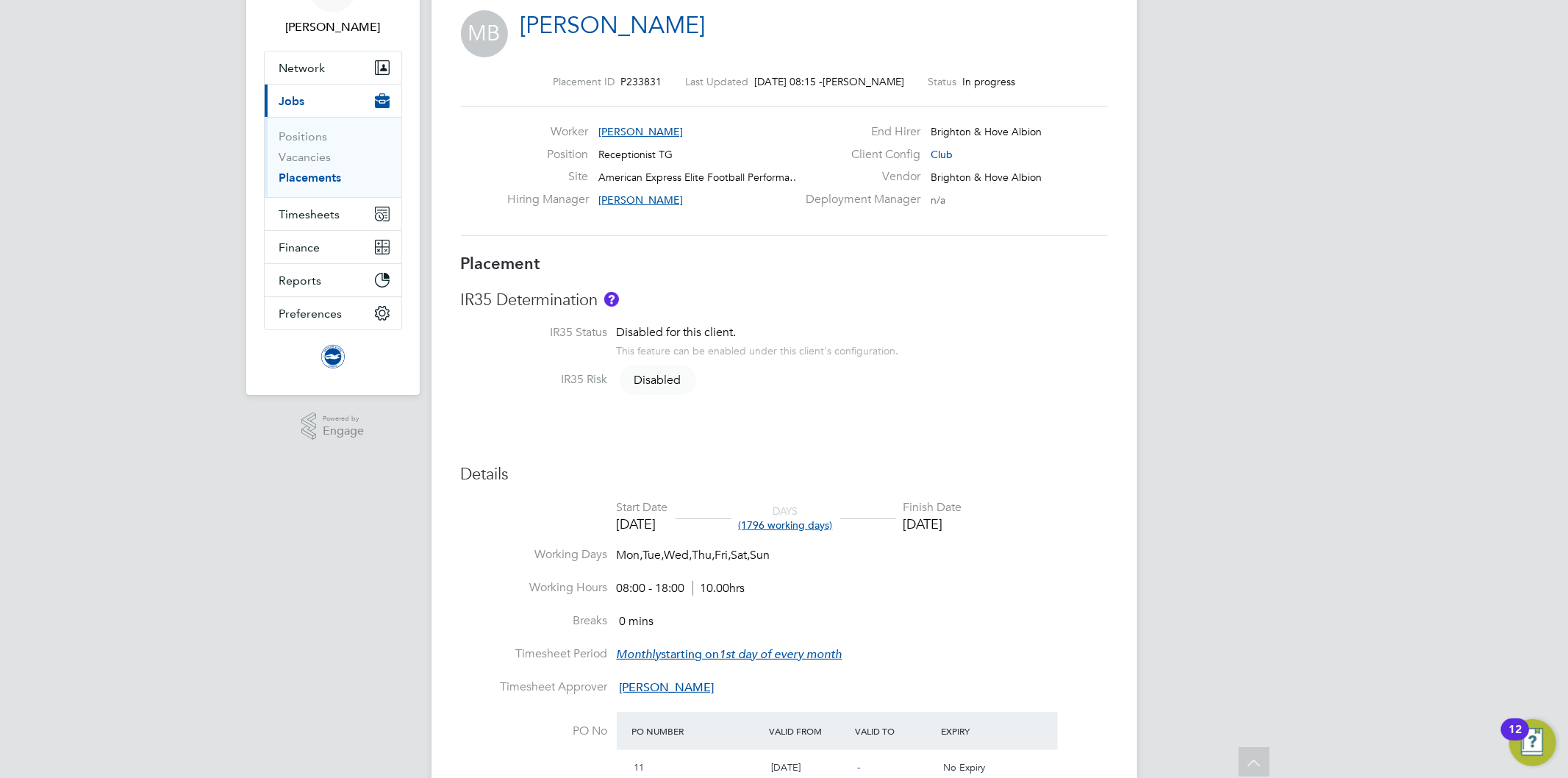
scroll to position [0, 0]
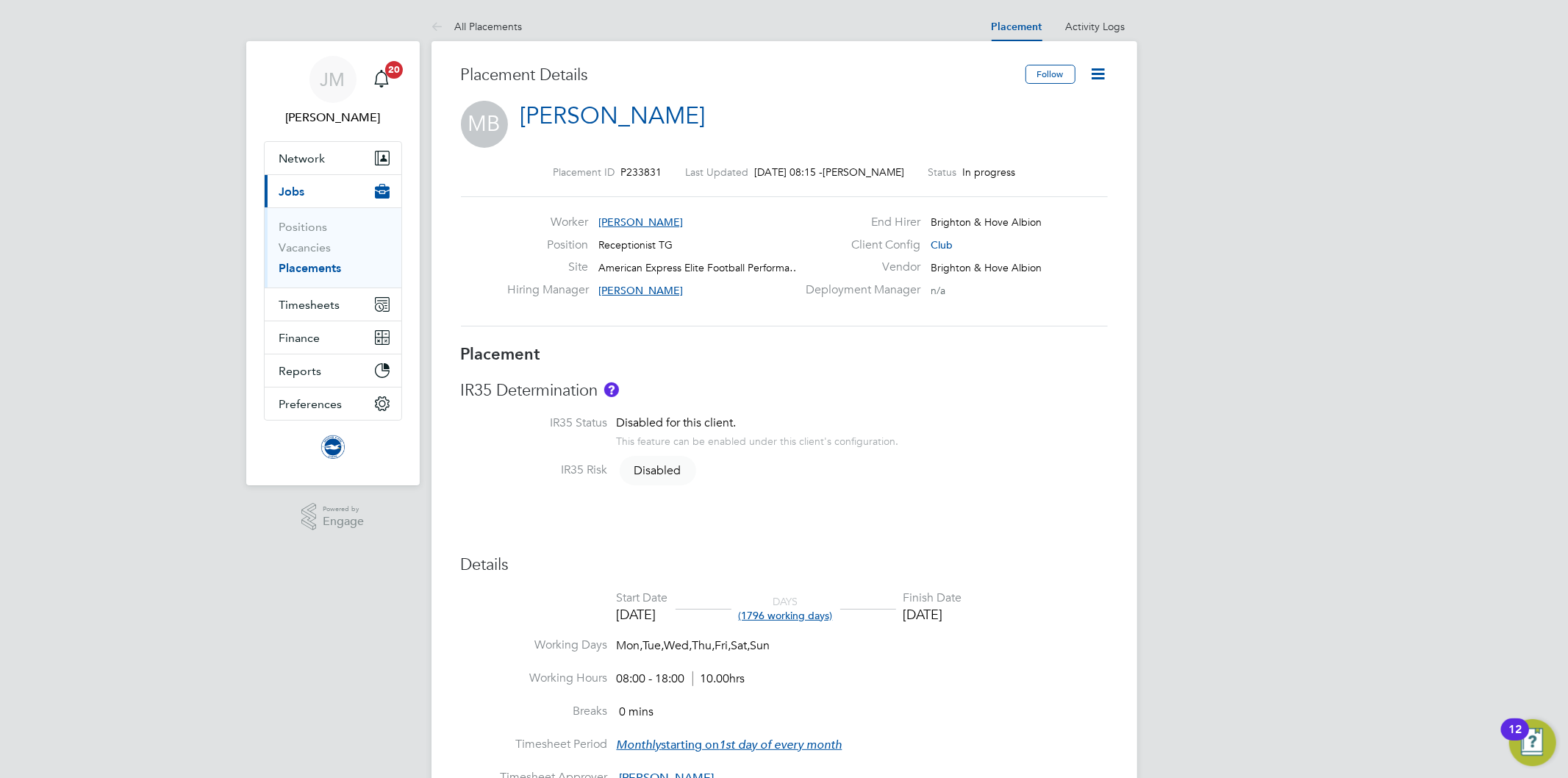
click at [963, 476] on div "IR35 Risk Disabled" at bounding box center [784, 471] width 647 height 19
click at [464, 22] on link "All Placements" at bounding box center [477, 26] width 91 height 13
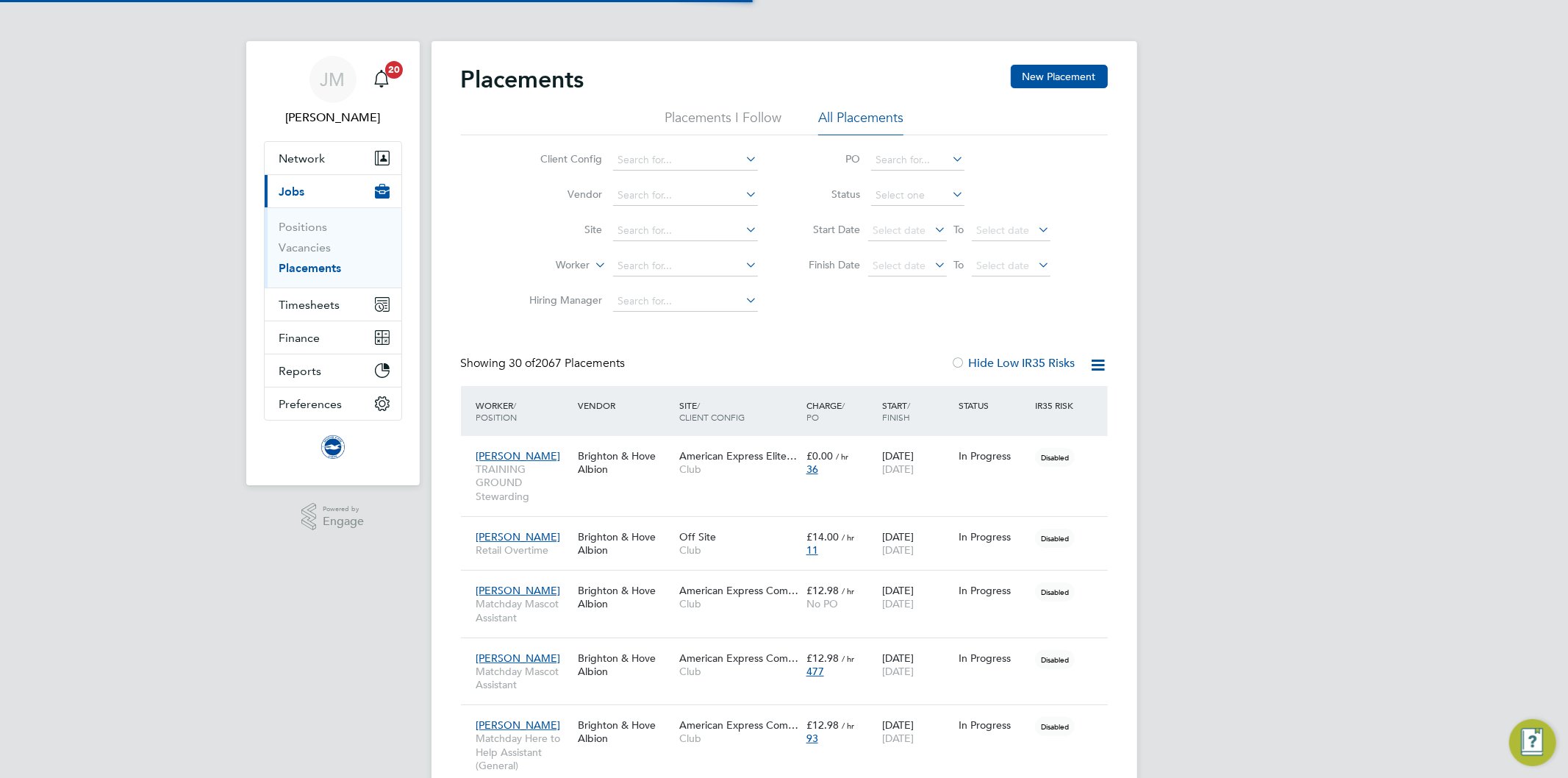
scroll to position [6, 8]
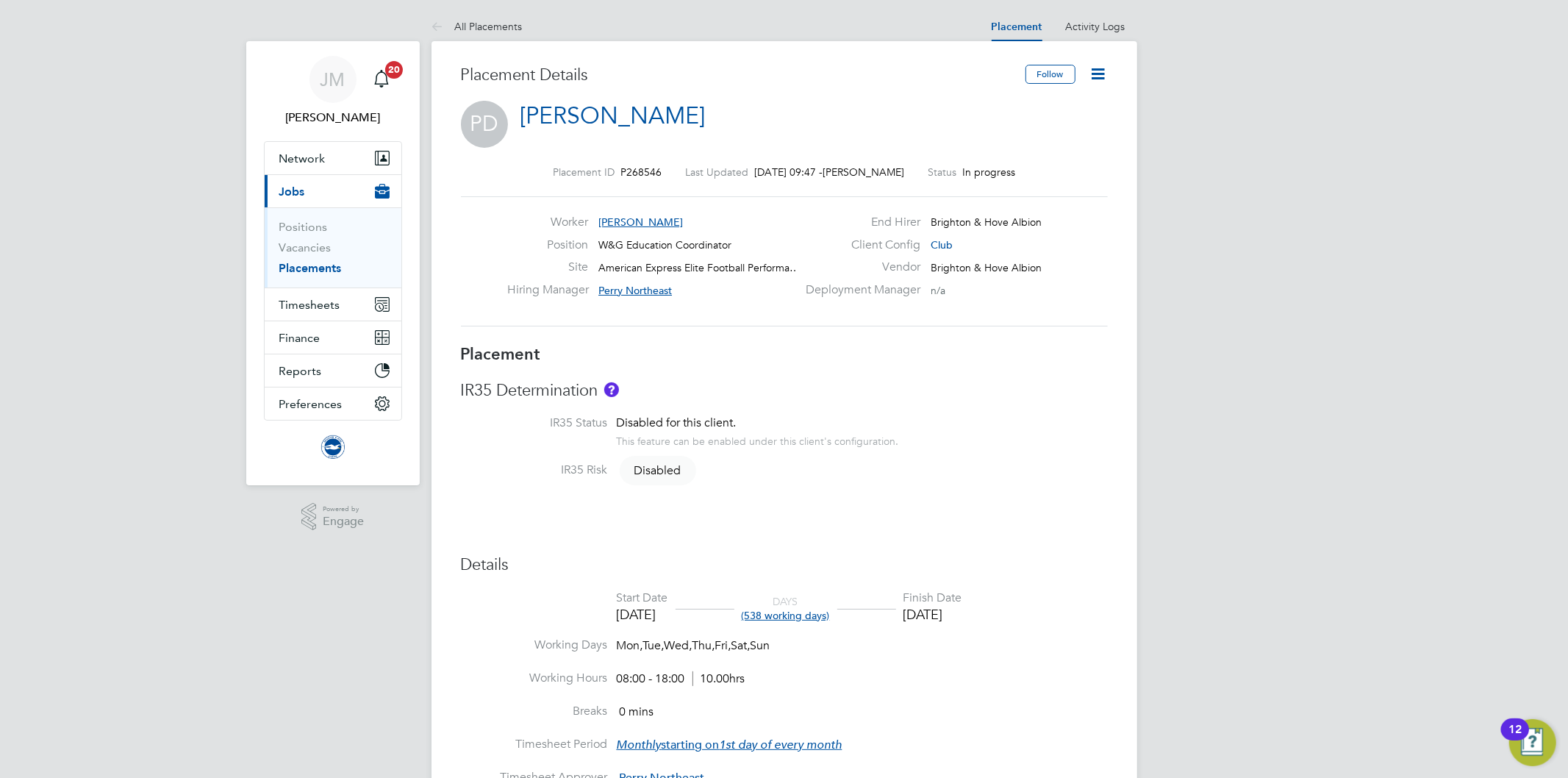
click at [1096, 70] on icon at bounding box center [1099, 74] width 19 height 19
click at [849, 98] on div "Placement Details" at bounding box center [738, 83] width 554 height 36
click at [849, 401] on h3 "IR35 Determination" at bounding box center [784, 391] width 647 height 21
click at [321, 268] on link "Placements" at bounding box center [311, 268] width 62 height 14
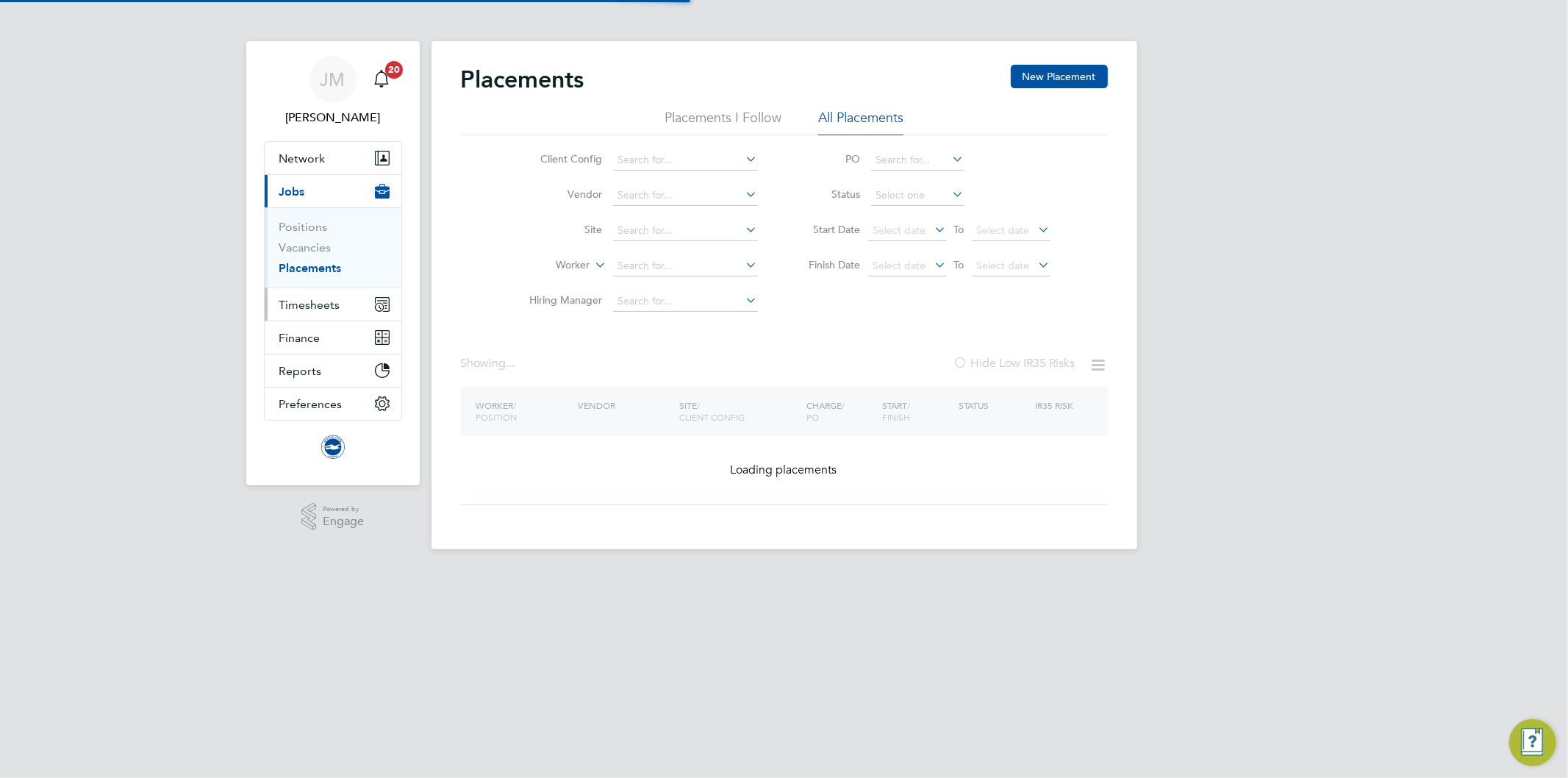
click at [302, 310] on span "Timesheets" at bounding box center [310, 304] width 61 height 14
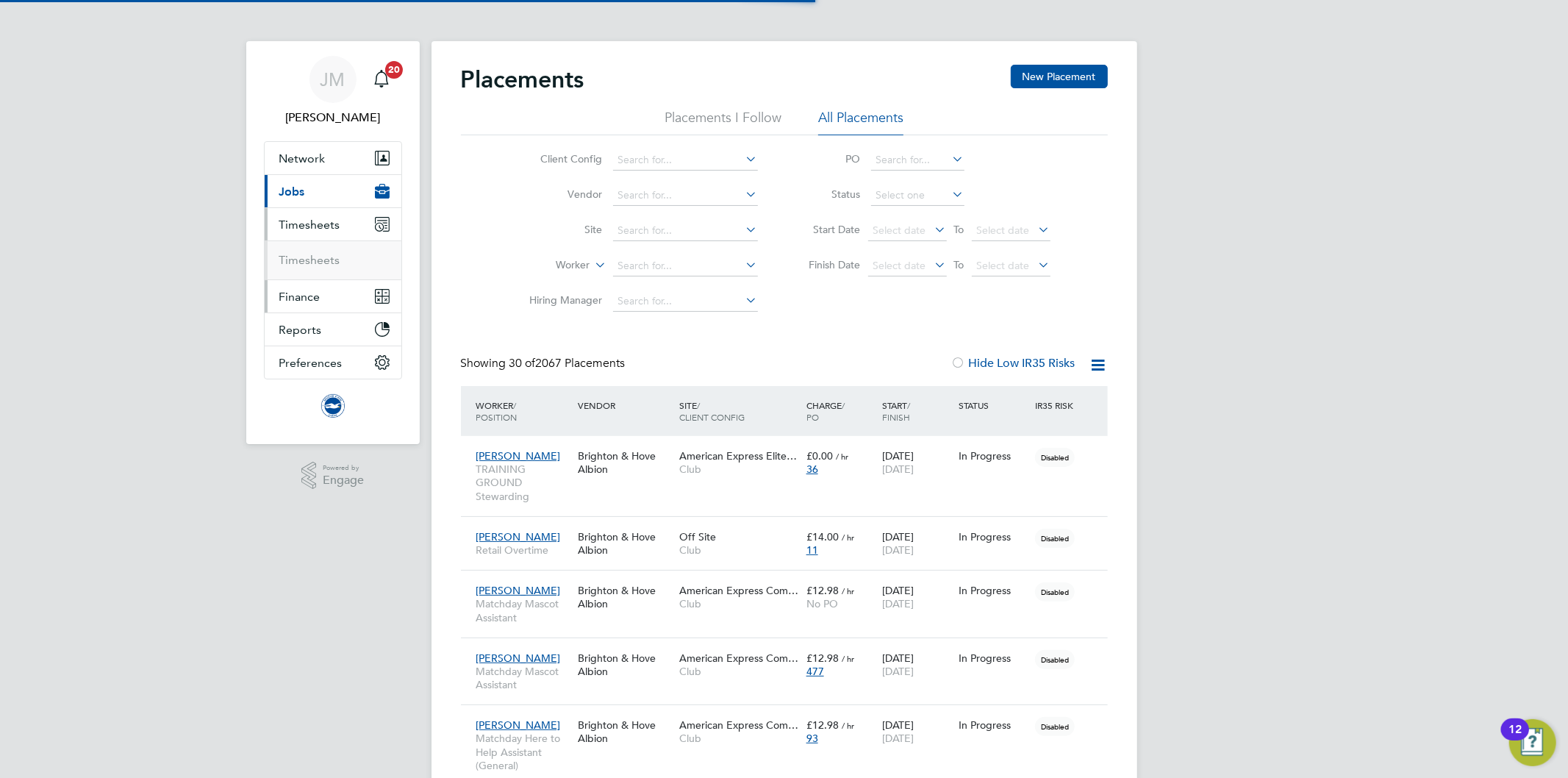
scroll to position [41, 128]
click at [321, 255] on link "Timesheets" at bounding box center [310, 260] width 61 height 14
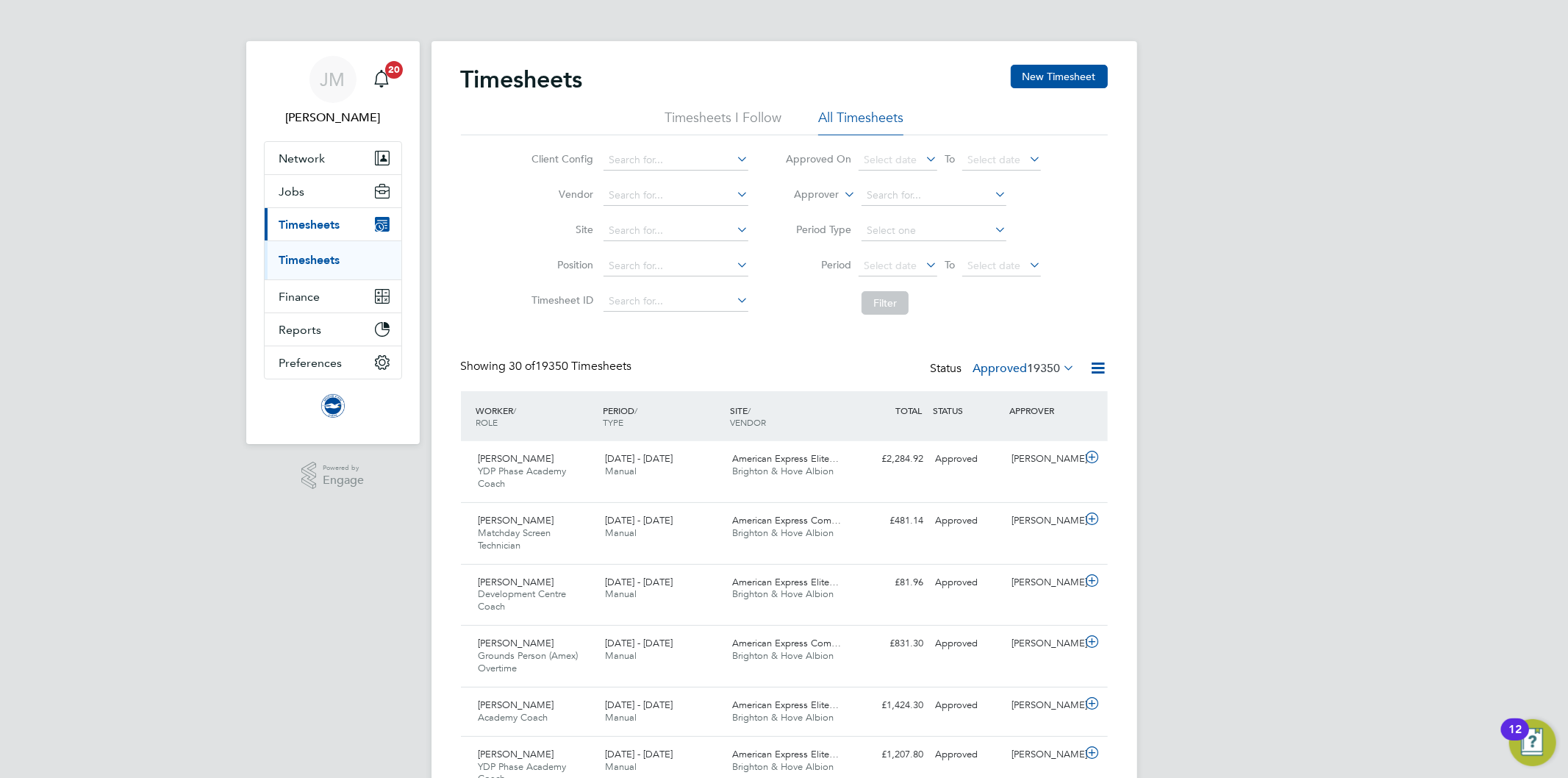
click at [841, 191] on icon at bounding box center [841, 190] width 0 height 13
click at [811, 207] on li "Worker" at bounding box center [803, 211] width 73 height 19
click at [905, 192] on input at bounding box center [934, 195] width 145 height 20
click at [900, 215] on li "Pippa Davies" at bounding box center [934, 215] width 146 height 20
type input "Pippa Davies"
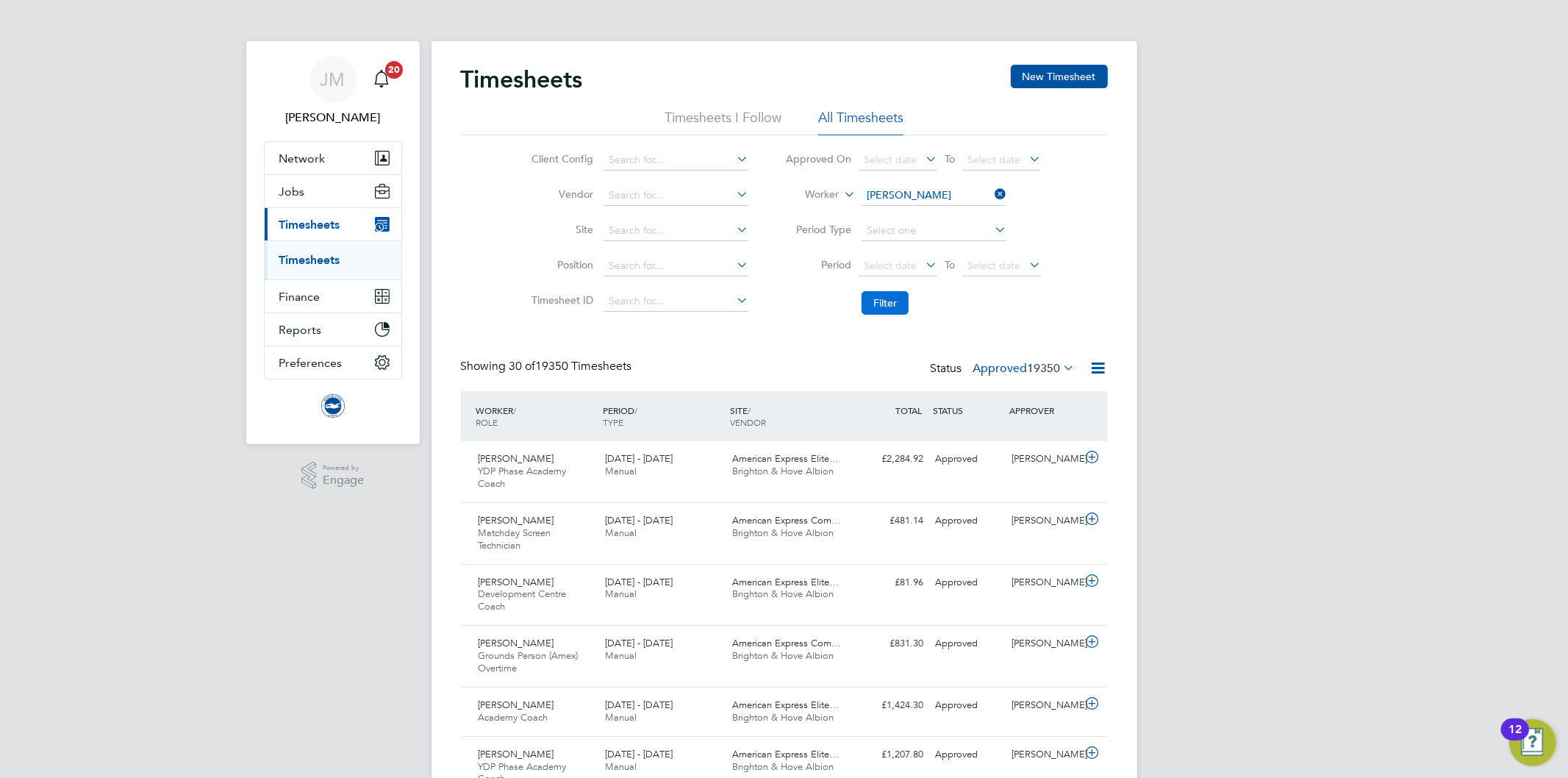
click at [890, 304] on button "Filter" at bounding box center [885, 303] width 47 height 23
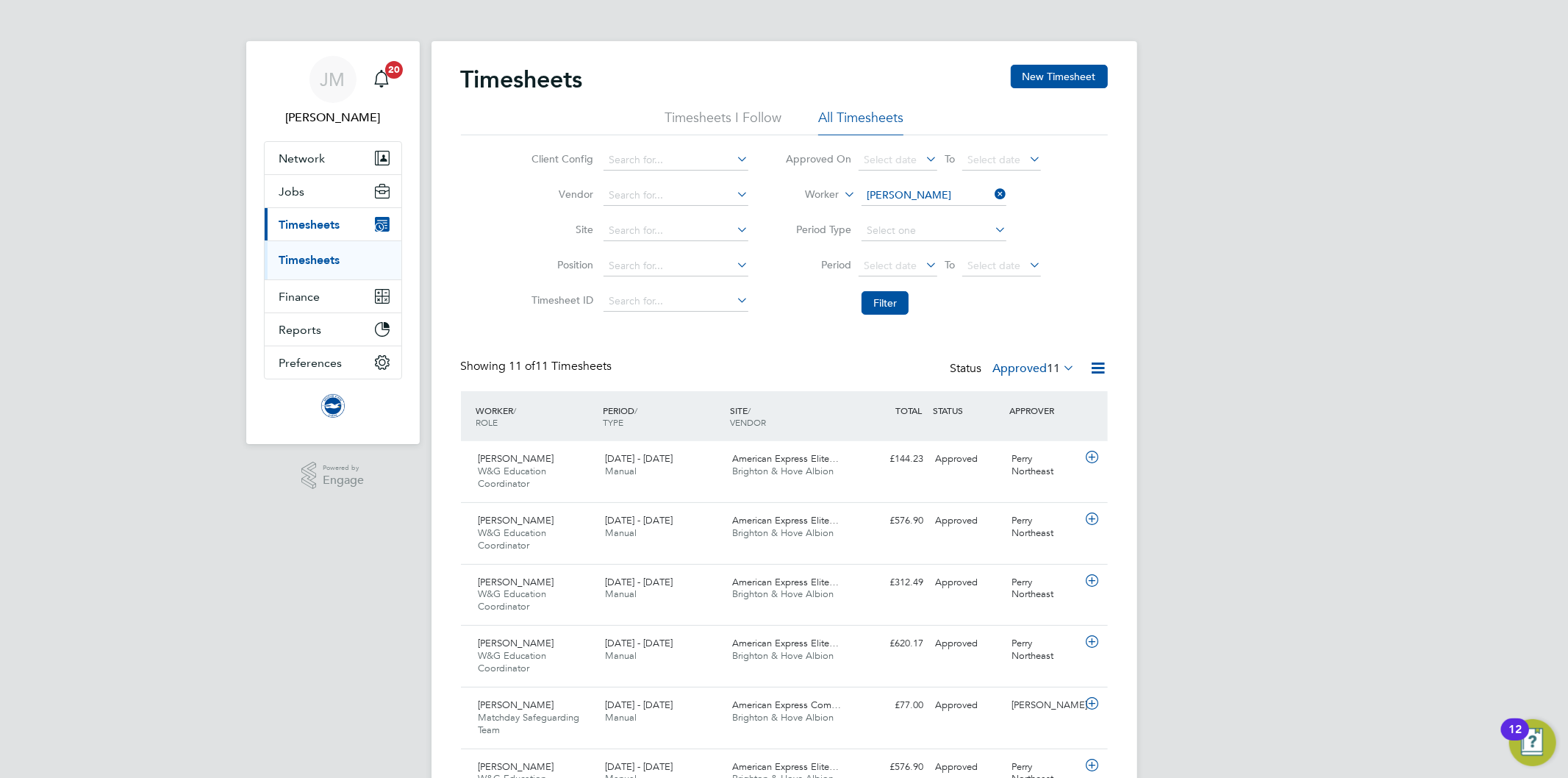
click at [1099, 195] on div "Client Config Vendor Site Position Timesheet ID Approved On Select date To Sele…" at bounding box center [784, 229] width 647 height 187
click at [724, 65] on div "Timesheets New Timesheet" at bounding box center [784, 87] width 647 height 45
drag, startPoint x: 616, startPoint y: 71, endPoint x: 814, endPoint y: 33, distance: 201.6
click at [618, 71] on div "Timesheets New Timesheet" at bounding box center [784, 87] width 647 height 45
click at [664, 65] on div "Timesheets New Timesheet" at bounding box center [784, 87] width 647 height 45
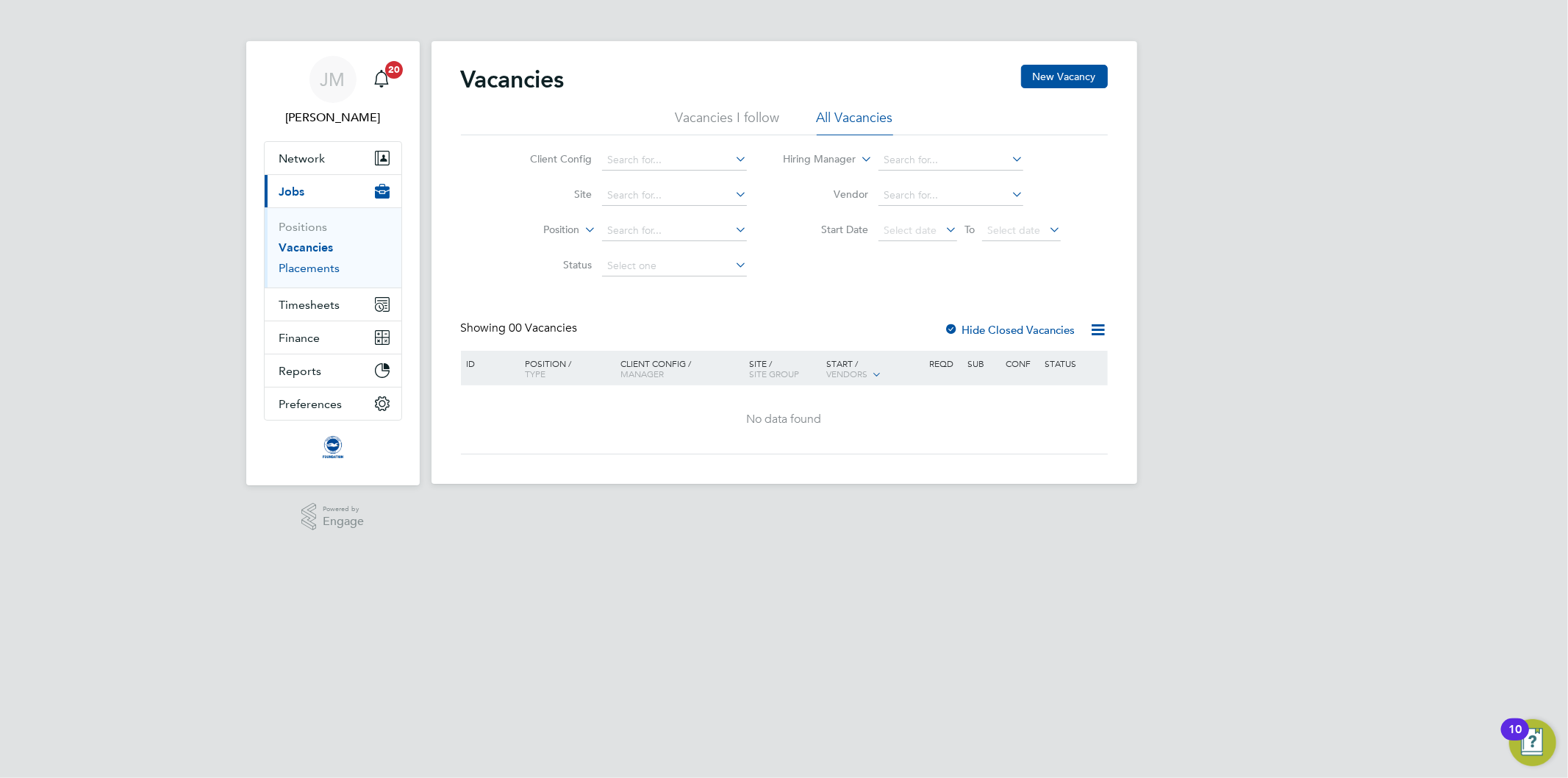
click at [331, 273] on link "Placements" at bounding box center [310, 268] width 61 height 14
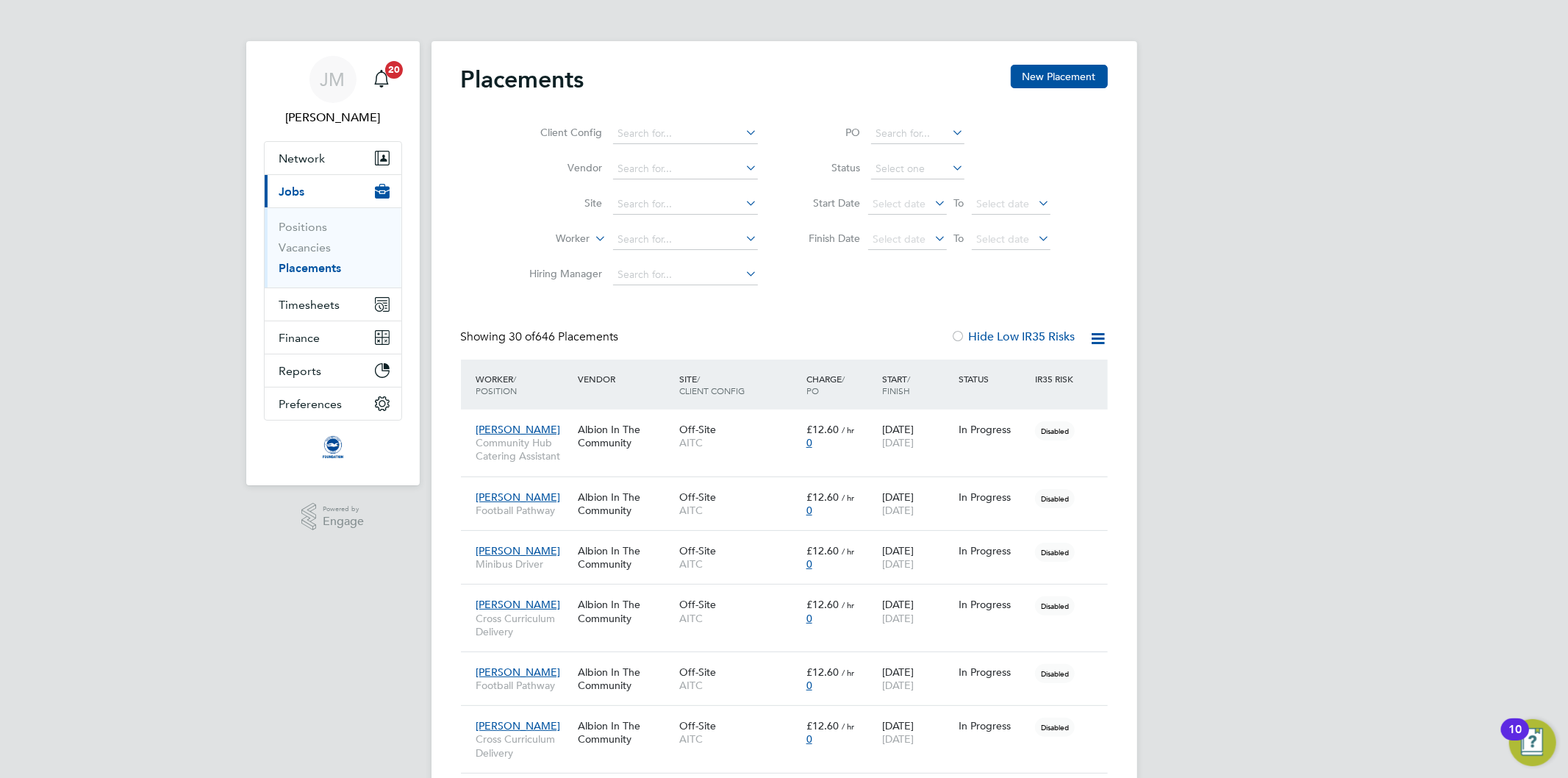
click at [324, 268] on link "Placements" at bounding box center [311, 268] width 62 height 14
click at [673, 130] on input at bounding box center [686, 134] width 145 height 20
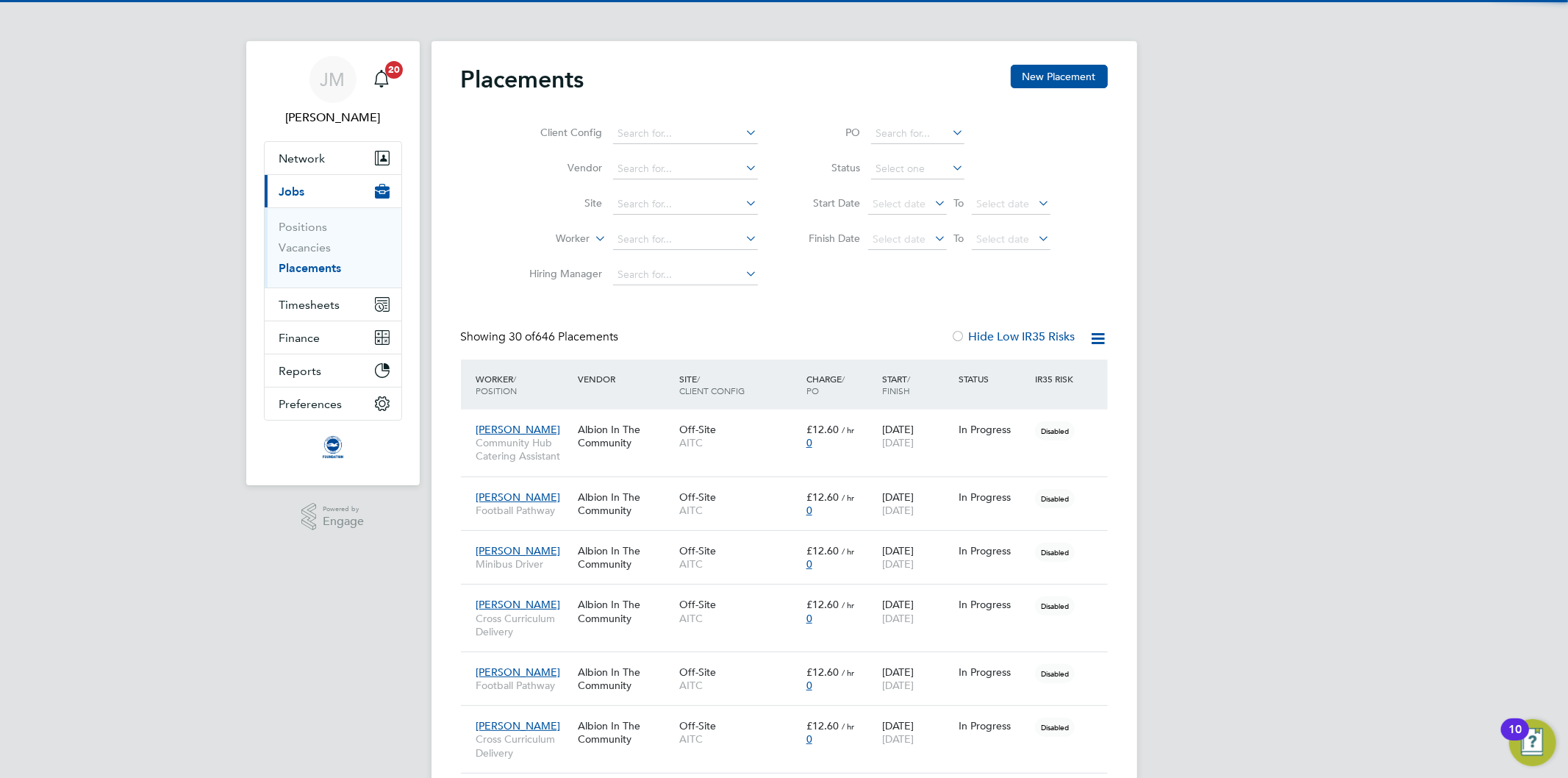
click at [638, 155] on li "AITC" at bounding box center [685, 154] width 146 height 20
type input "AITC"
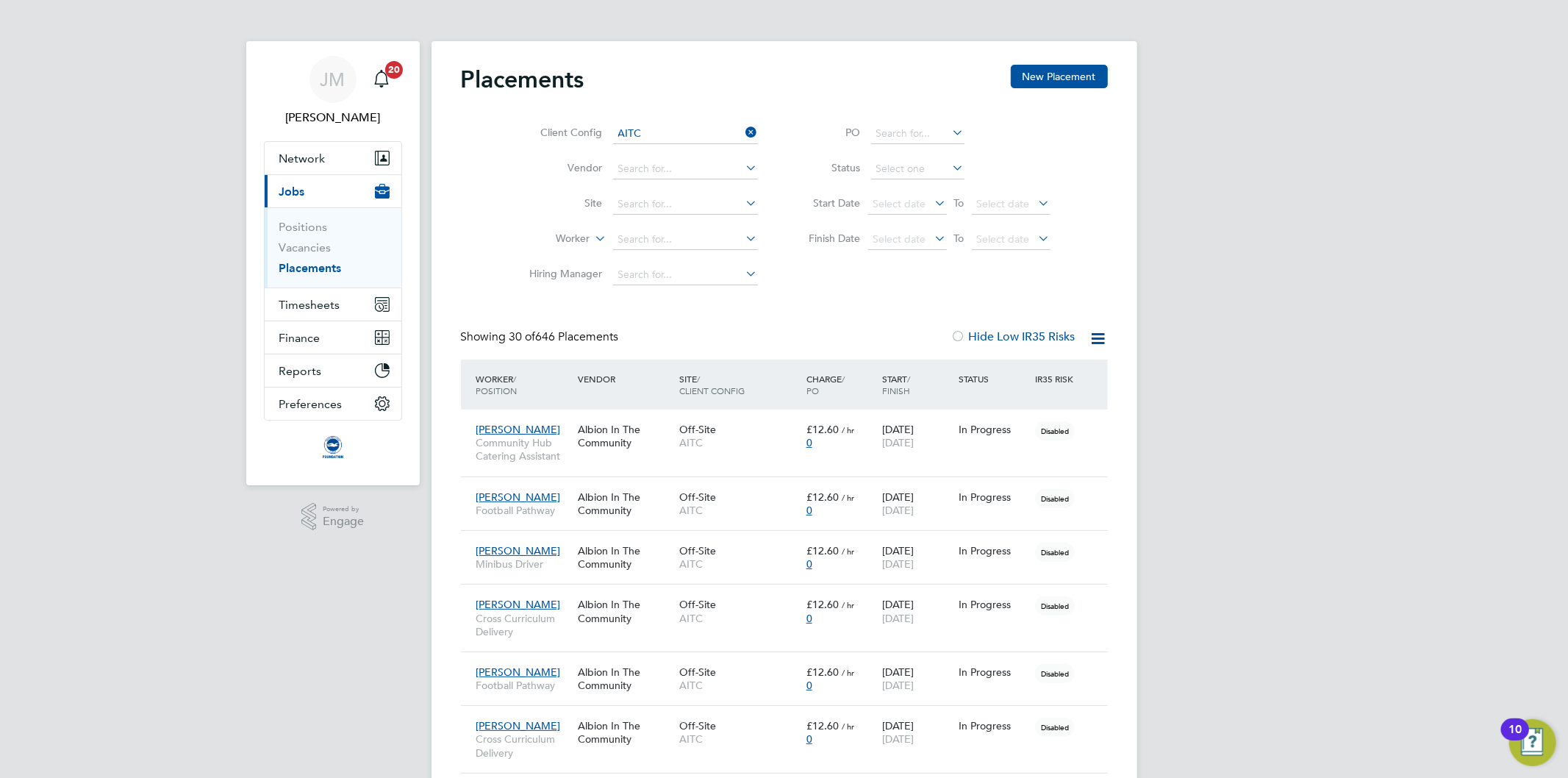
click at [592, 239] on icon at bounding box center [592, 234] width 0 height 13
click at [565, 253] on li "Worker" at bounding box center [545, 255] width 91 height 19
click at [644, 232] on input at bounding box center [686, 239] width 145 height 20
click at [311, 264] on link "Placements" at bounding box center [311, 268] width 62 height 14
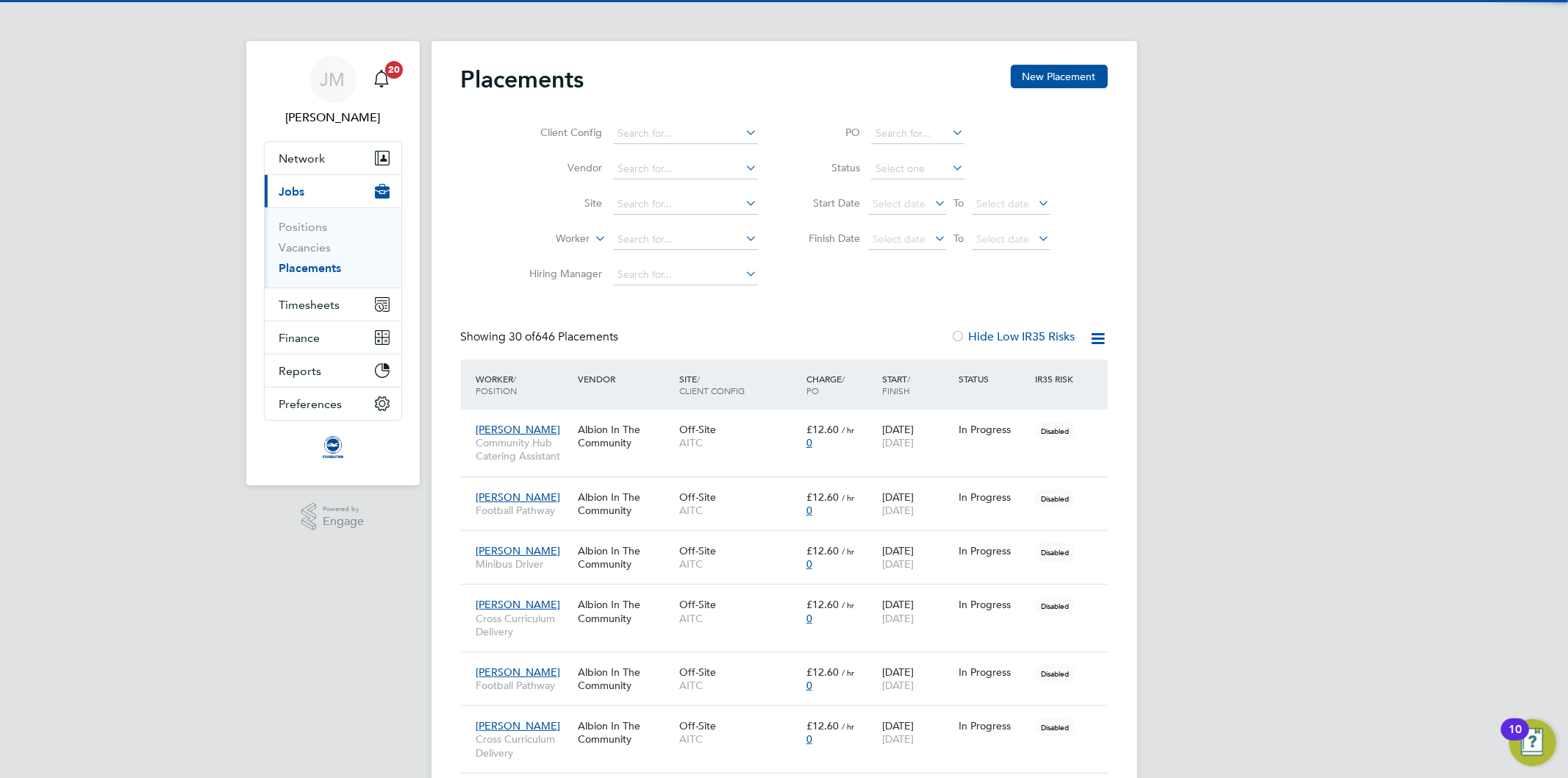
click at [592, 238] on icon at bounding box center [592, 234] width 0 height 13
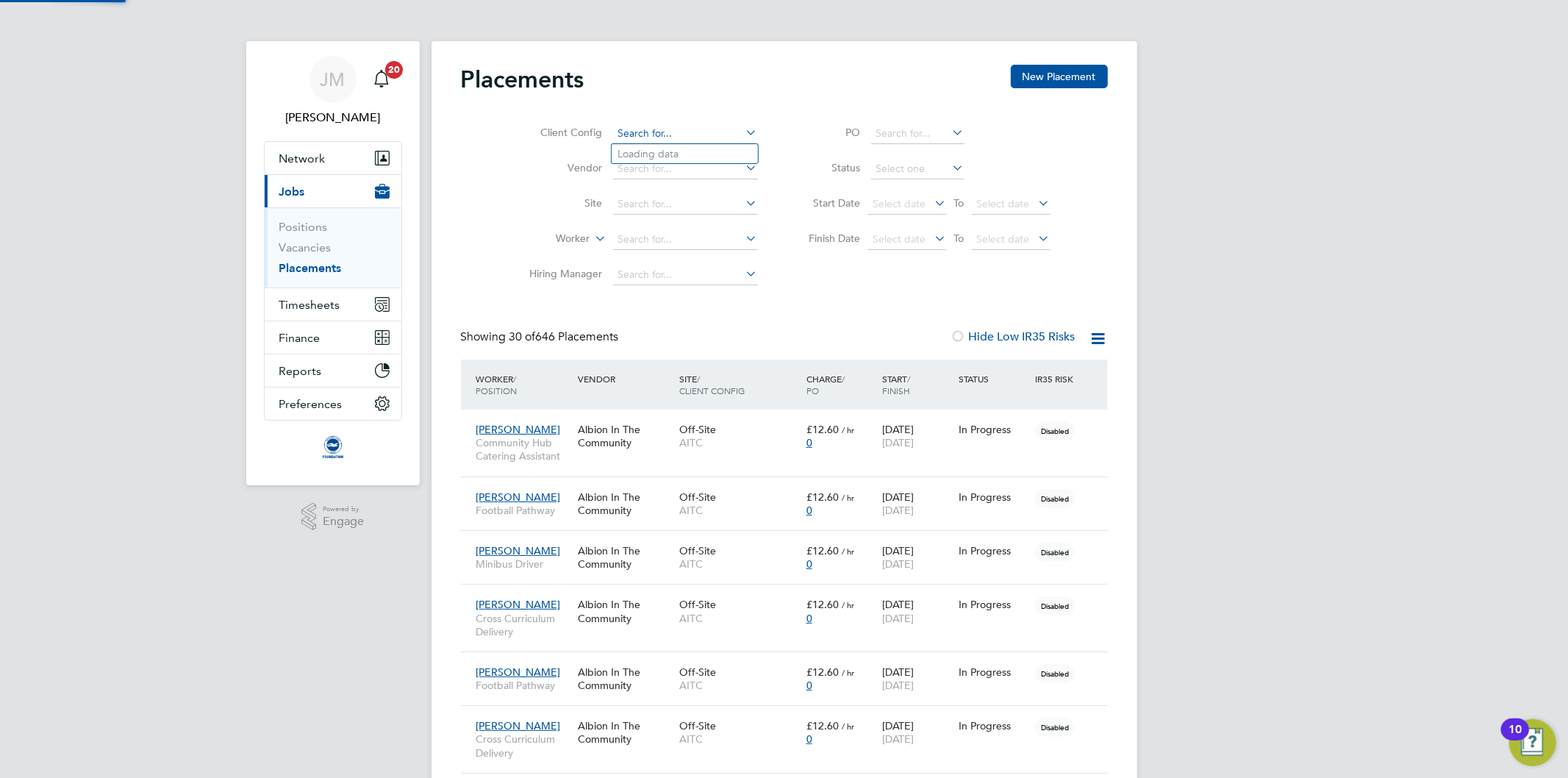
click at [650, 126] on input at bounding box center [686, 134] width 145 height 20
click at [638, 152] on li "AITC" at bounding box center [685, 154] width 146 height 20
type input "AITC"
click at [592, 238] on icon at bounding box center [592, 234] width 0 height 13
click at [547, 271] on li "Position" at bounding box center [545, 274] width 91 height 19
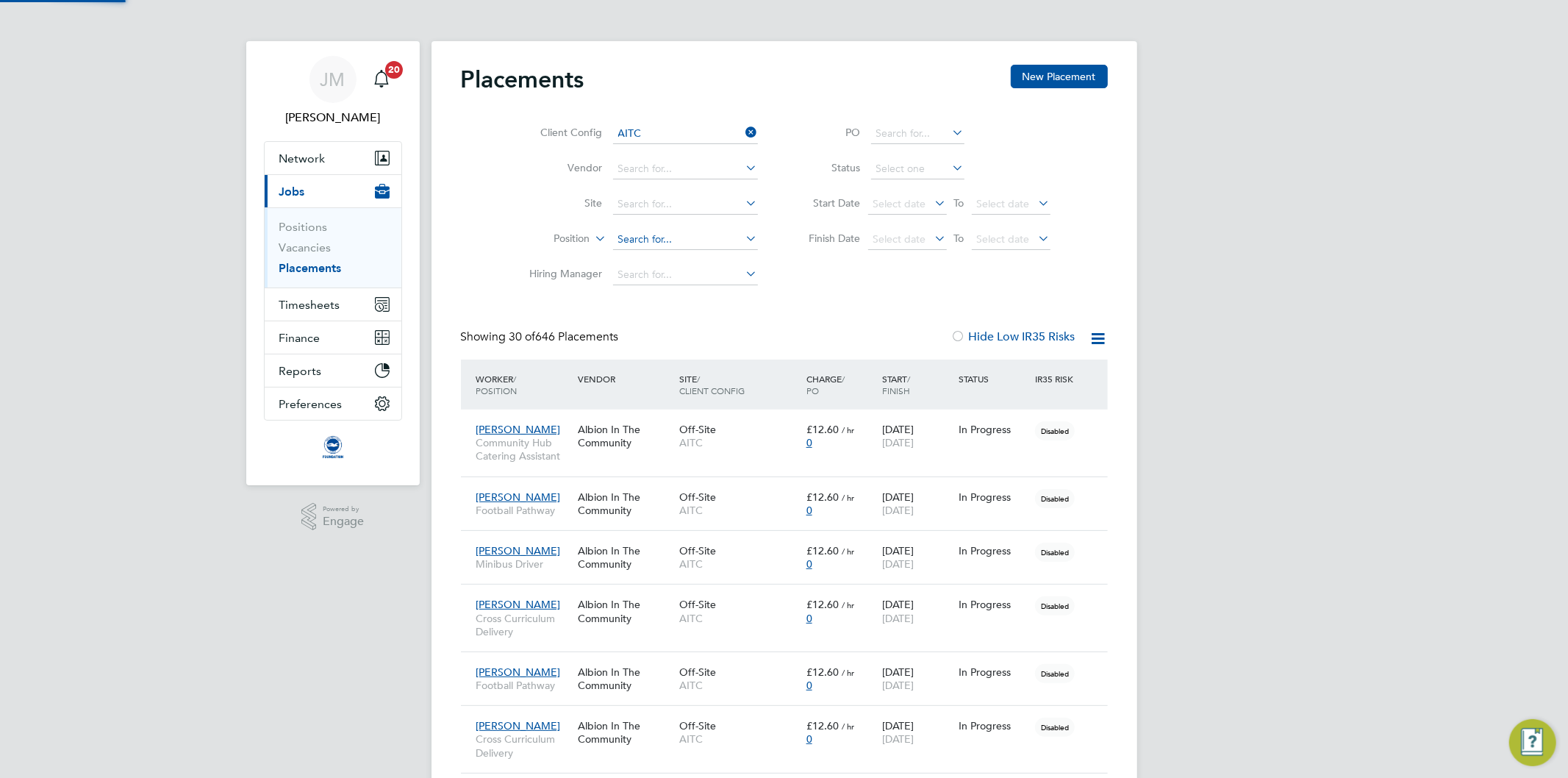
click at [641, 239] on input at bounding box center [686, 239] width 145 height 20
click at [647, 255] on li "Phy sical Activity Coach" at bounding box center [685, 260] width 146 height 20
type input "Physical Activity Coach"
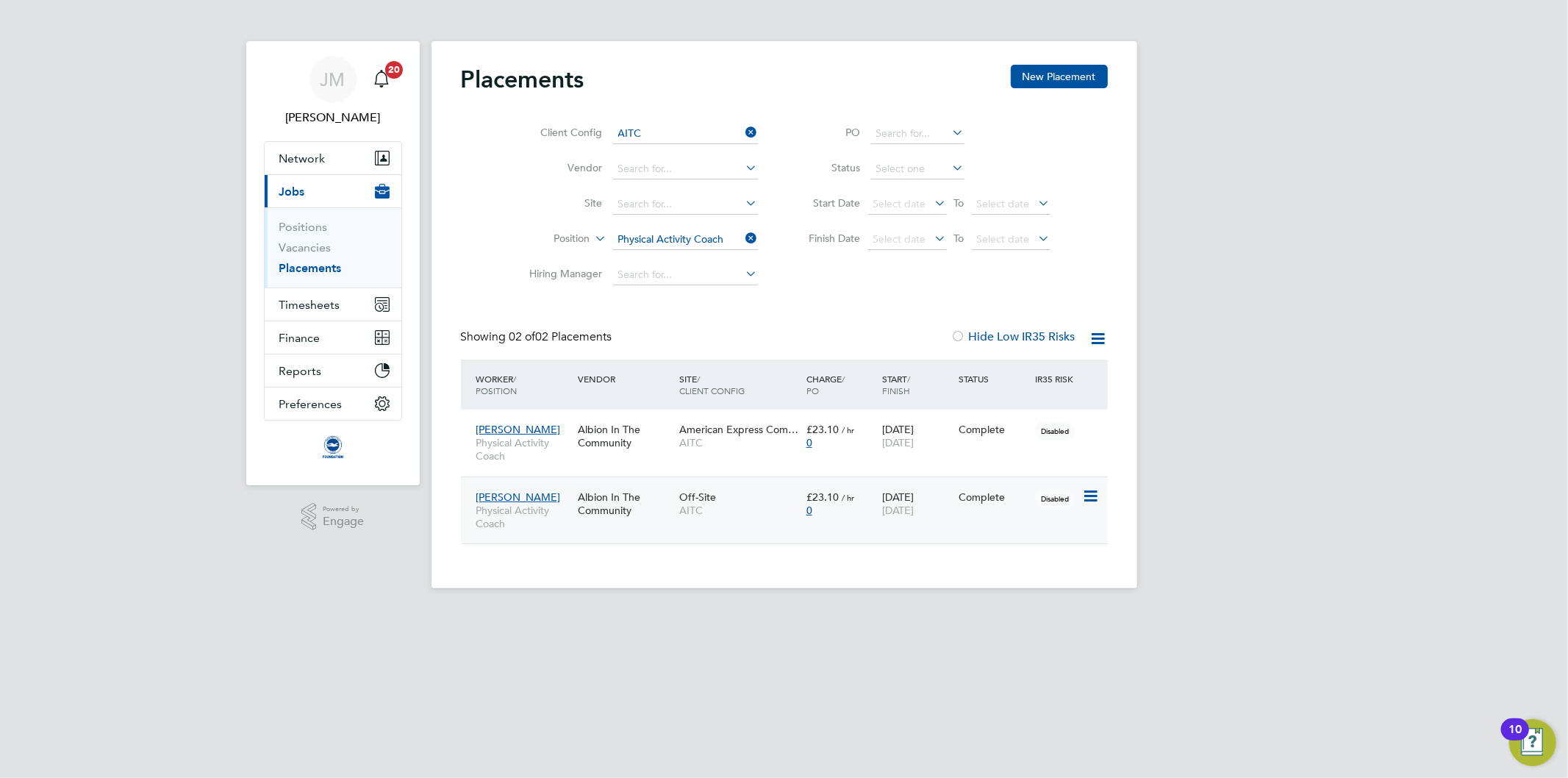
click at [964, 516] on div "Helen Handrihan Physical Activity Coach Albion In The Community Off-Site AITC £…" at bounding box center [784, 510] width 647 height 68
click at [1044, 284] on div "Client Config AITC Vendor Site Position Physical Activity Coach Hiring Manager …" at bounding box center [784, 200] width 647 height 183
click at [333, 62] on div "JM" at bounding box center [333, 79] width 47 height 47
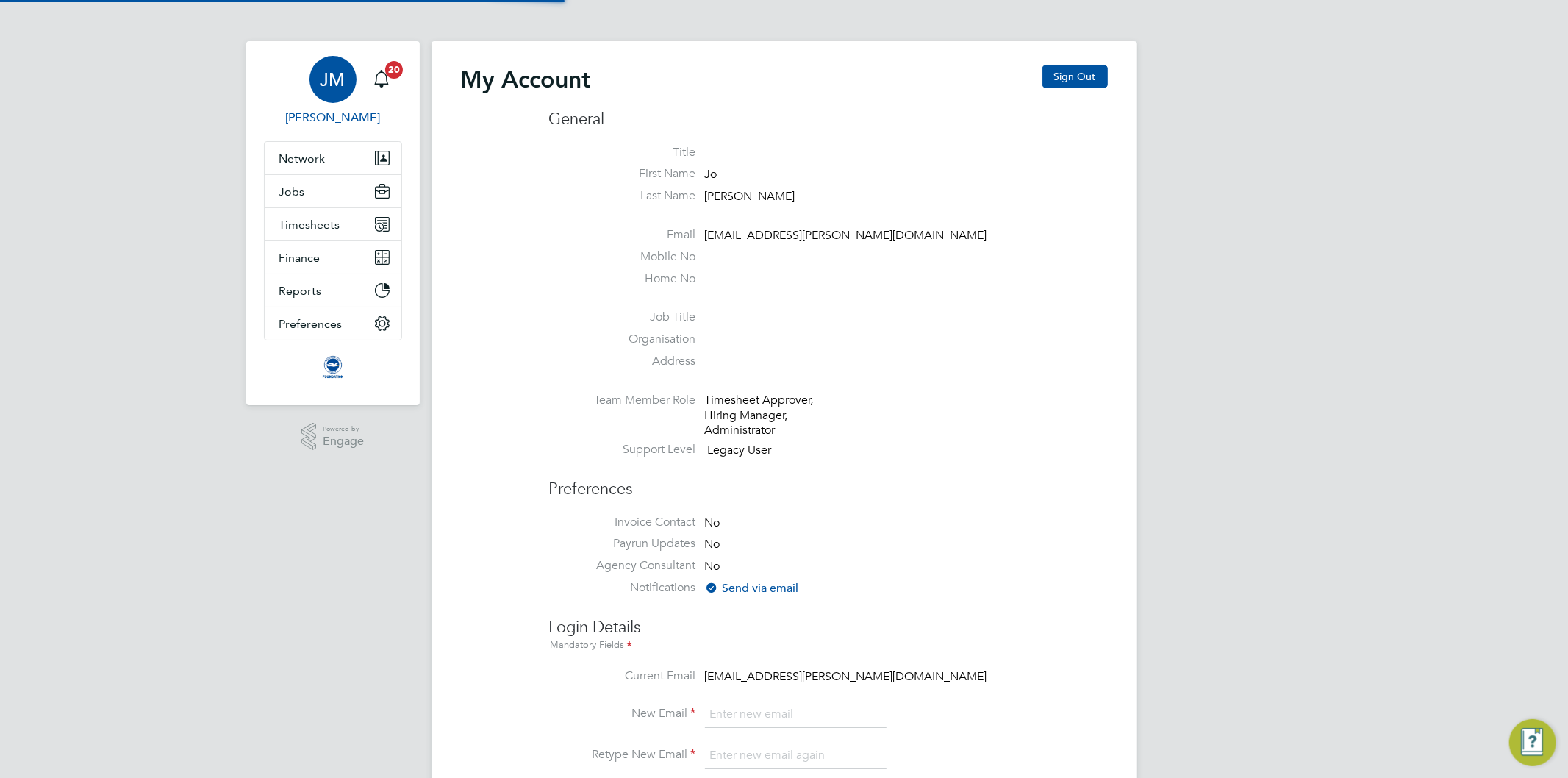
type input "[EMAIL_ADDRESS][PERSON_NAME][DOMAIN_NAME]"
click at [1090, 68] on button "Sign Out" at bounding box center [1075, 77] width 65 height 23
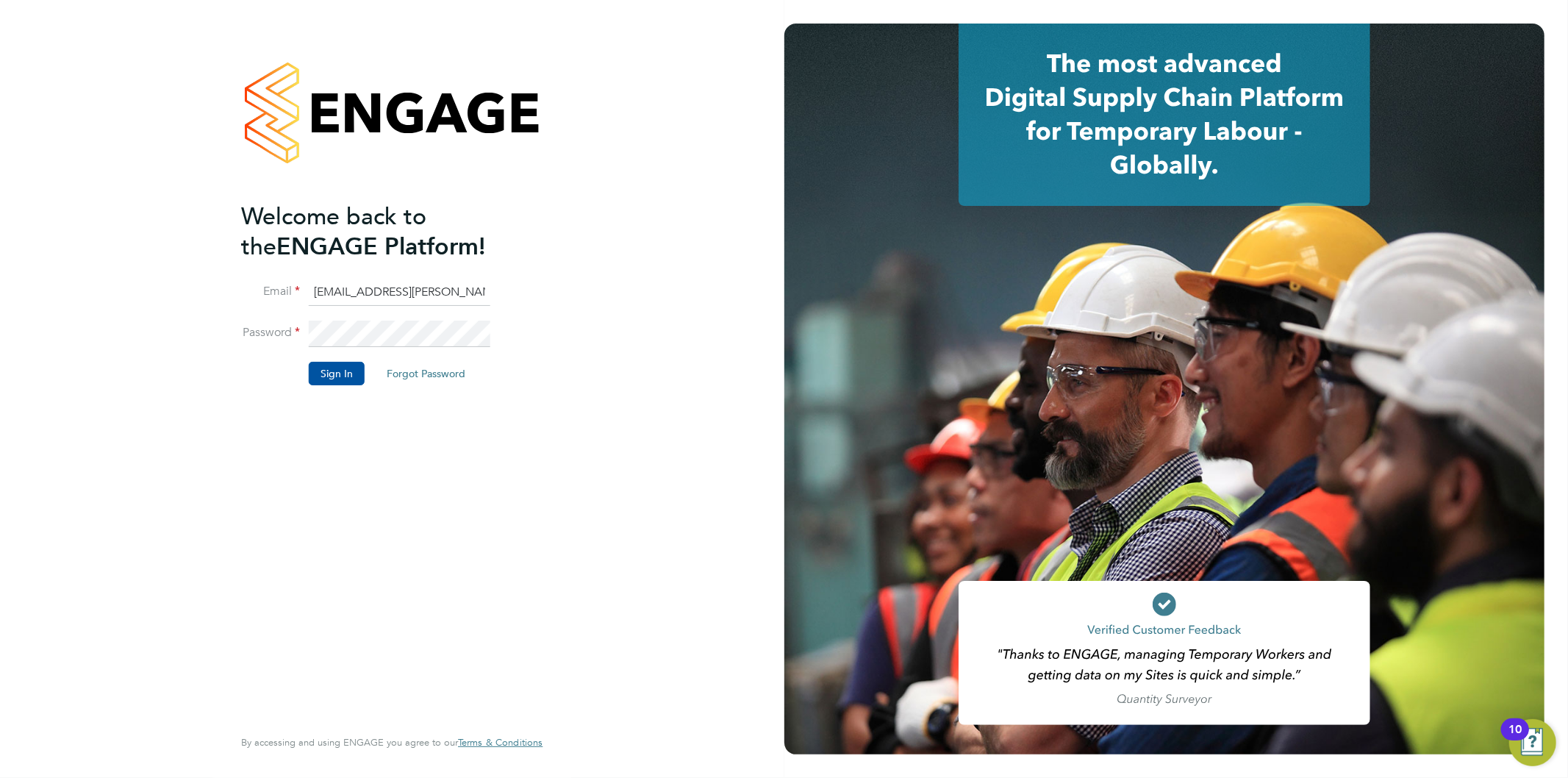
drag, startPoint x: 390, startPoint y: 283, endPoint x: 390, endPoint y: 297, distance: 14.0
click at [390, 283] on input "[EMAIL_ADDRESS][PERSON_NAME][DOMAIN_NAME]" at bounding box center [400, 293] width 182 height 27
type input "Jo.morris@bhafc.co.uk"
click at [340, 368] on button "Sign In" at bounding box center [337, 373] width 56 height 23
click at [338, 375] on button "Sign In" at bounding box center [337, 373] width 56 height 23
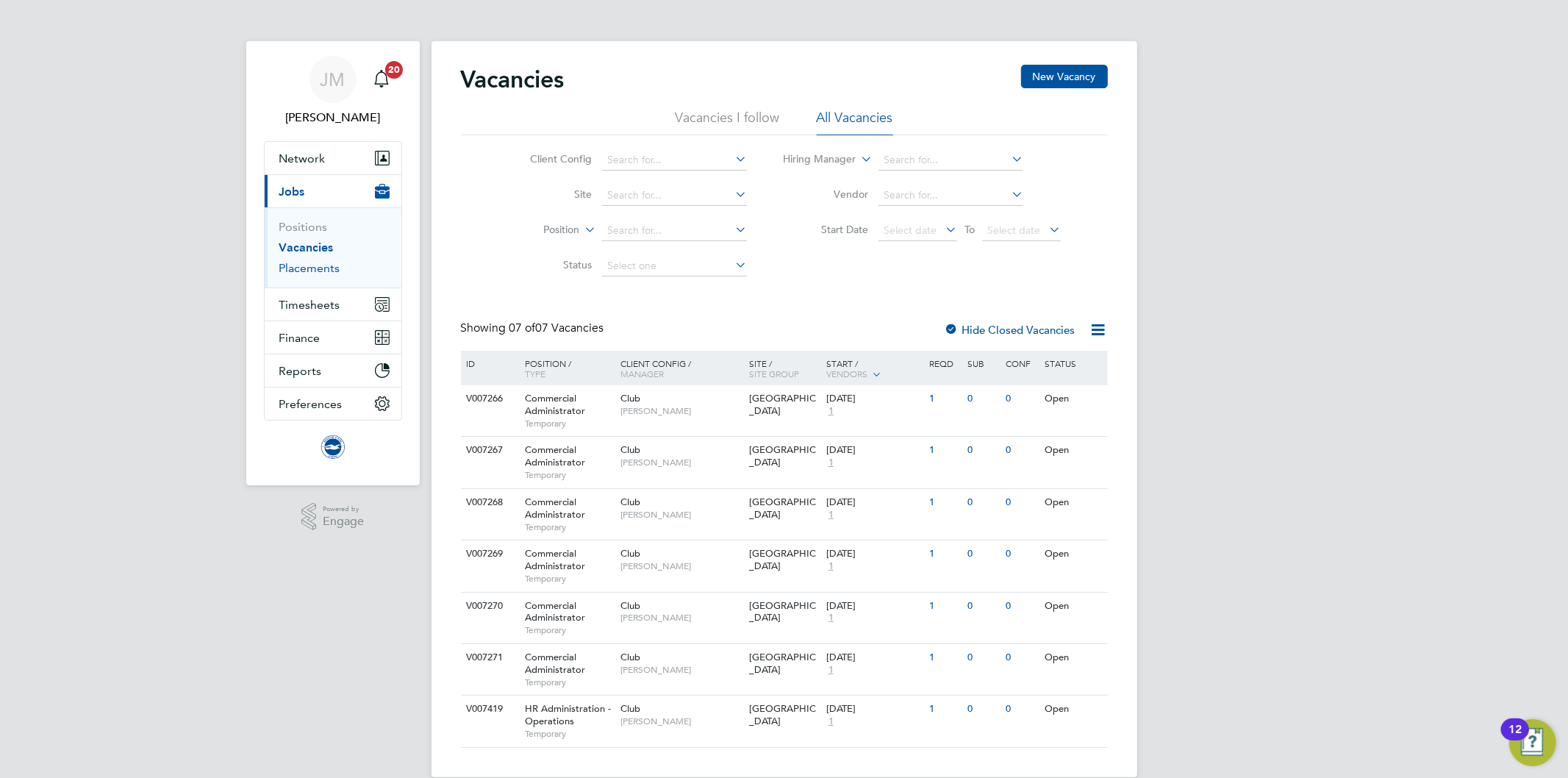
click at [310, 267] on link "Placements" at bounding box center [310, 268] width 61 height 14
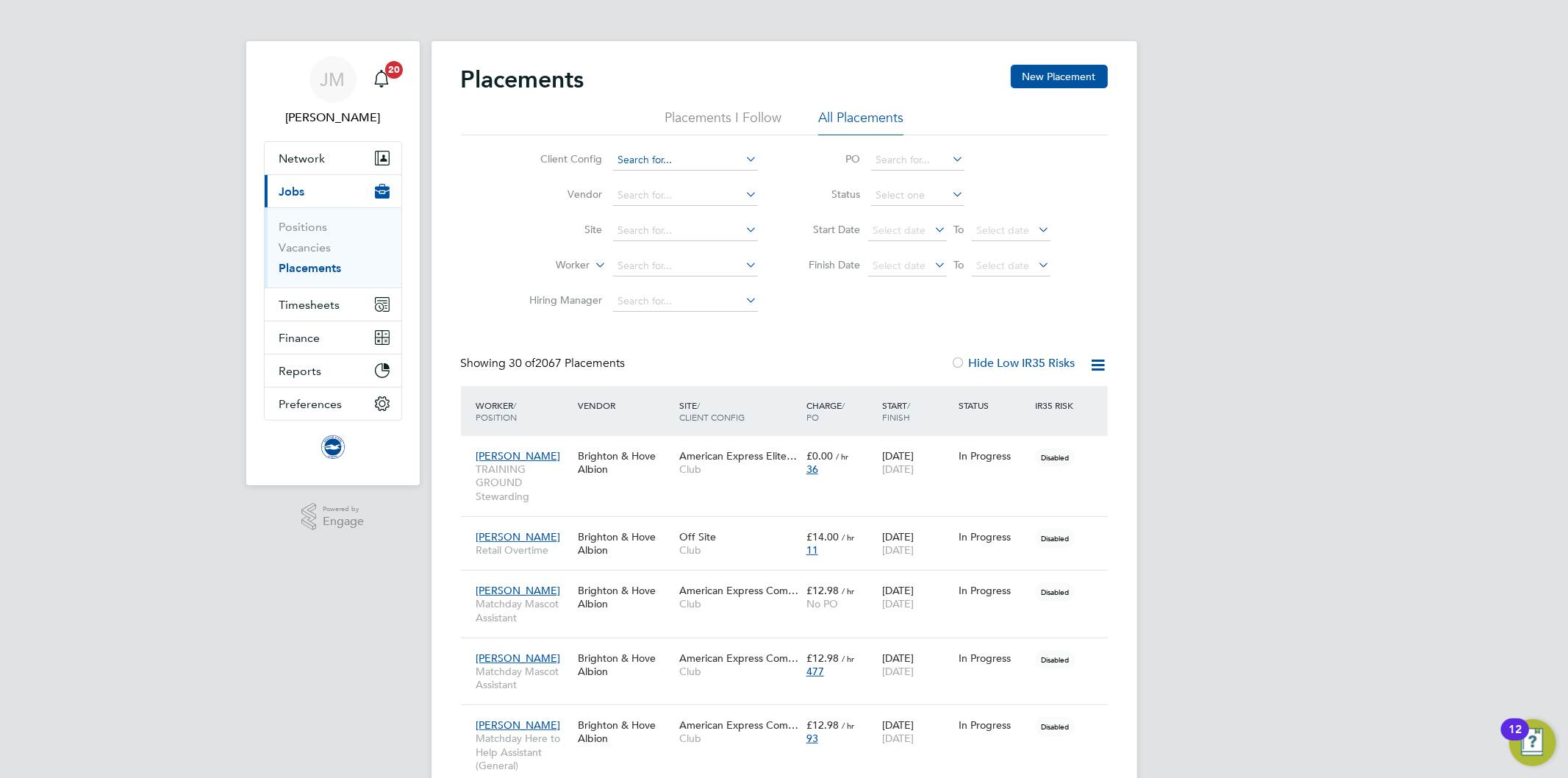
click at [651, 165] on input at bounding box center [686, 159] width 145 height 20
click at [642, 184] on li "Club" at bounding box center [685, 181] width 146 height 20
type input "Club"
click at [592, 265] on icon at bounding box center [592, 261] width 0 height 13
drag, startPoint x: 544, startPoint y: 297, endPoint x: 557, endPoint y: 289, distance: 15.3
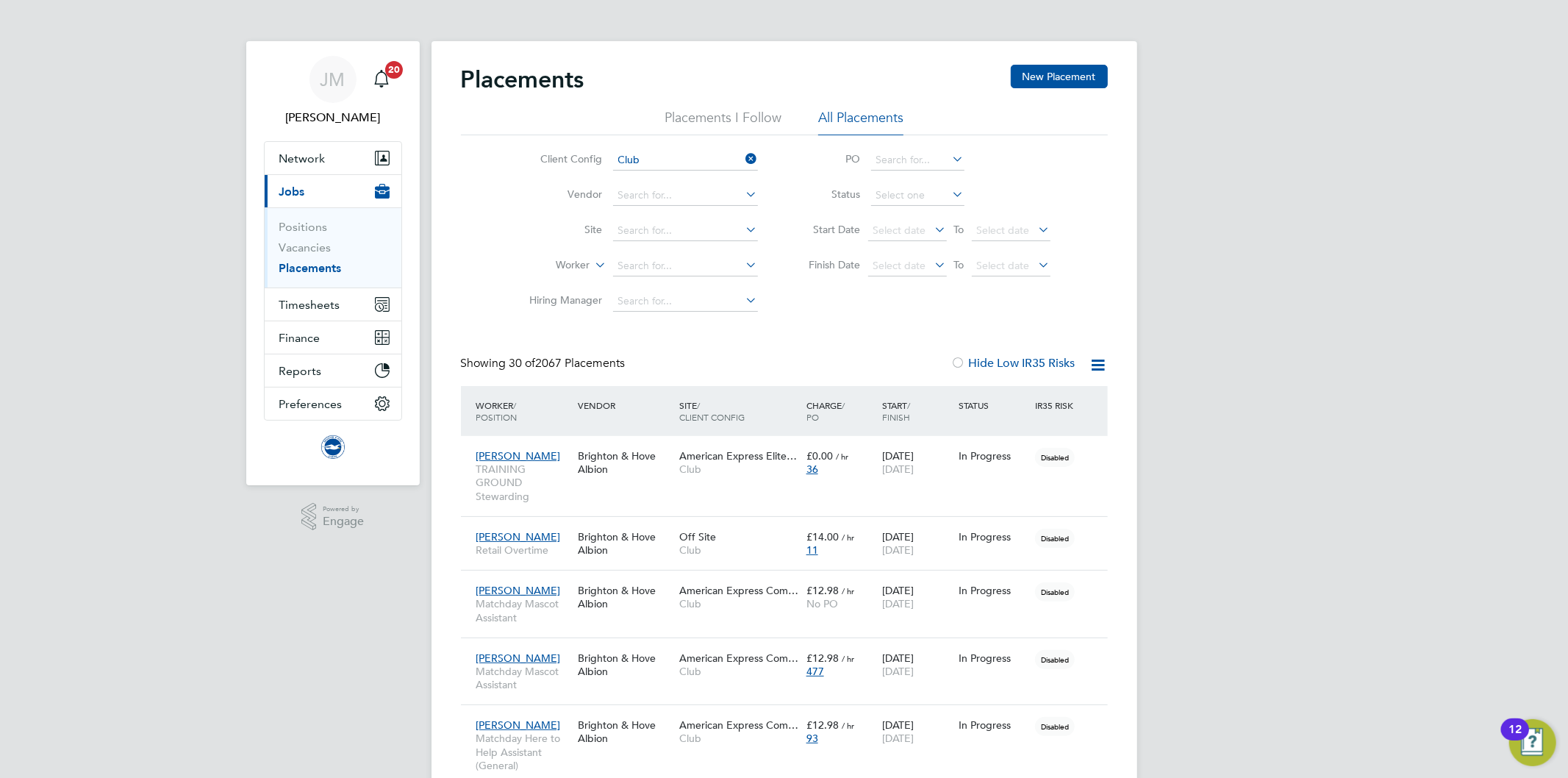
click at [546, 297] on li "Position" at bounding box center [545, 301] width 91 height 19
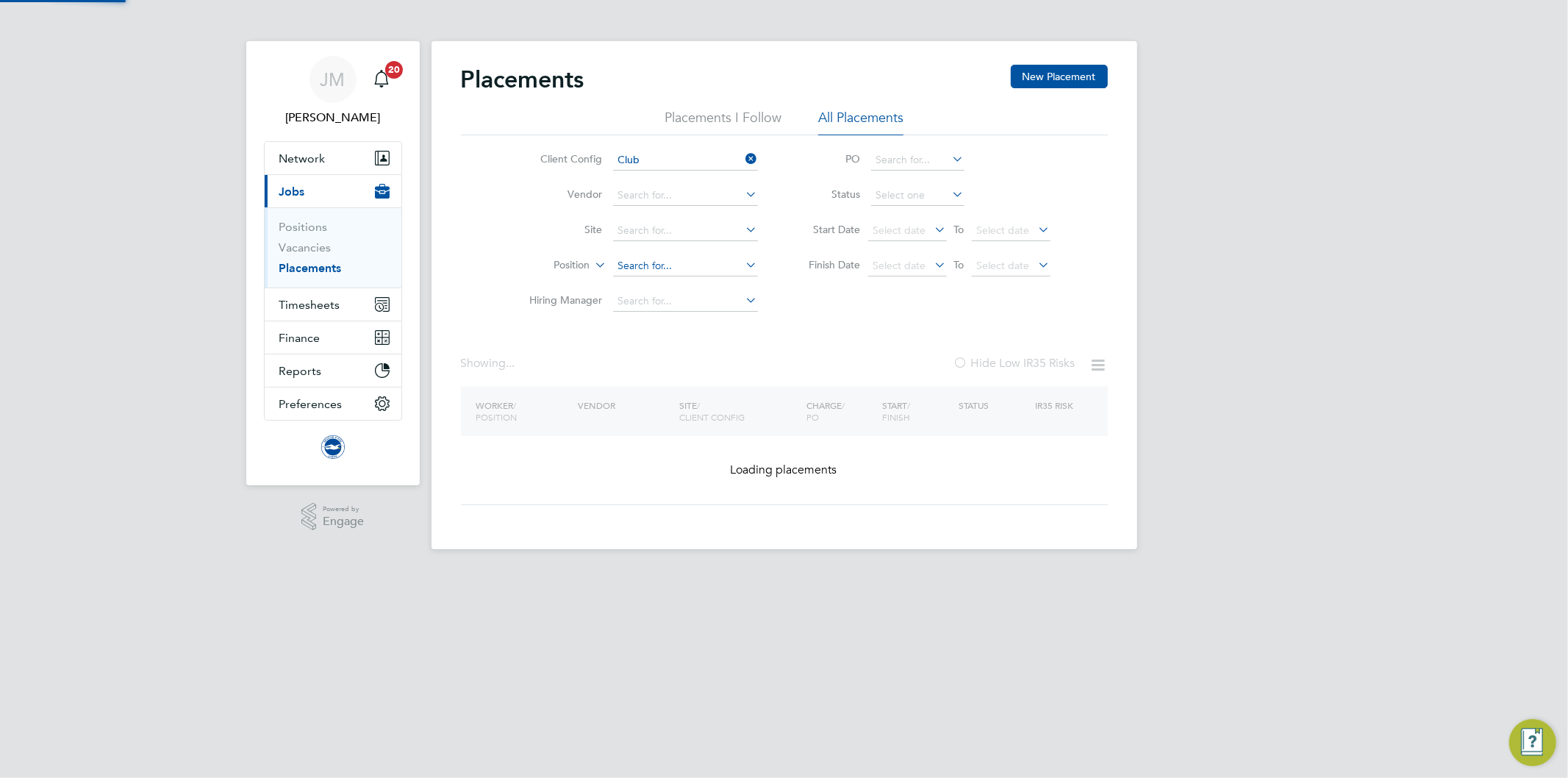
click at [655, 263] on input at bounding box center [686, 265] width 145 height 20
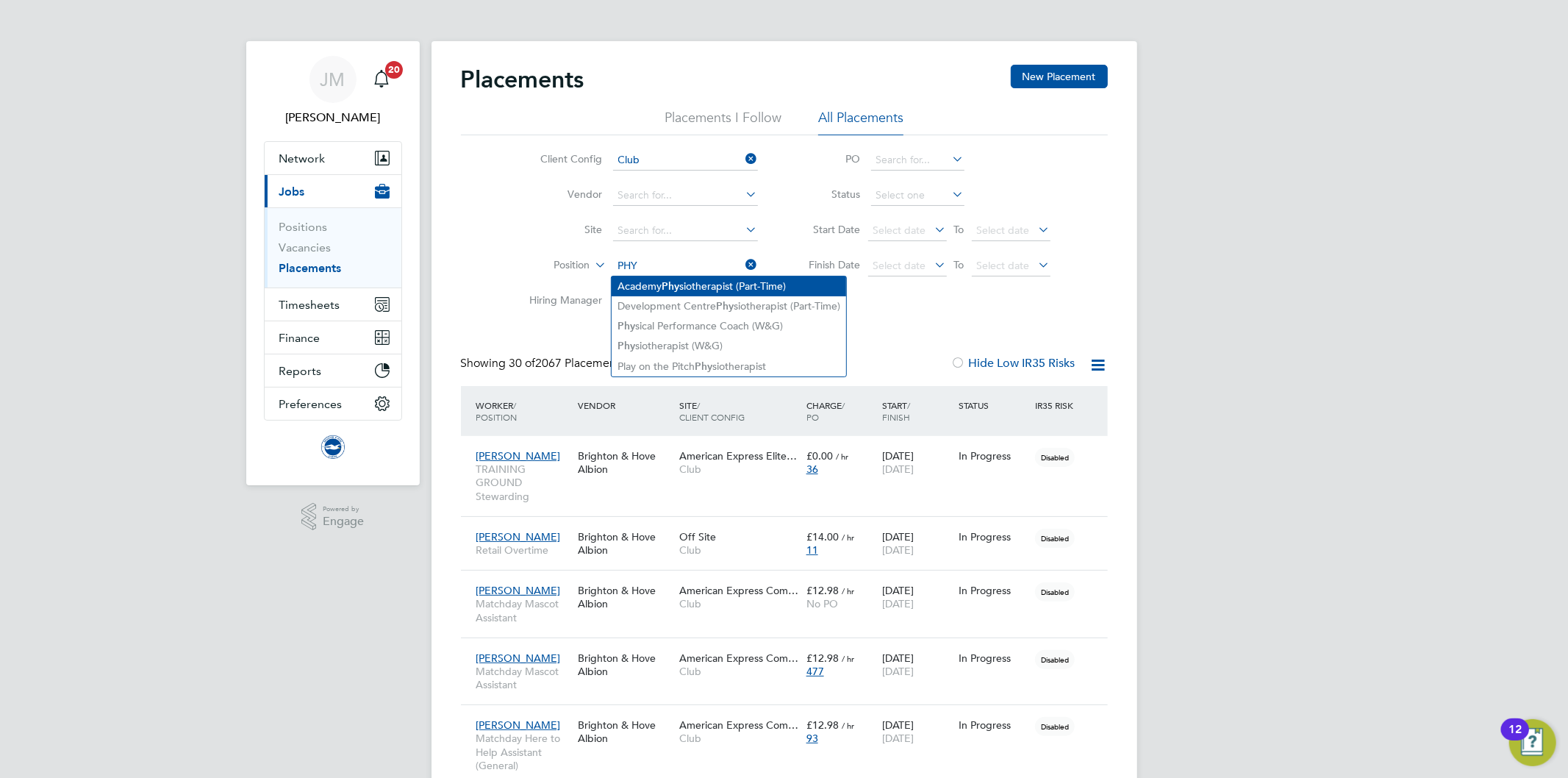
click at [660, 288] on li "Academy Phy siotherapist (Part-Time)" at bounding box center [728, 286] width 234 height 20
type input "Academy Physiotherapist (Part-Time)"
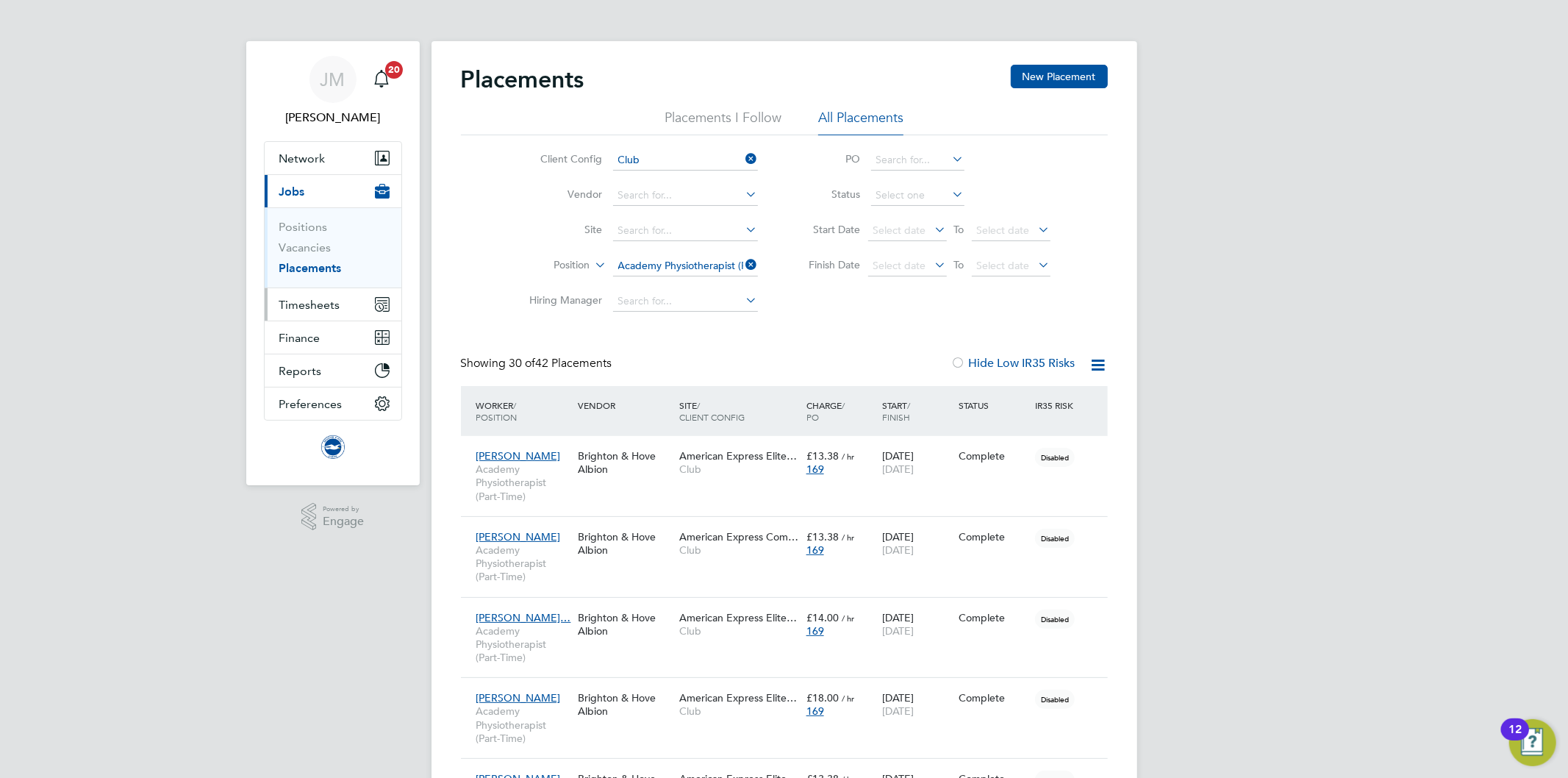
click at [312, 299] on span "Timesheets" at bounding box center [310, 304] width 61 height 14
click at [944, 304] on div "Client Config Club Vendor Site Position Academy Physiotherapist (Part-Time) Hir…" at bounding box center [784, 227] width 647 height 183
click at [950, 188] on icon at bounding box center [950, 193] width 0 height 20
click at [948, 195] on input at bounding box center [917, 195] width 93 height 20
click at [894, 213] on li "Active" at bounding box center [917, 215] width 95 height 19
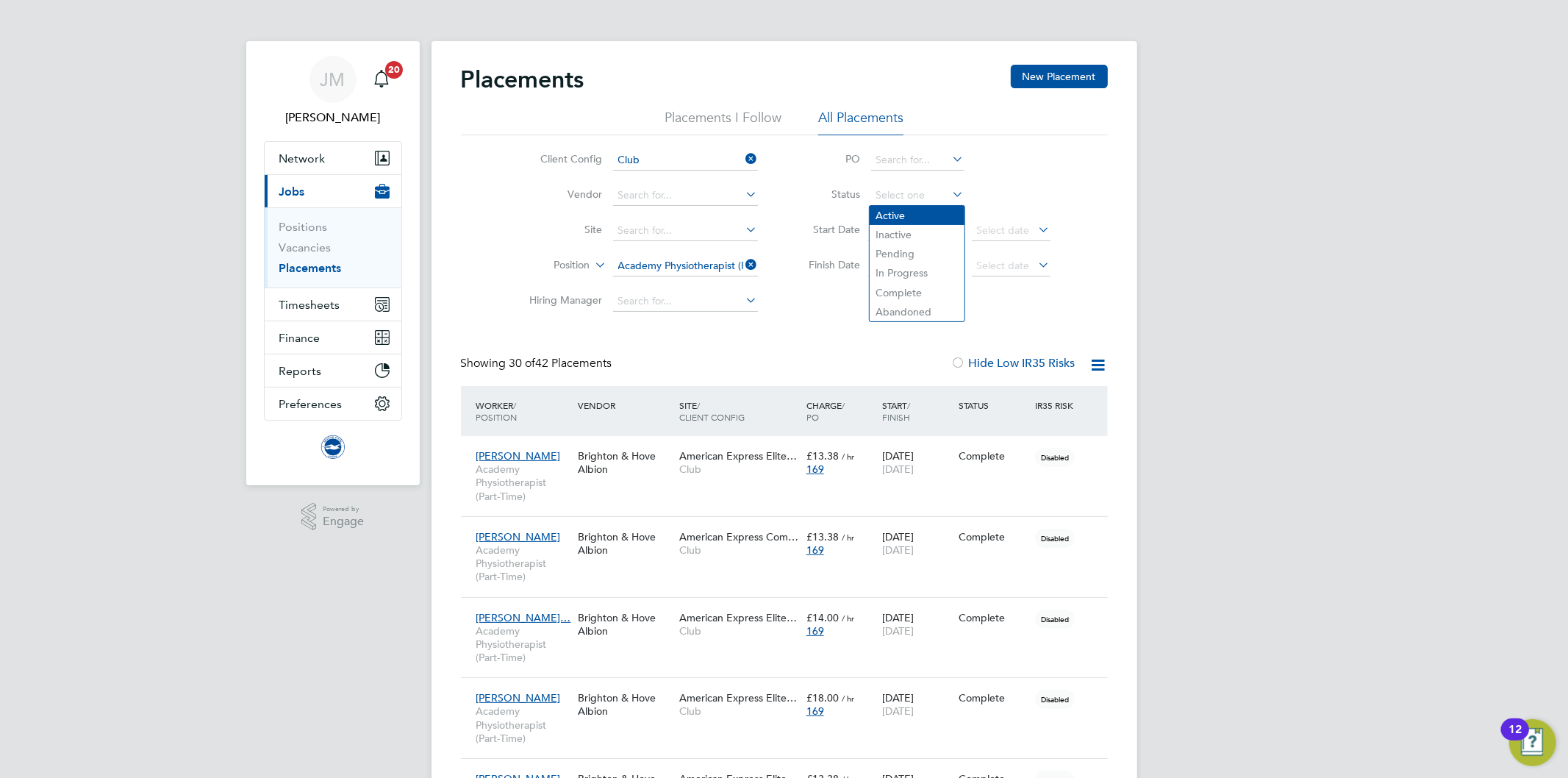
type input "Active"
click at [310, 303] on span "Timesheets" at bounding box center [310, 304] width 61 height 14
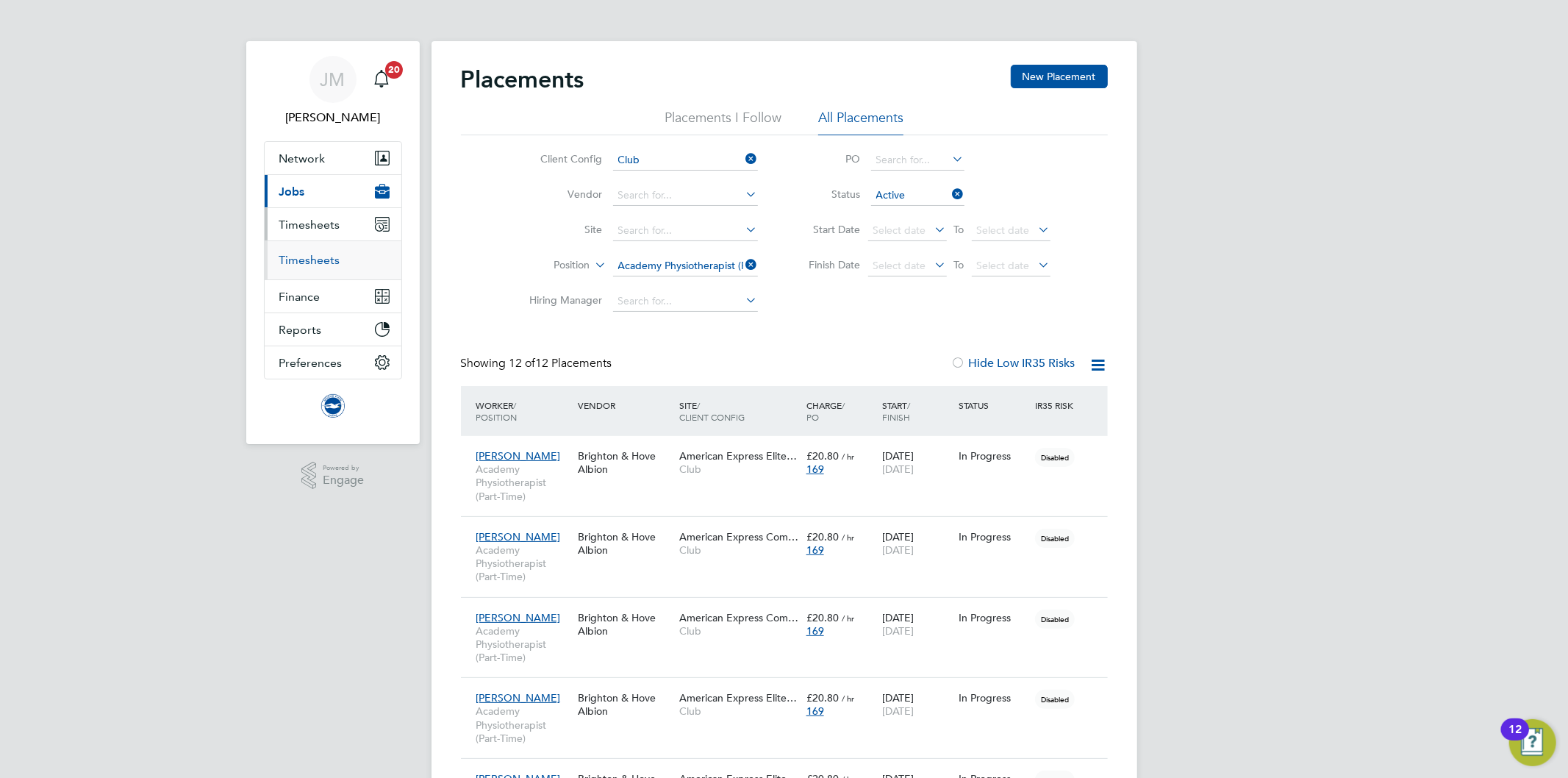
click at [314, 261] on link "Timesheets" at bounding box center [310, 260] width 61 height 14
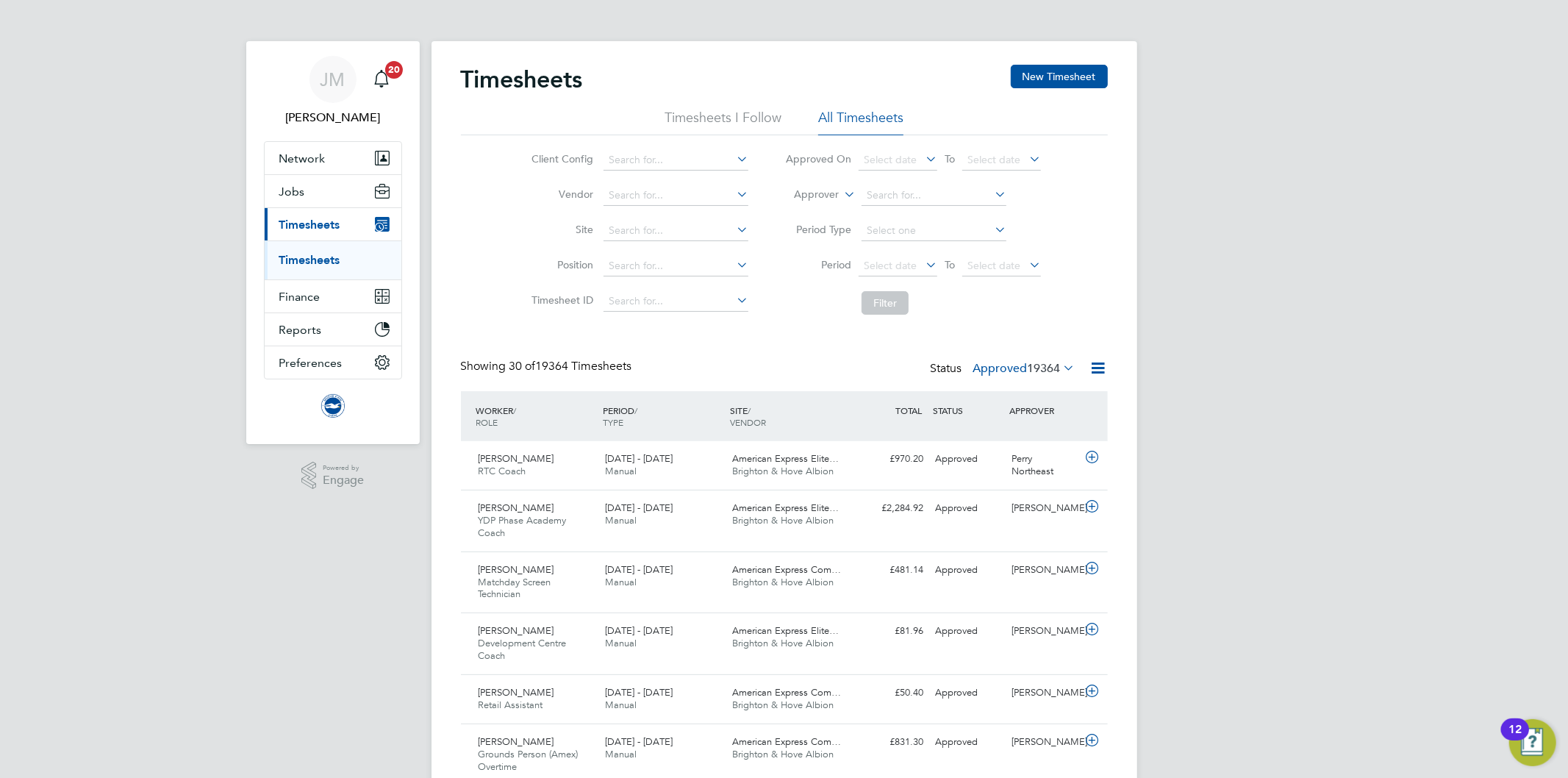
click at [650, 147] on li "Client Config" at bounding box center [638, 160] width 258 height 36
click at [644, 154] on input at bounding box center [676, 159] width 145 height 20
click at [630, 176] on li "Club" at bounding box center [676, 181] width 146 height 20
type input "Club"
click at [639, 265] on input at bounding box center [676, 265] width 145 height 20
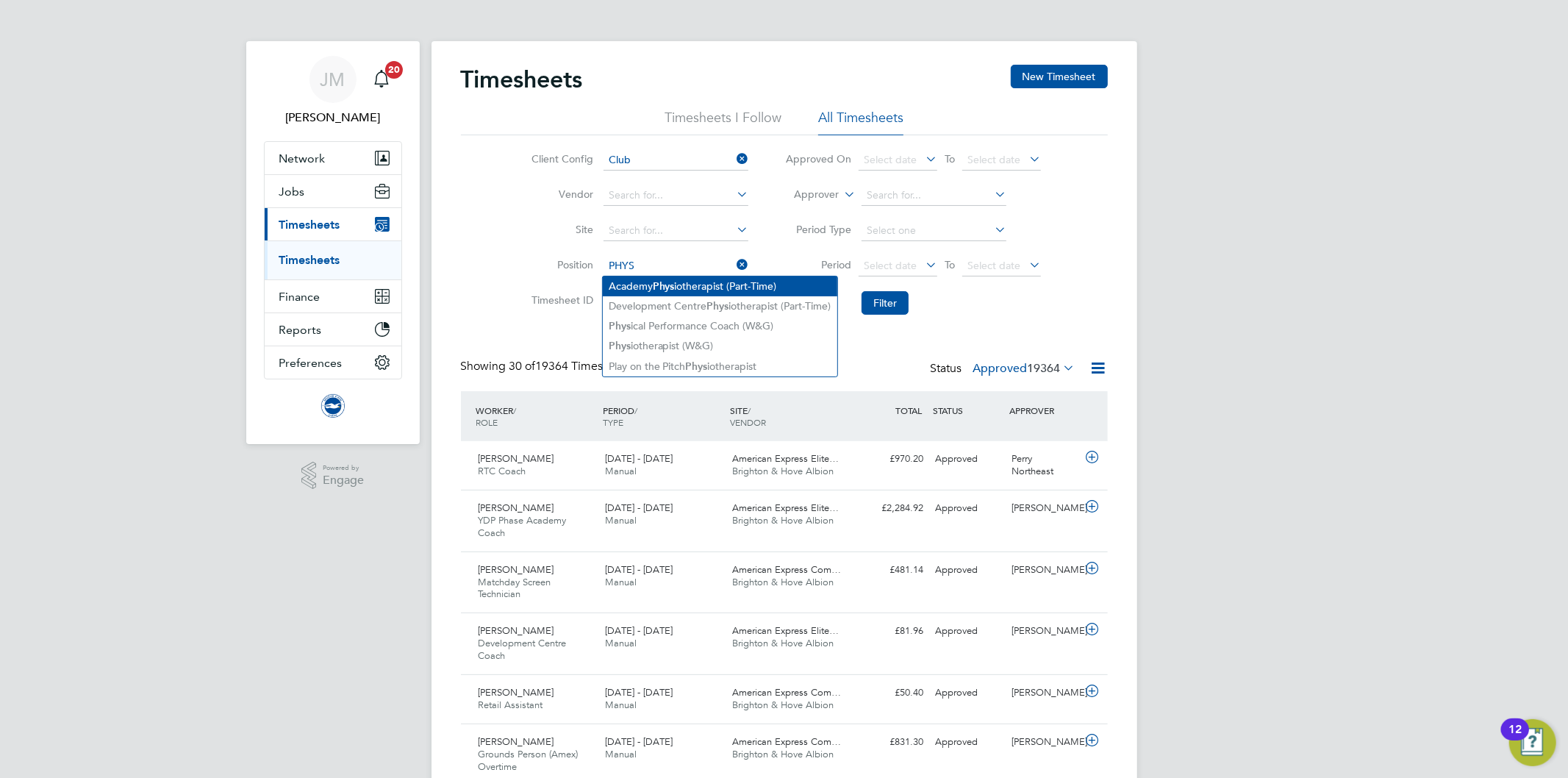
click at [655, 276] on li "Academy Phys iotherapist (Part-Time)" at bounding box center [719, 286] width 234 height 20
type input "Academy Physiotherapist (Part-Time)"
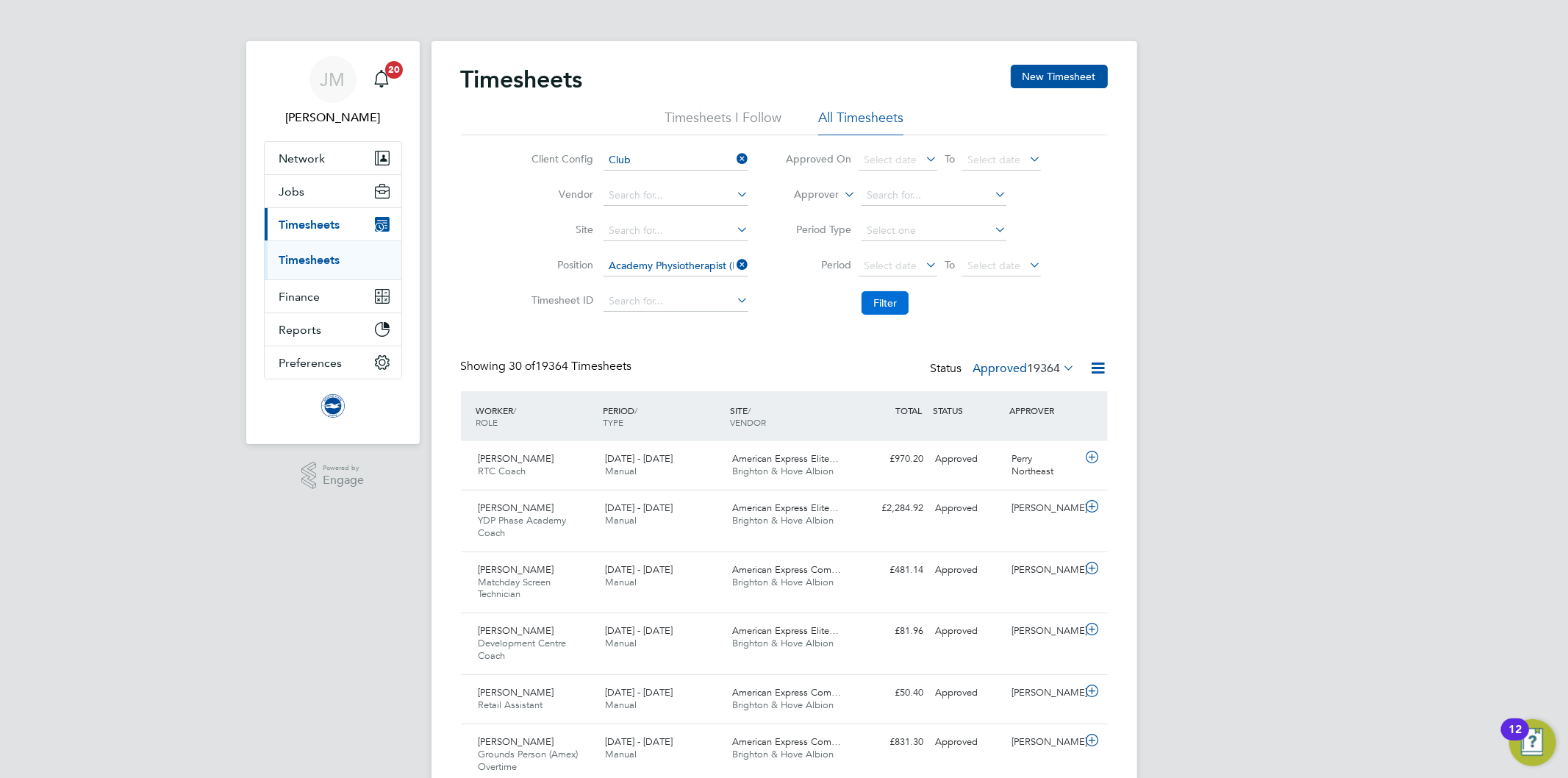
click at [877, 299] on button "Filter" at bounding box center [885, 303] width 47 height 23
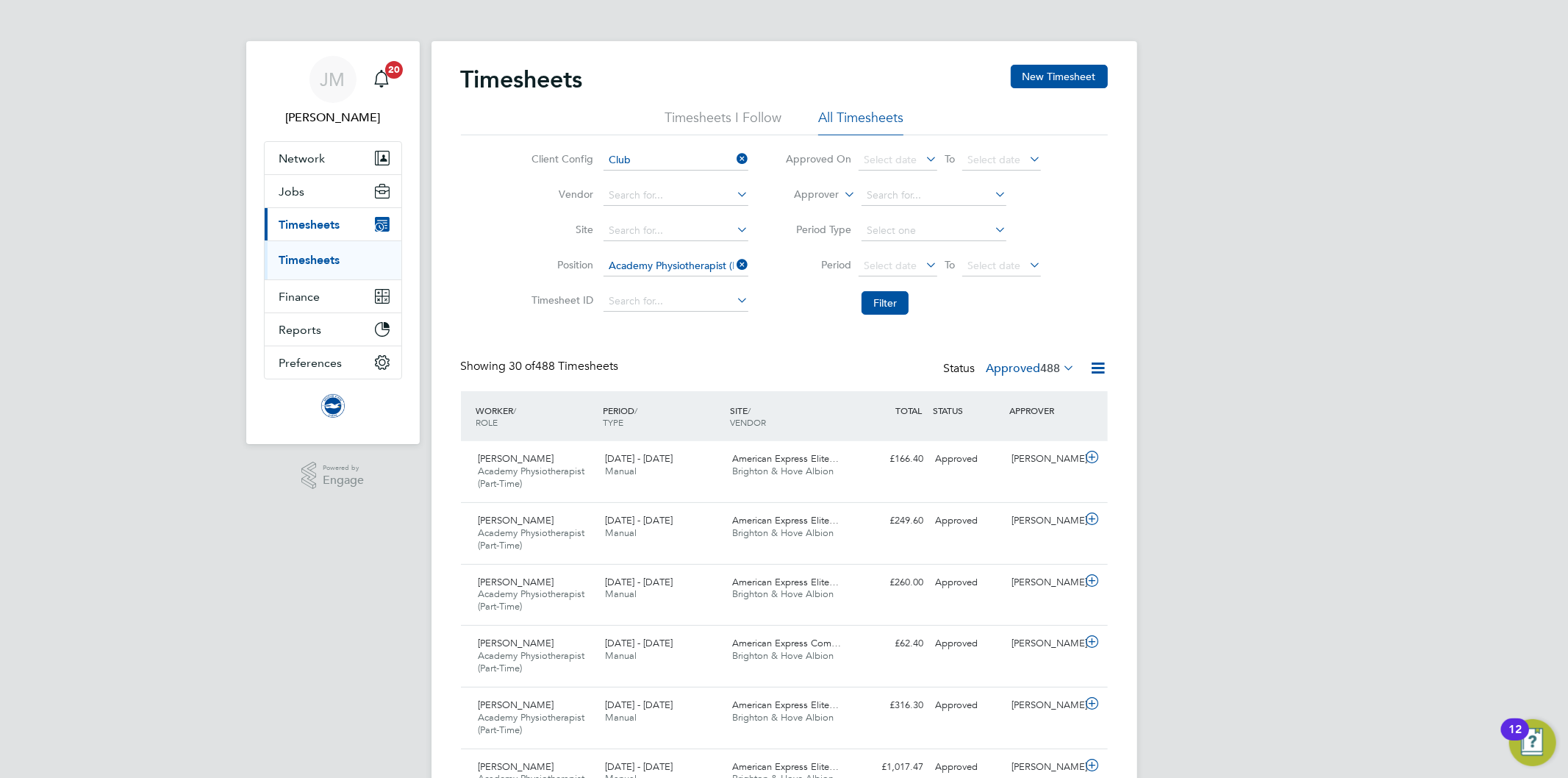
click at [734, 262] on icon at bounding box center [734, 264] width 0 height 20
click at [696, 263] on input at bounding box center [676, 265] width 145 height 20
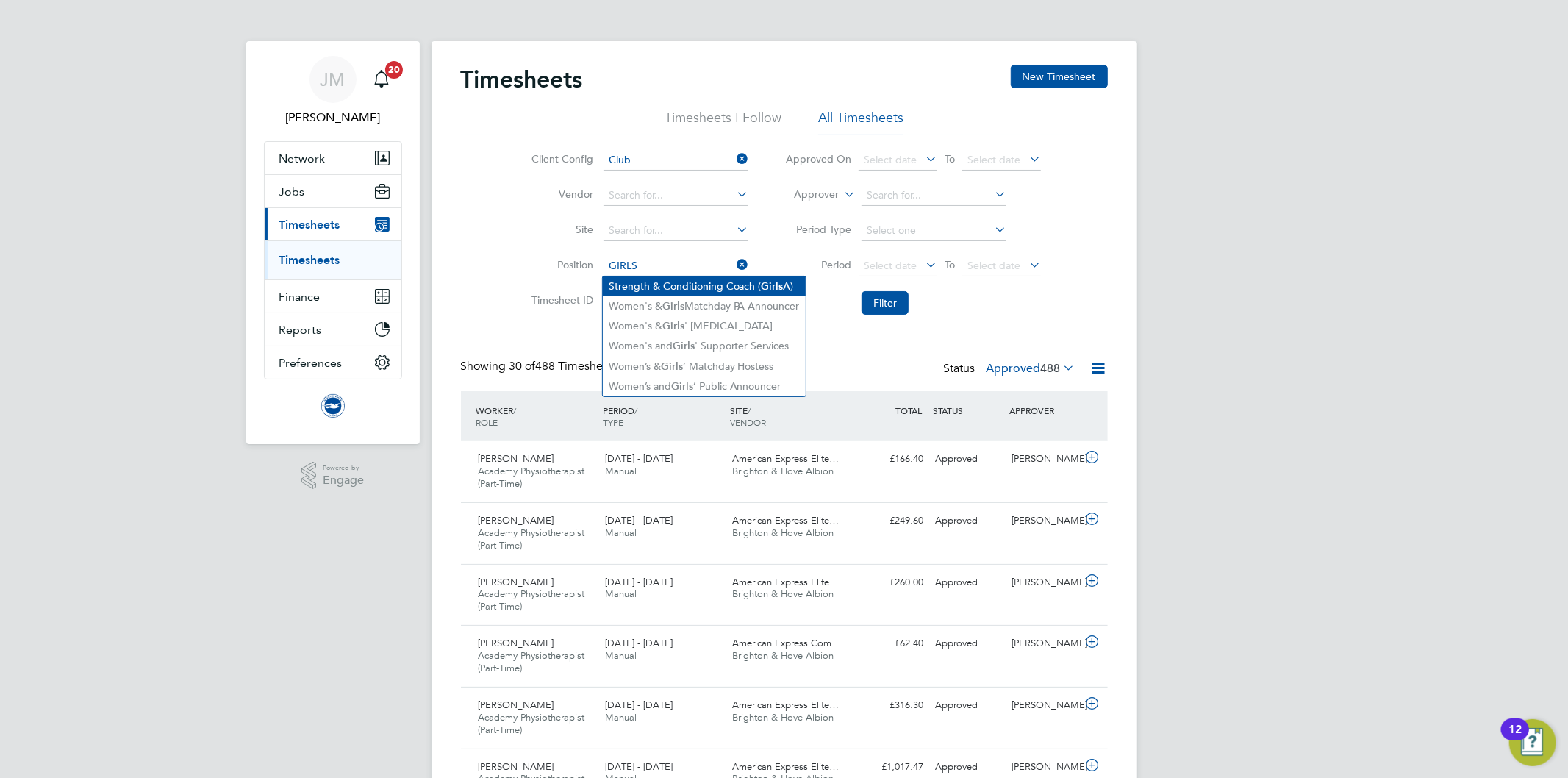
click at [698, 289] on li "Strength & Conditioning Coach ( Girls A)" at bounding box center [704, 286] width 203 height 20
type input "Strength & Conditioning Coach (Girls A)"
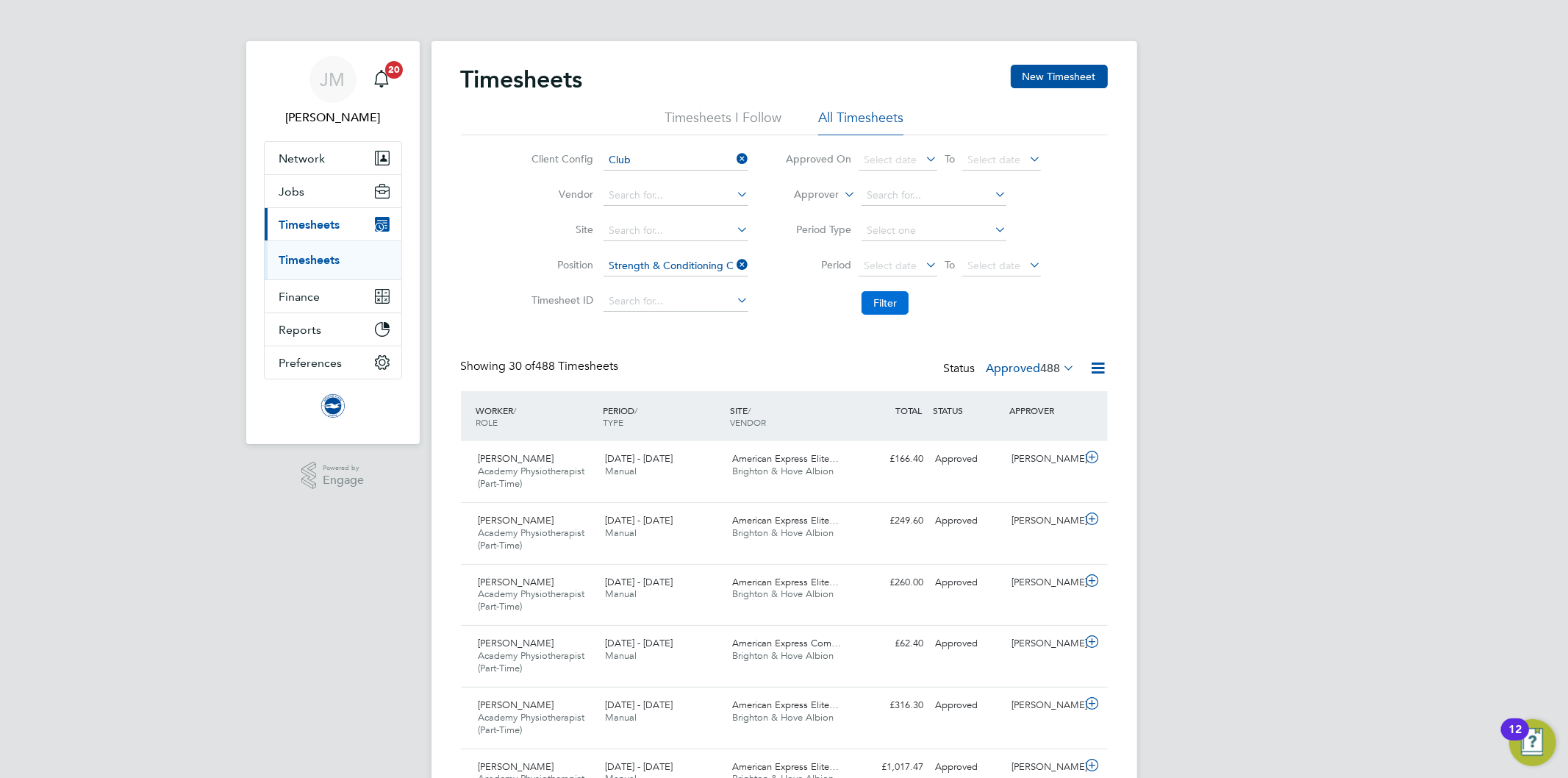
click at [896, 299] on button "Filter" at bounding box center [885, 303] width 47 height 23
click at [500, 472] on span "Strength & Conditioning Coach (Girls A)" at bounding box center [530, 477] width 103 height 25
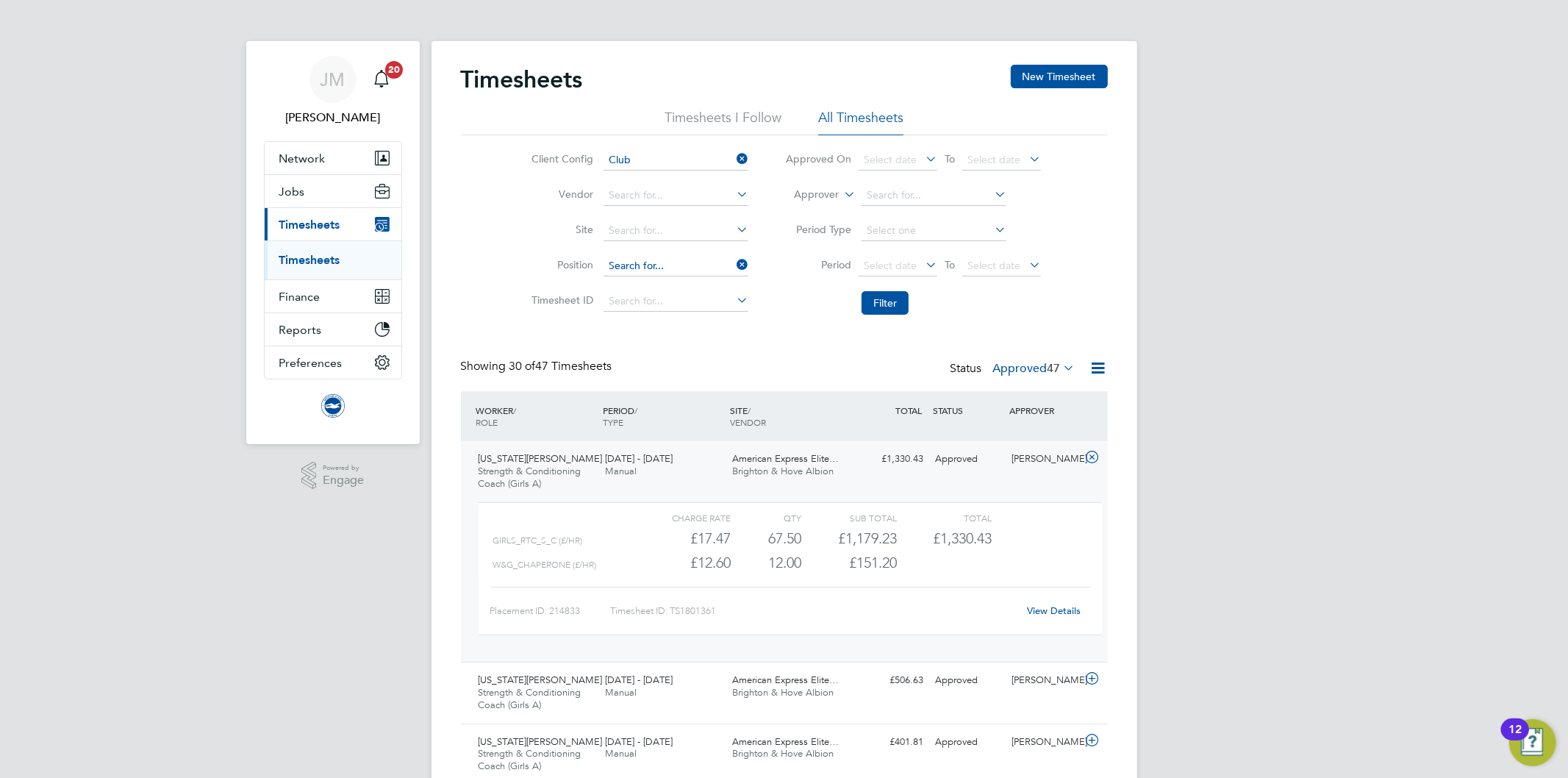
click at [664, 269] on input at bounding box center [676, 265] width 145 height 20
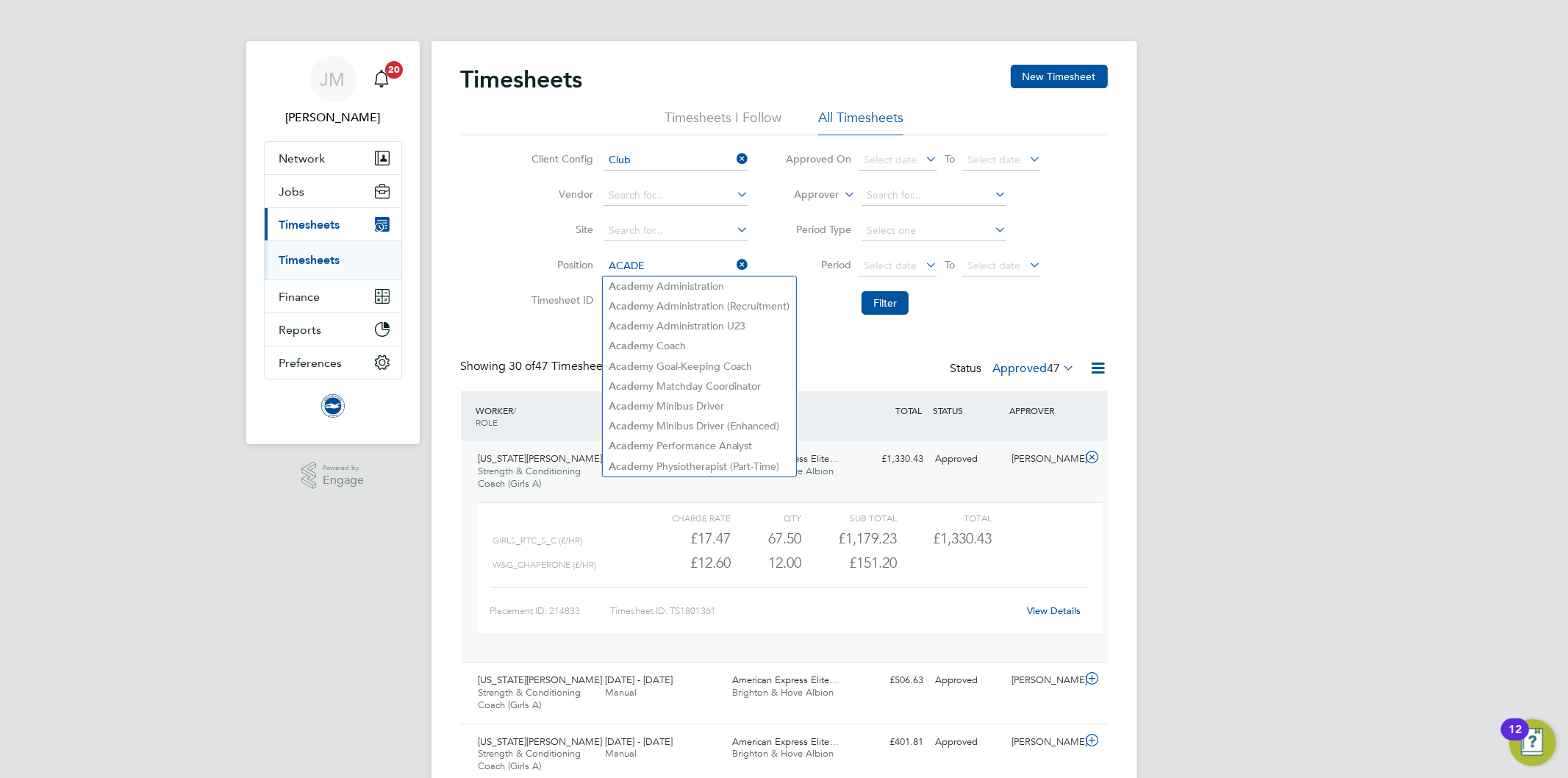
type input "ACADE"
click at [734, 263] on icon at bounding box center [734, 264] width 0 height 20
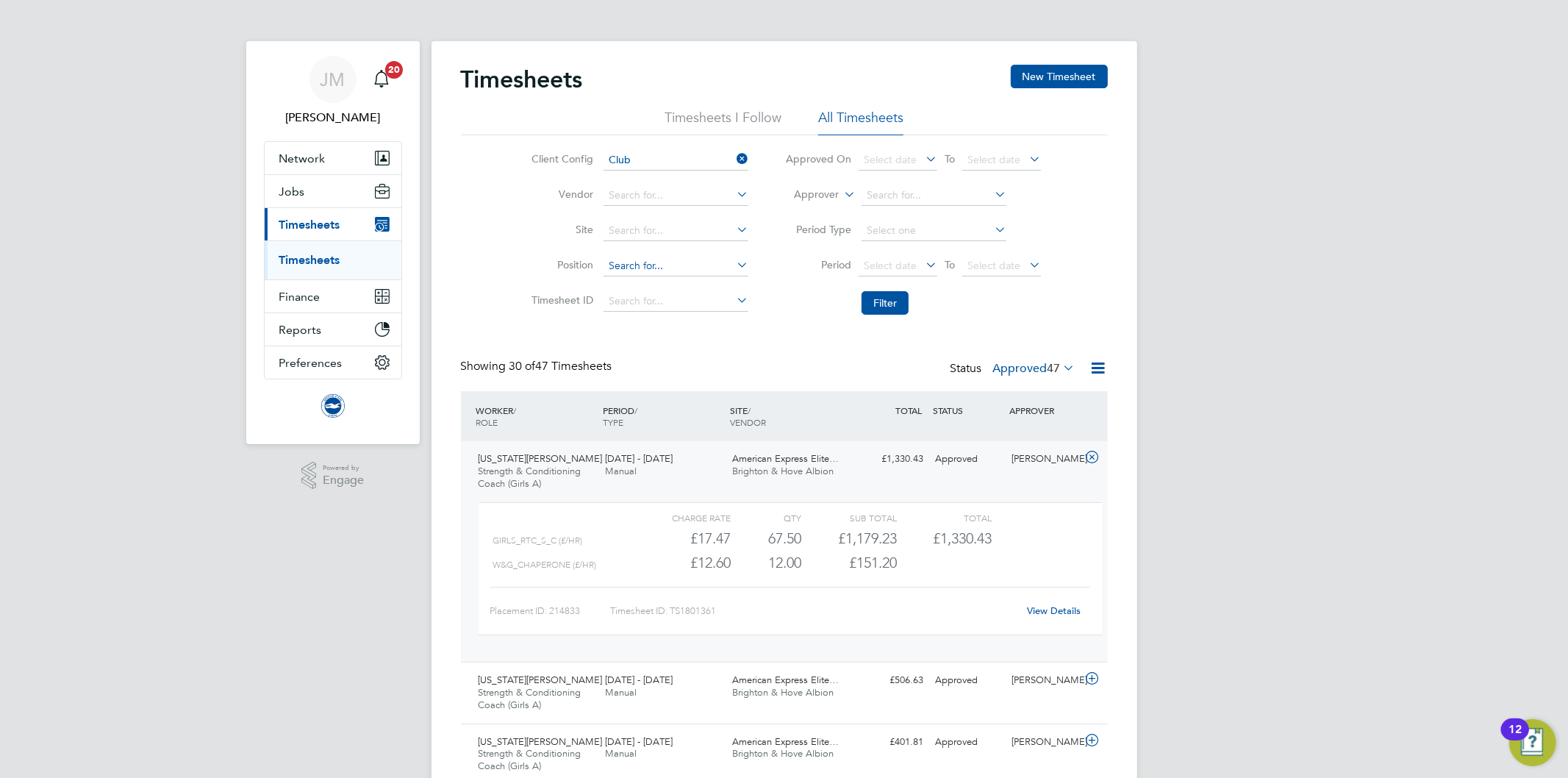
click at [671, 264] on input at bounding box center [676, 265] width 145 height 20
click at [614, 262] on input "s & C" at bounding box center [676, 265] width 145 height 20
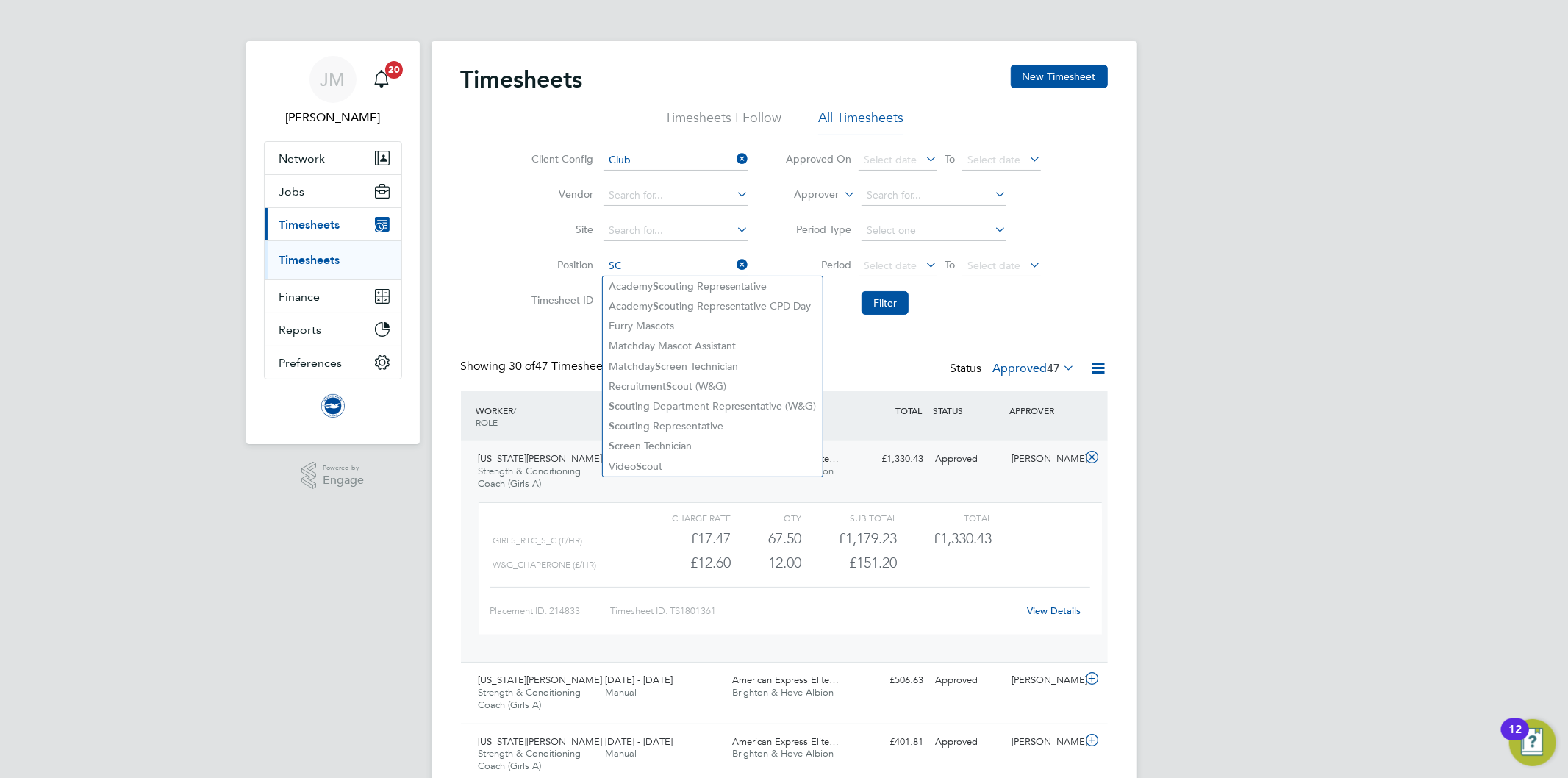
type input "S"
type input "girls"
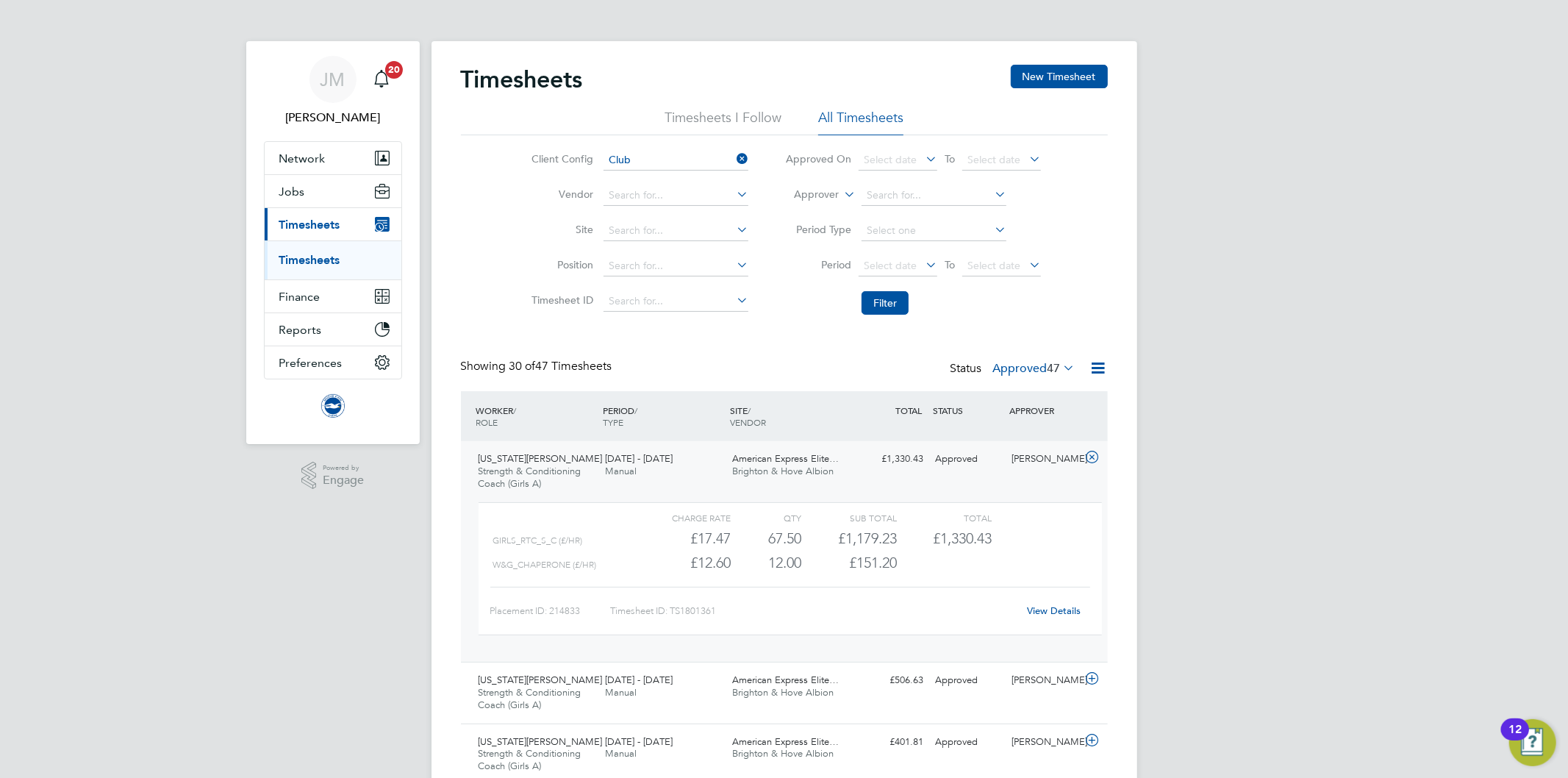
click at [467, 245] on div "Client Config Club Vendor Site Position Timesheet ID Approved On Select date To…" at bounding box center [784, 229] width 647 height 187
click at [662, 264] on input at bounding box center [676, 265] width 145 height 20
click at [659, 270] on input at bounding box center [676, 265] width 145 height 20
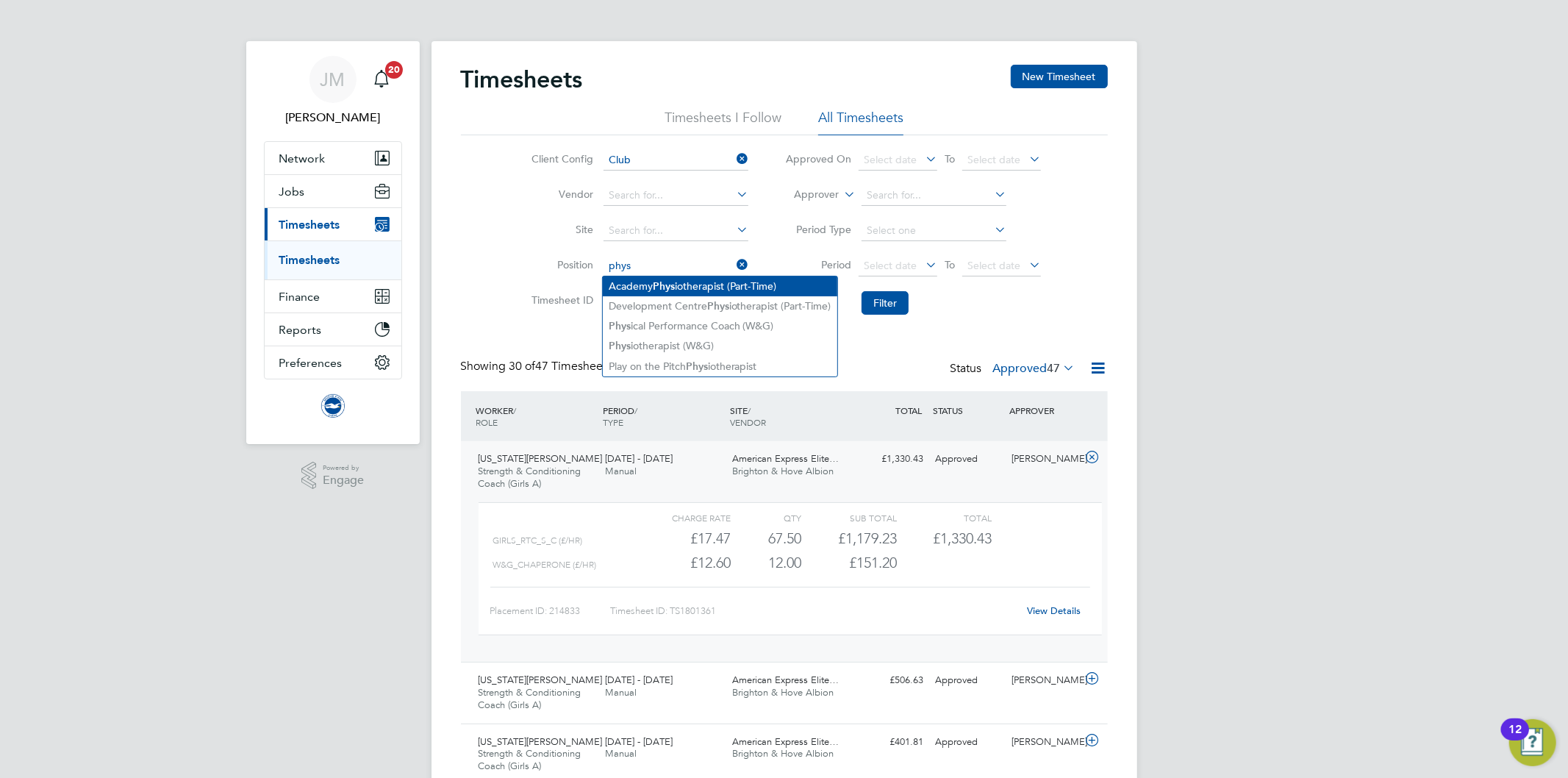
click at [699, 288] on li "Academy Phys iotherapist (Part-Time)" at bounding box center [719, 286] width 234 height 20
type input "Academy Physiotherapist (Part-Time)"
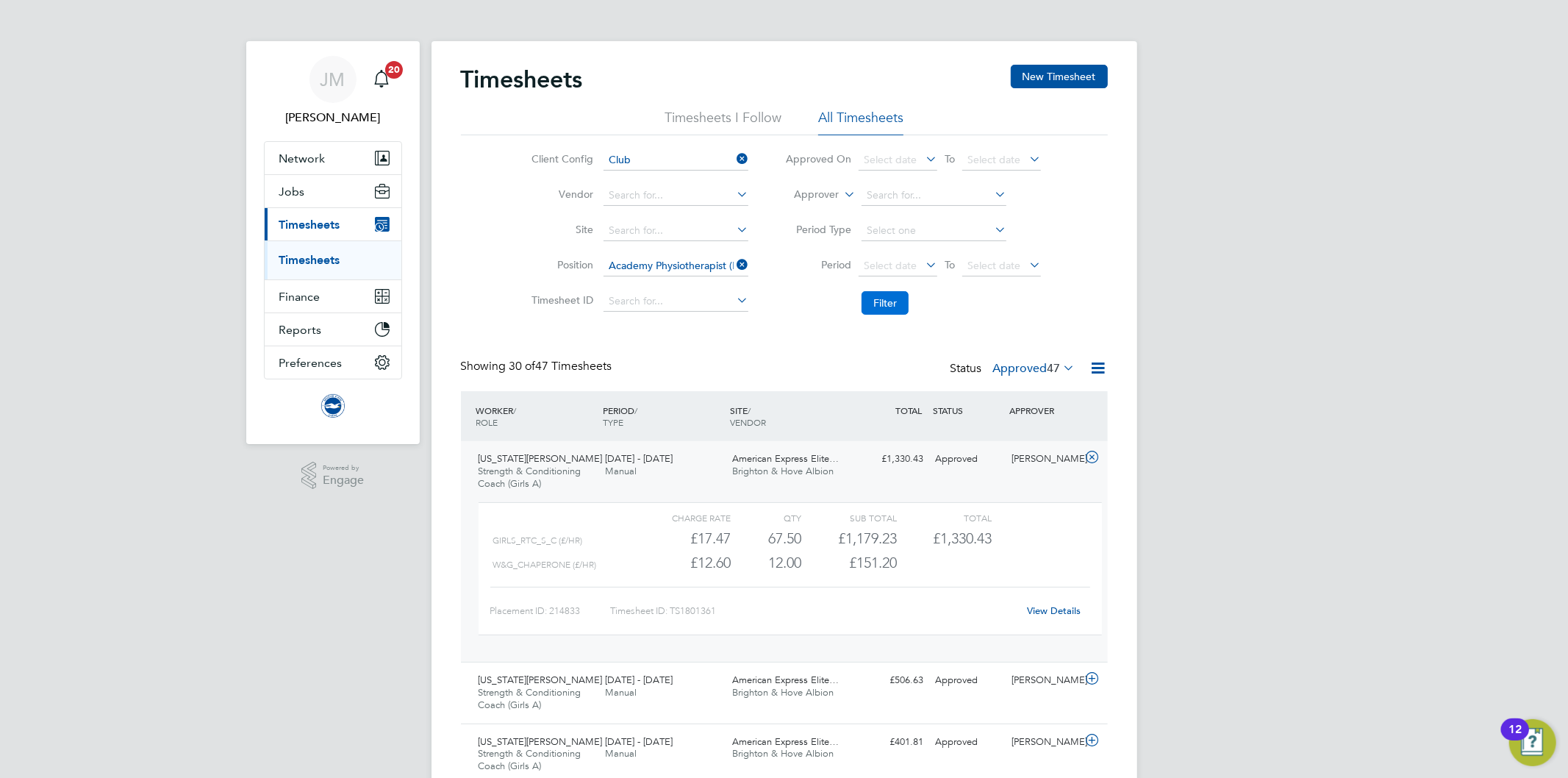
click at [898, 312] on button "Filter" at bounding box center [885, 303] width 47 height 23
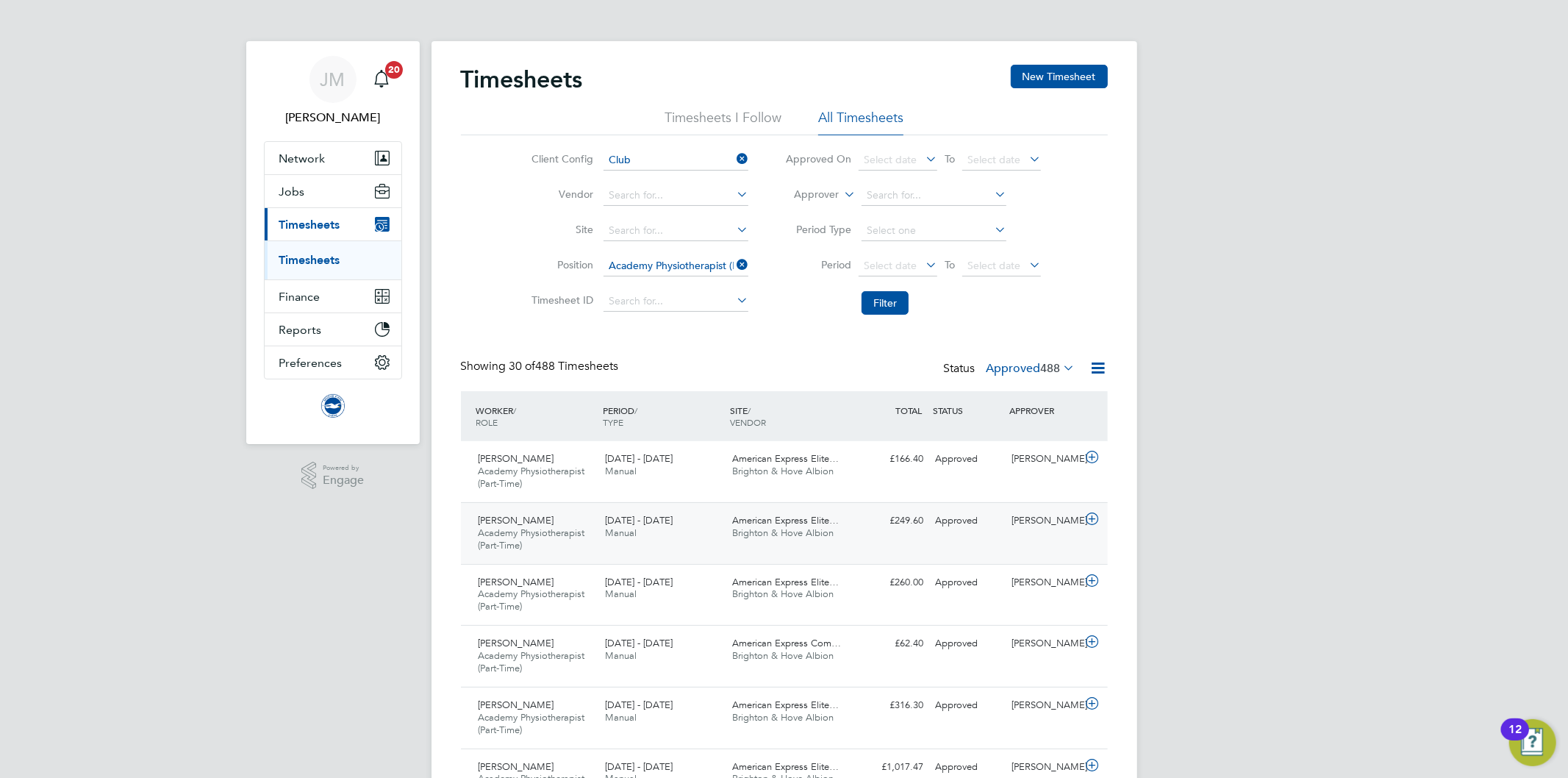
scroll to position [49, 128]
click at [760, 461] on span "American Express Elite…" at bounding box center [785, 458] width 107 height 12
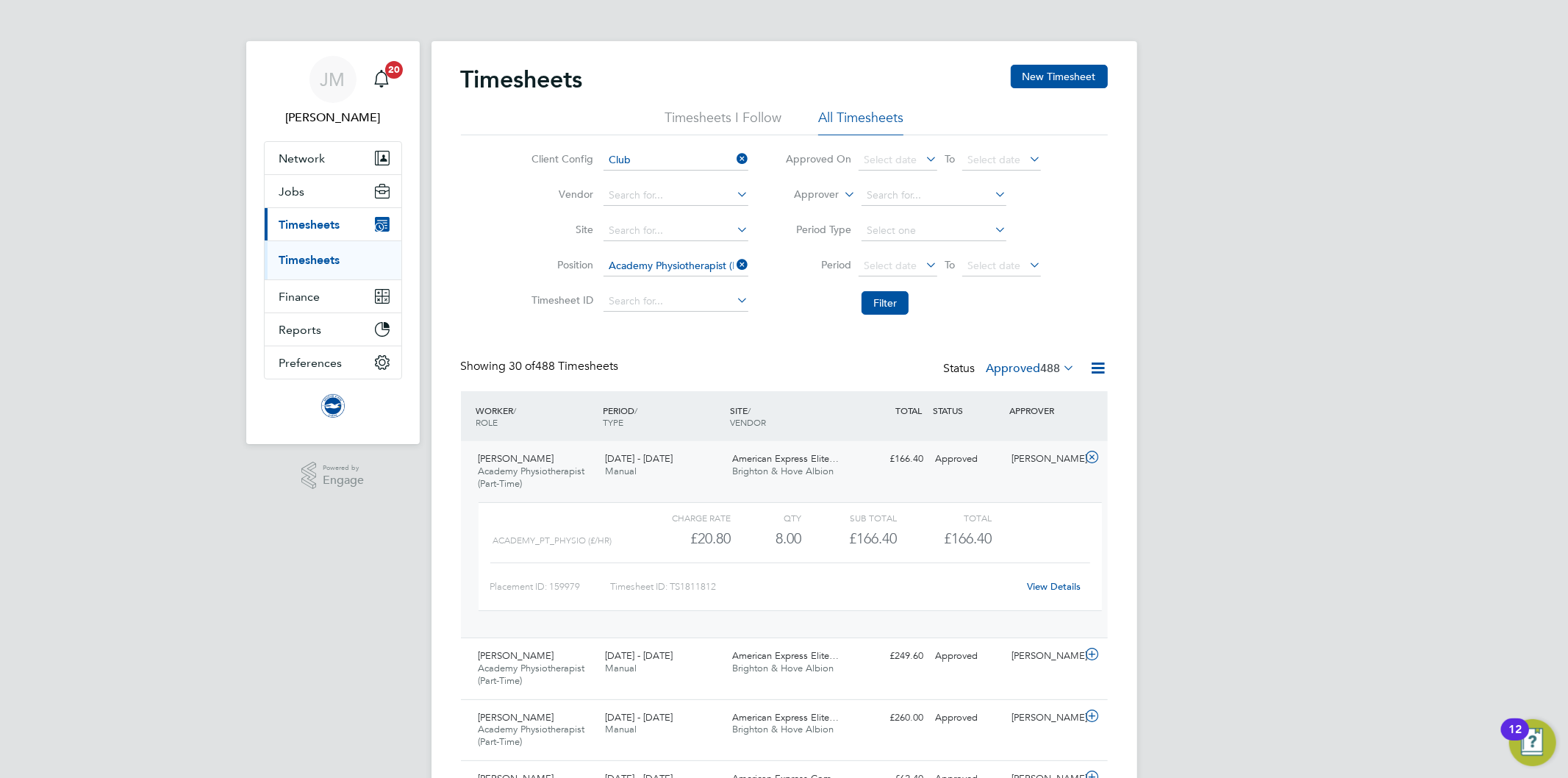
click at [559, 478] on div "Thomas Dudeney Academy Physiotherapist (Part-Time) 1 - 31 Aug 2025" at bounding box center [536, 471] width 127 height 49
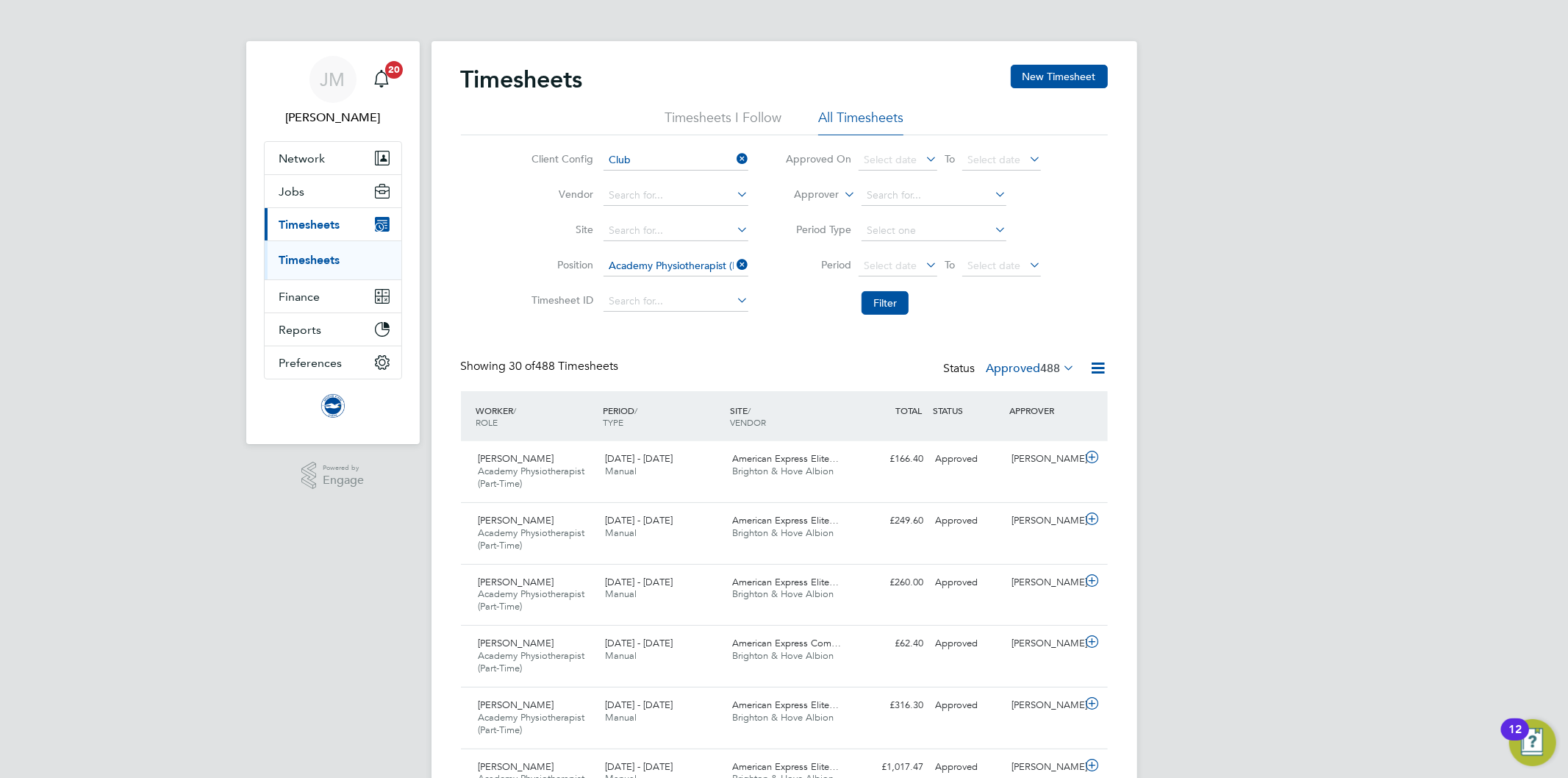
click at [734, 266] on icon at bounding box center [734, 264] width 0 height 20
click at [841, 192] on icon at bounding box center [841, 190] width 0 height 13
click at [658, 264] on input at bounding box center [676, 265] width 145 height 20
click at [664, 285] on li "Strength & Conditioning Coach ( Girls A)" at bounding box center [704, 286] width 203 height 20
type input "Strength & Conditioning Coach (Girls A)"
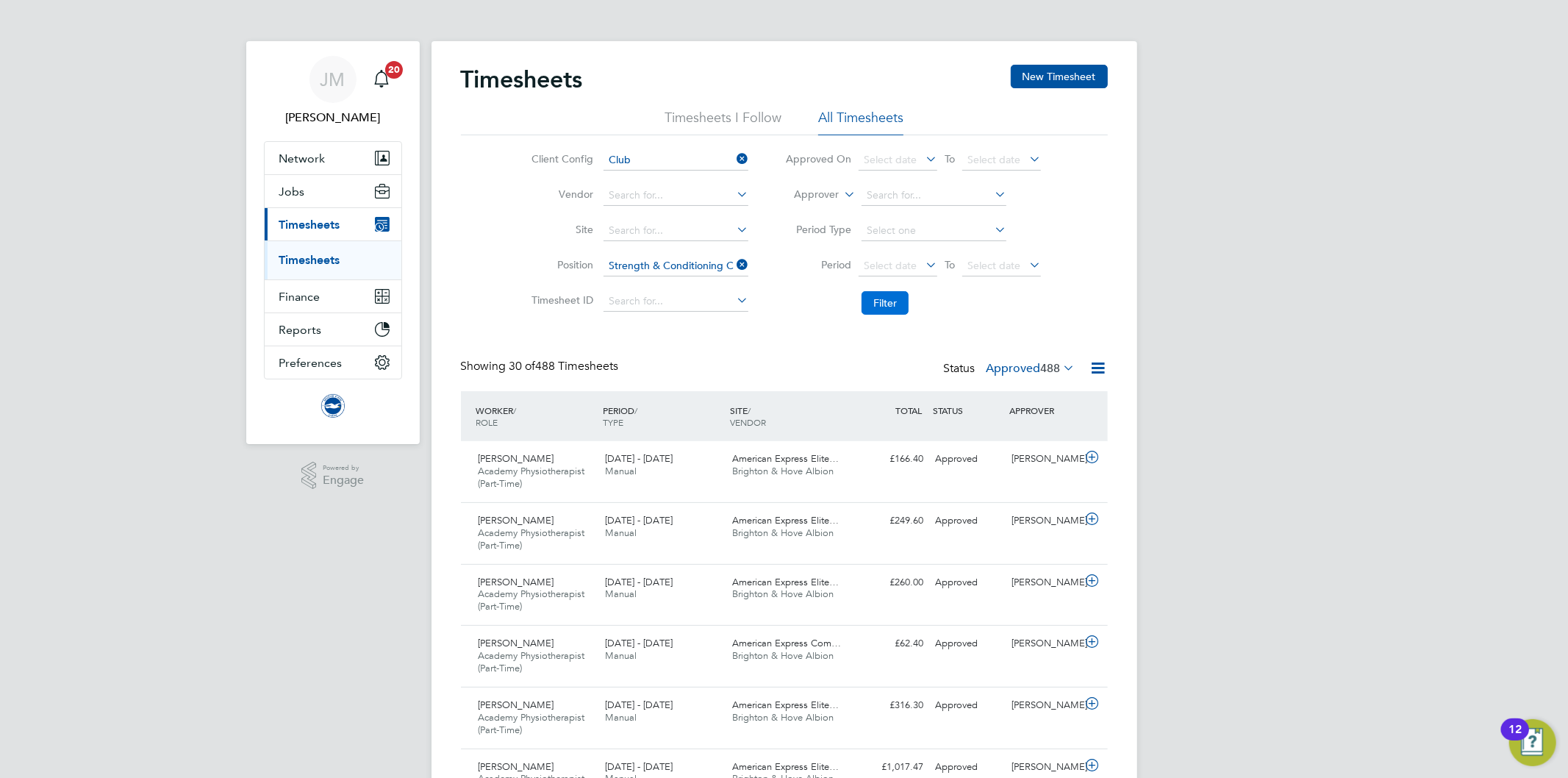
click at [890, 296] on button "Filter" at bounding box center [885, 303] width 47 height 23
click at [802, 467] on span "Brighton & Hove Albion" at bounding box center [783, 471] width 102 height 12
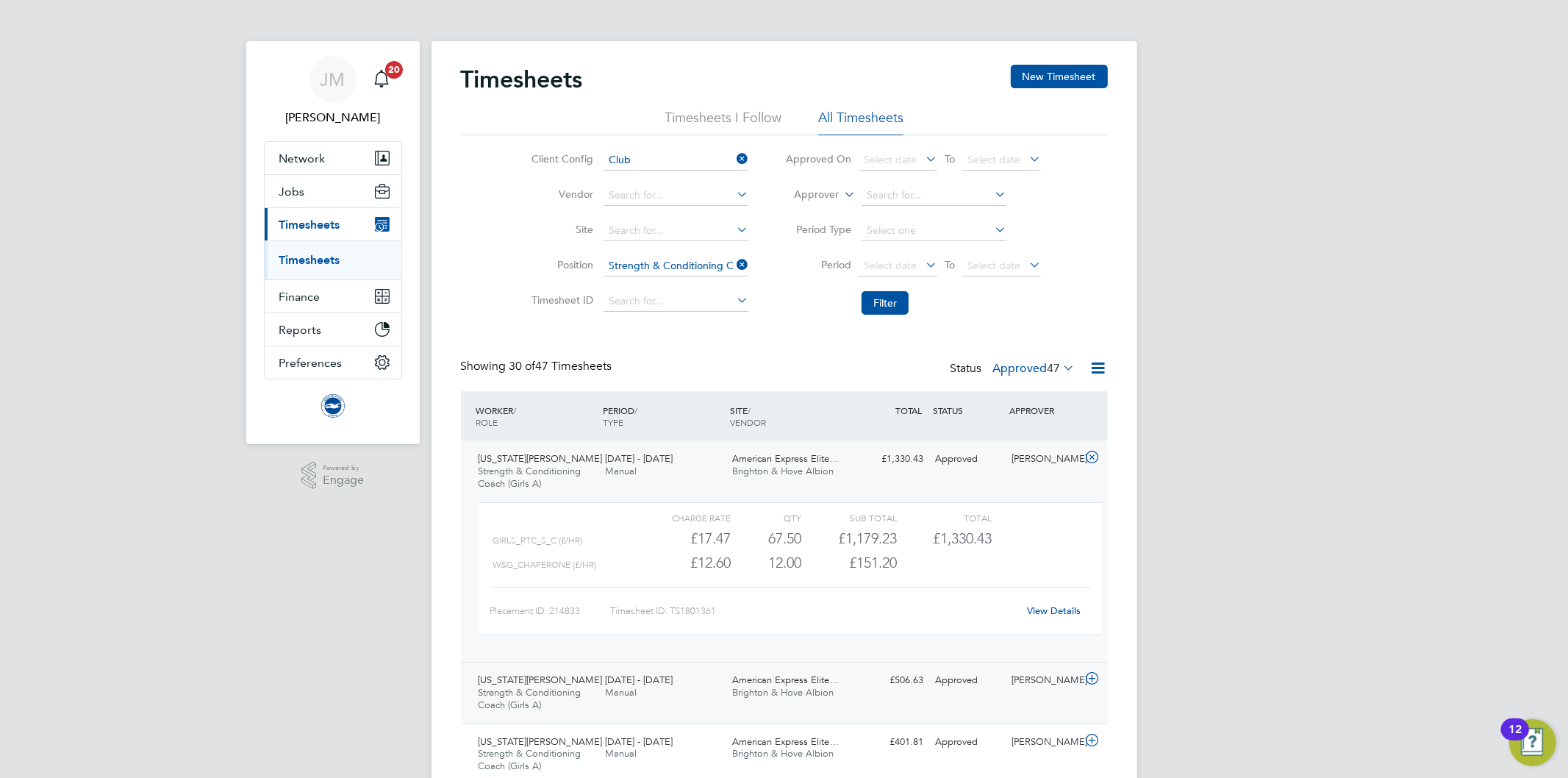
click at [763, 685] on div "American Express Elite… Brighton & Hove Albion" at bounding box center [790, 685] width 127 height 36
click at [316, 255] on link "Timesheets" at bounding box center [310, 260] width 61 height 14
click at [734, 262] on icon at bounding box center [734, 264] width 0 height 20
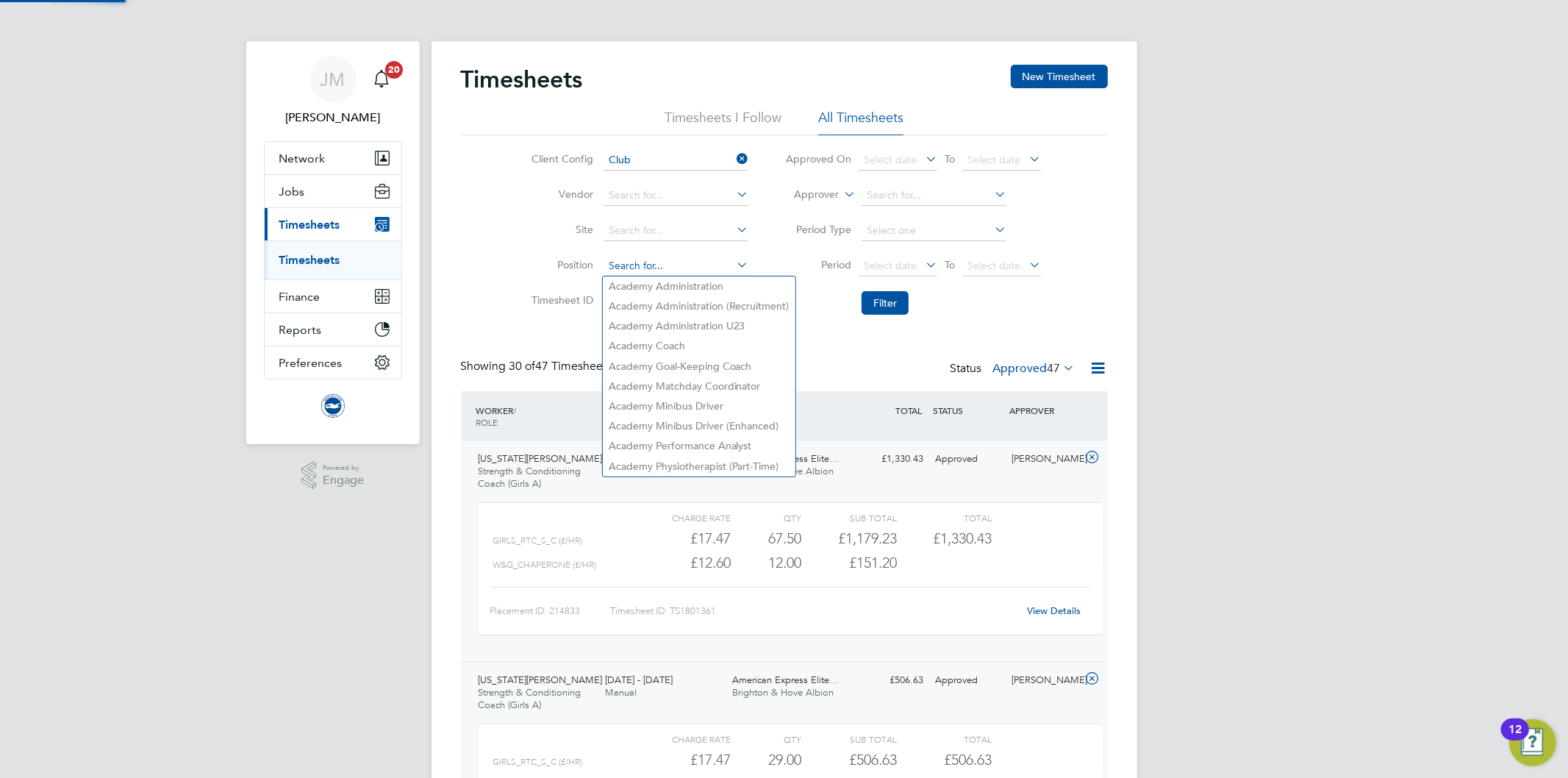
click at [618, 268] on input at bounding box center [676, 265] width 145 height 20
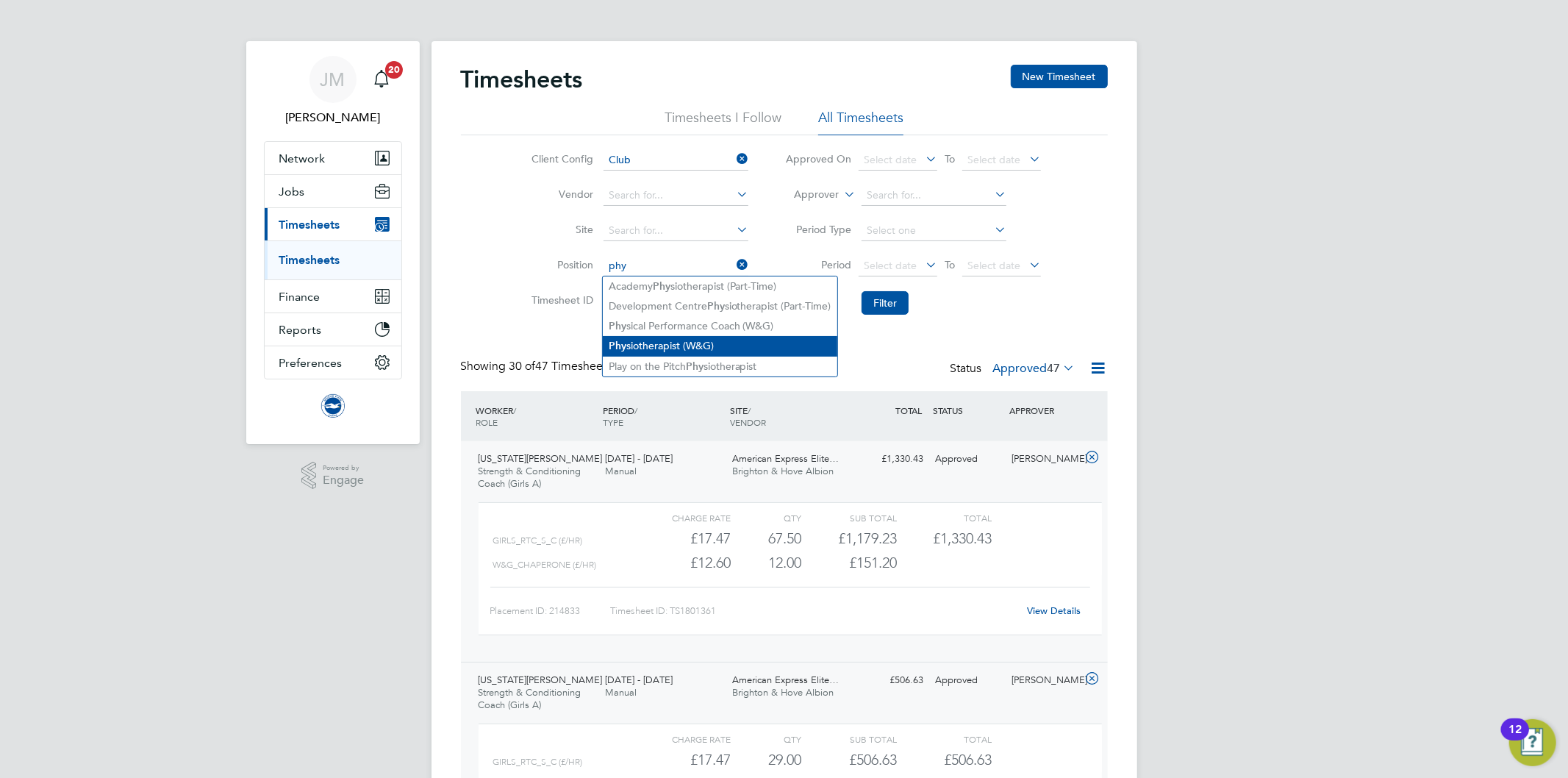
click at [675, 343] on li "Phy siotherapist (W&G)" at bounding box center [719, 345] width 234 height 20
type input "Physiotherapist (W&G)"
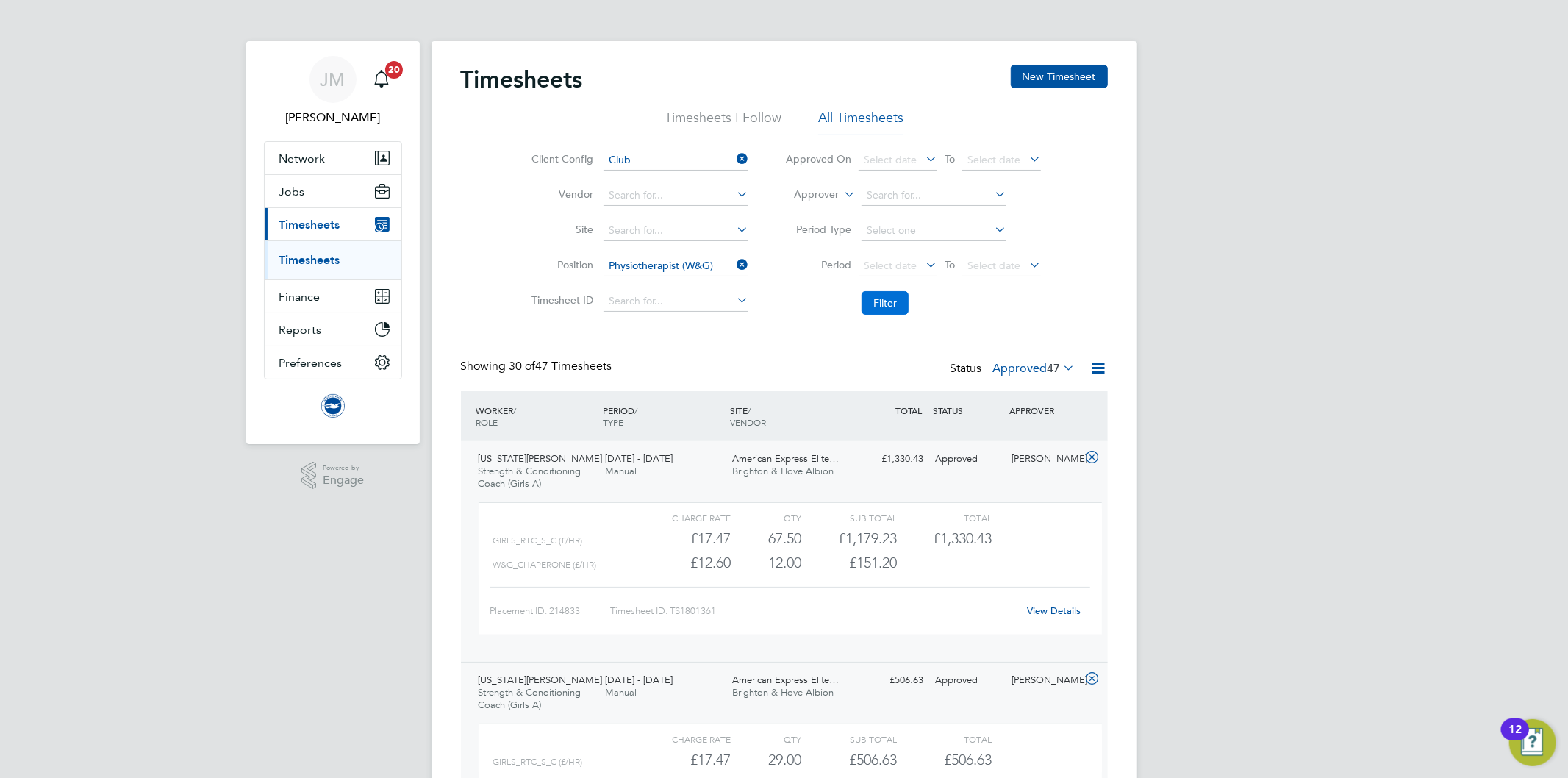
click at [900, 304] on button "Filter" at bounding box center [885, 303] width 47 height 23
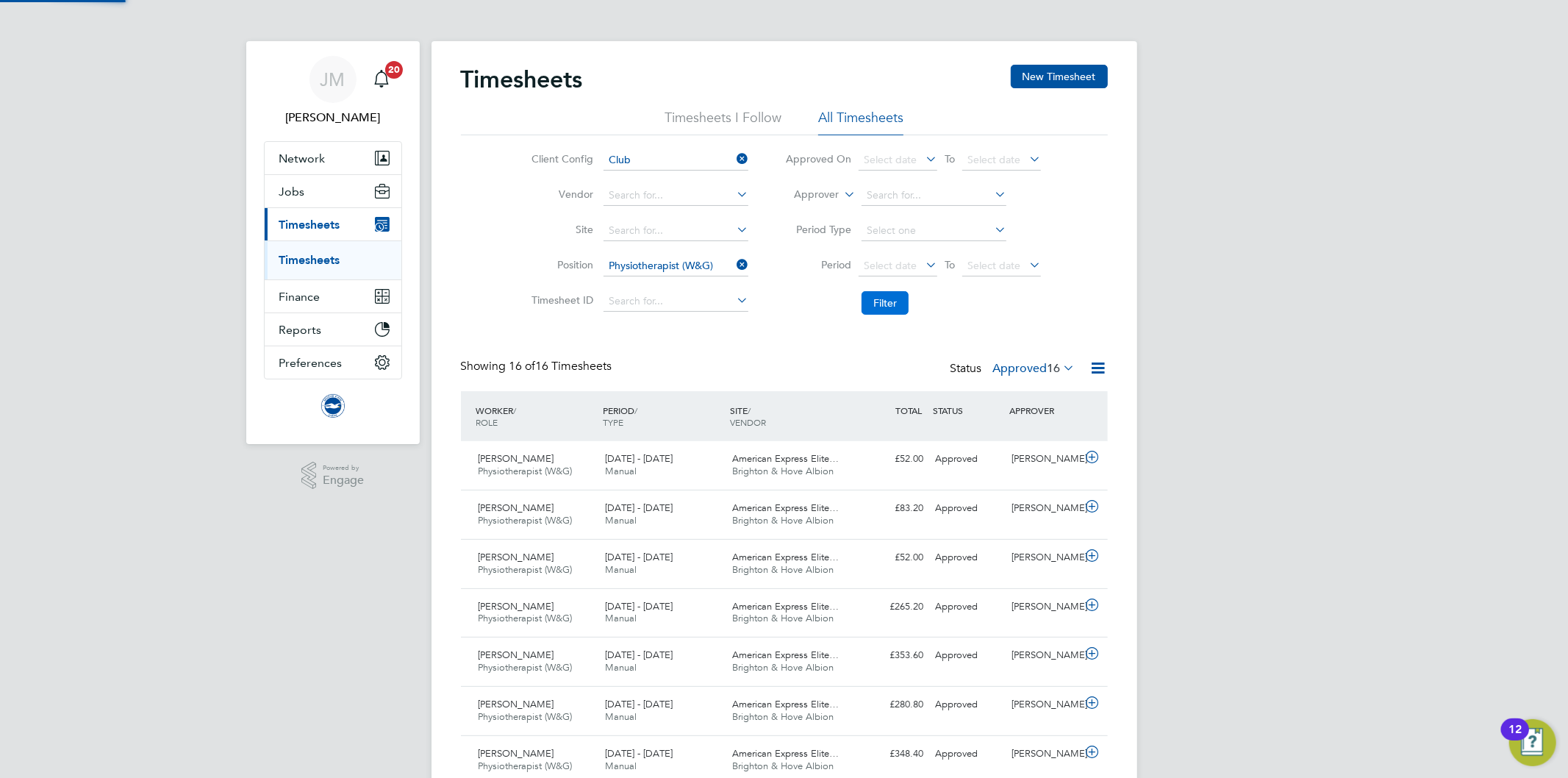
scroll to position [36, 128]
click at [626, 458] on span "1 - 31 Aug 2025" at bounding box center [638, 458] width 68 height 12
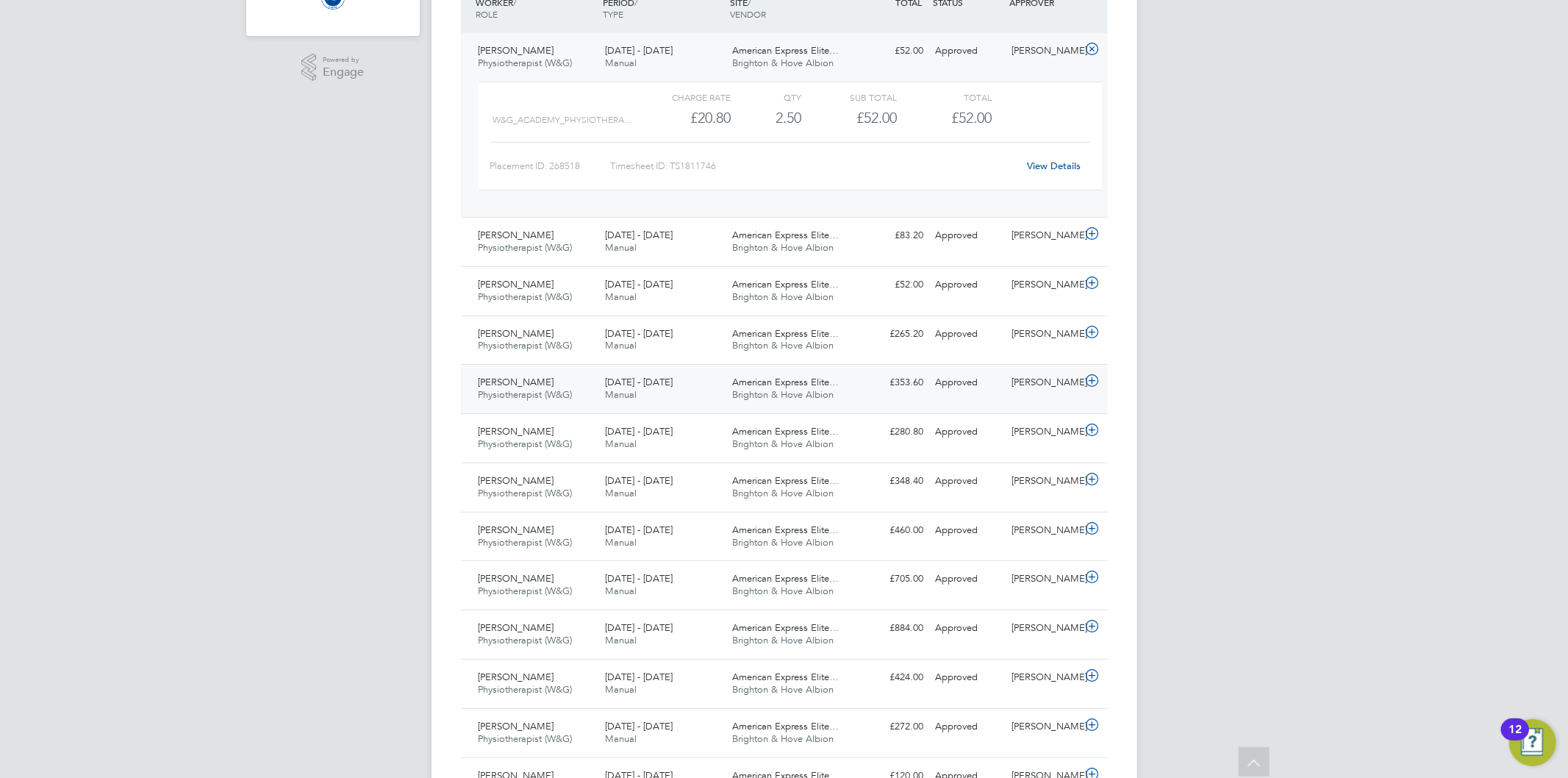
click at [659, 380] on span "1 - 31 Mar 2025" at bounding box center [638, 382] width 68 height 12
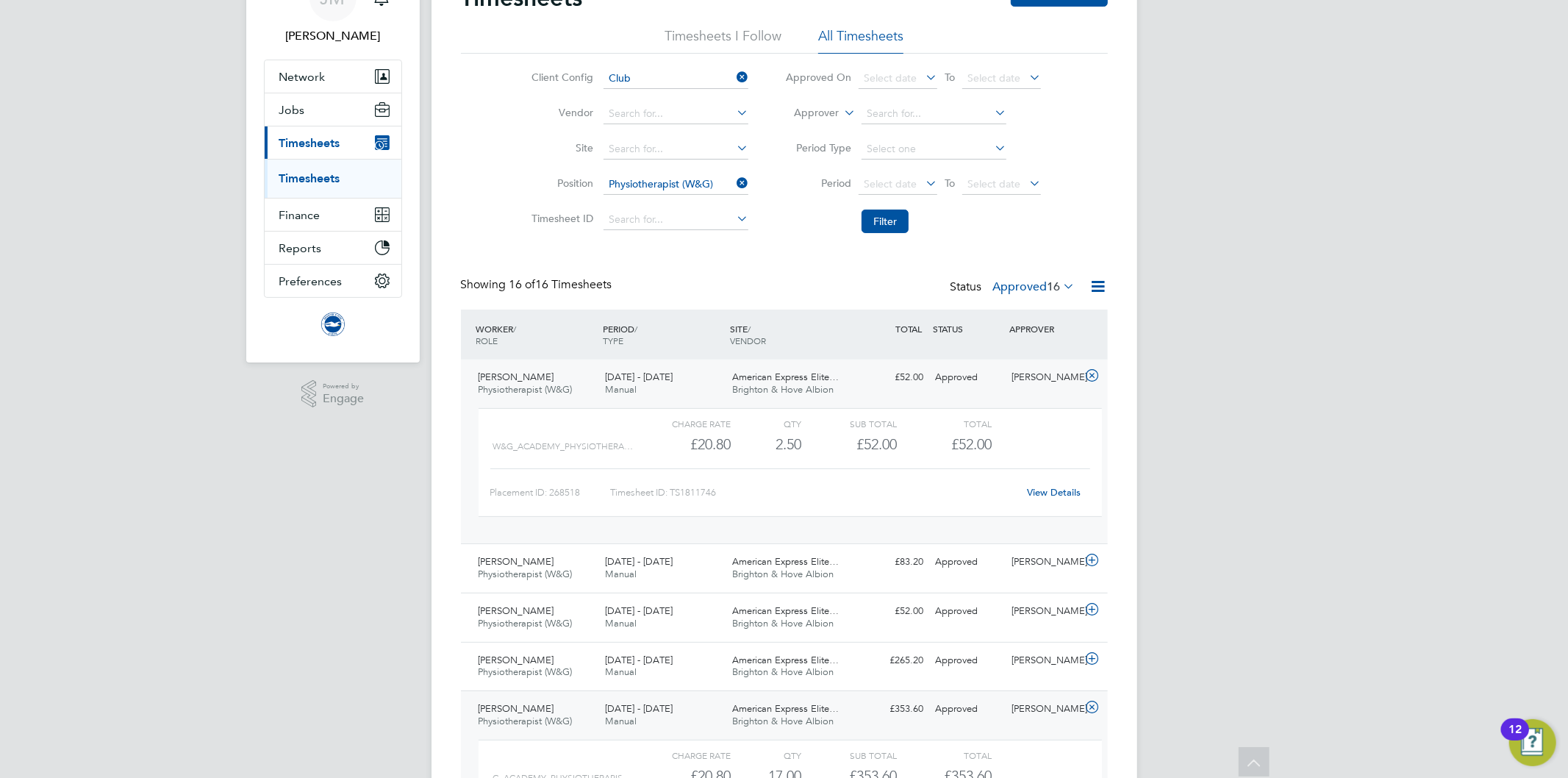
click at [752, 272] on div "Timesheets New Timesheet Timesheets I Follow All Timesheets Client Config Club …" at bounding box center [784, 699] width 647 height 1432
click at [729, 434] on div "£20.80" at bounding box center [682, 443] width 95 height 24
click at [776, 260] on div "Timesheets New Timesheet Timesheets I Follow All Timesheets Client Config Club …" at bounding box center [784, 699] width 647 height 1432
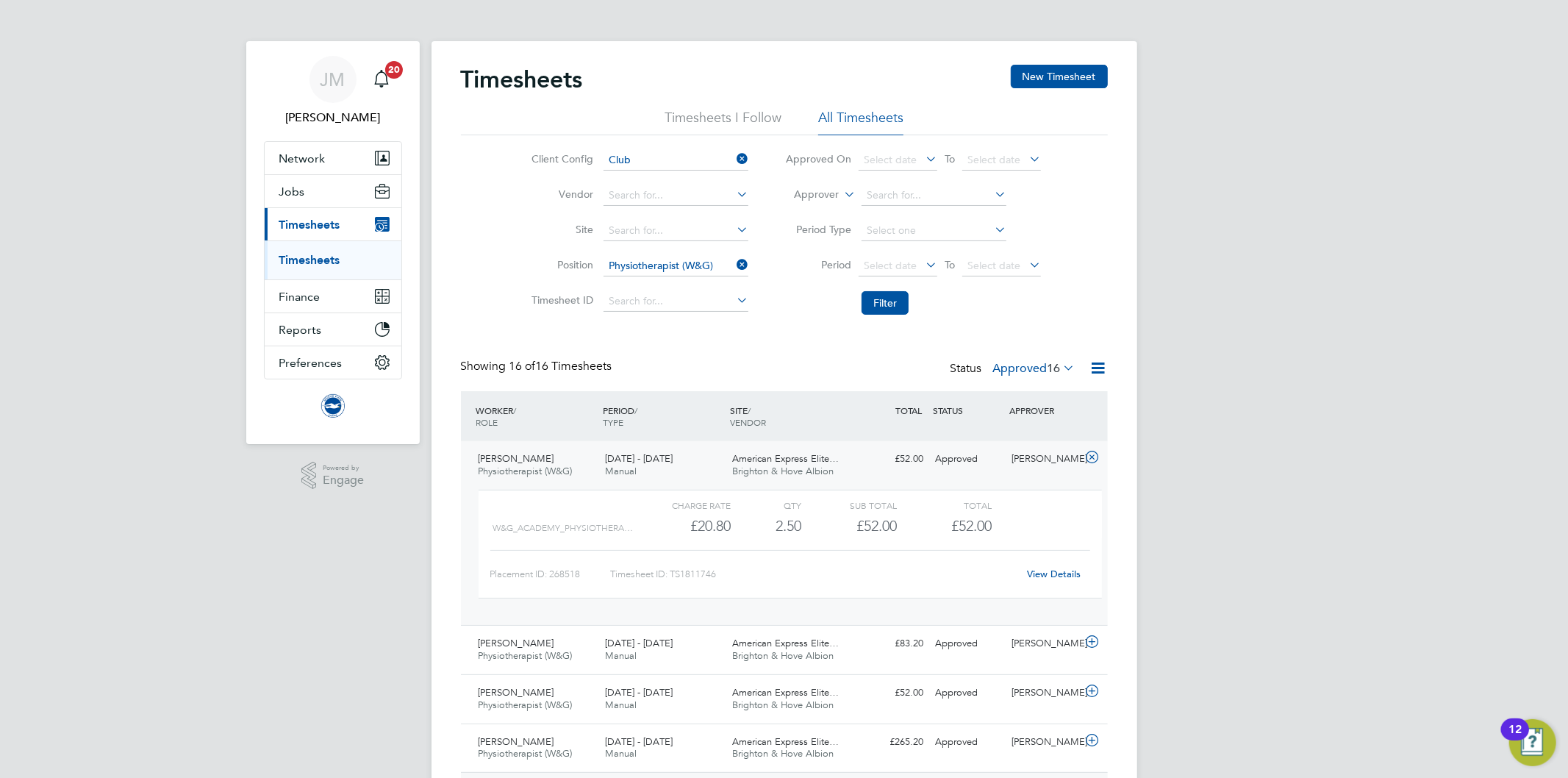
click at [734, 263] on icon at bounding box center [734, 264] width 0 height 20
click at [673, 265] on input at bounding box center [676, 265] width 145 height 20
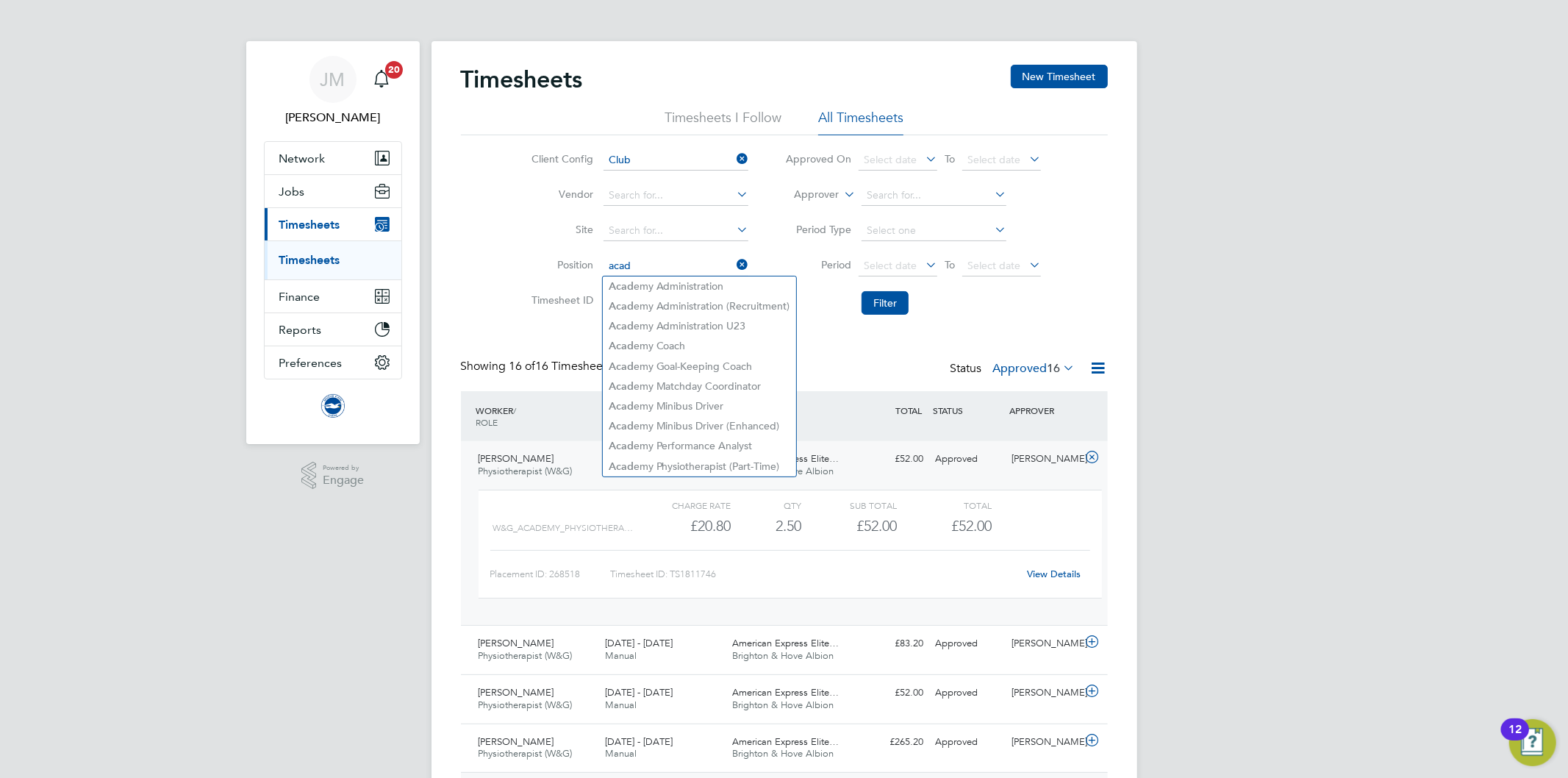
drag, startPoint x: 629, startPoint y: 263, endPoint x: 555, endPoint y: 255, distance: 74.4
click at [555, 255] on li "Position acad" at bounding box center [638, 266] width 258 height 36
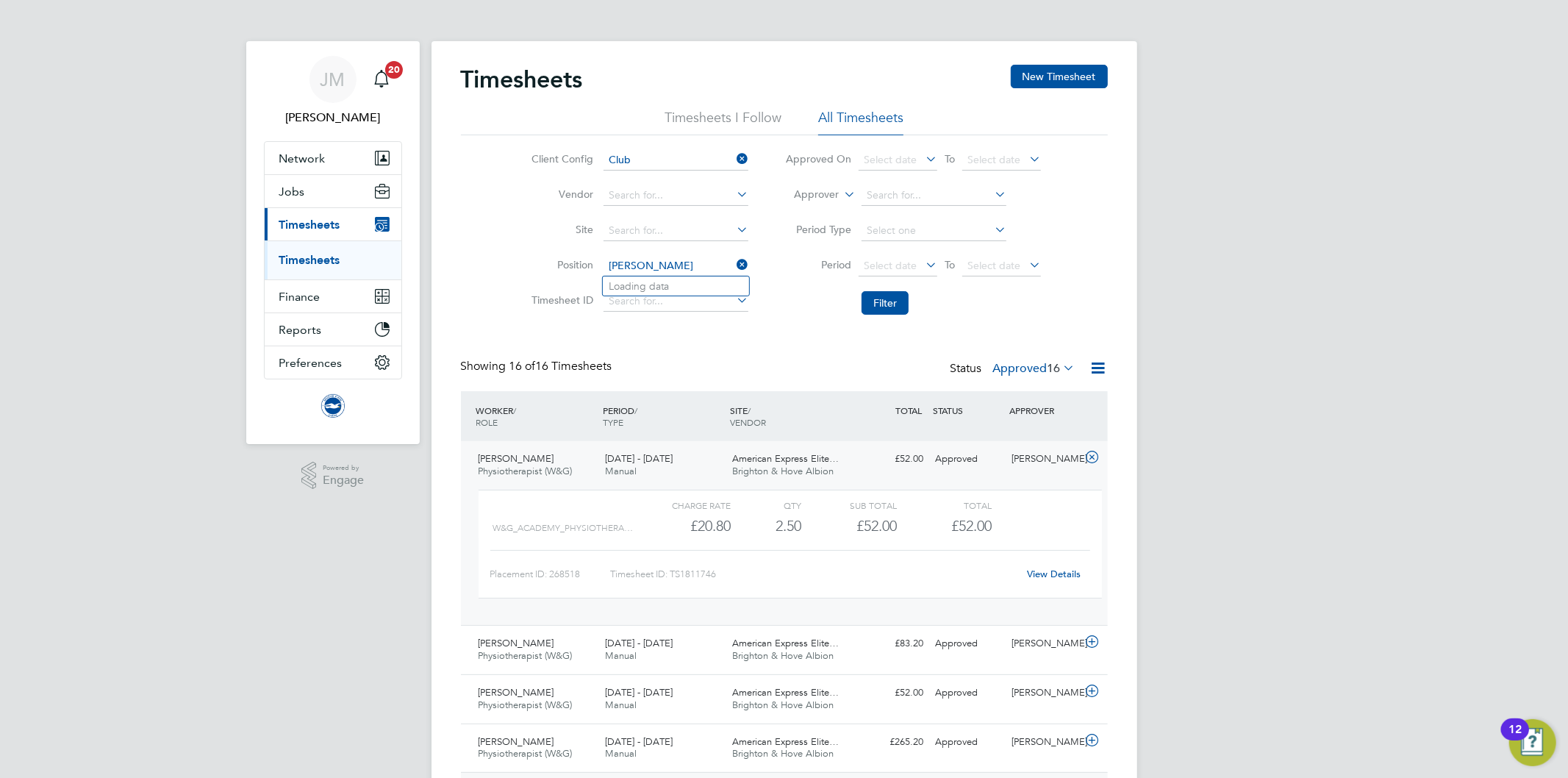
type input "giel"
click at [647, 259] on input at bounding box center [676, 265] width 145 height 20
click at [682, 285] on li "Strength & Conditioning Coach ( Girl s A)" at bounding box center [743, 286] width 280 height 20
type input "Strength & Conditioning Coach (Girls A)"
click at [892, 302] on button "Filter" at bounding box center [885, 303] width 47 height 23
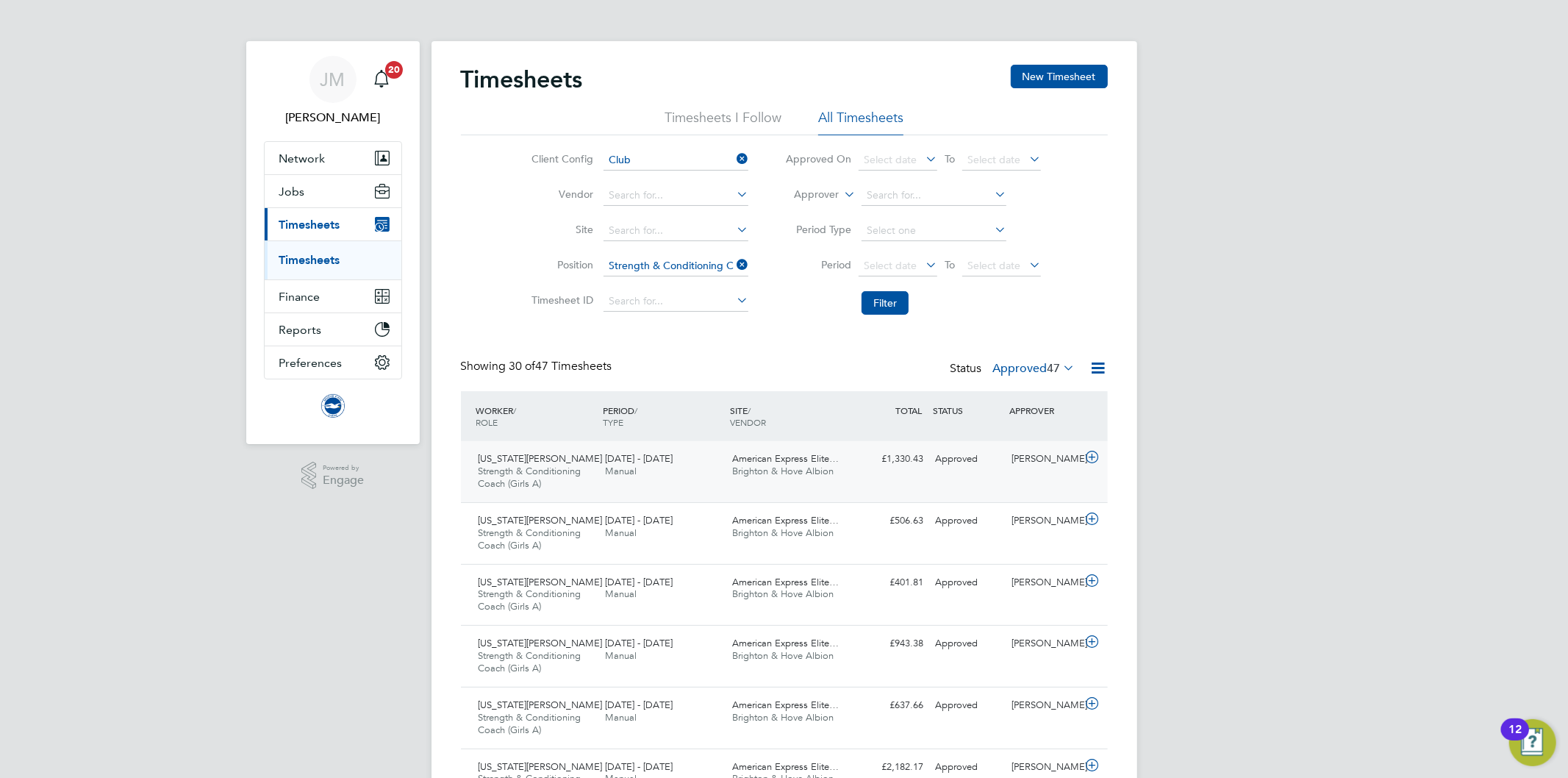
scroll to position [49, 128]
click at [686, 479] on div "1 - 31 Aug 2025 Manual" at bounding box center [662, 465] width 127 height 36
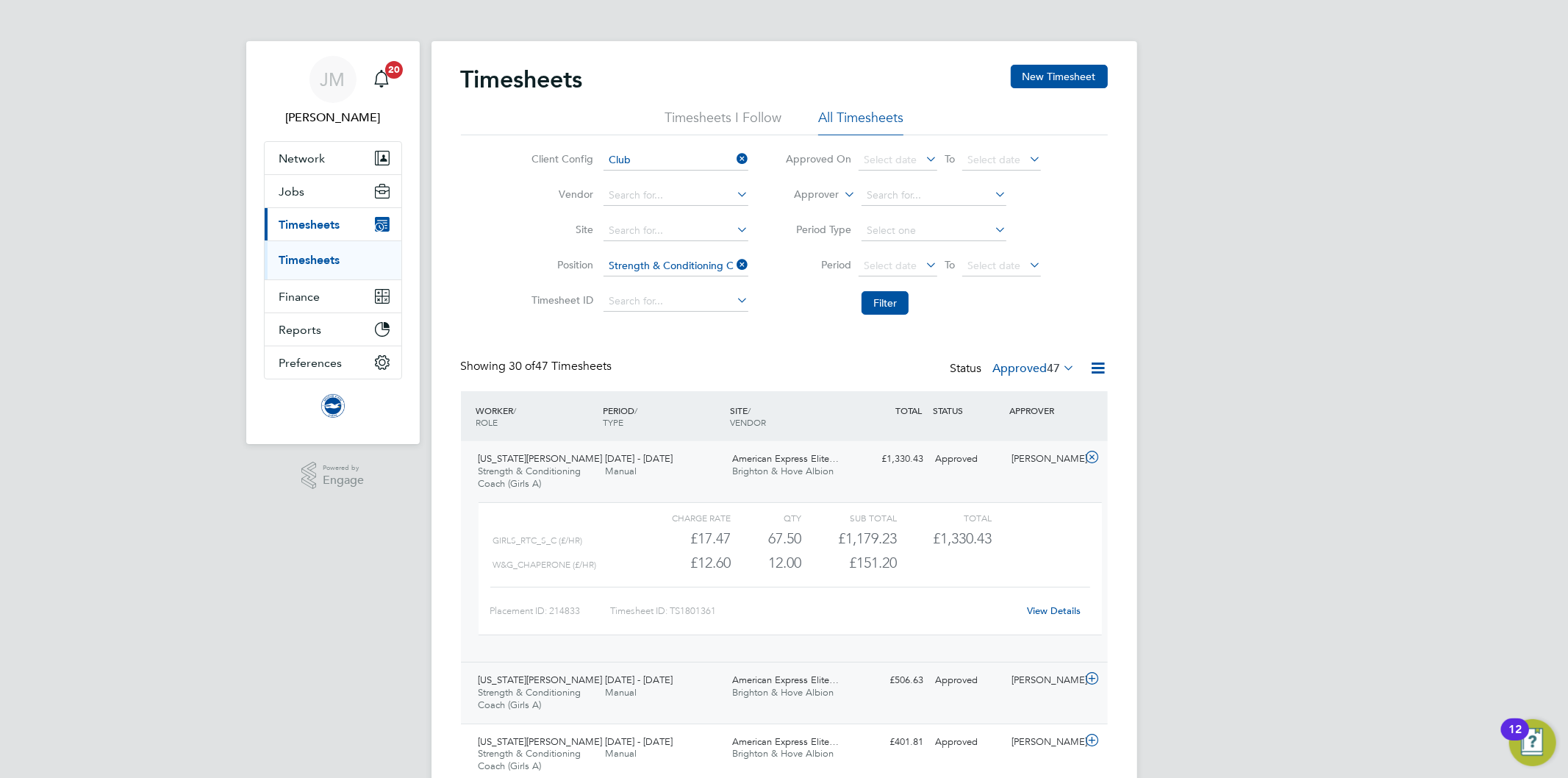
click at [750, 693] on span "Brighton & Hove Albion" at bounding box center [783, 692] width 102 height 12
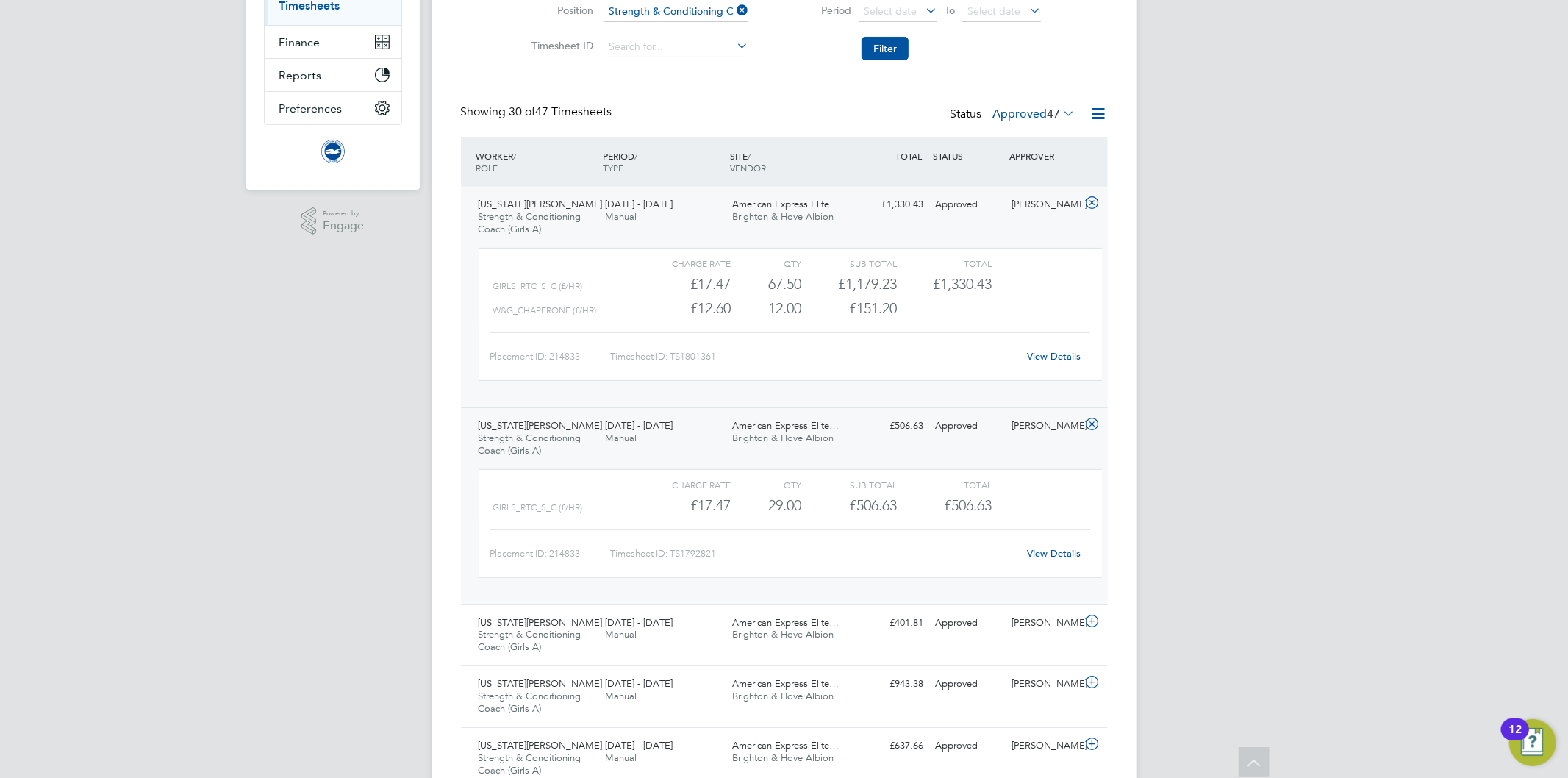
scroll to position [82, 0]
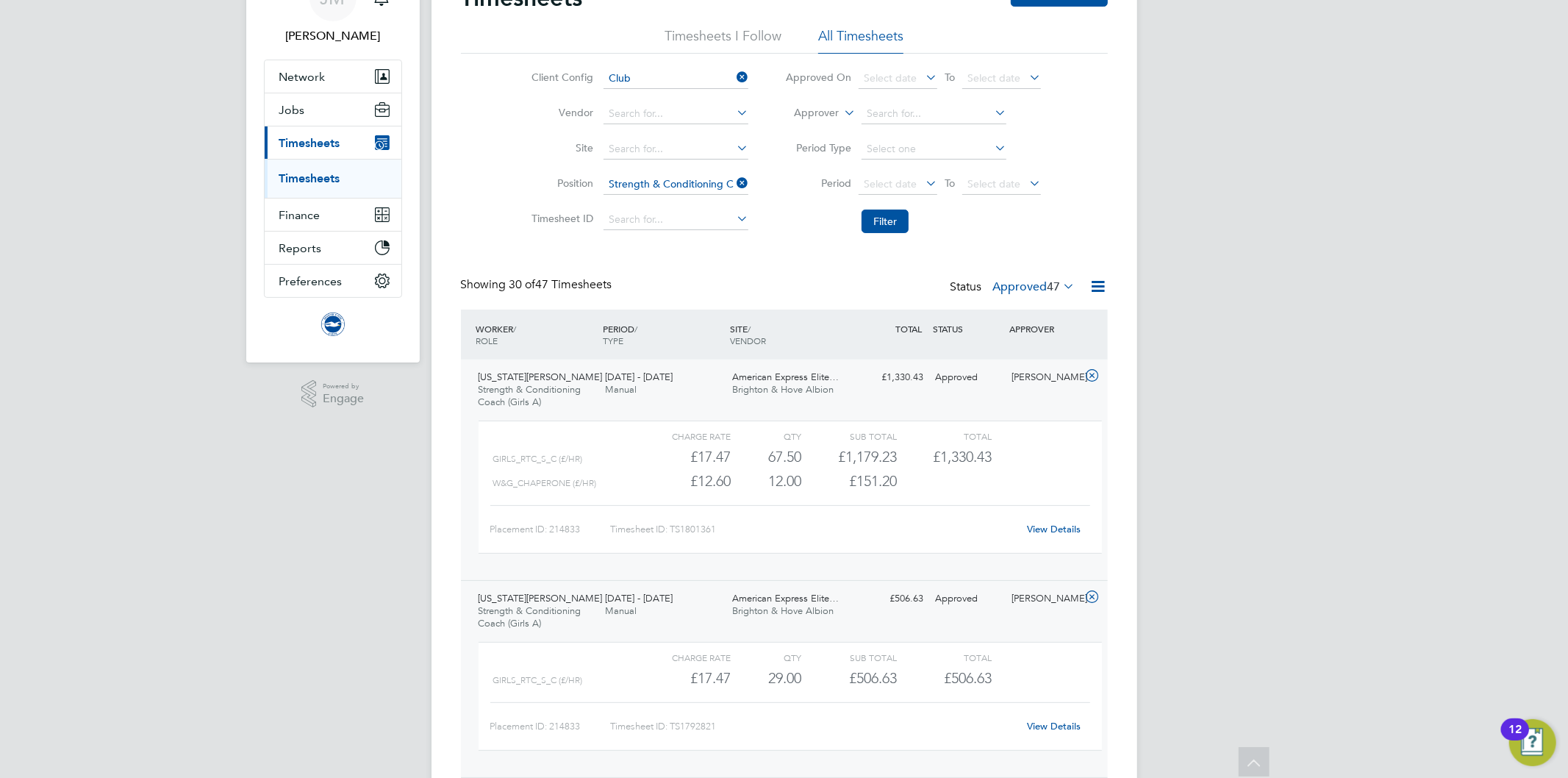
click at [531, 388] on span "Strength & Conditioning Coach (Girls A)" at bounding box center [530, 395] width 103 height 25
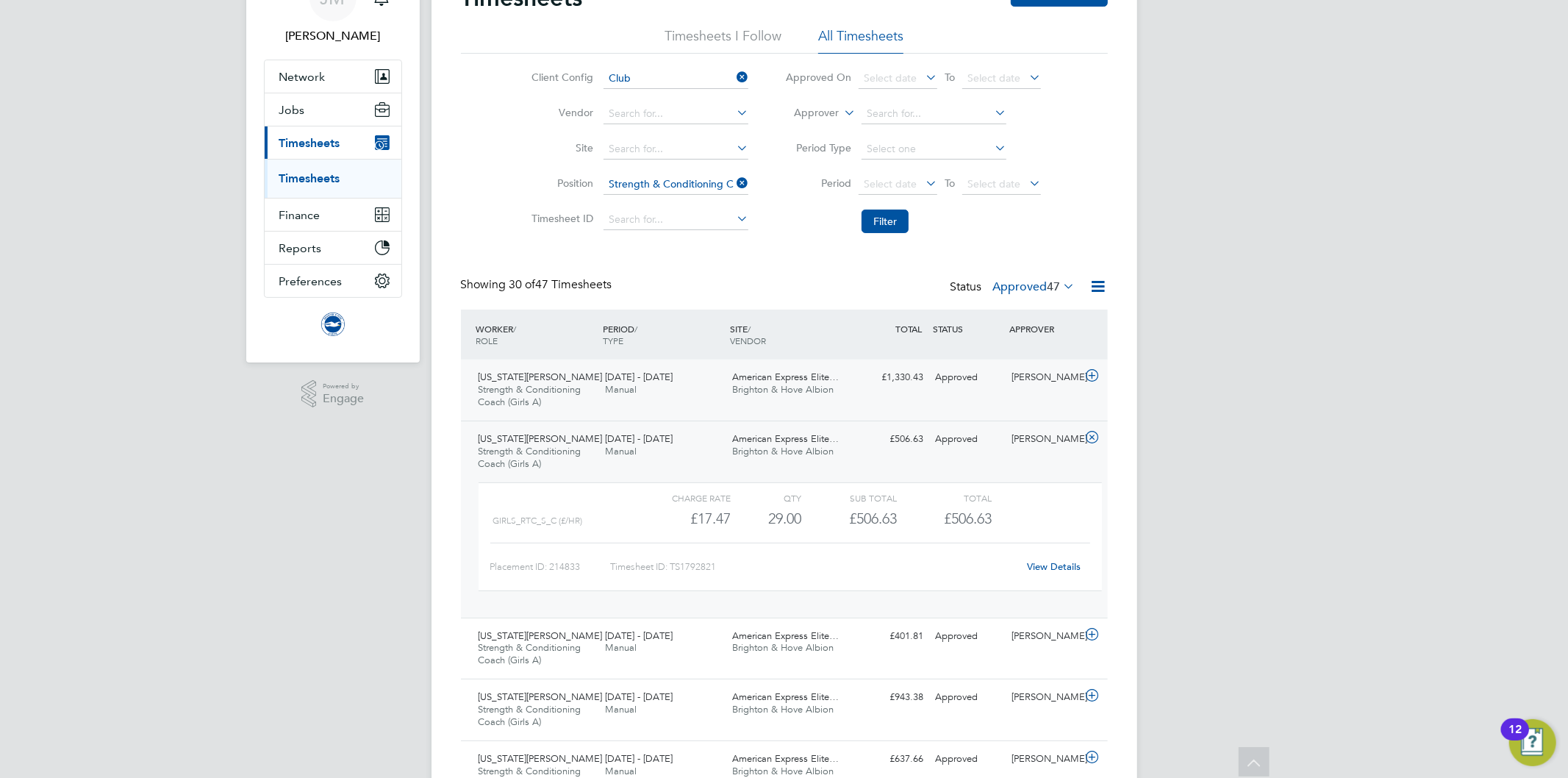
click at [531, 388] on span "Strength & Conditioning Coach (Girls A)" at bounding box center [530, 395] width 103 height 25
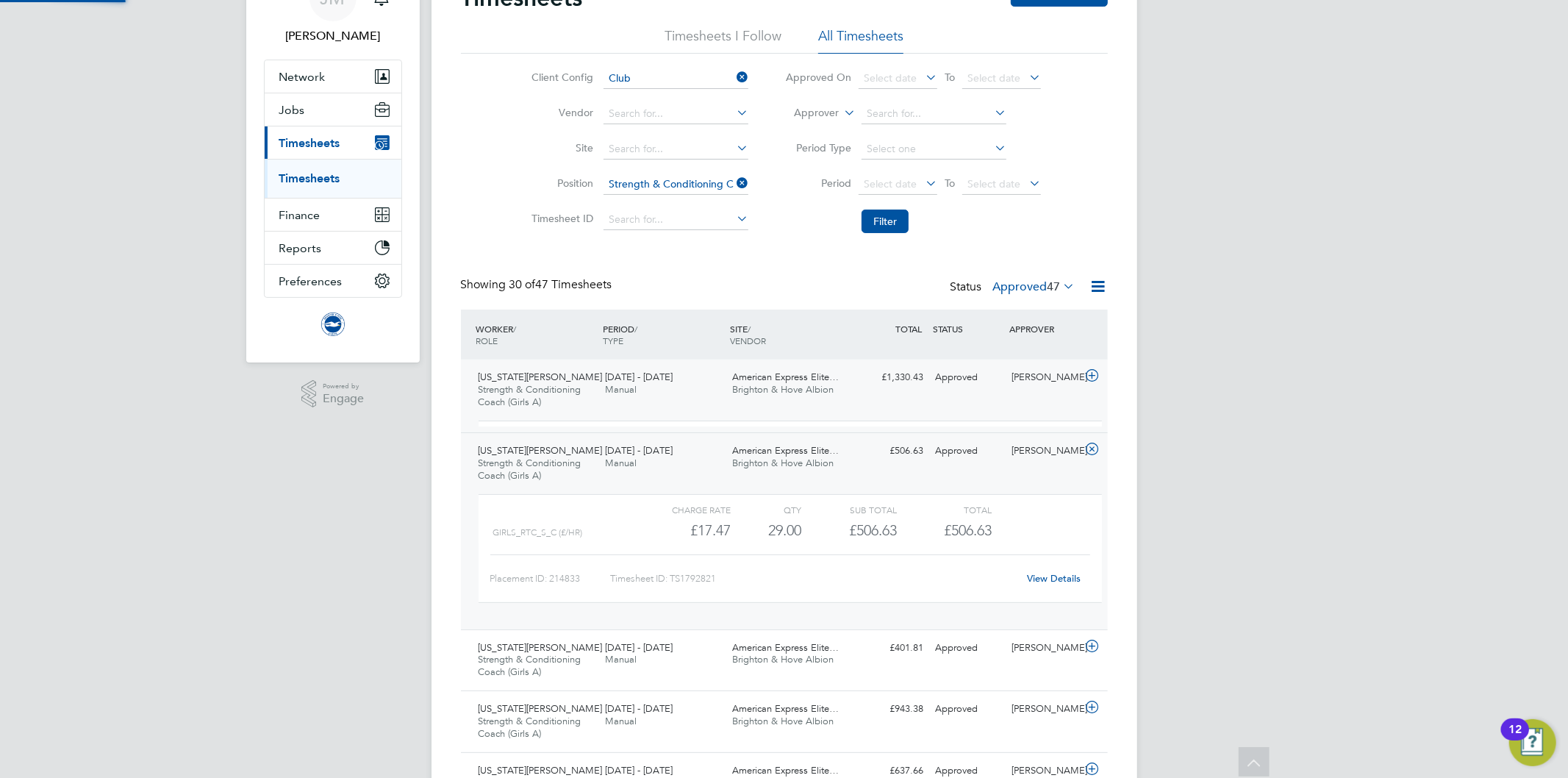
scroll to position [24, 143]
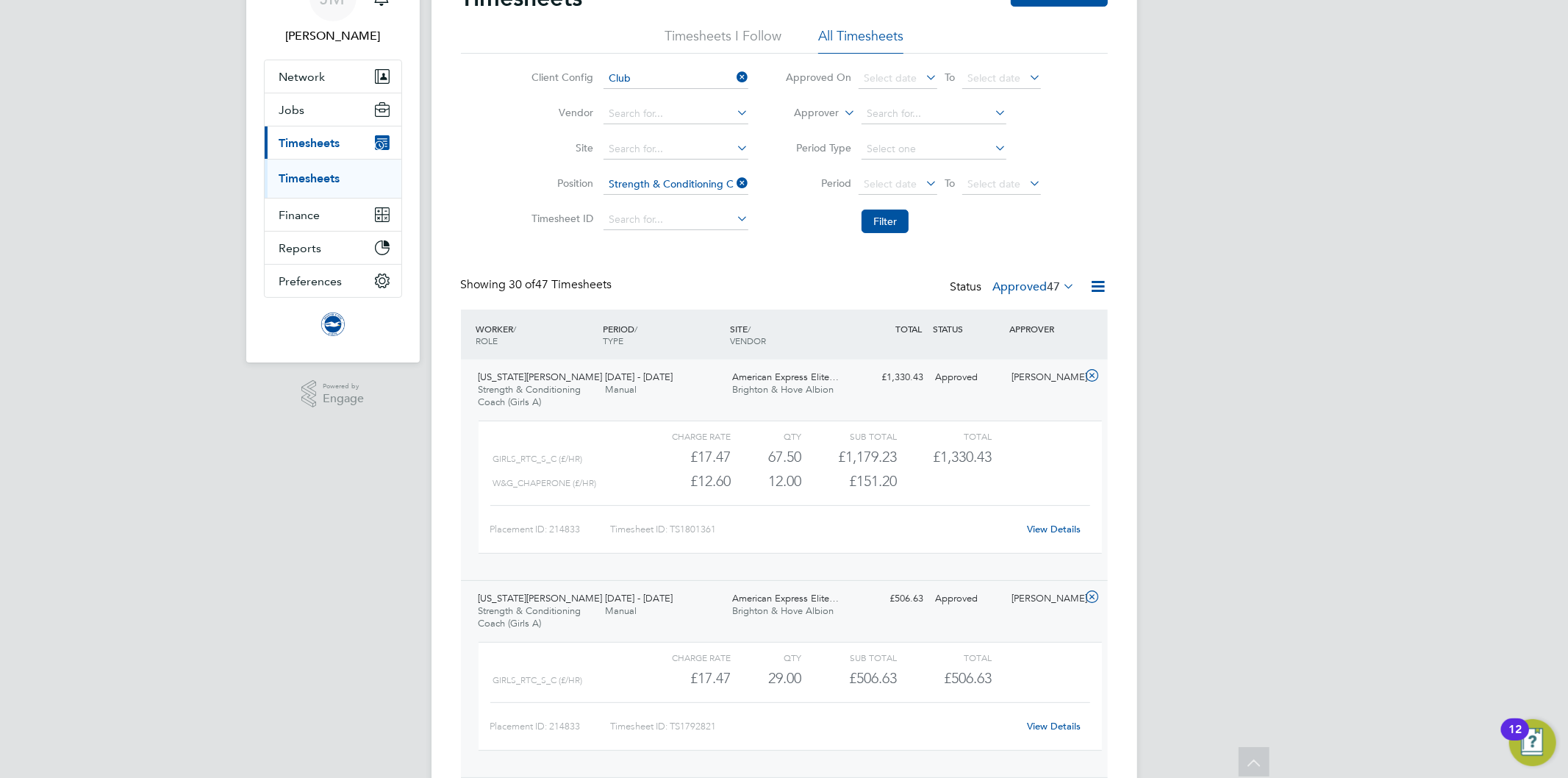
click at [734, 182] on icon at bounding box center [734, 182] width 0 height 20
click at [841, 111] on icon at bounding box center [841, 109] width 0 height 13
click at [808, 126] on li "Worker" at bounding box center [803, 129] width 73 height 19
click at [882, 114] on input at bounding box center [934, 113] width 145 height 20
click at [951, 137] on b "Little" at bounding box center [963, 134] width 24 height 12
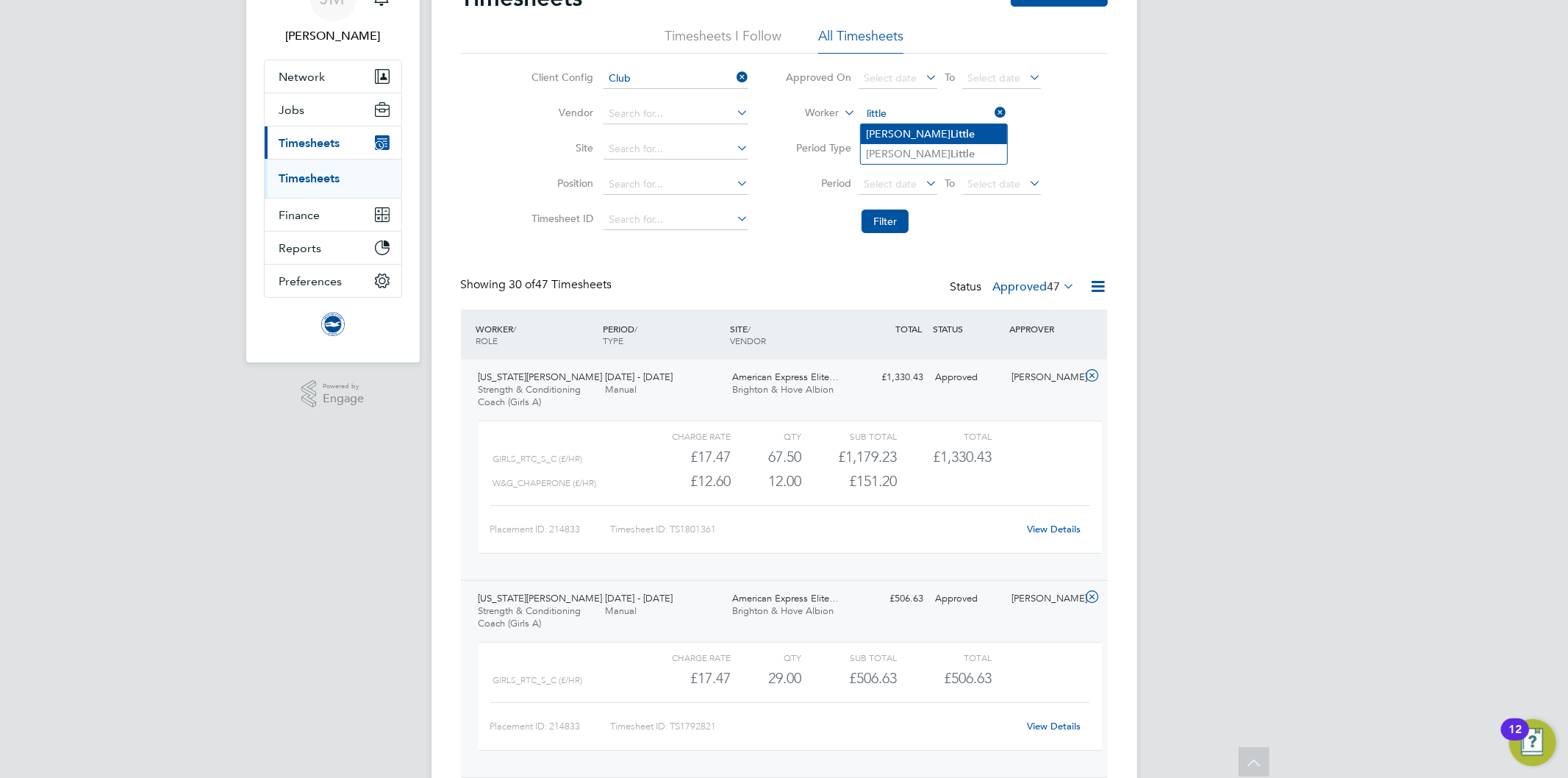
type input "Isabella Little"
click at [886, 226] on button "Filter" at bounding box center [885, 221] width 47 height 23
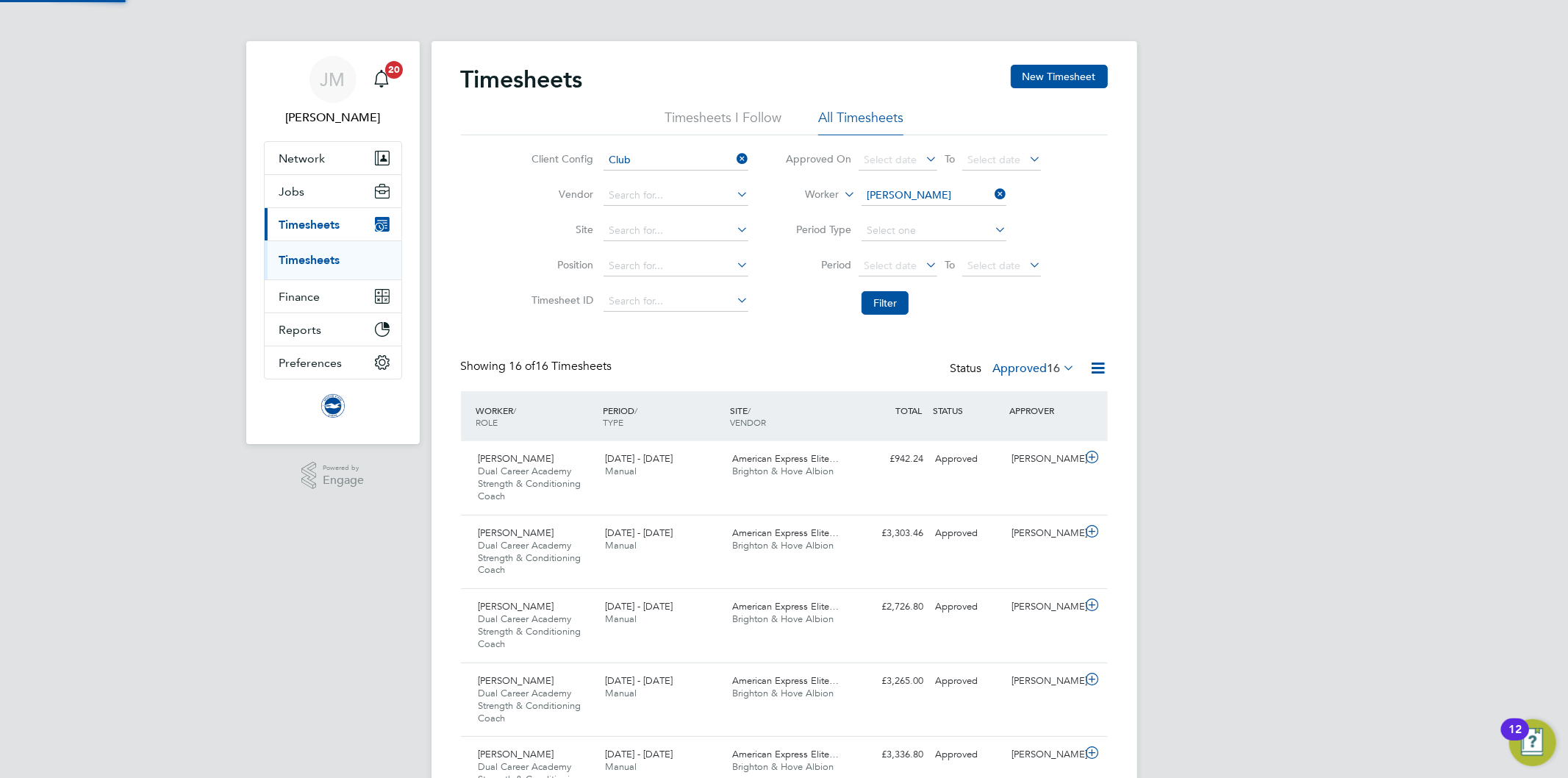
scroll to position [8, 8]
click at [314, 261] on link "Timesheets" at bounding box center [310, 260] width 61 height 14
click at [992, 192] on icon at bounding box center [992, 193] width 0 height 20
click at [909, 191] on input at bounding box center [934, 195] width 145 height 20
click at [891, 217] on li "Carly Farre ll" at bounding box center [934, 215] width 146 height 20
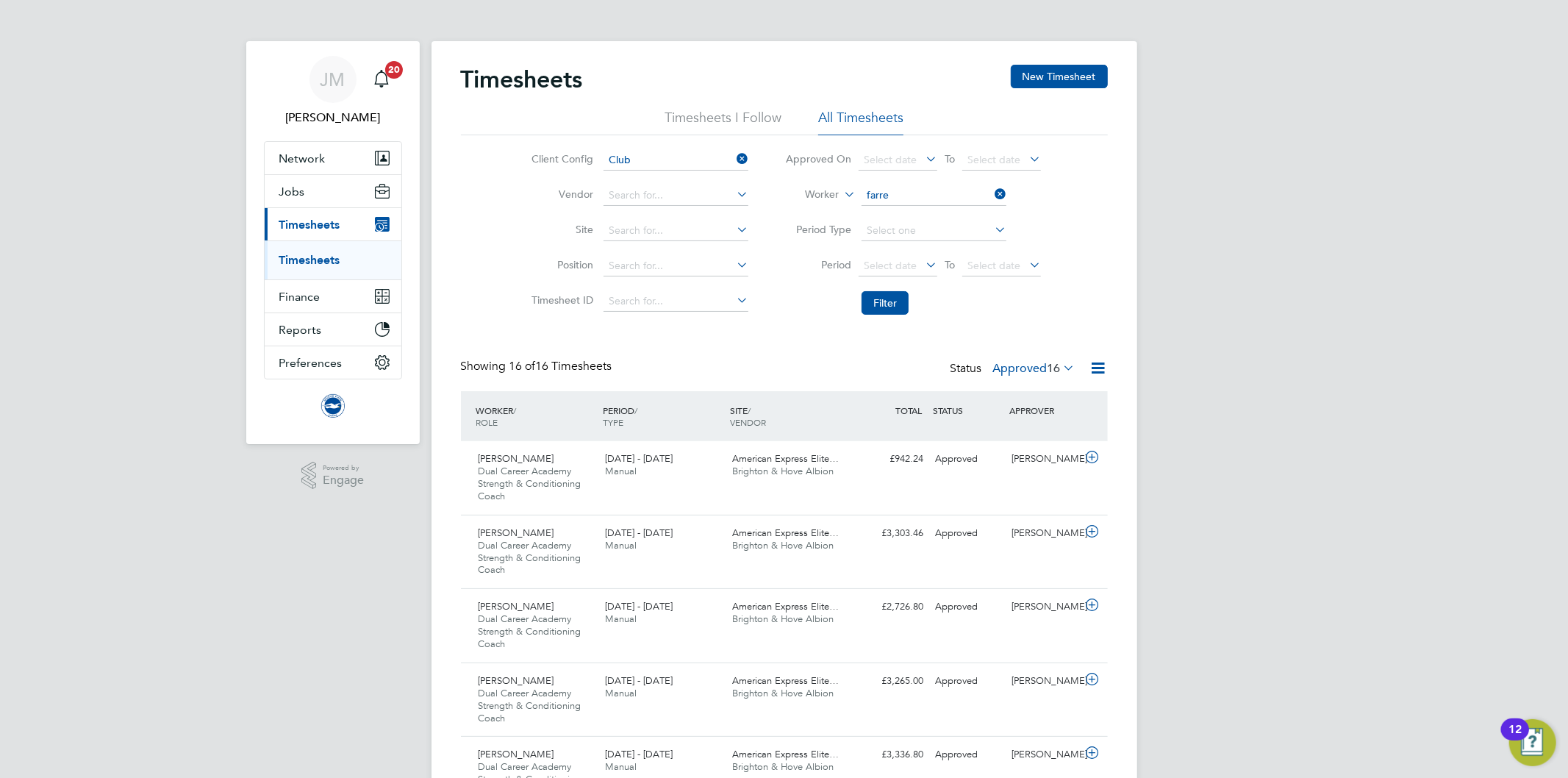
type input "Carly Farrell"
click at [890, 305] on button "Filter" at bounding box center [885, 303] width 47 height 23
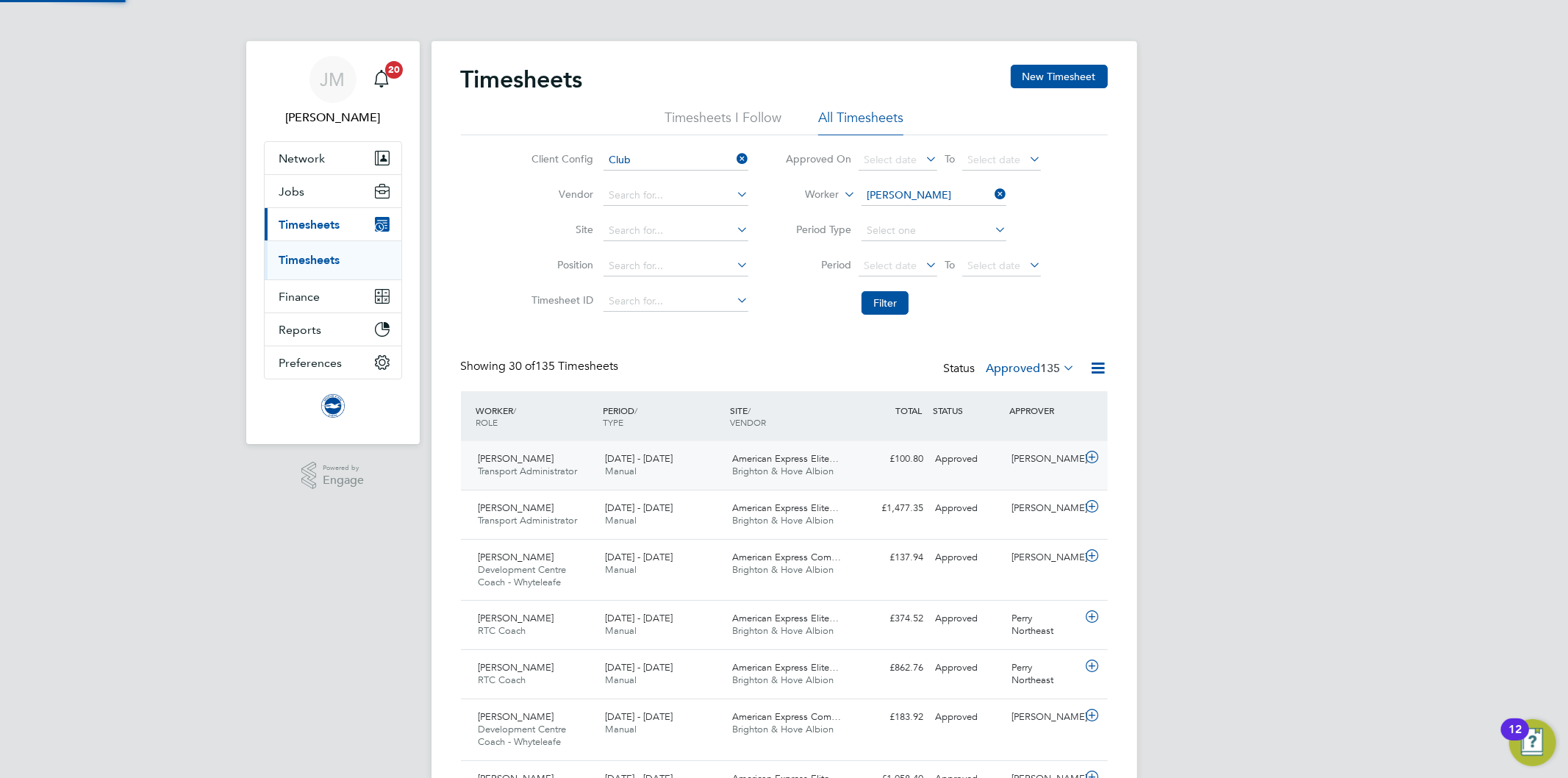
scroll to position [49, 128]
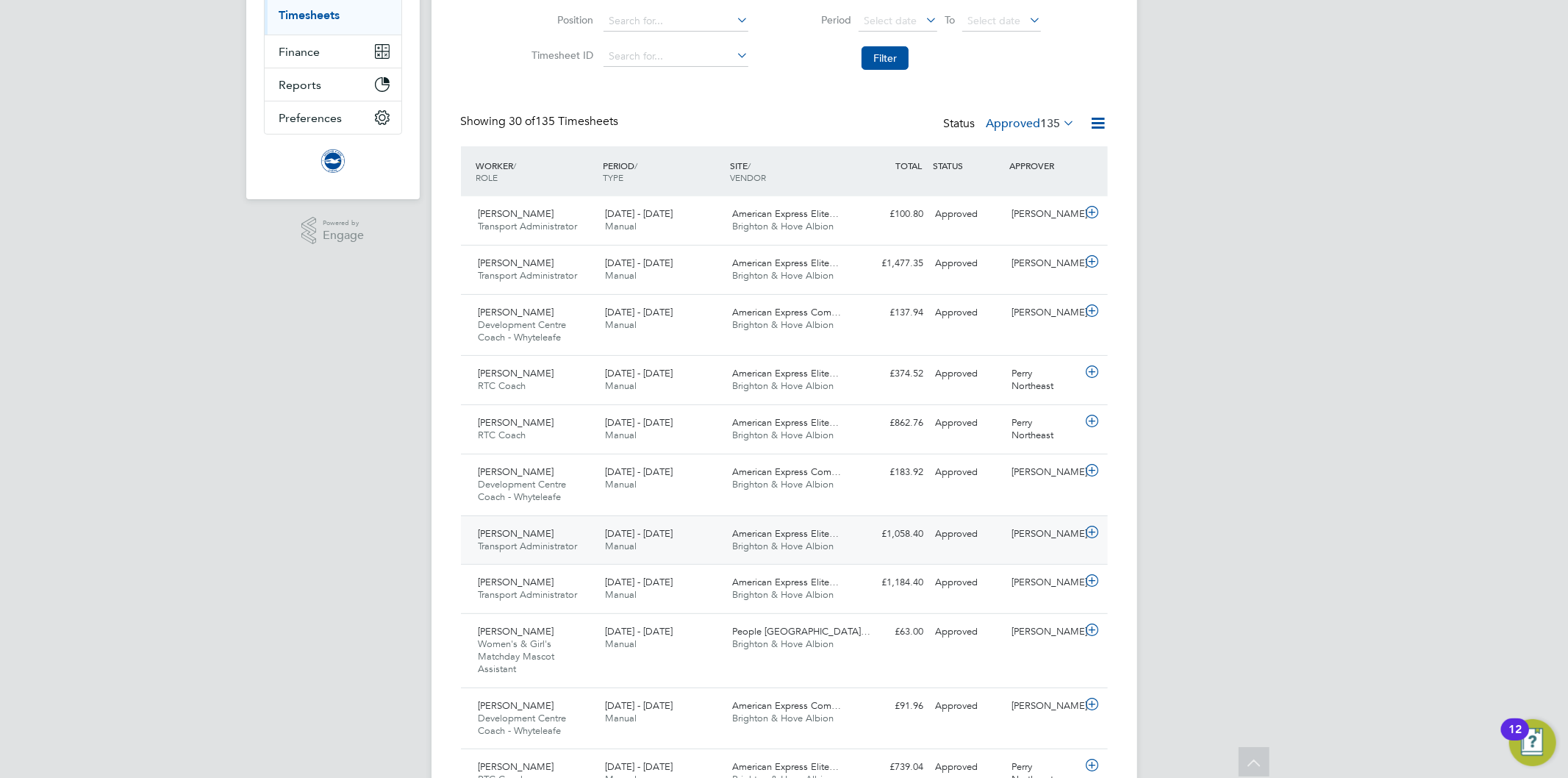
click at [548, 544] on span "Transport Administrator" at bounding box center [527, 546] width 99 height 12
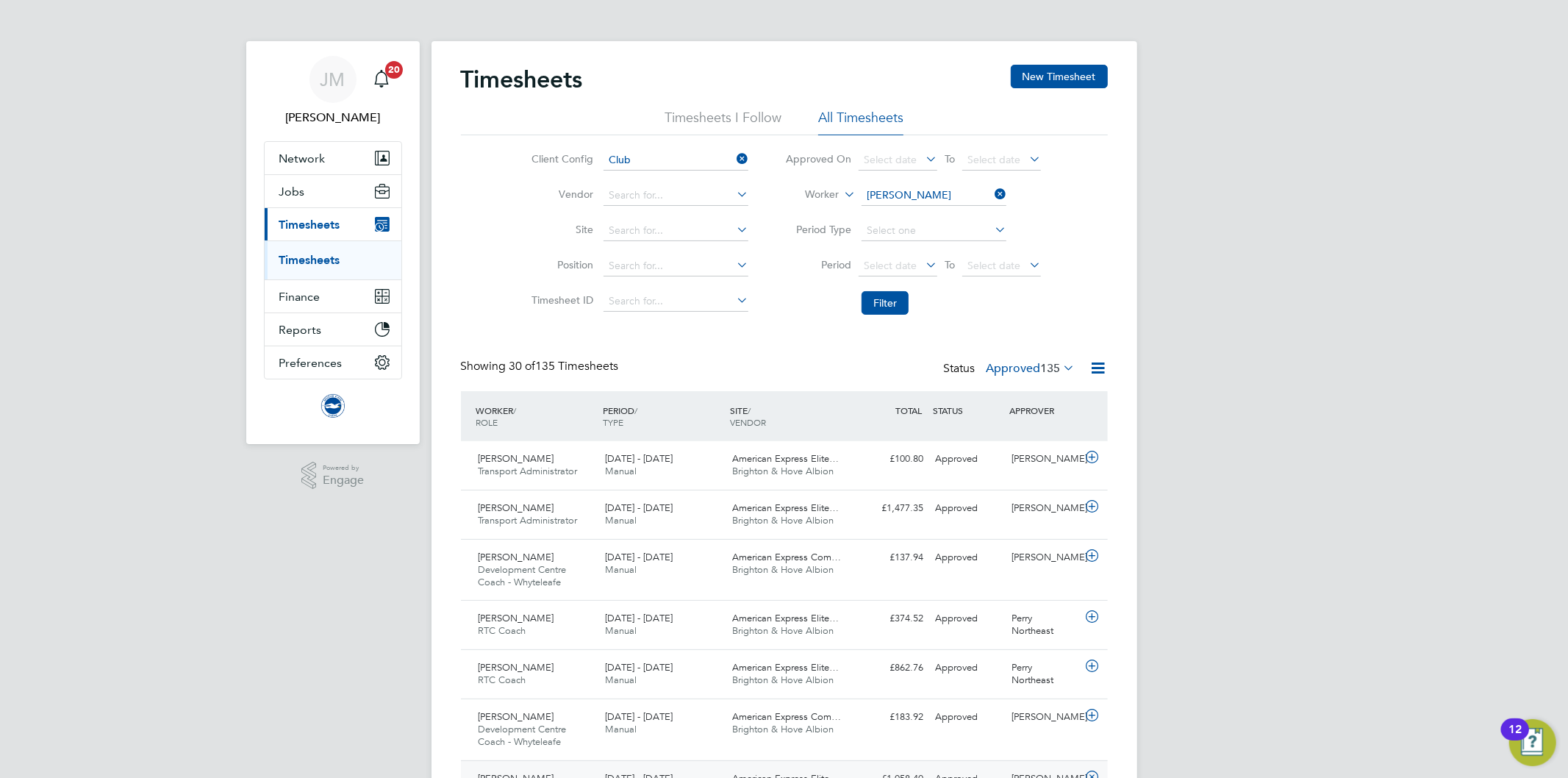
click at [992, 193] on icon at bounding box center [992, 193] width 0 height 20
click at [649, 271] on input at bounding box center [676, 265] width 145 height 20
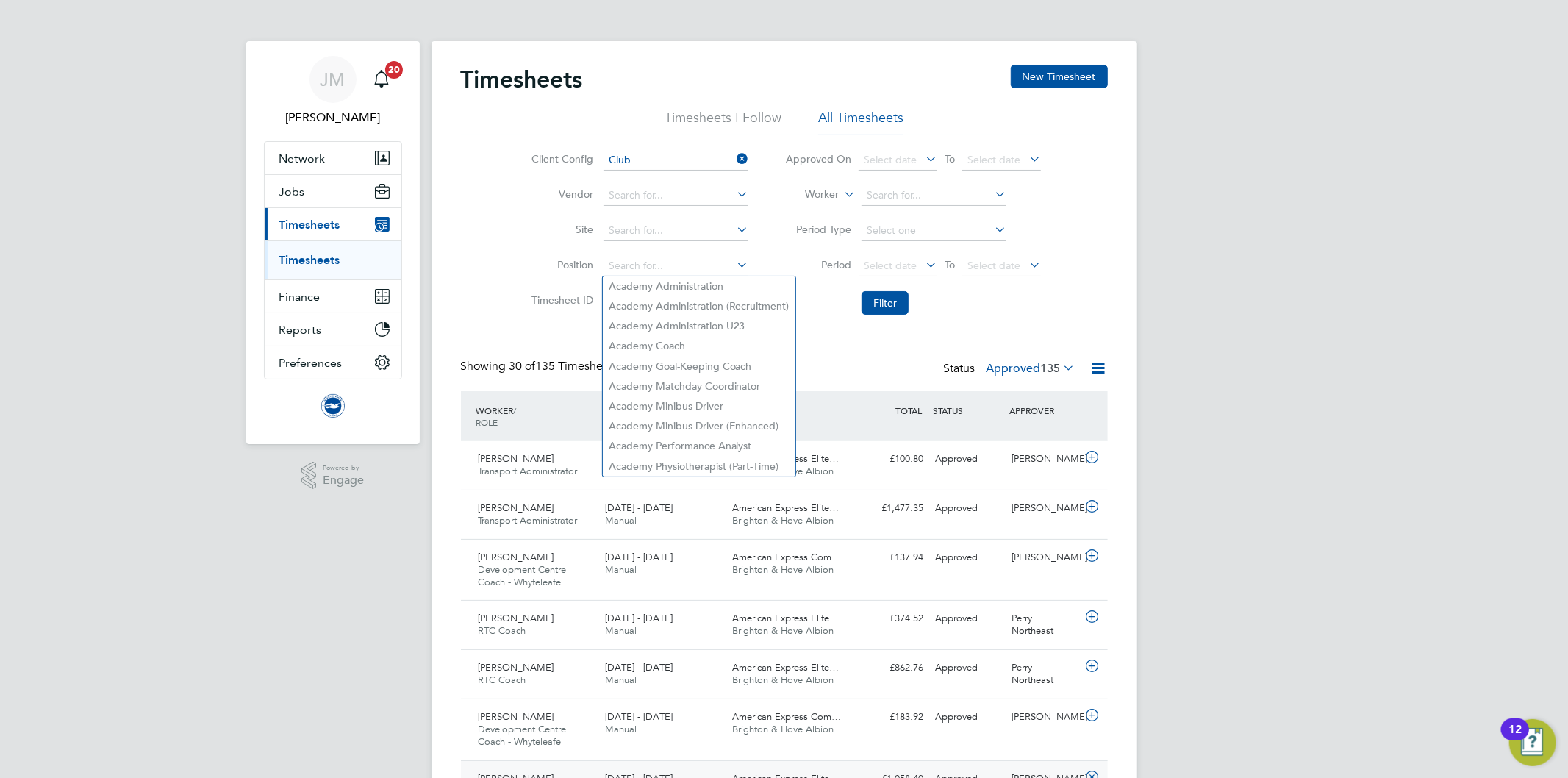
click at [734, 266] on icon at bounding box center [734, 264] width 0 height 20
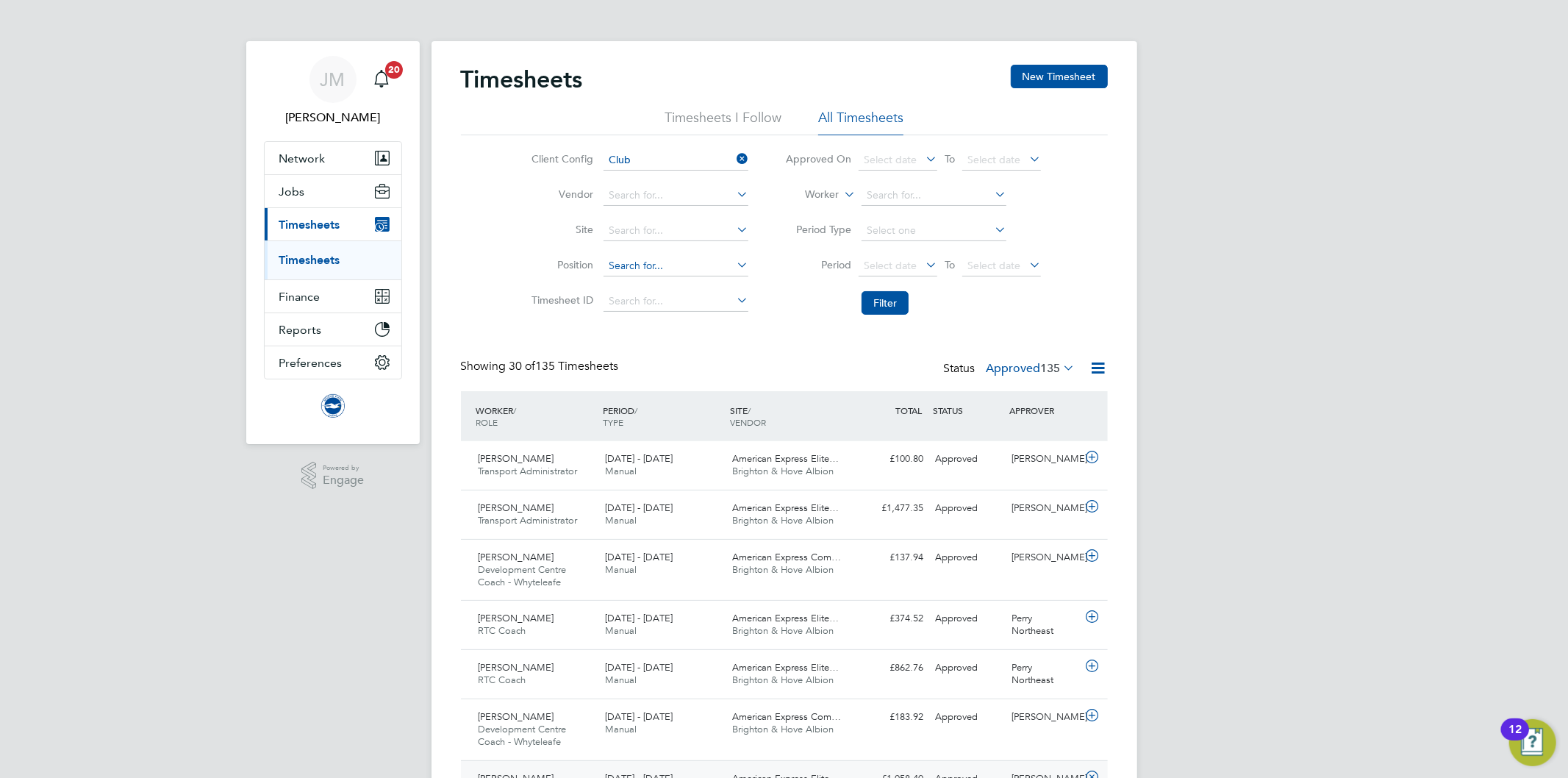
click at [673, 258] on input at bounding box center [676, 265] width 145 height 20
click at [660, 271] on input at bounding box center [676, 265] width 145 height 20
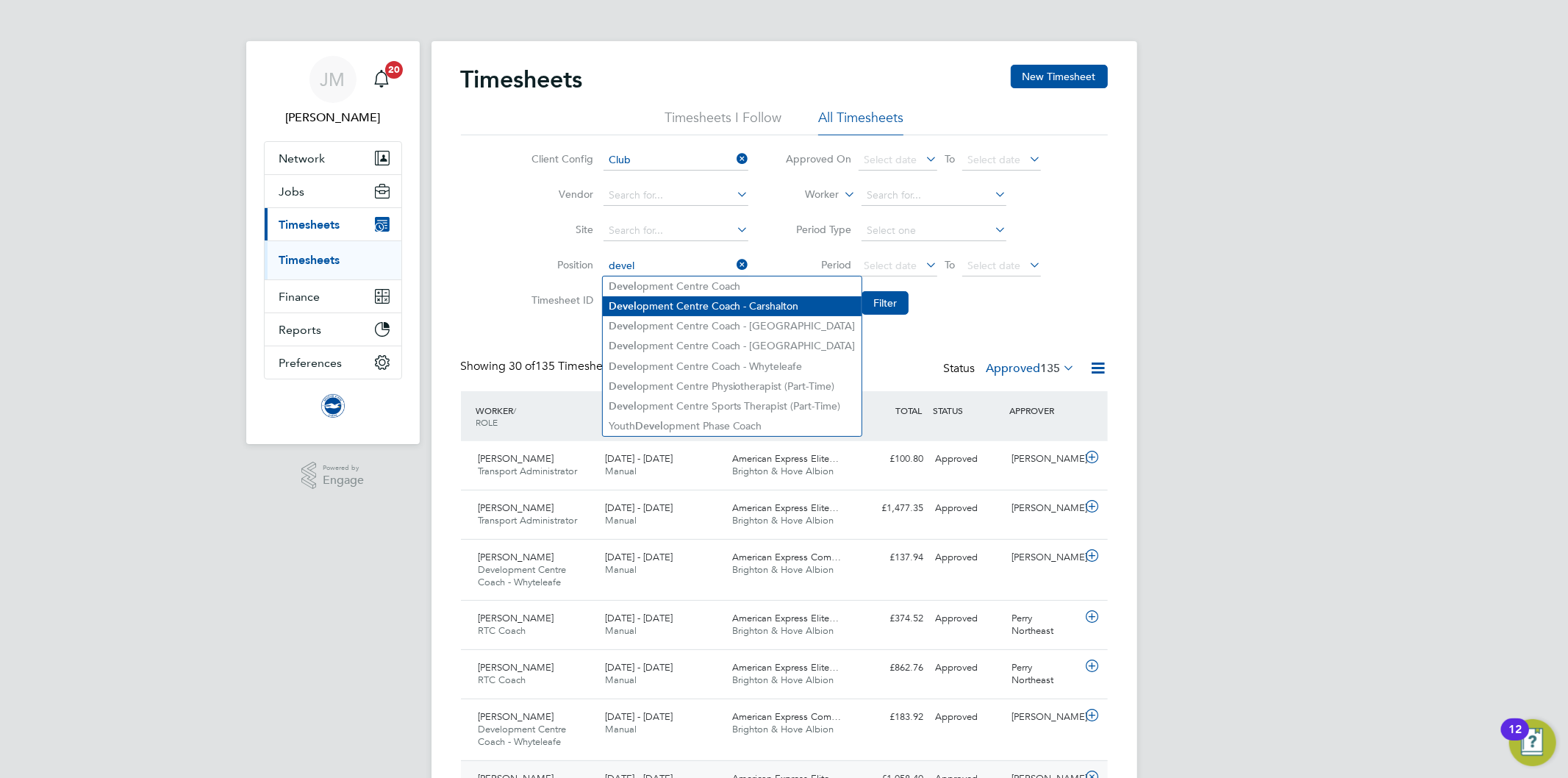
click at [717, 307] on li "Devel opment Centre Coach - Carshalton" at bounding box center [732, 306] width 259 height 20
type input "Development Centre Coach - Carshalton"
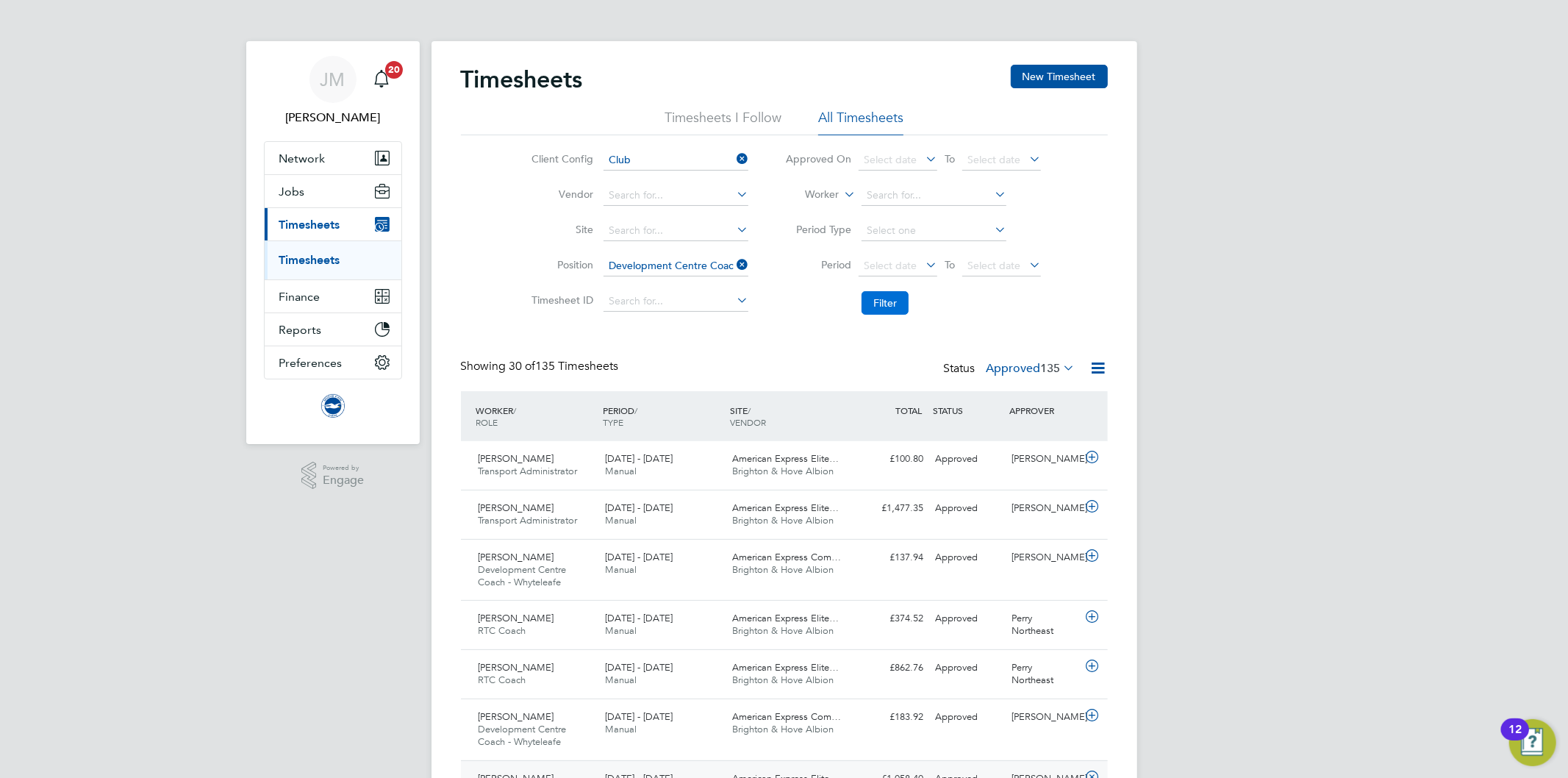
click at [879, 302] on button "Filter" at bounding box center [885, 303] width 47 height 23
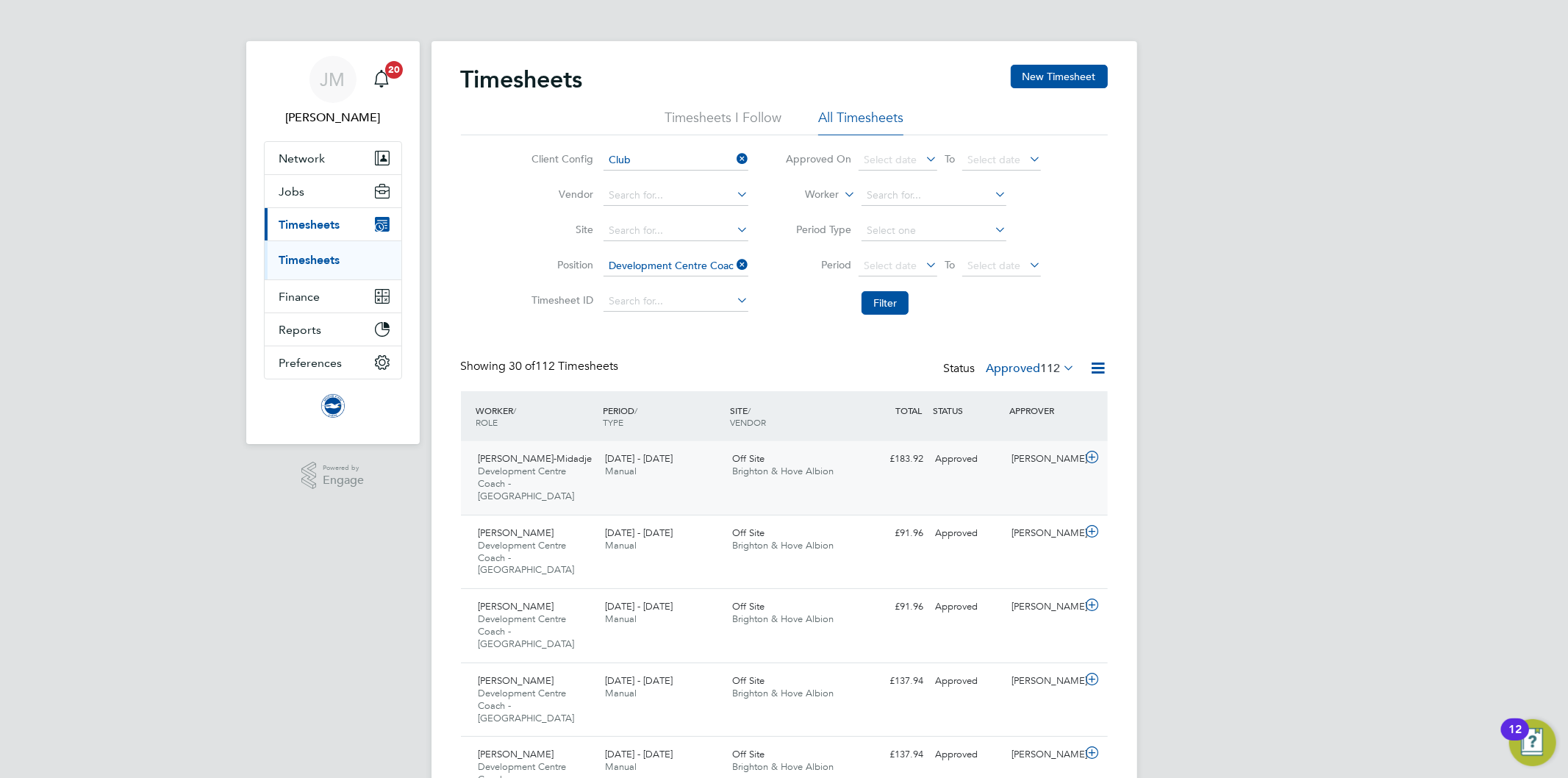
click at [540, 474] on span "Development Centre Coach - Carshalton" at bounding box center [526, 483] width 96 height 37
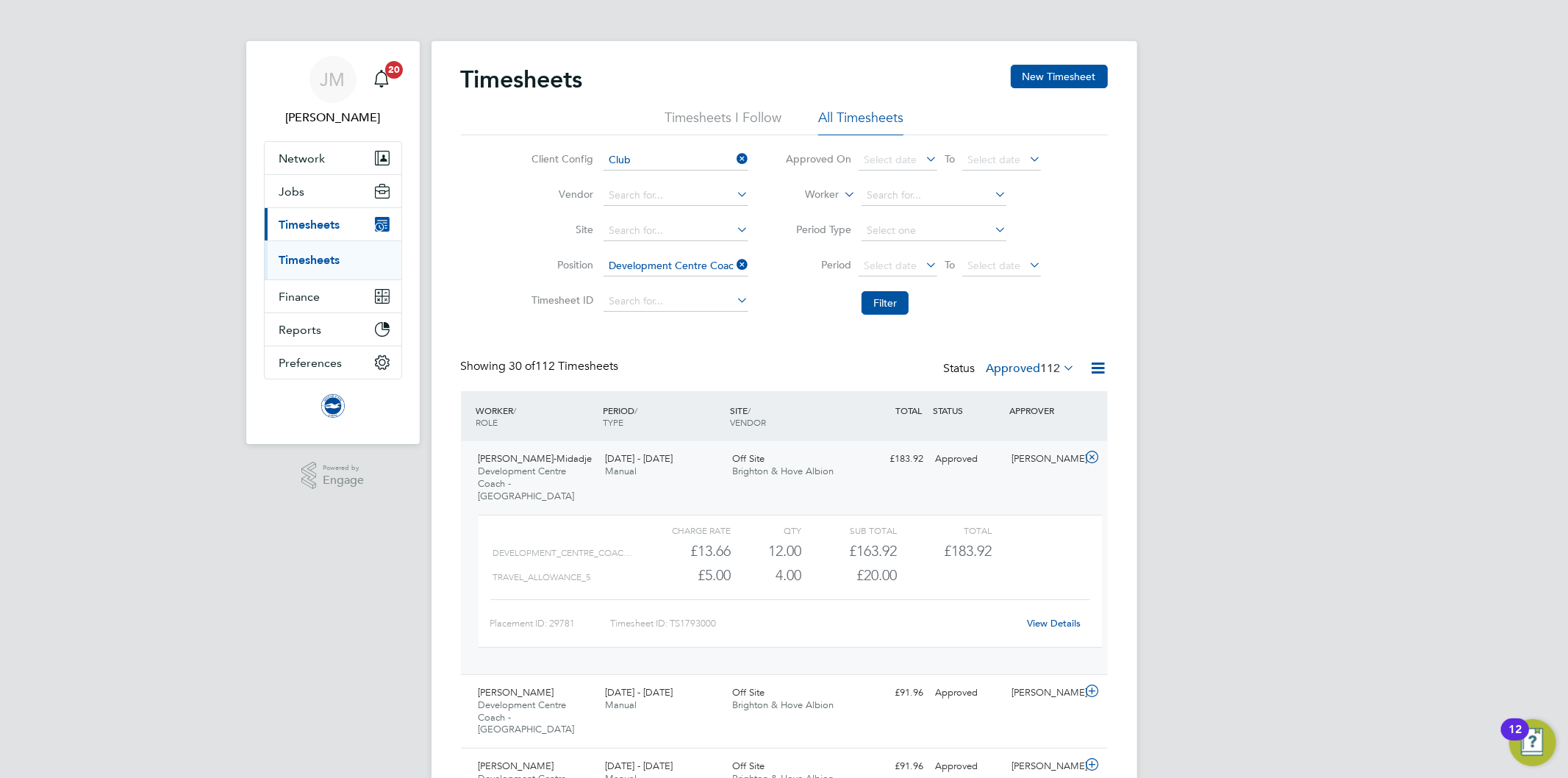
click at [592, 547] on span "DEVELOPMENT_CENTRE_COAC…" at bounding box center [563, 553] width 140 height 11
click at [1060, 617] on link "View Details" at bounding box center [1053, 623] width 53 height 12
click at [734, 260] on icon at bounding box center [734, 264] width 0 height 20
click at [660, 268] on input at bounding box center [676, 265] width 145 height 20
click at [652, 287] on li "Furry Mascots" at bounding box center [676, 286] width 146 height 20
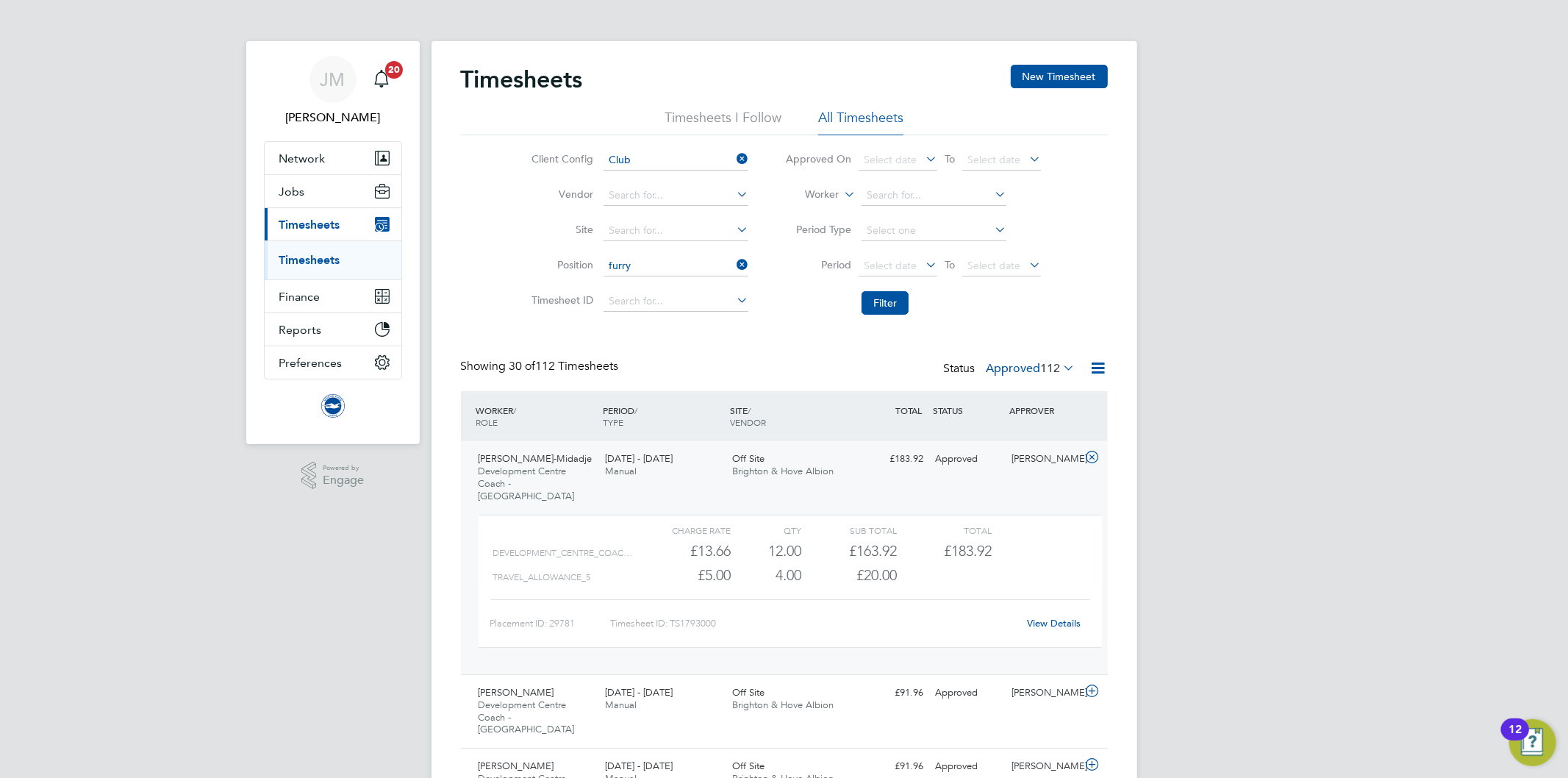
type input "Furry Mascots"
click at [540, 471] on span "Development Centre Coach - Carshalton" at bounding box center [526, 483] width 96 height 37
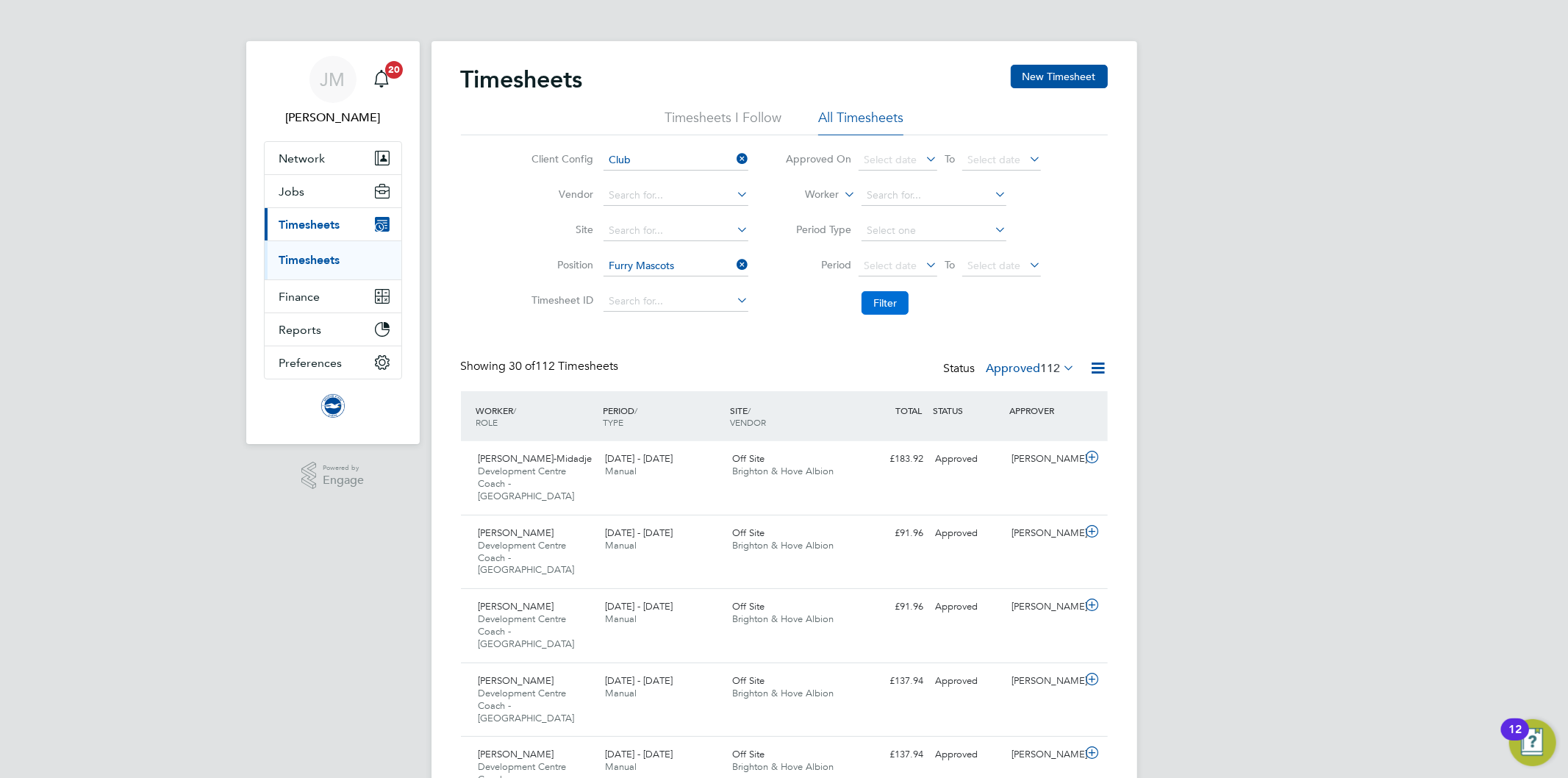
click at [890, 296] on button "Filter" at bounding box center [885, 303] width 47 height 23
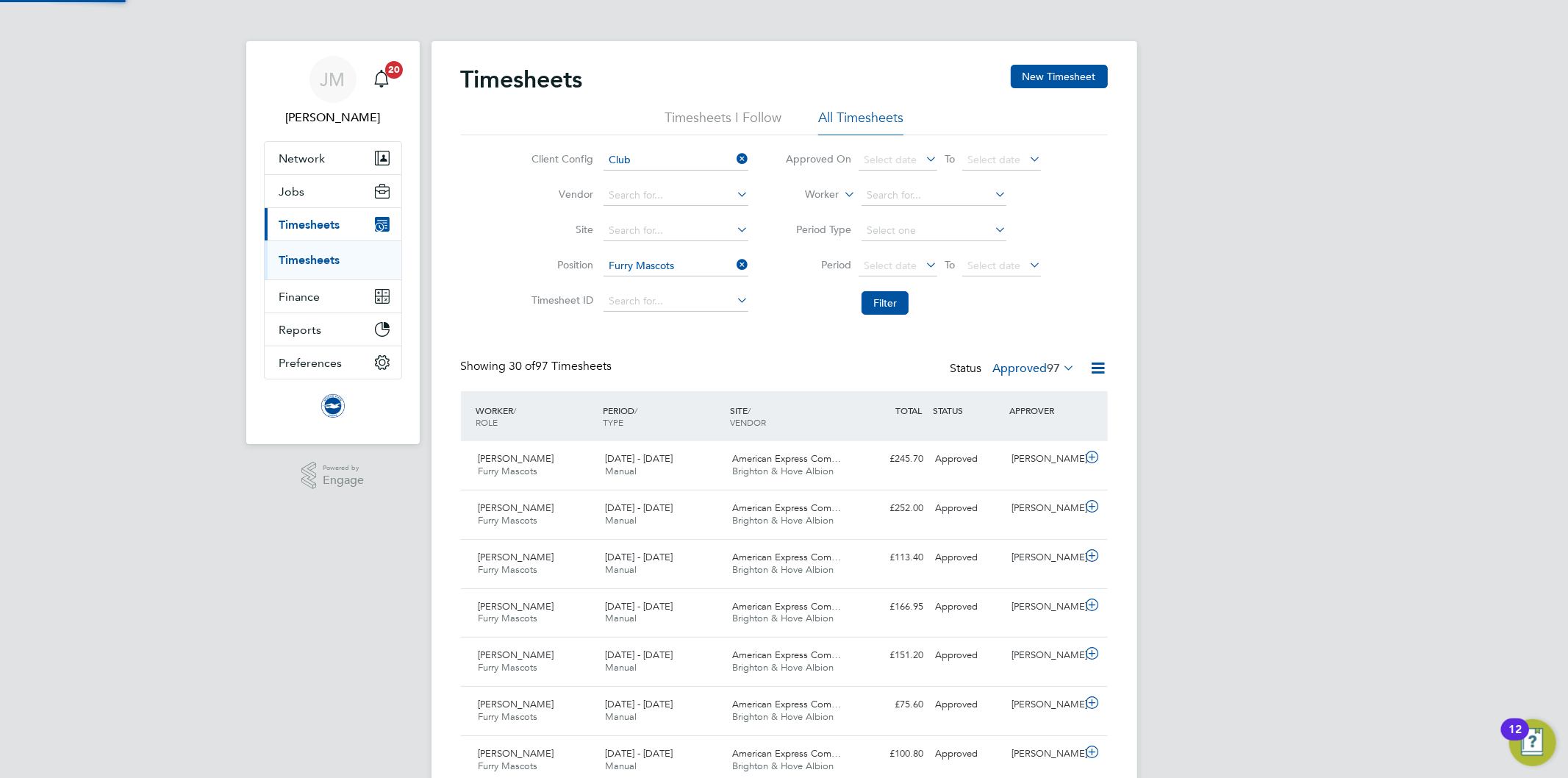
scroll to position [36, 128]
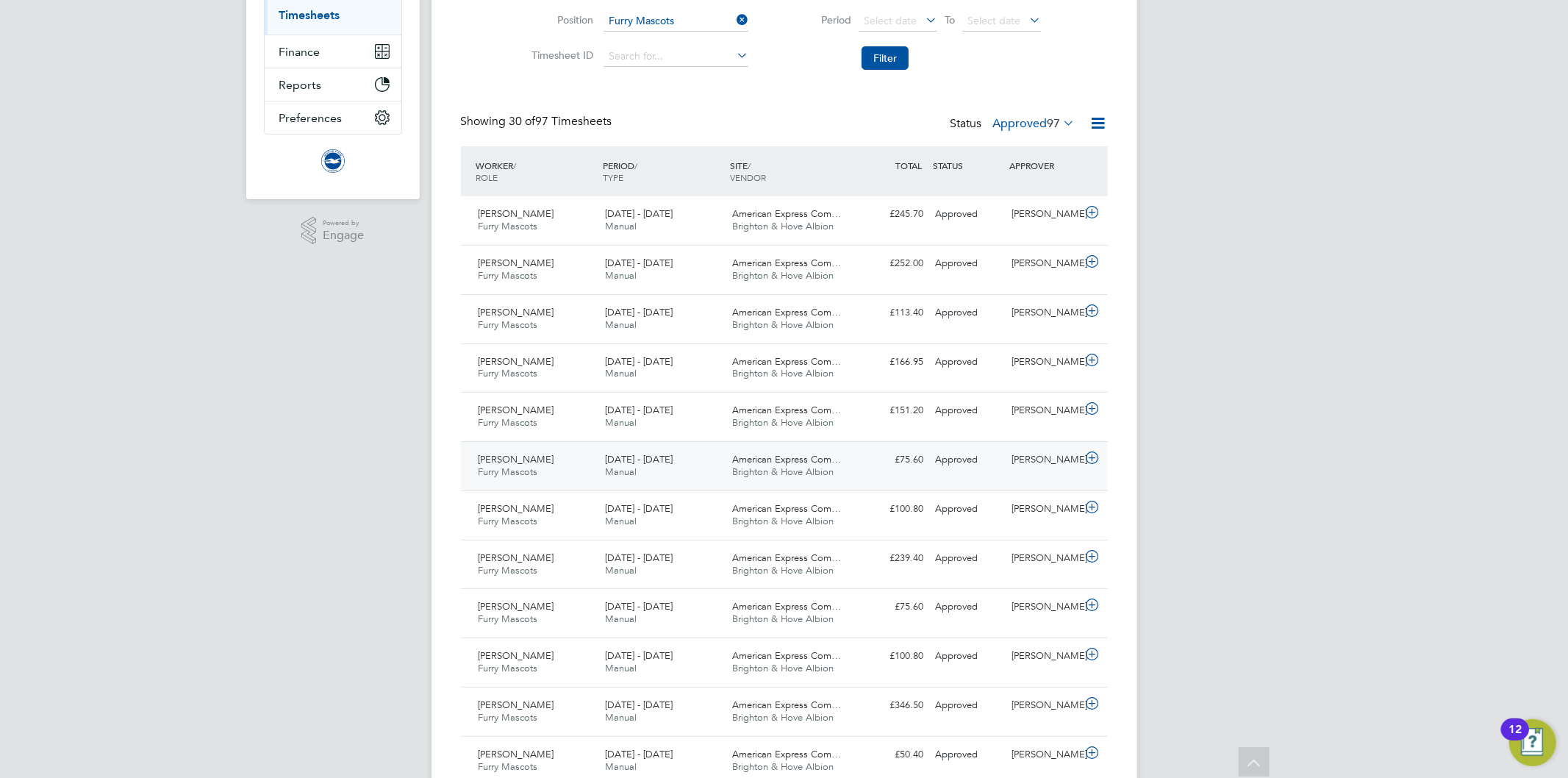
click at [695, 463] on div "1 - 30 Apr 2025 Manual" at bounding box center [662, 466] width 127 height 36
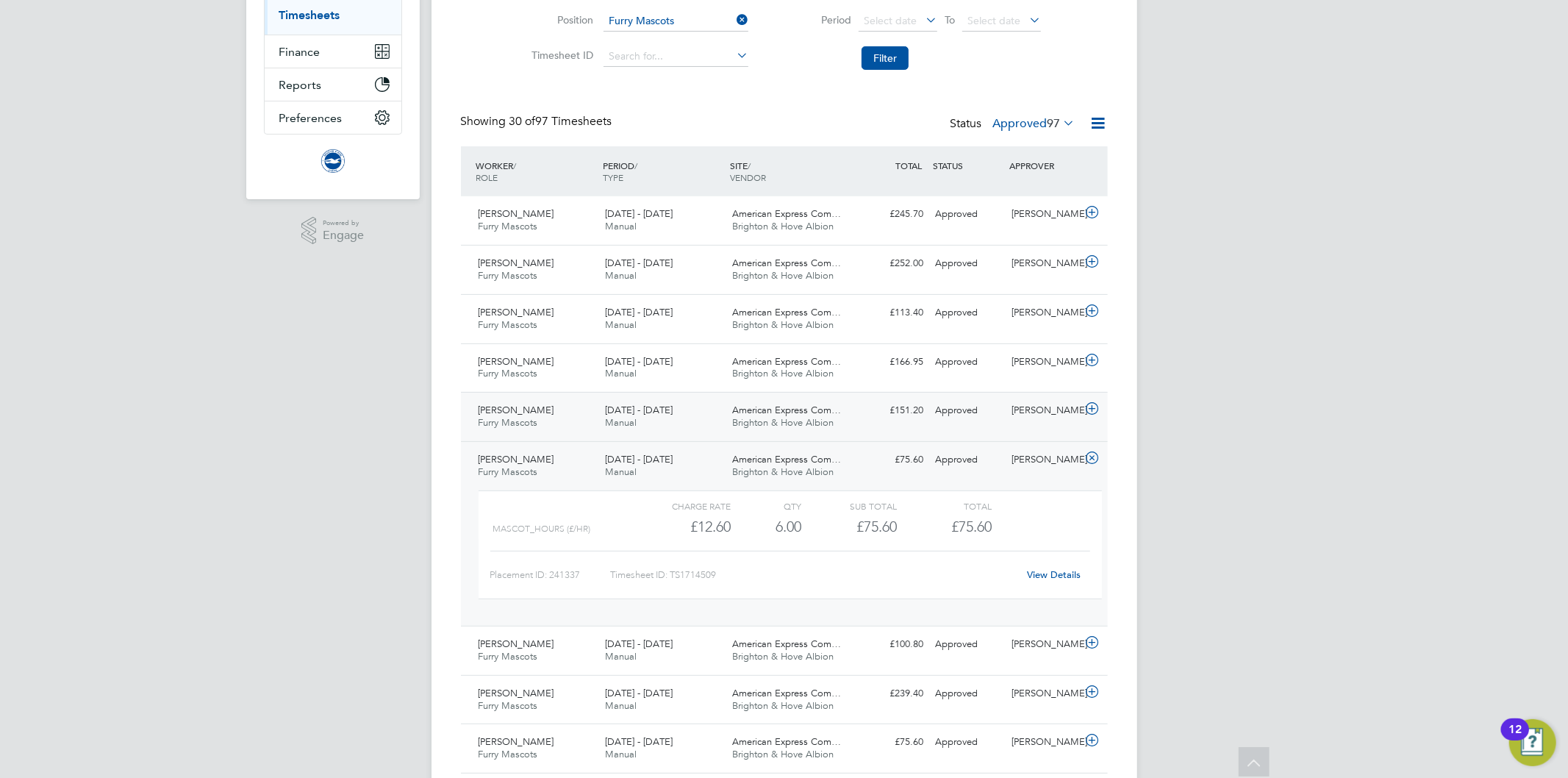
click at [706, 413] on div "1 - 30 Apr 2025 Manual" at bounding box center [662, 416] width 127 height 36
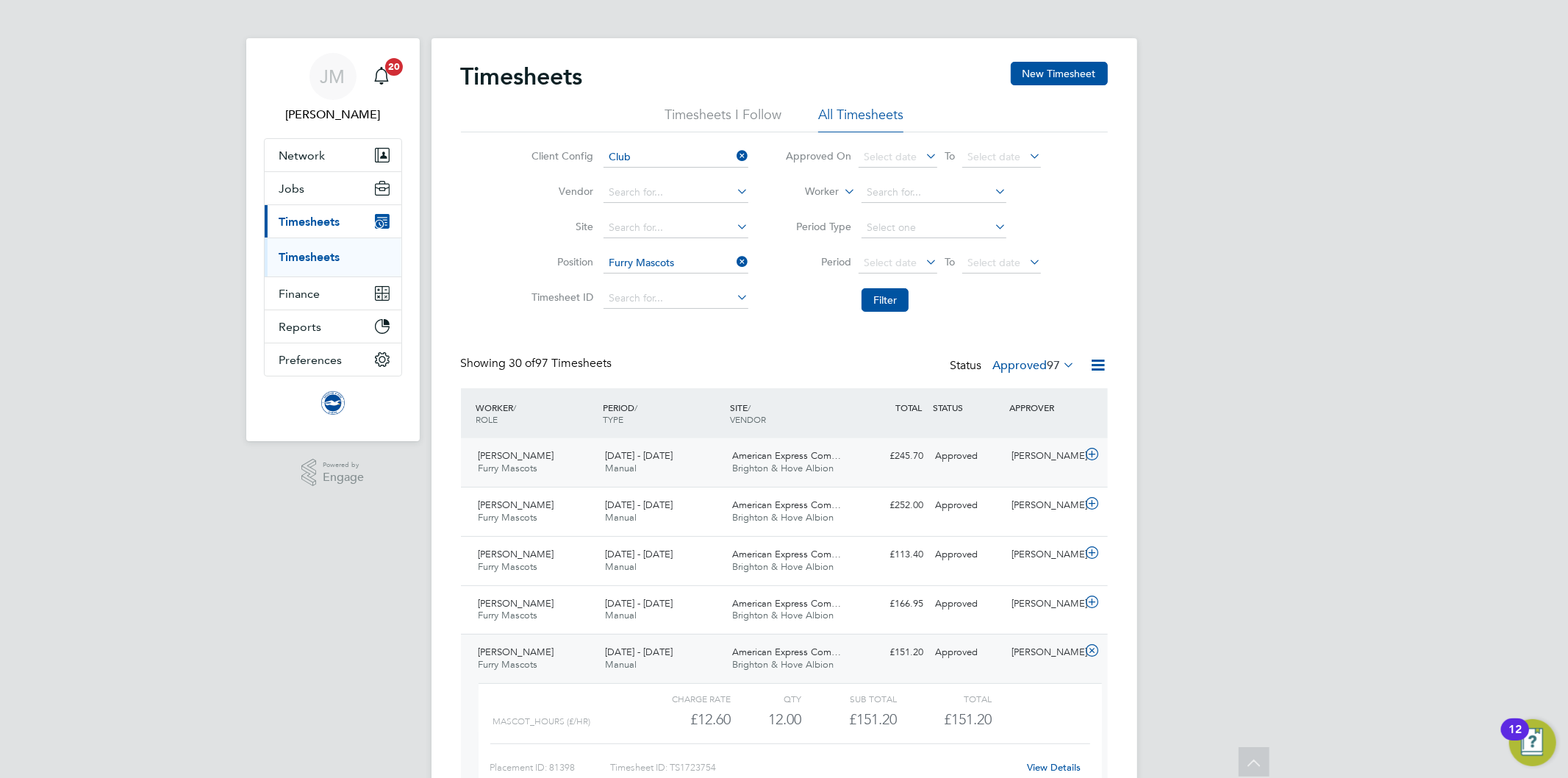
scroll to position [0, 0]
click at [298, 191] on span "Jobs" at bounding box center [292, 191] width 26 height 14
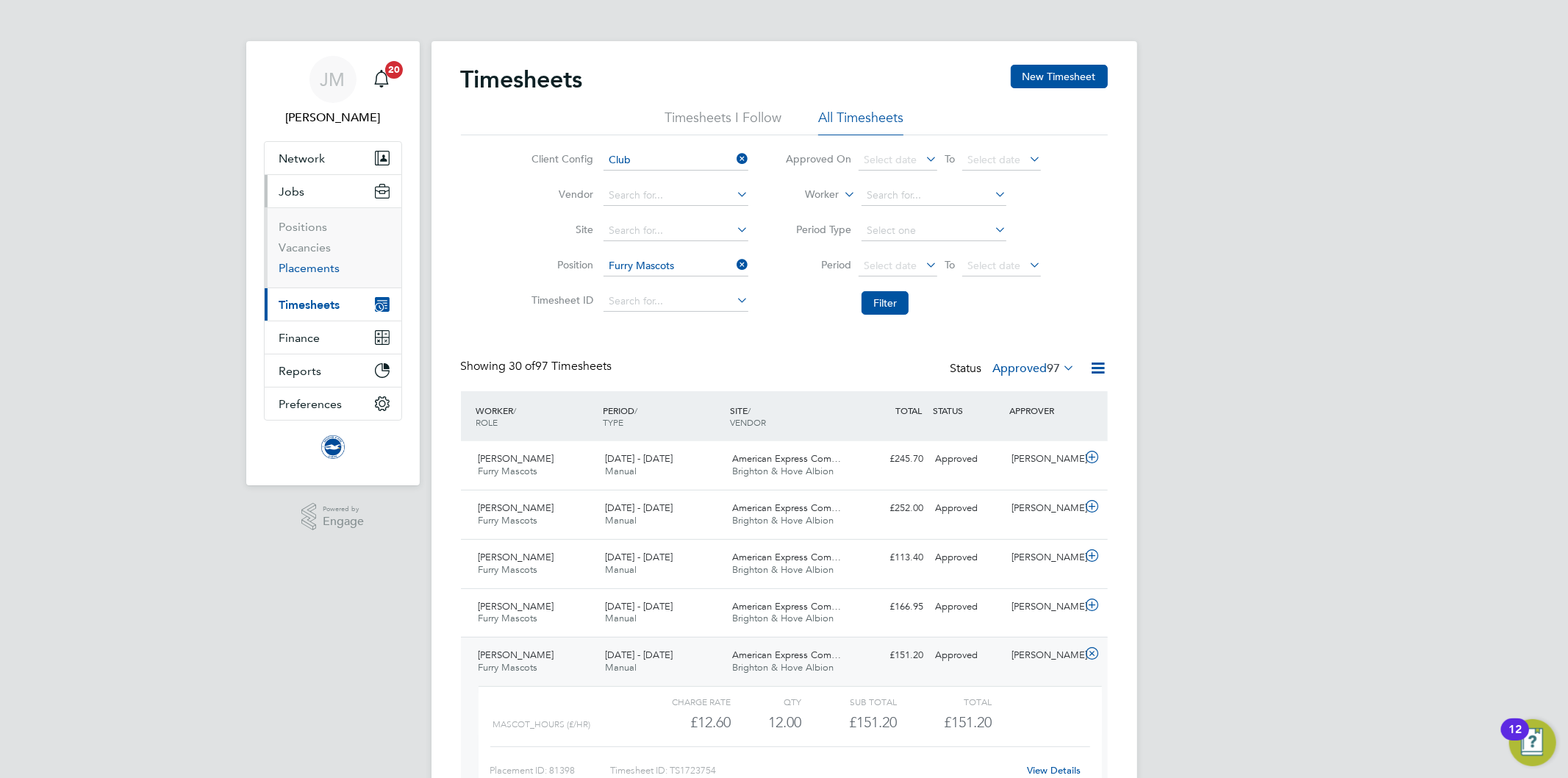
click at [326, 272] on link "Placements" at bounding box center [310, 268] width 61 height 14
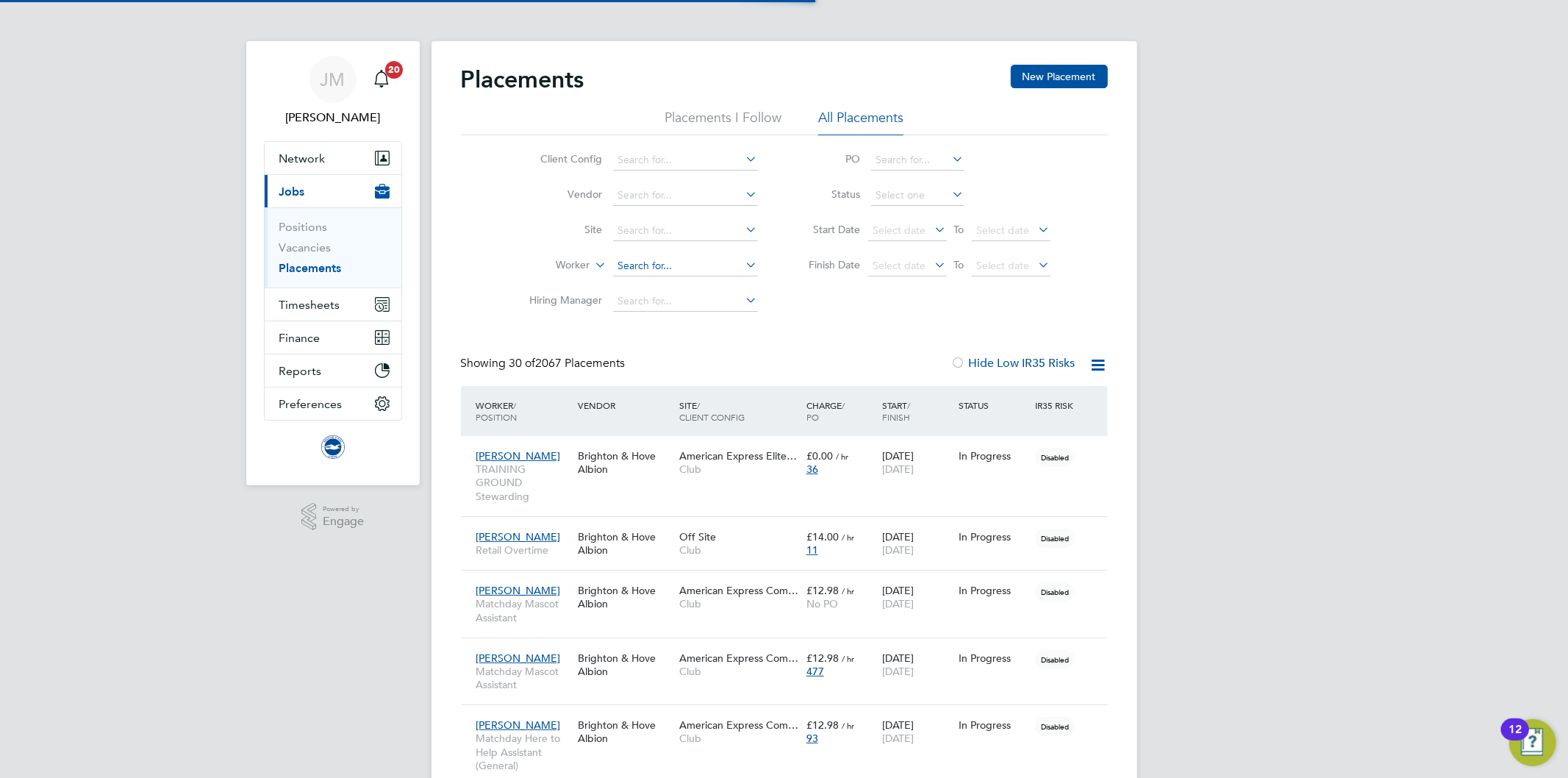
scroll to position [41, 128]
click at [592, 265] on icon at bounding box center [592, 261] width 0 height 13
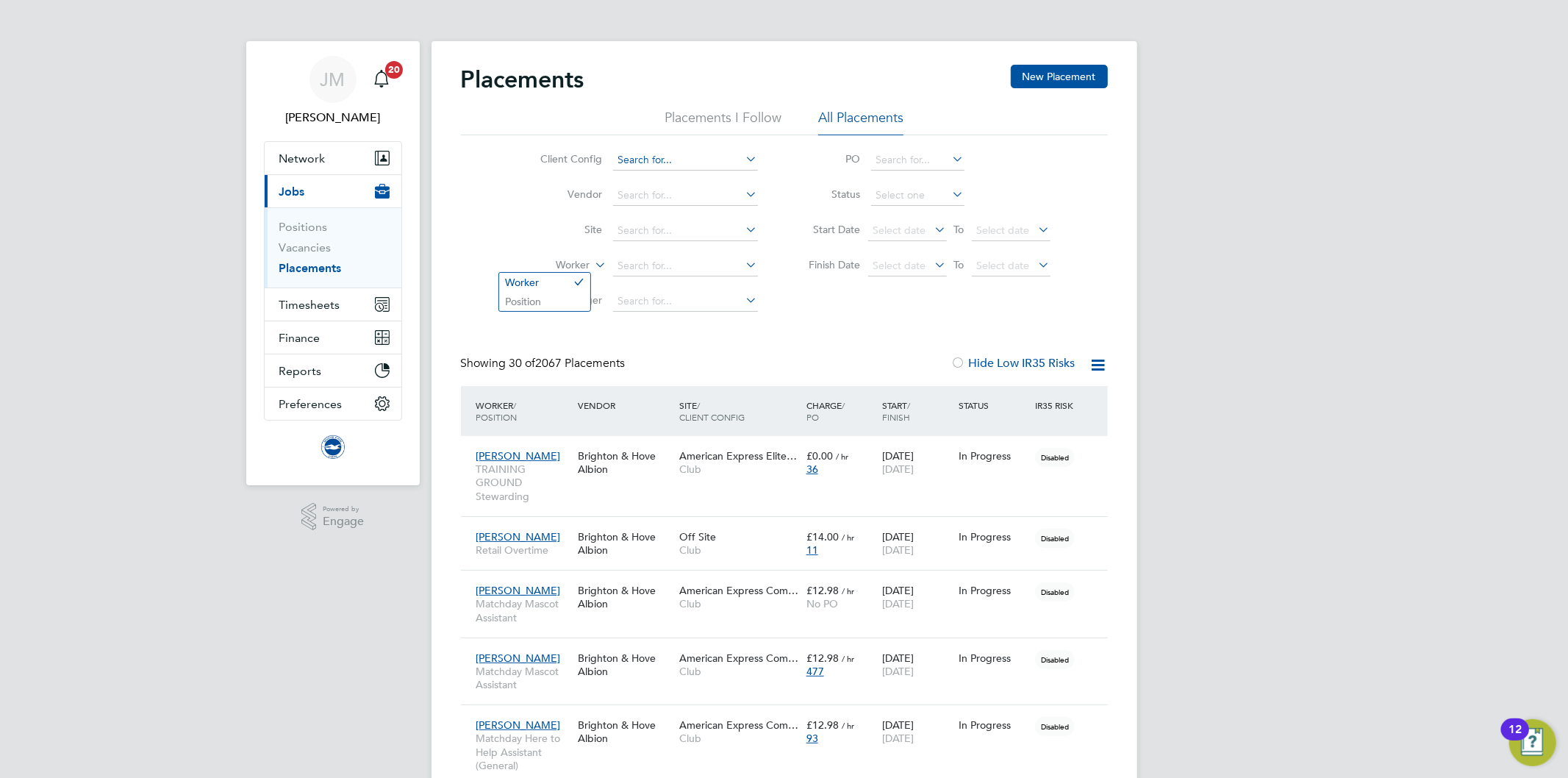
click at [675, 166] on input at bounding box center [686, 159] width 145 height 20
click at [642, 178] on li "Club" at bounding box center [685, 181] width 146 height 20
type input "Club"
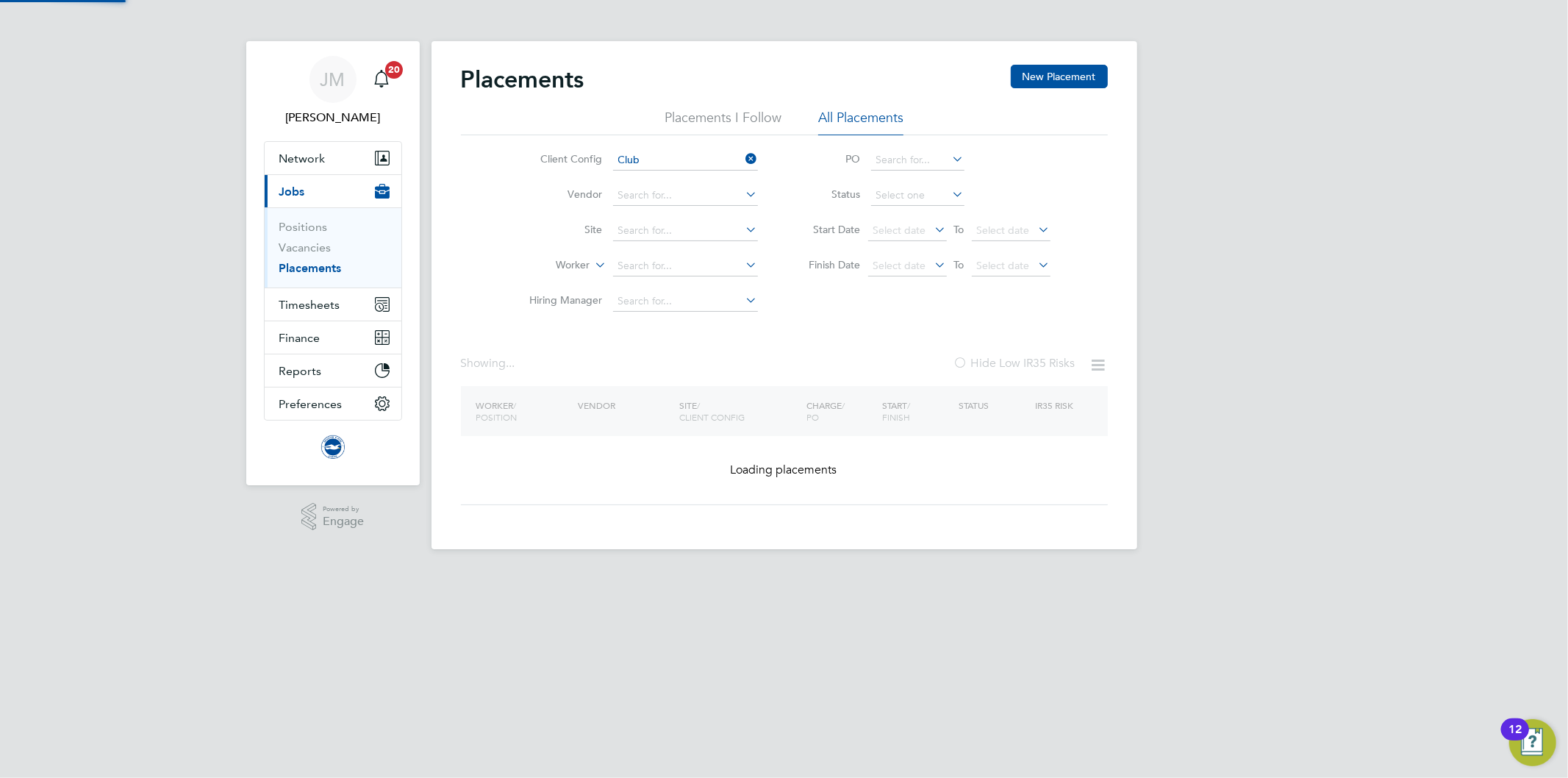
click at [592, 258] on icon at bounding box center [592, 261] width 0 height 13
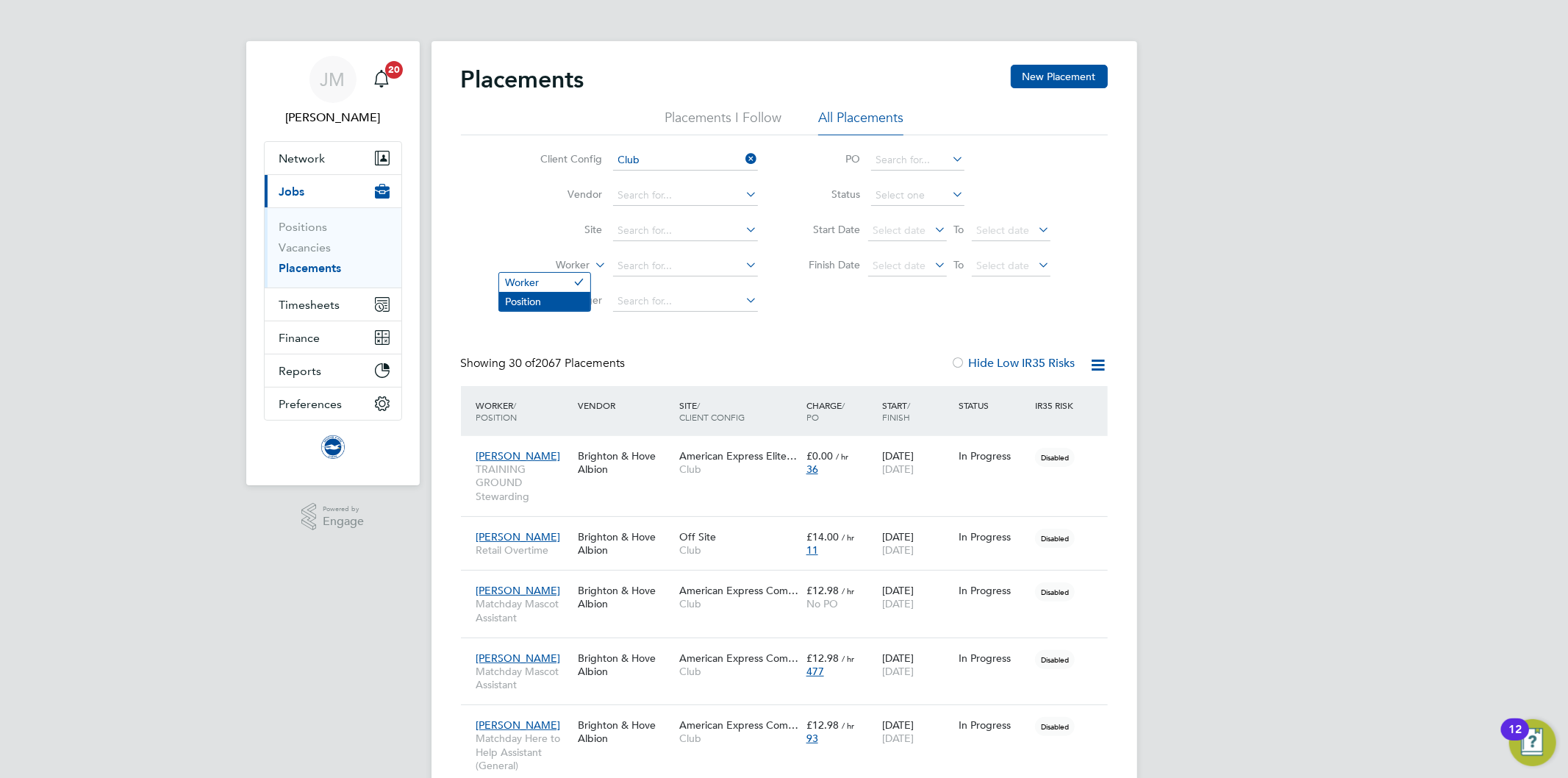
click at [557, 294] on li "Position" at bounding box center [545, 301] width 91 height 19
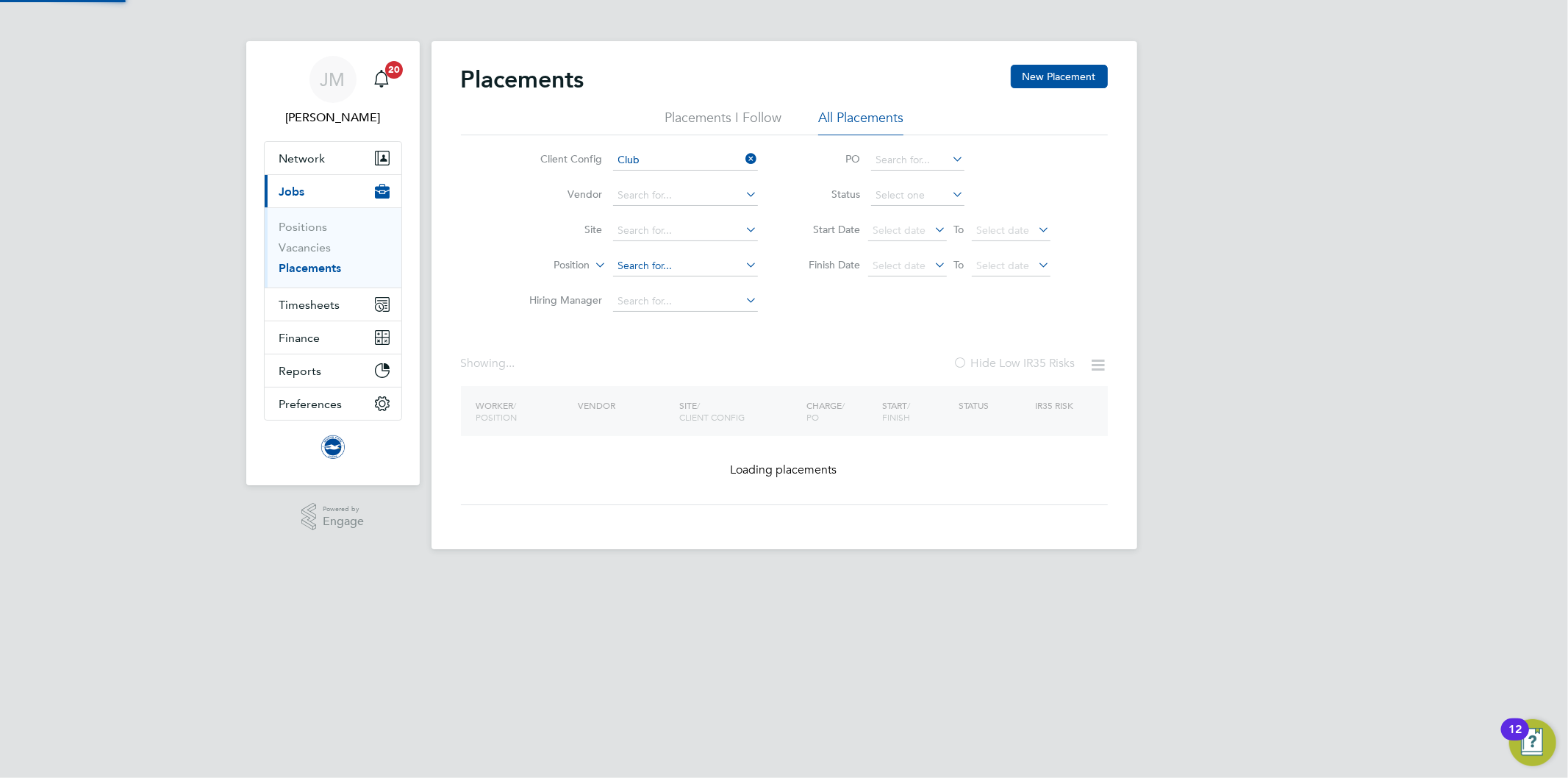
click at [654, 259] on input at bounding box center [686, 265] width 145 height 20
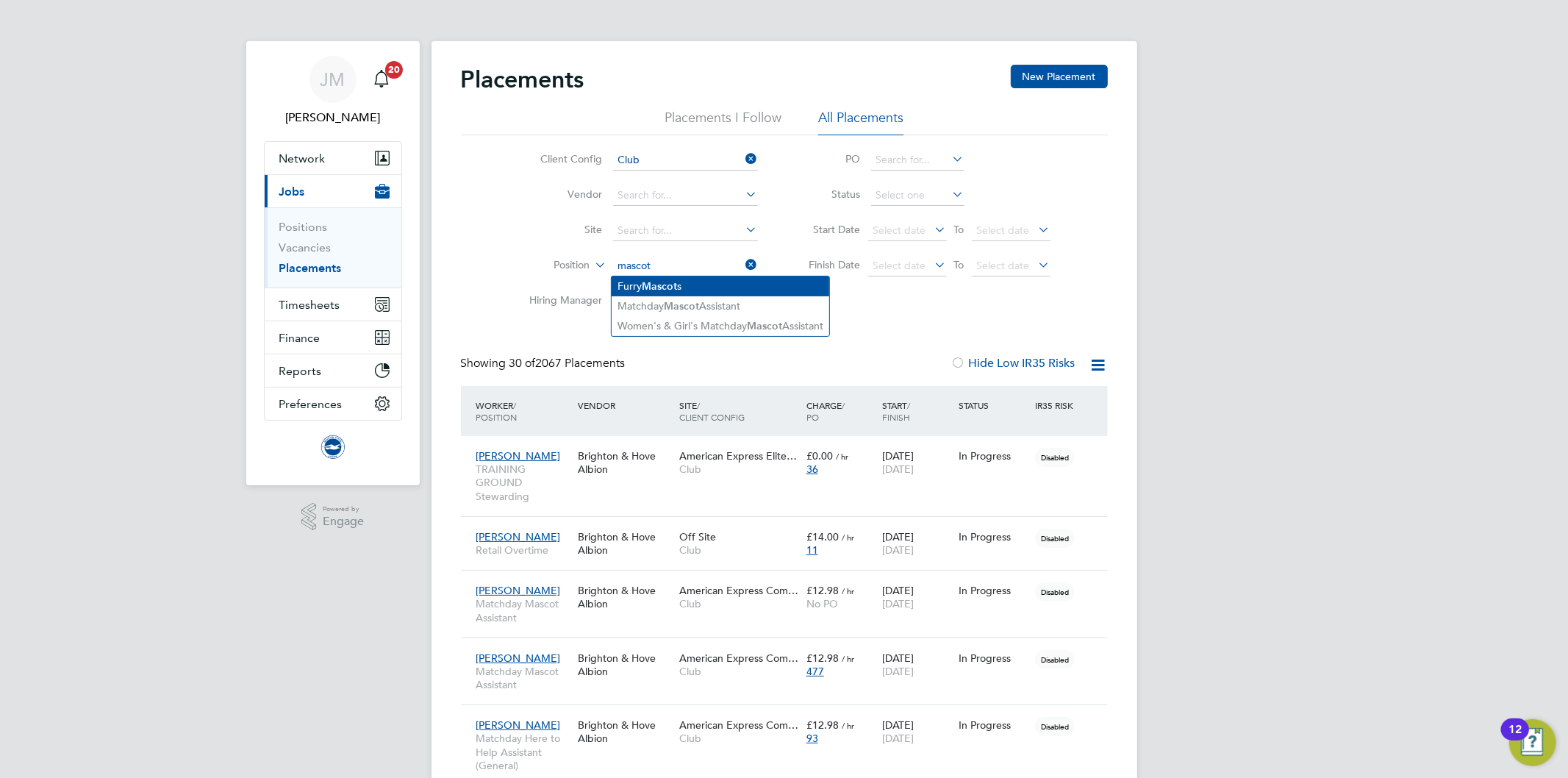
click at [672, 284] on b "Mascot" at bounding box center [660, 287] width 36 height 12
type input "Furry Mascots"
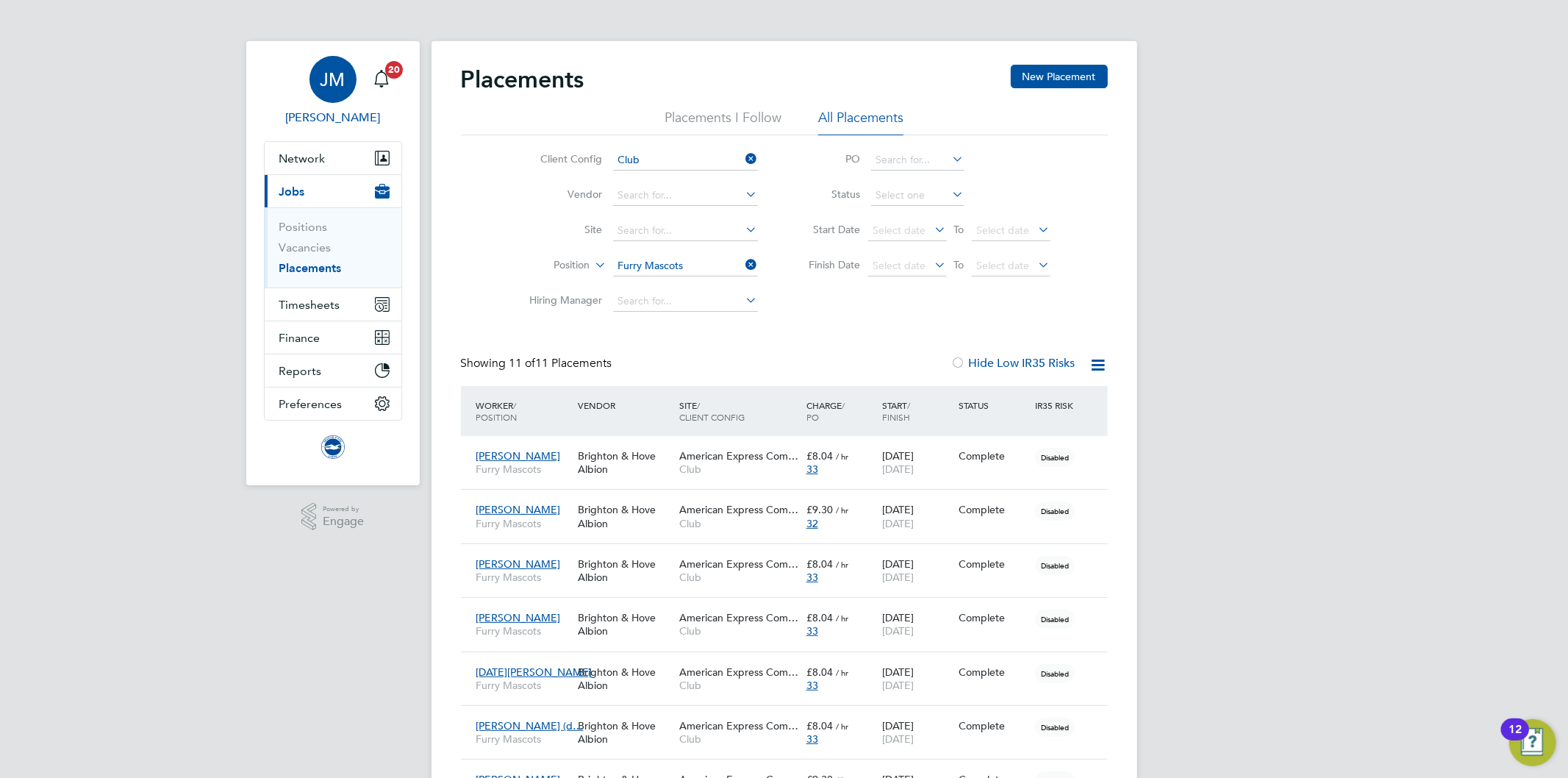
click at [326, 74] on span "JM" at bounding box center [333, 78] width 25 height 19
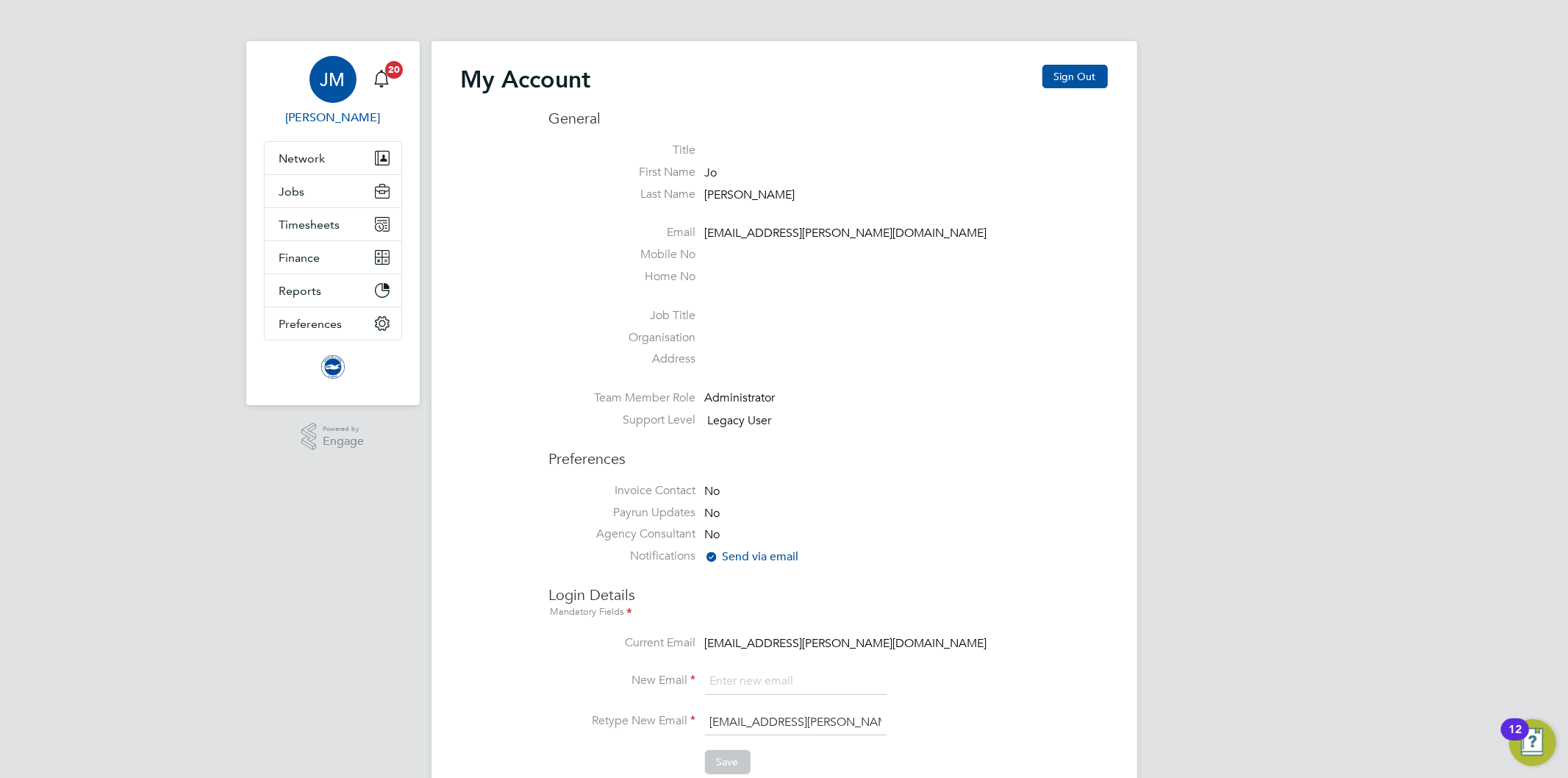
click at [337, 81] on span "JM" at bounding box center [333, 78] width 25 height 19
click at [356, 83] on link "JM Jo Morris" at bounding box center [332, 91] width 138 height 70
click at [334, 82] on span "JM" at bounding box center [333, 78] width 25 height 19
click at [1071, 75] on button "Sign Out" at bounding box center [1075, 77] width 65 height 23
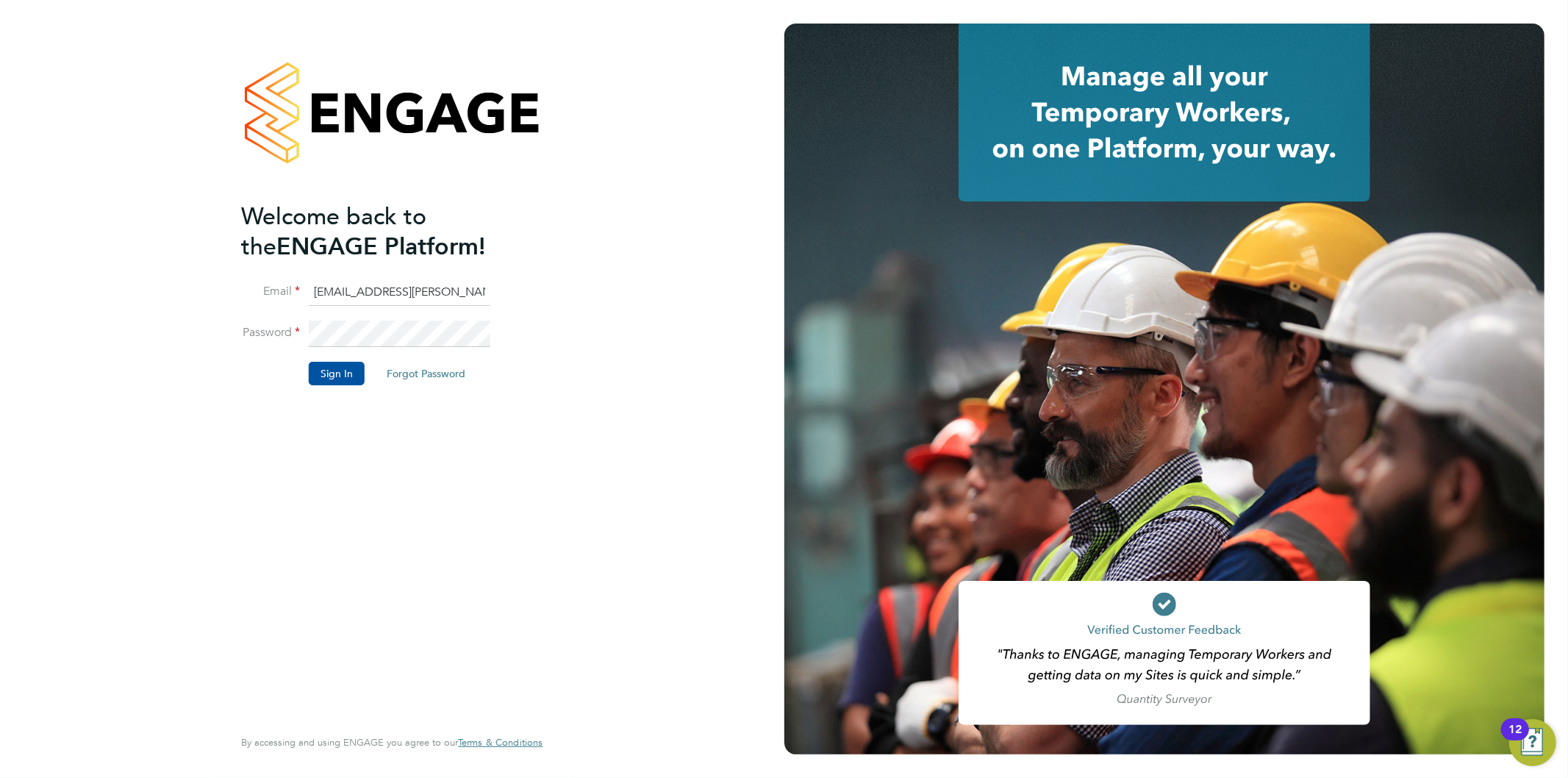
click at [399, 299] on input "Jo.morris@bhafc.co.uk" at bounding box center [400, 293] width 182 height 27
type input "Jo.morris@brightonandhovealbion.com"
click at [333, 372] on button "Sign In" at bounding box center [337, 373] width 56 height 23
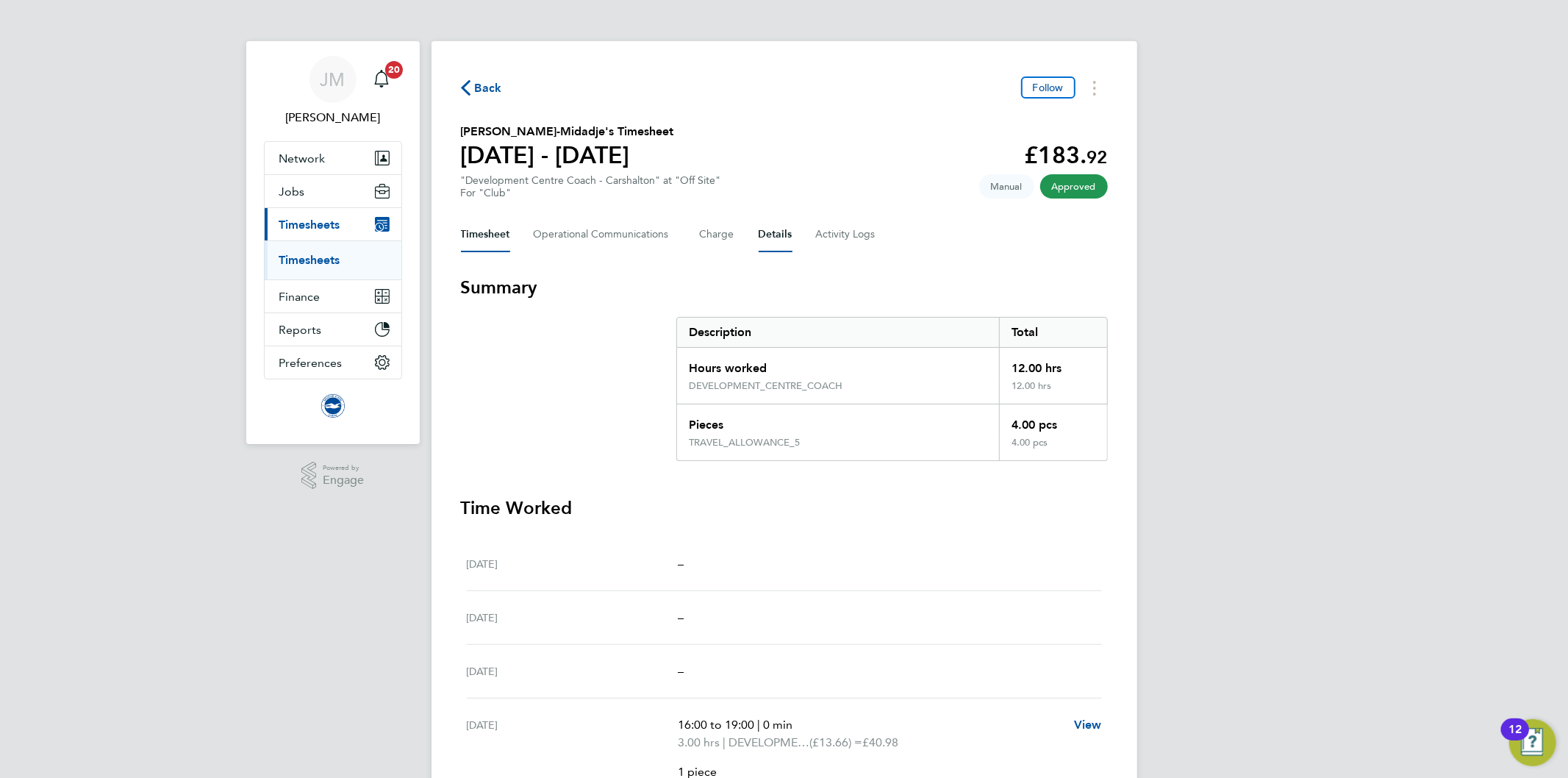
click at [780, 225] on button "Details" at bounding box center [776, 235] width 34 height 36
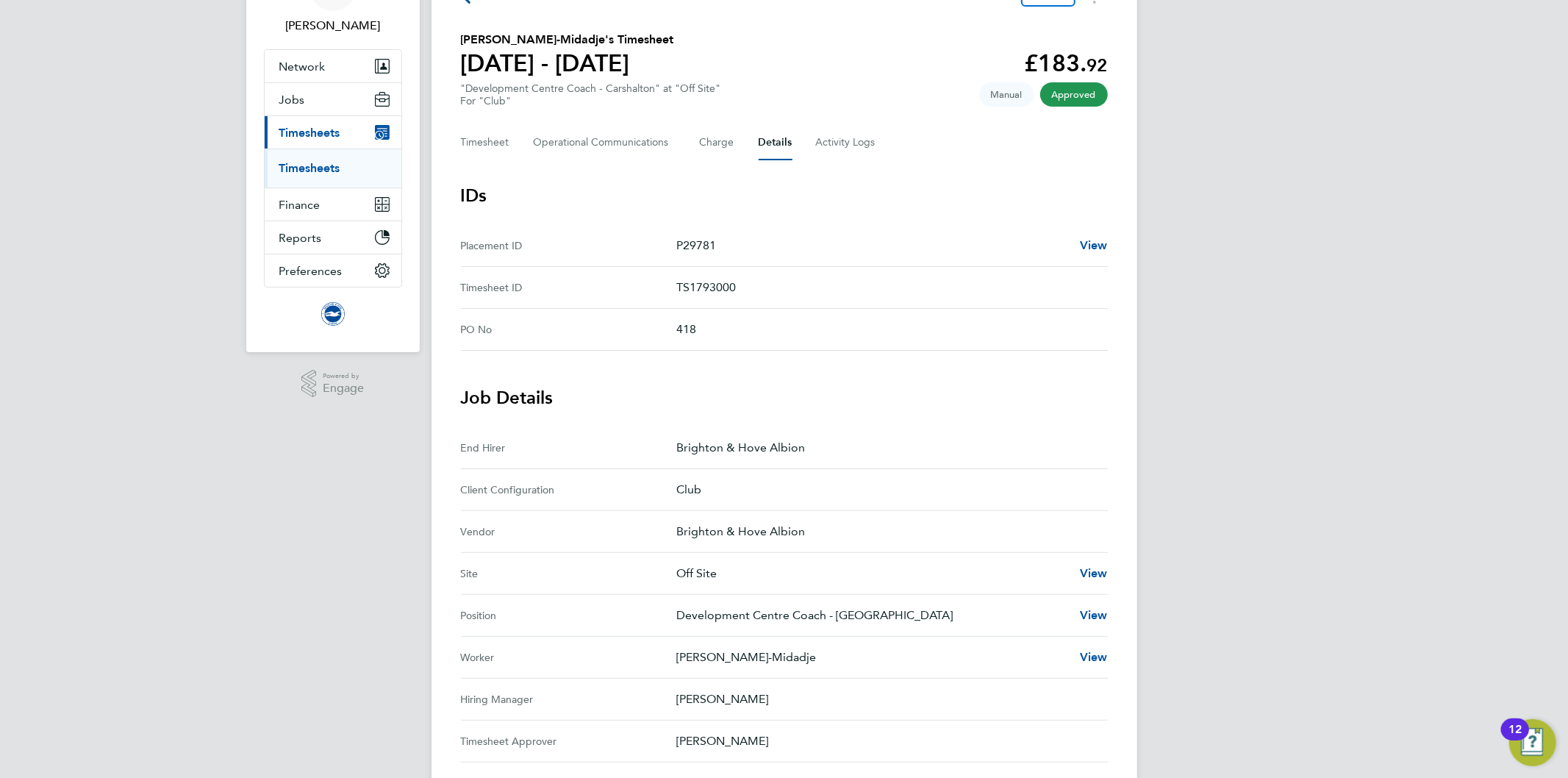
scroll to position [77, 0]
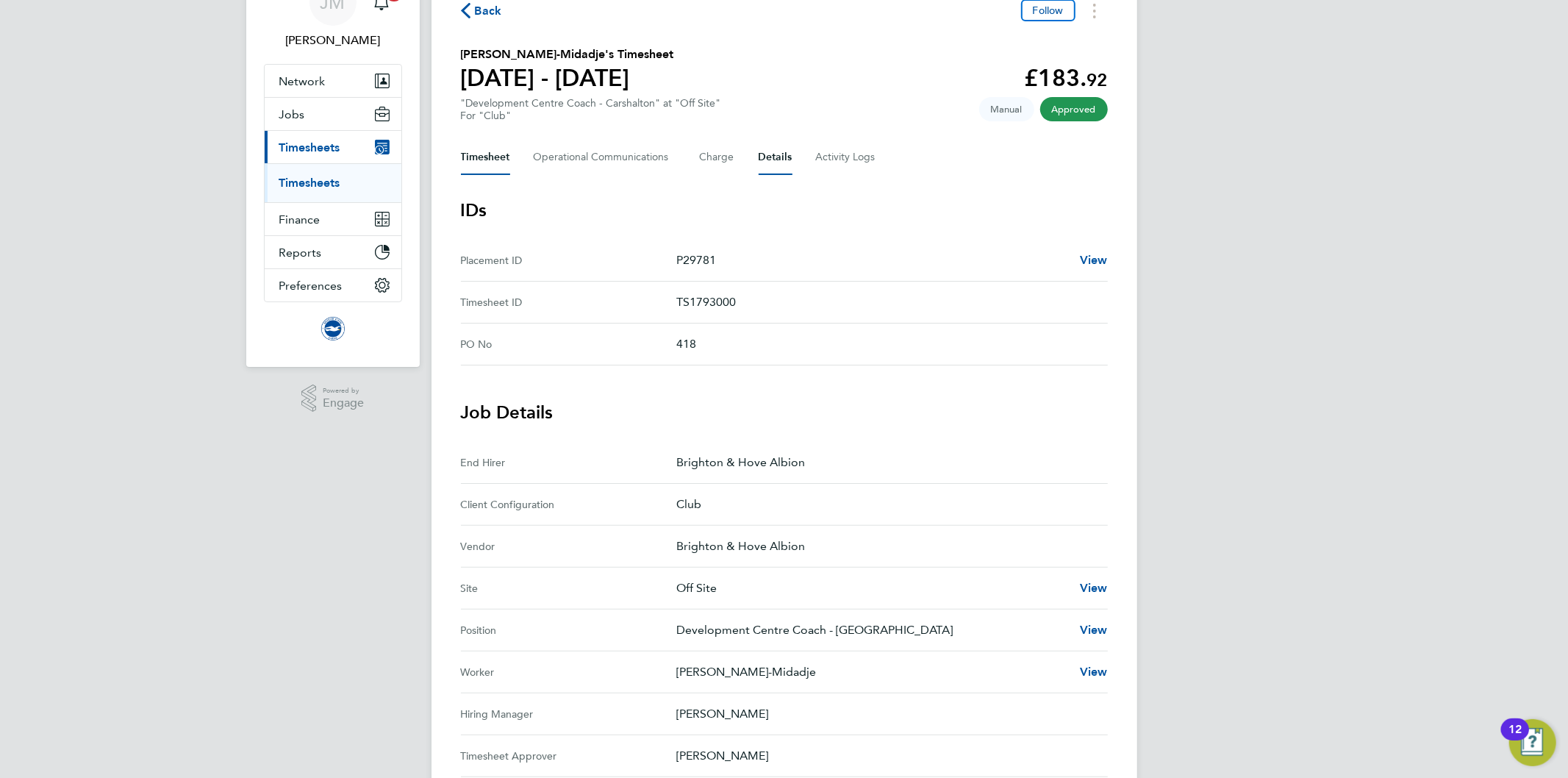
click at [478, 152] on button "Timesheet" at bounding box center [485, 158] width 49 height 36
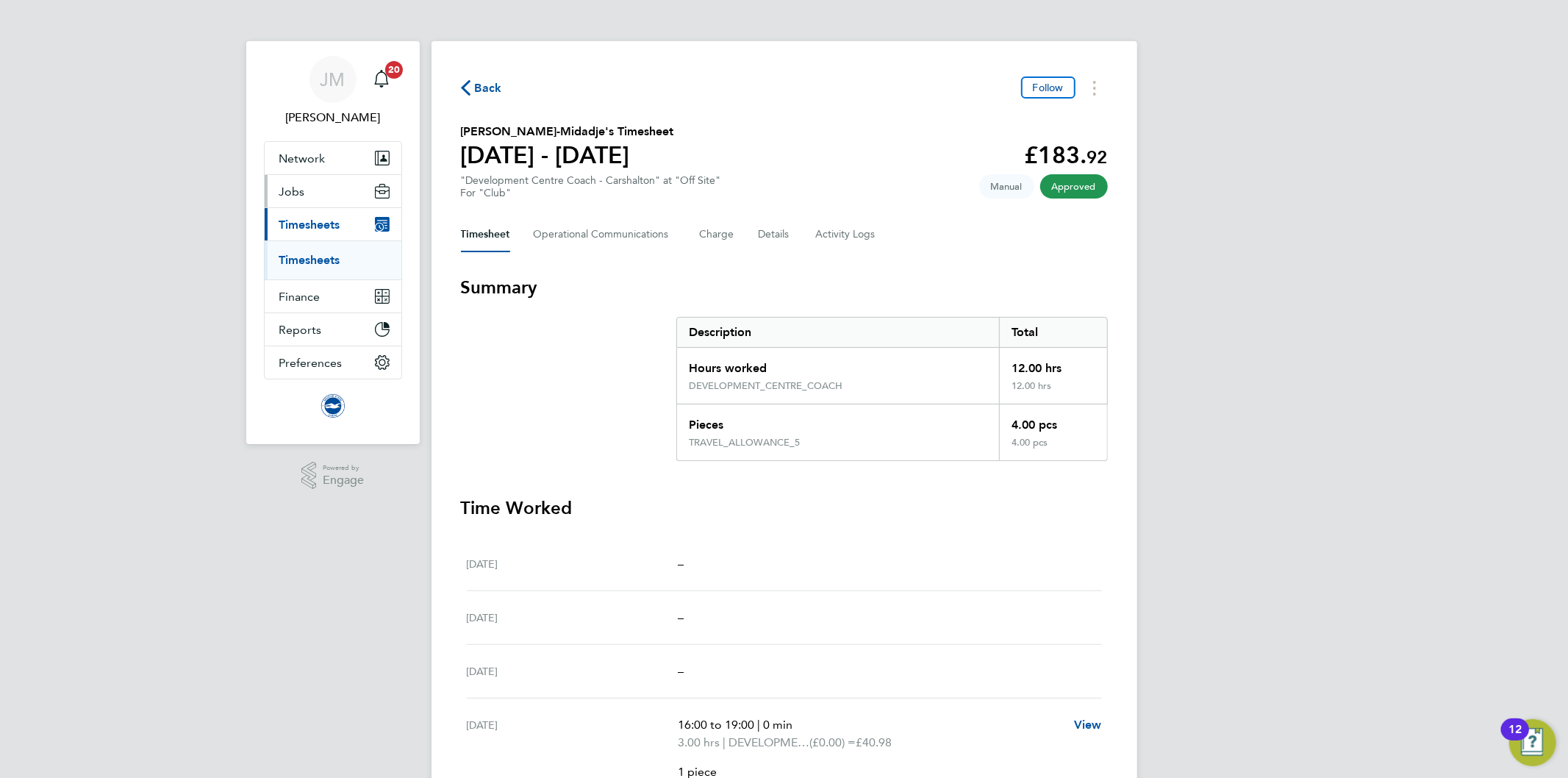
click at [285, 191] on span "Jobs" at bounding box center [292, 191] width 26 height 14
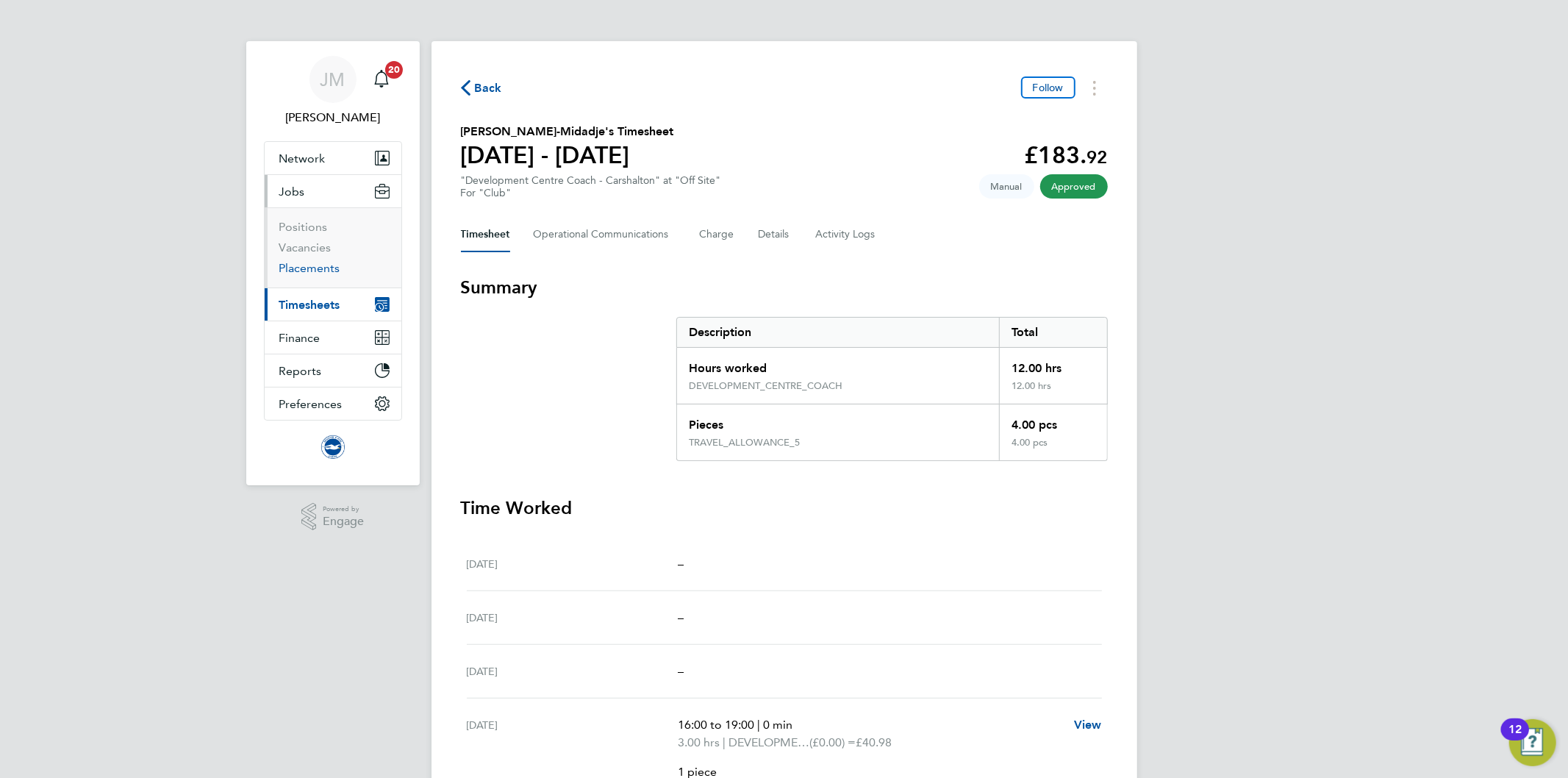
click at [311, 271] on link "Placements" at bounding box center [310, 268] width 61 height 14
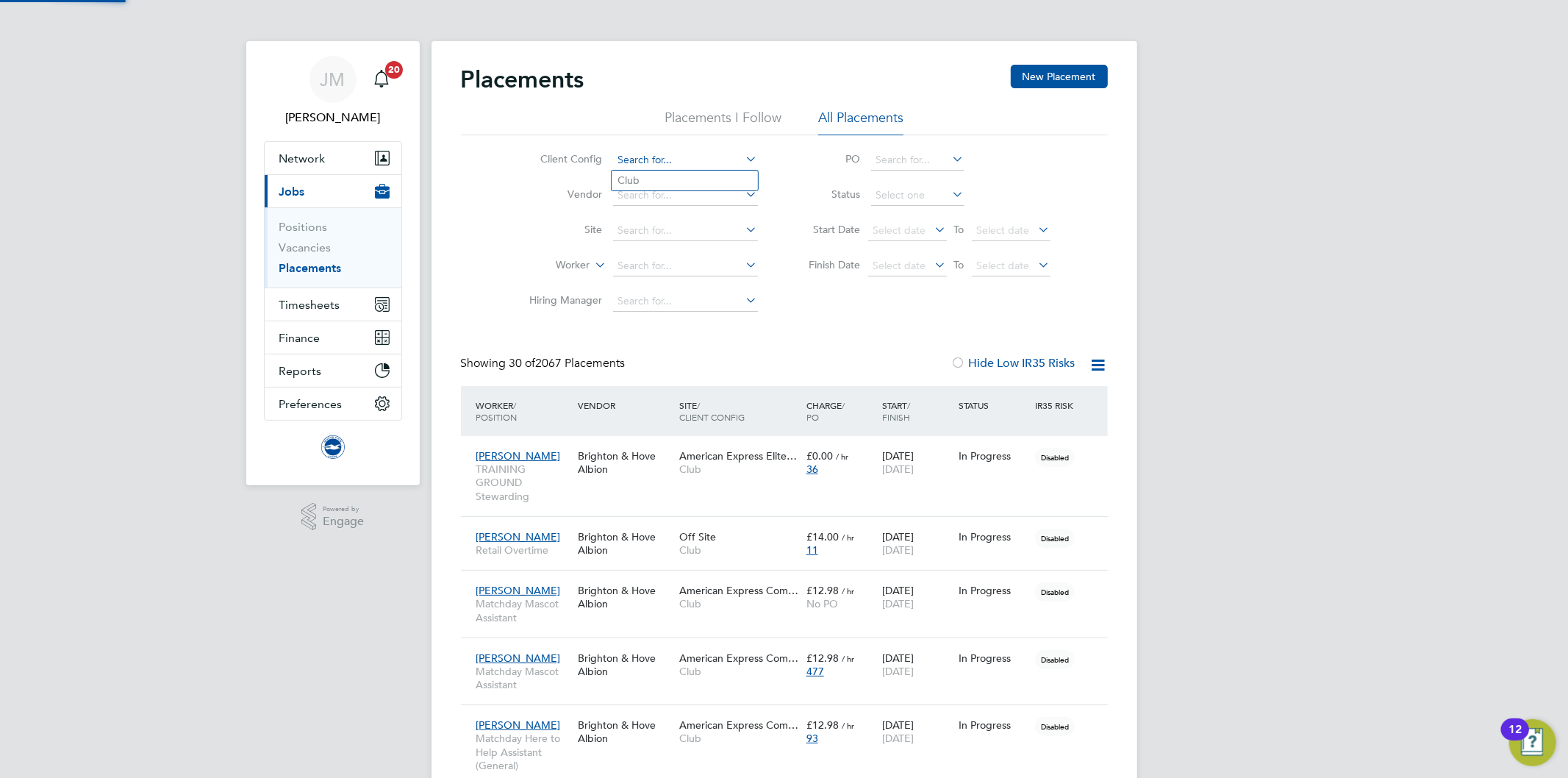
click at [681, 158] on input at bounding box center [686, 159] width 145 height 20
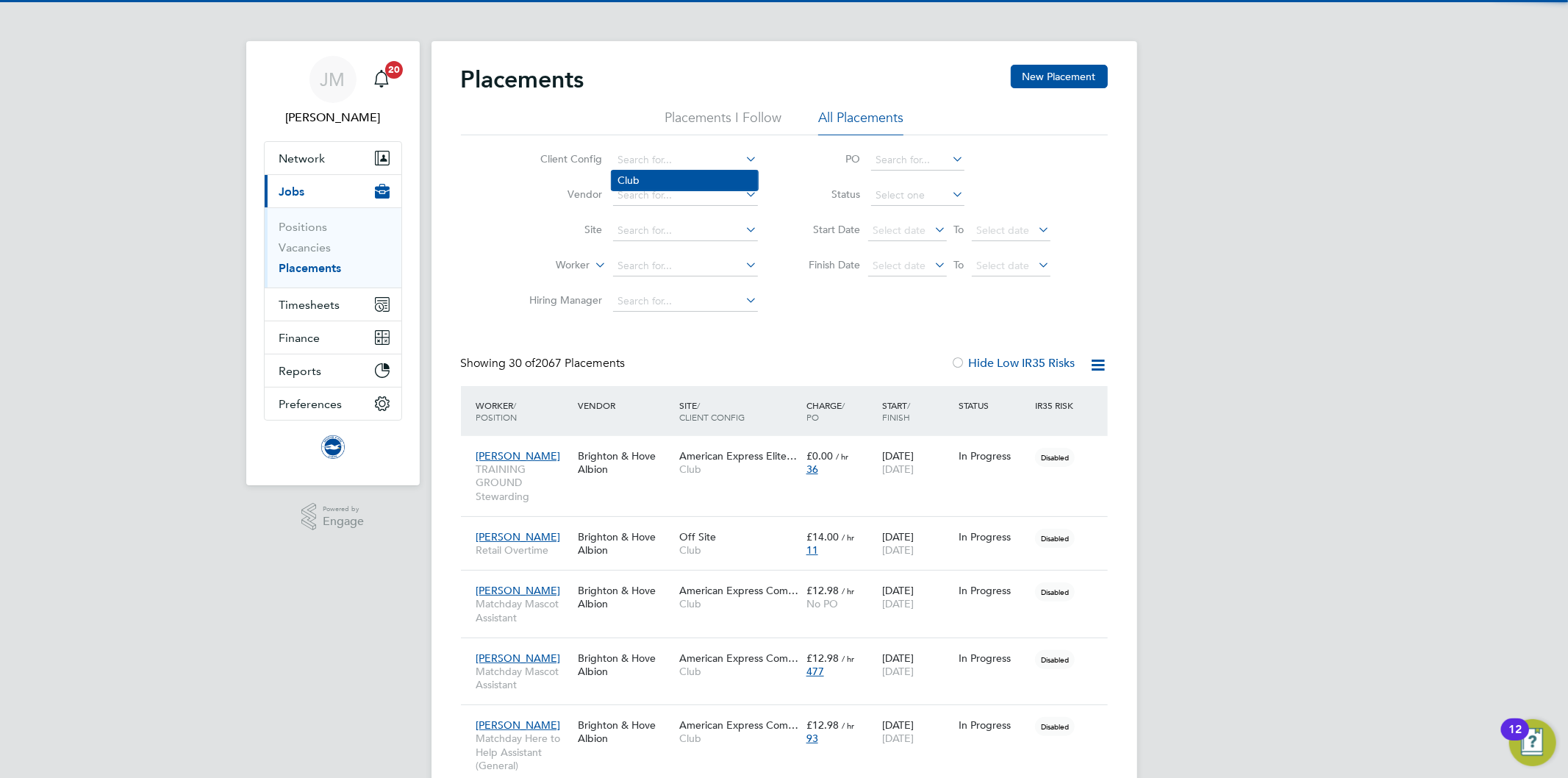
click at [656, 179] on li "Club" at bounding box center [685, 181] width 146 height 20
type input "Club"
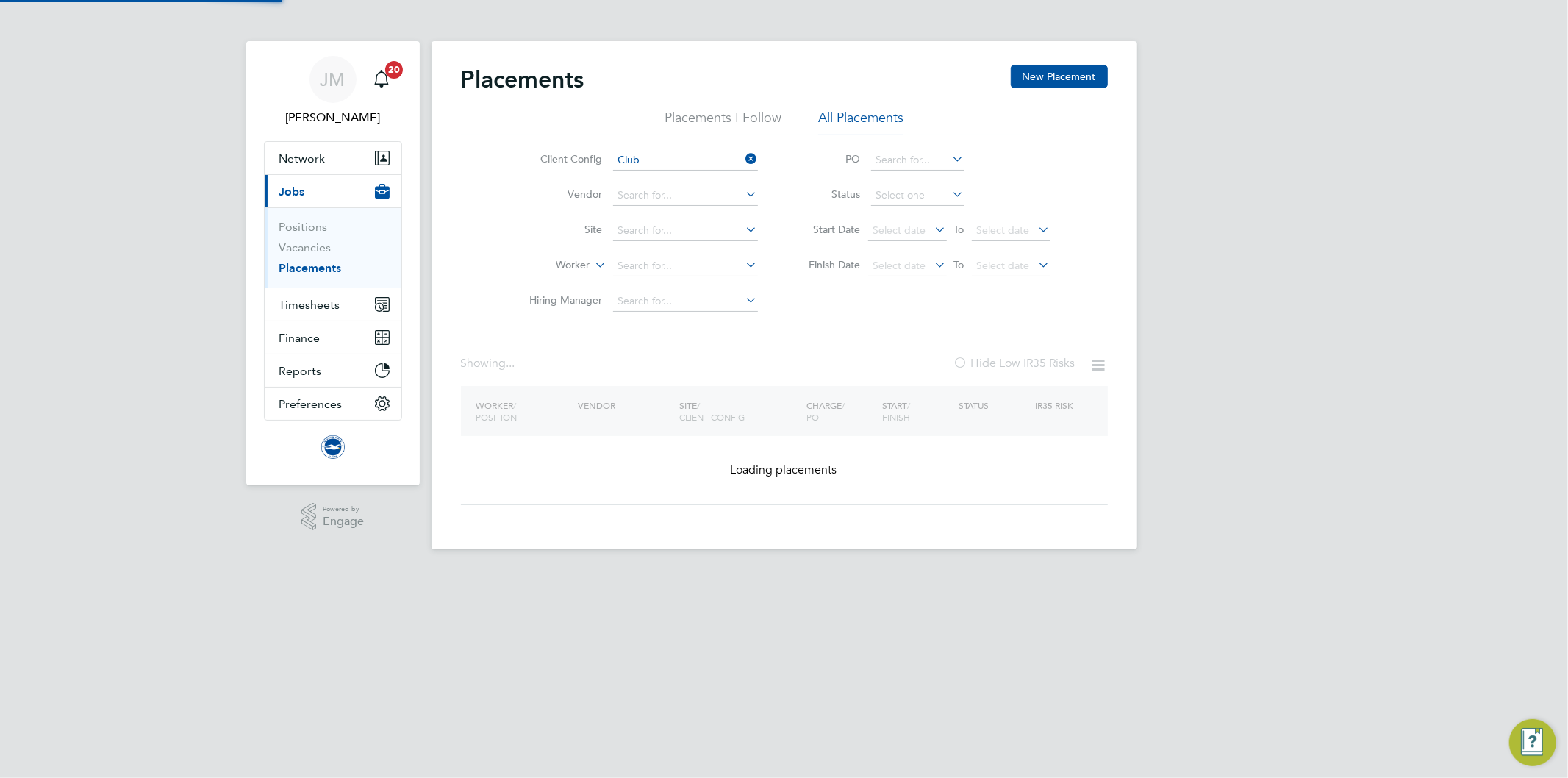
click at [592, 258] on icon at bounding box center [592, 261] width 0 height 13
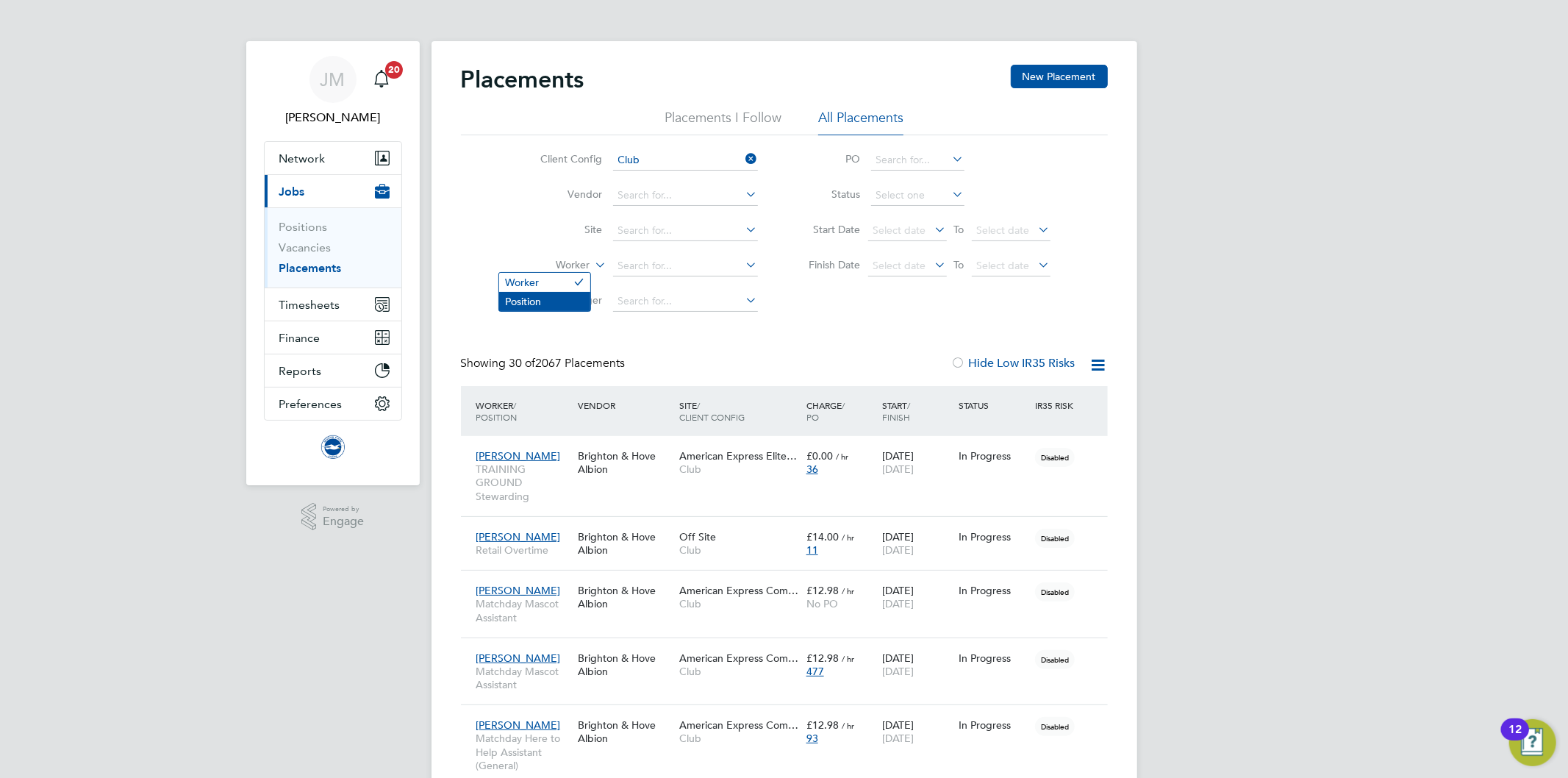
click at [555, 299] on li "Position" at bounding box center [545, 301] width 91 height 19
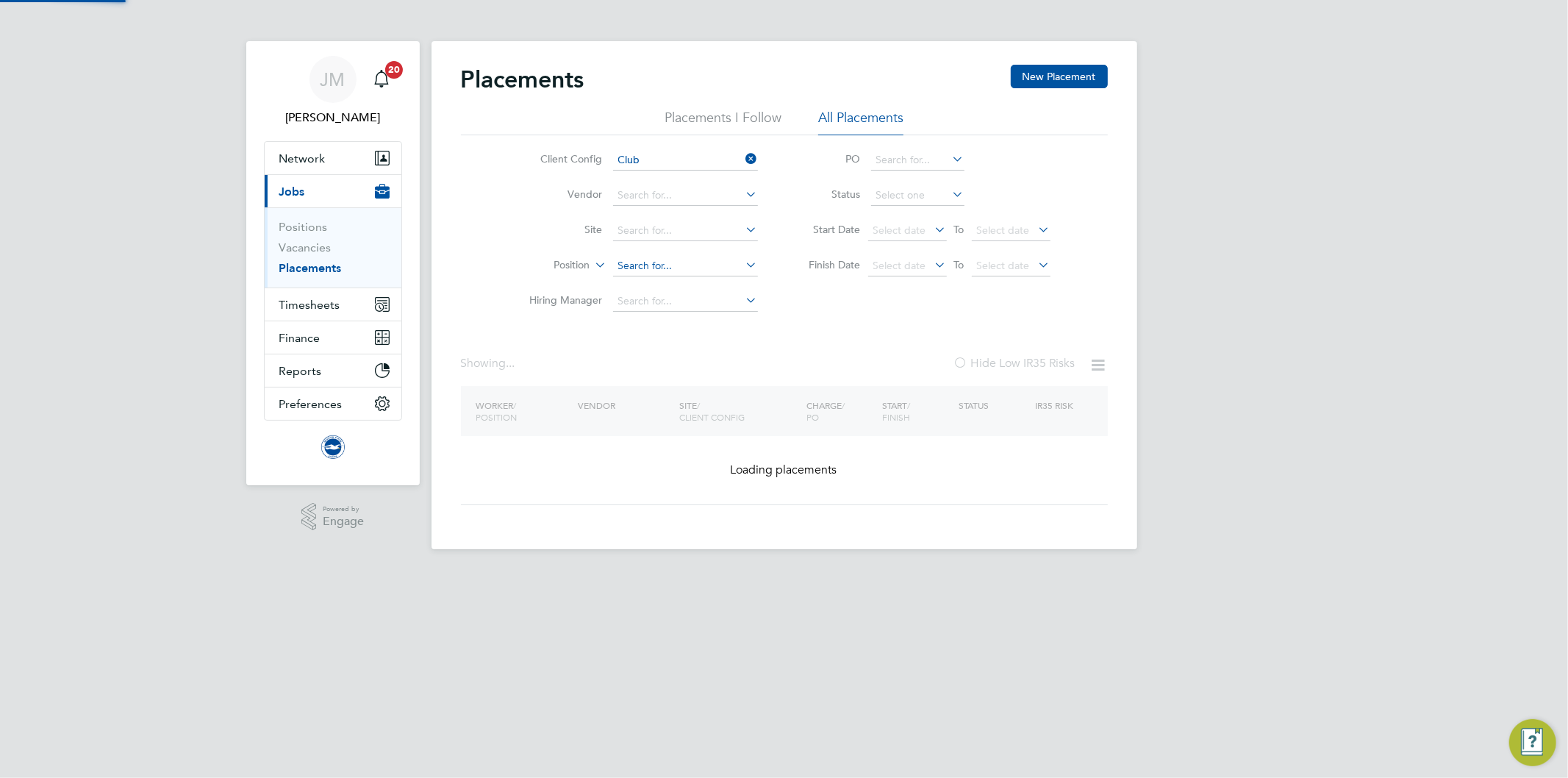
click at [629, 268] on input at bounding box center [686, 265] width 145 height 20
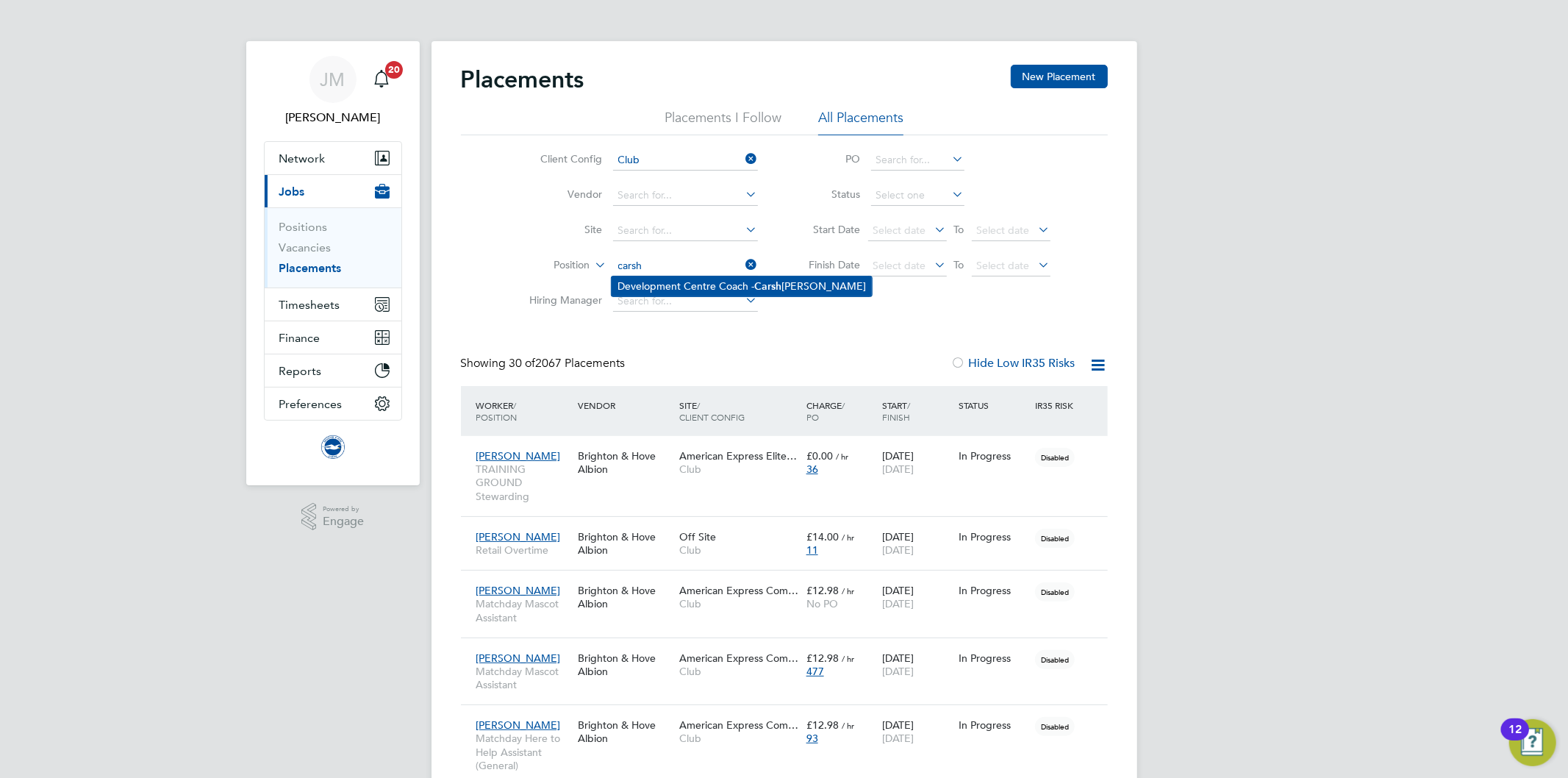
click at [730, 281] on li "Development Centre Coach - [PERSON_NAME]" at bounding box center [742, 286] width 260 height 20
type input "Development Centre Coach - [GEOGRAPHIC_DATA]"
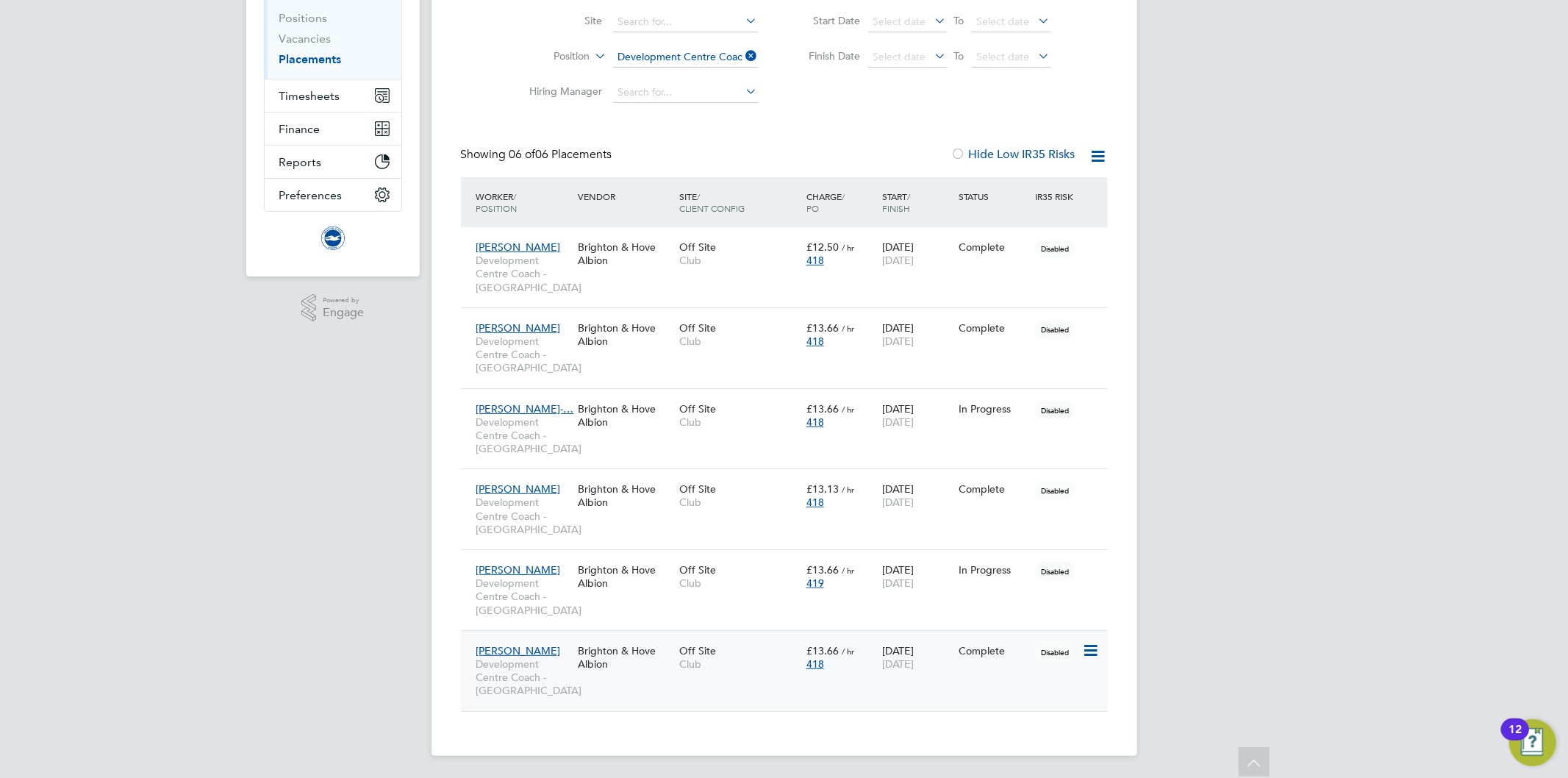
click at [765, 672] on div "Off Site Club" at bounding box center [739, 657] width 127 height 41
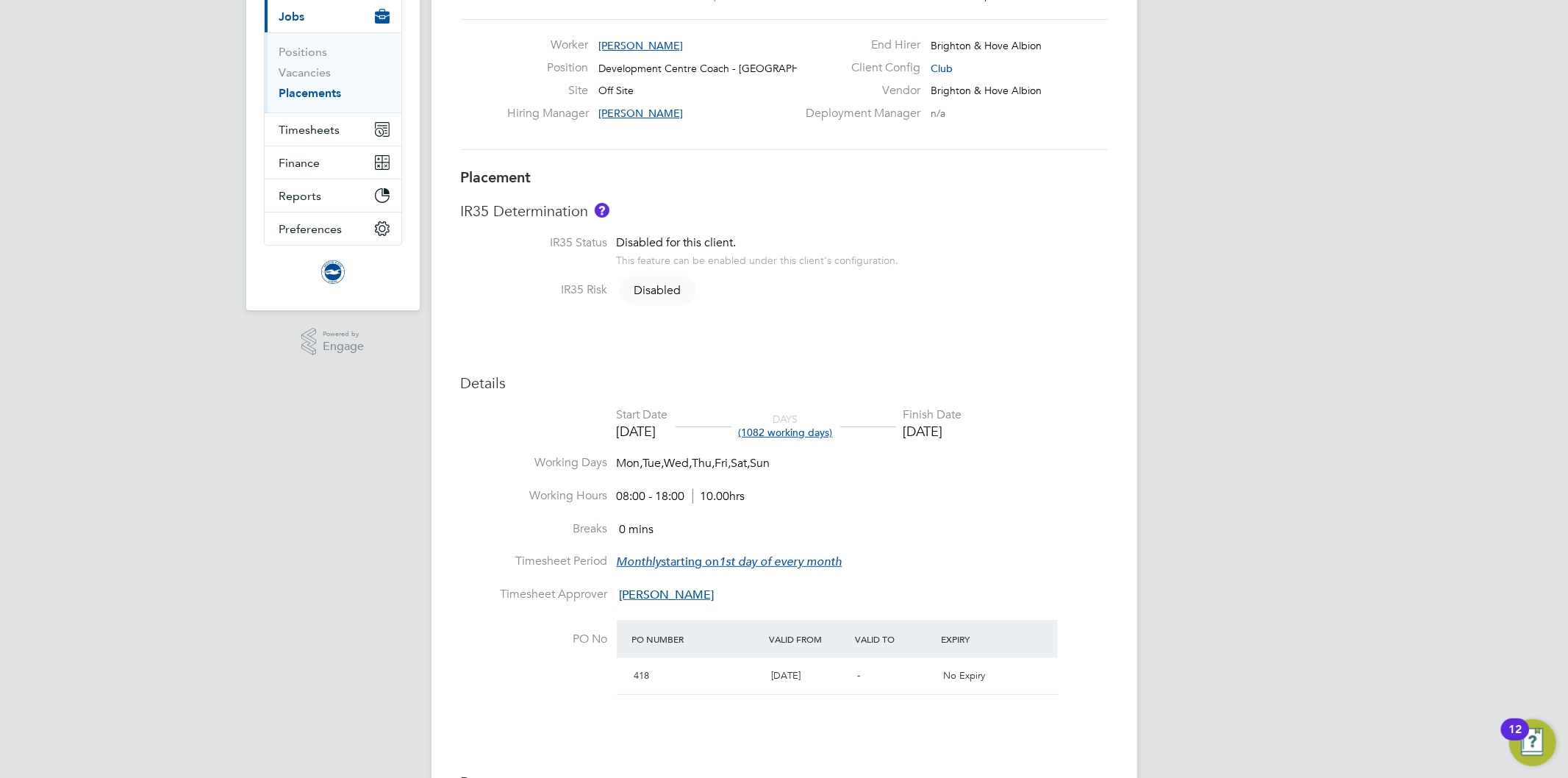
scroll to position [408, 0]
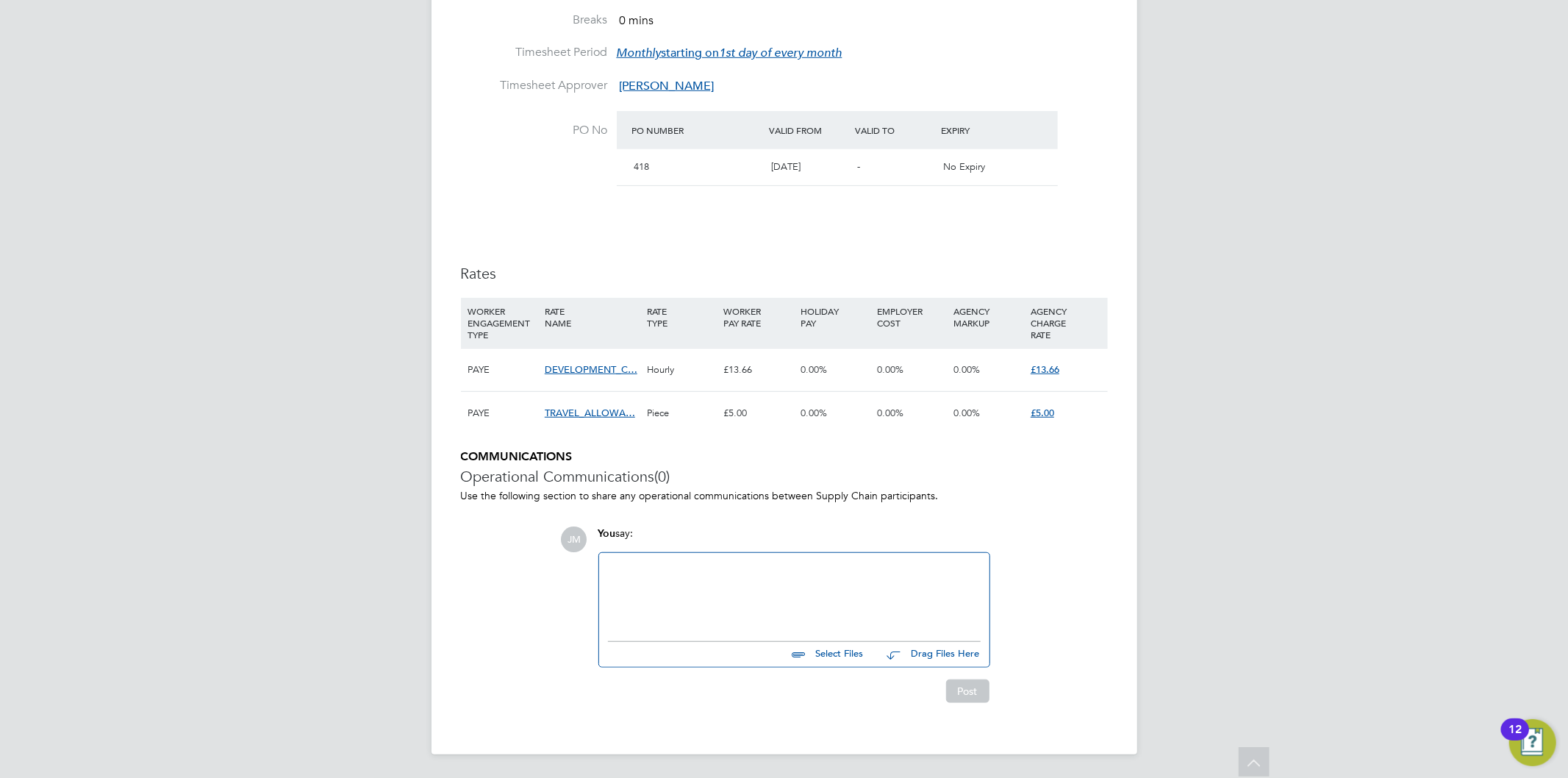
click at [603, 369] on span "DEVELOPMENT_C…" at bounding box center [591, 369] width 93 height 12
click at [613, 371] on span "DEVELOPMENT_C…" at bounding box center [591, 369] width 93 height 12
click at [580, 369] on span "DEVELOPMENT_C…" at bounding box center [591, 369] width 93 height 12
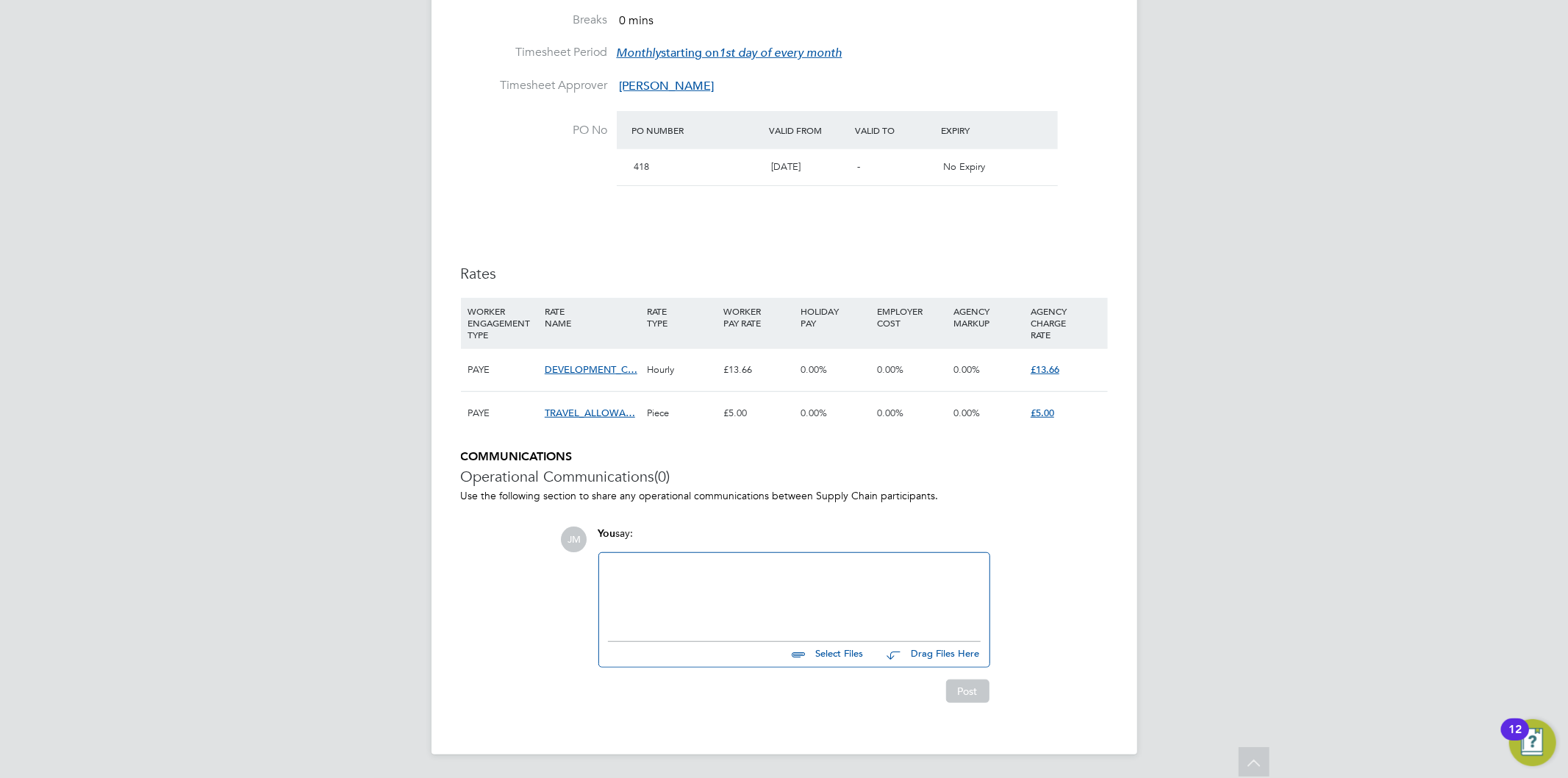
click at [581, 369] on span "DEVELOPMENT_C…" at bounding box center [591, 369] width 93 height 12
click at [583, 369] on span "DEVELOPMENT_C…" at bounding box center [591, 369] width 93 height 12
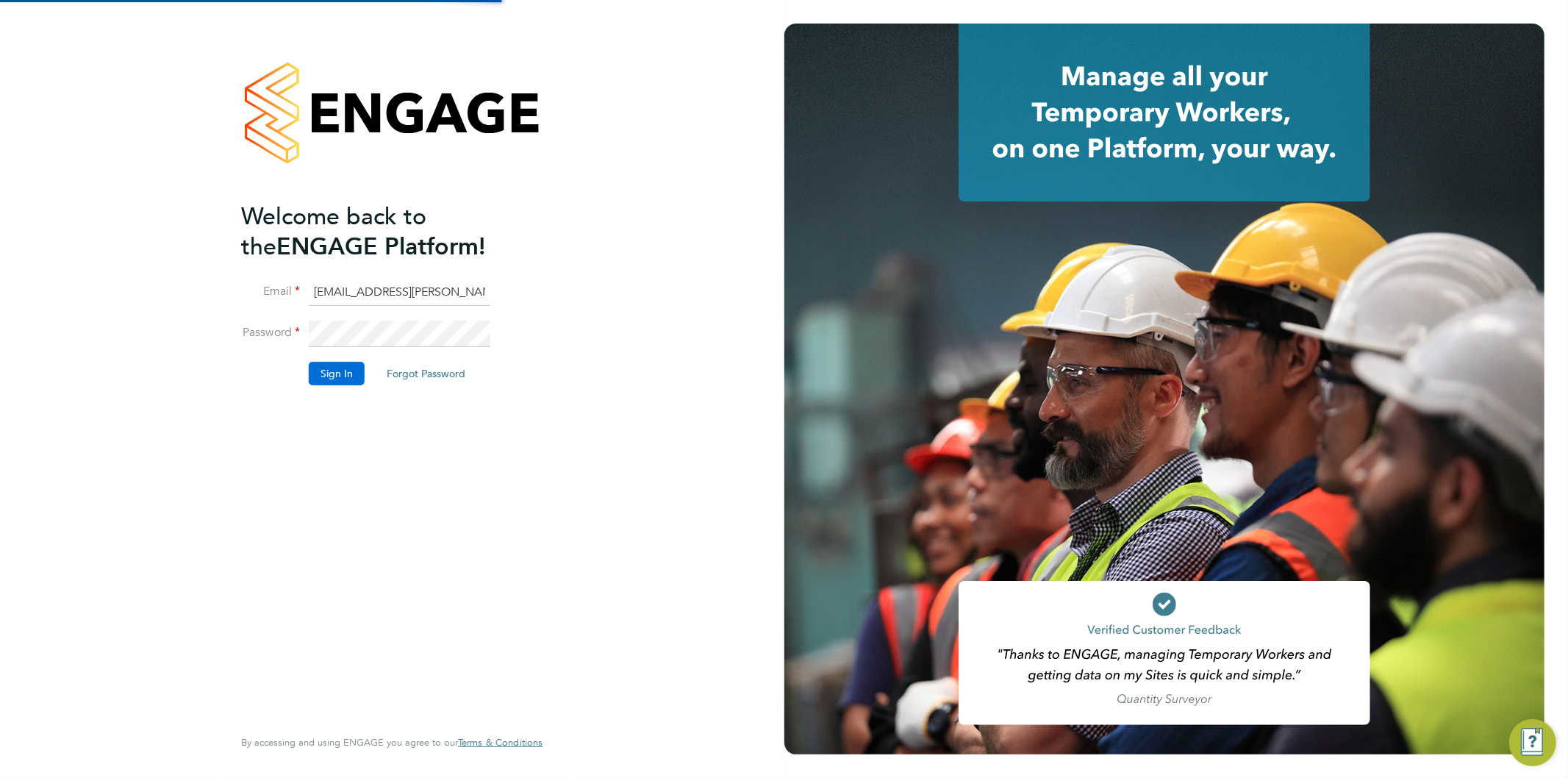
click at [327, 376] on button "Sign In" at bounding box center [337, 373] width 56 height 23
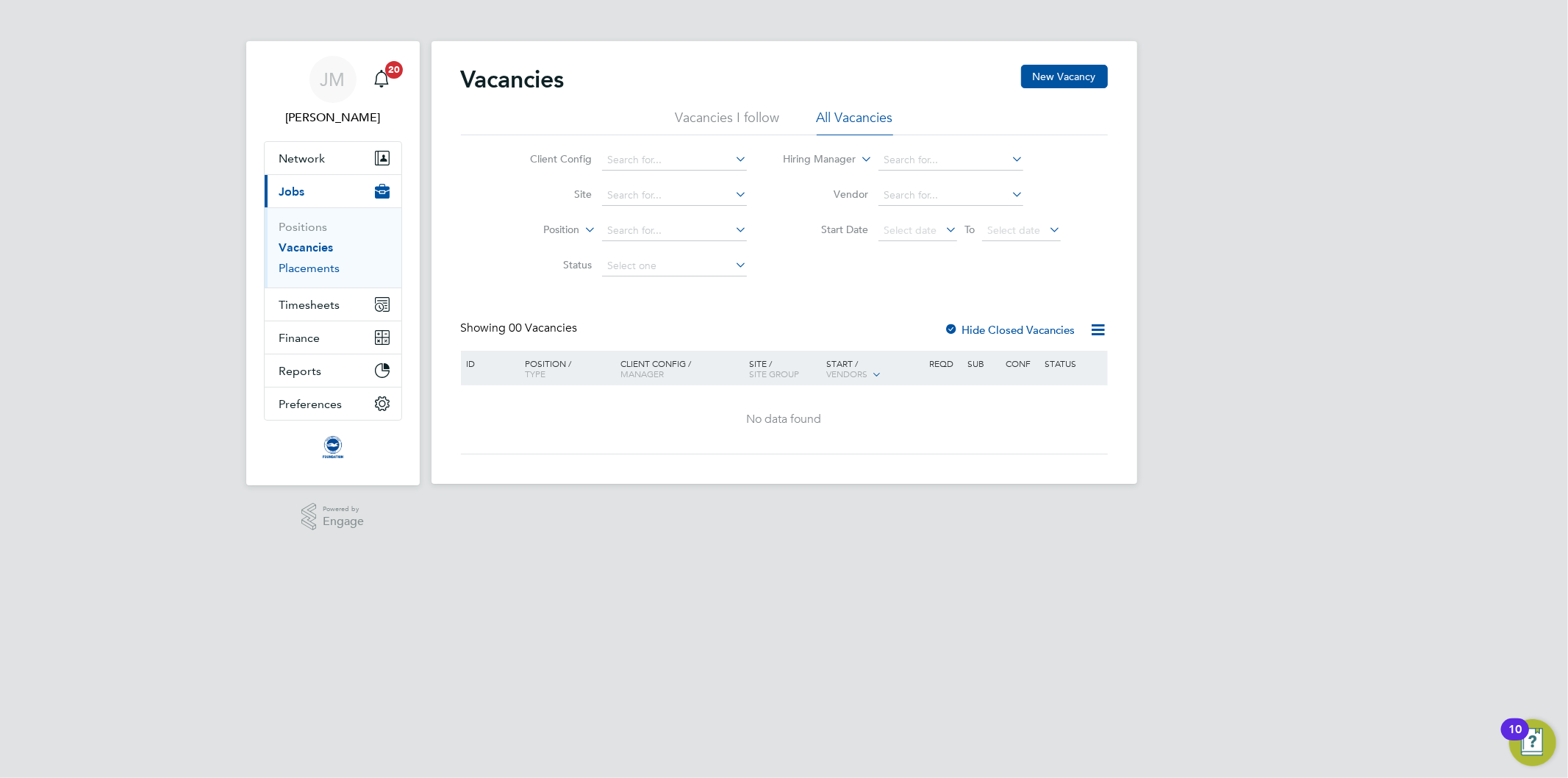
click at [318, 270] on link "Placements" at bounding box center [310, 268] width 61 height 14
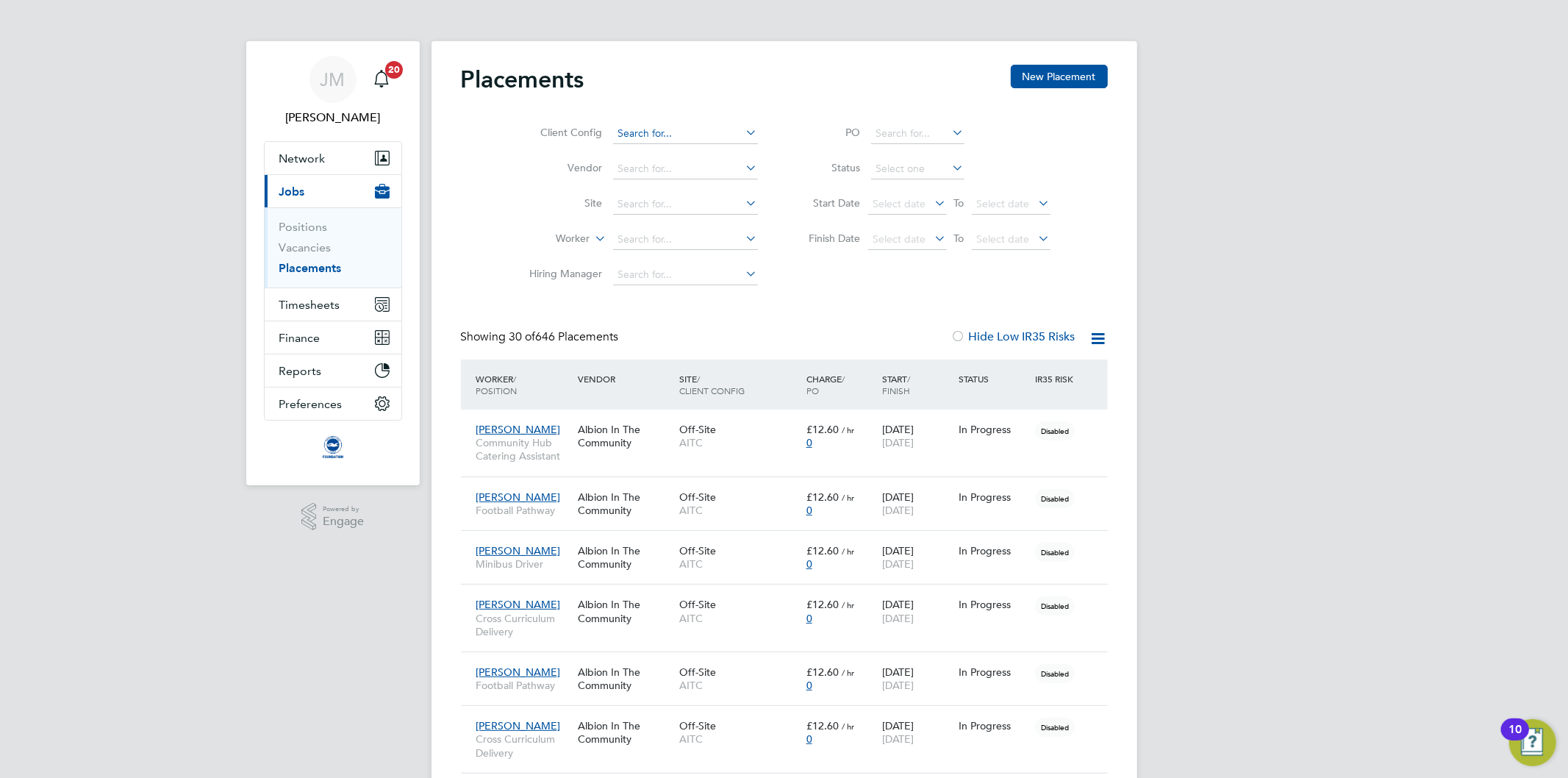
click at [623, 133] on input at bounding box center [686, 134] width 145 height 20
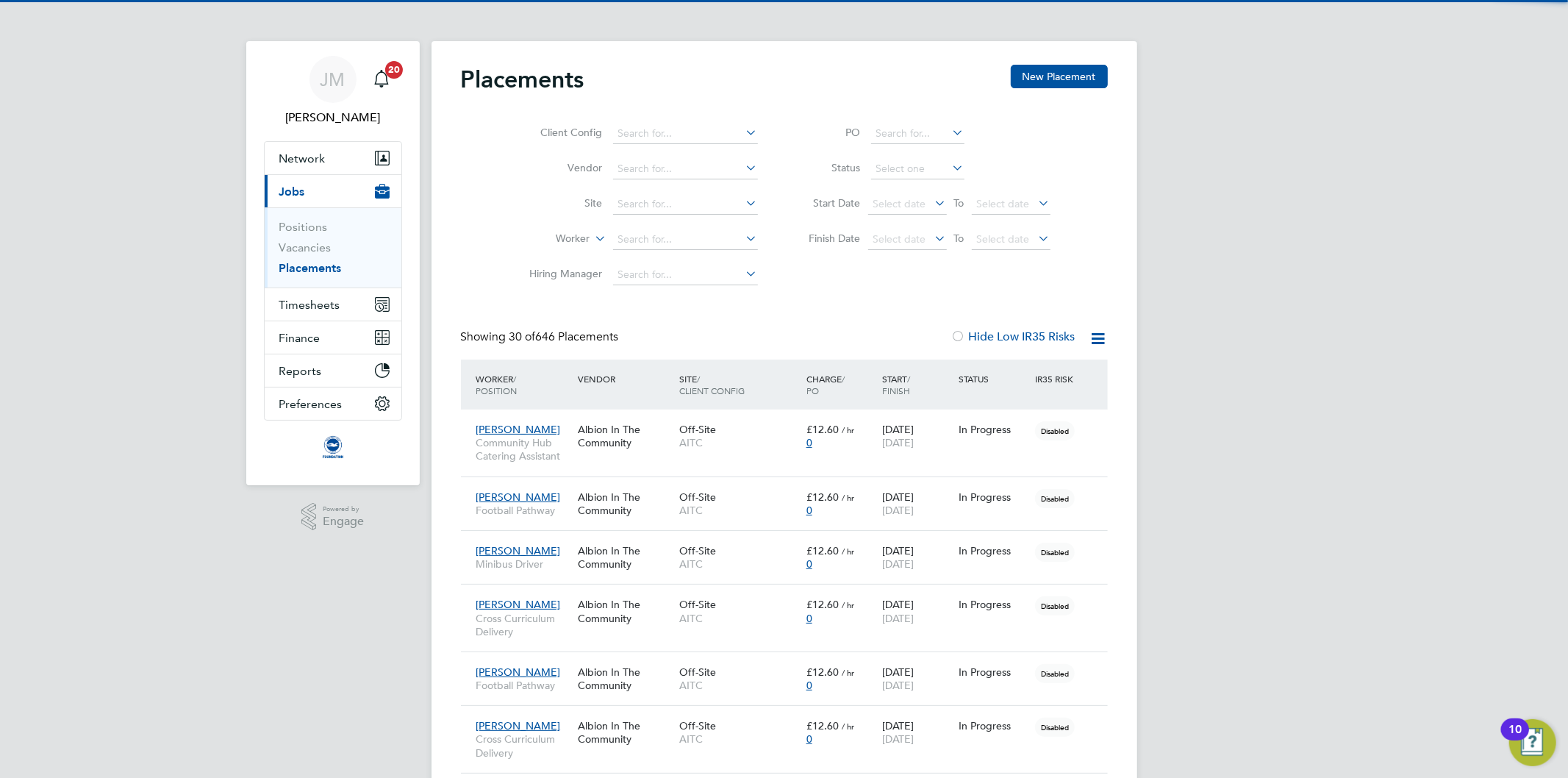
click at [629, 149] on li "AITC" at bounding box center [685, 154] width 146 height 20
type input "AITC"
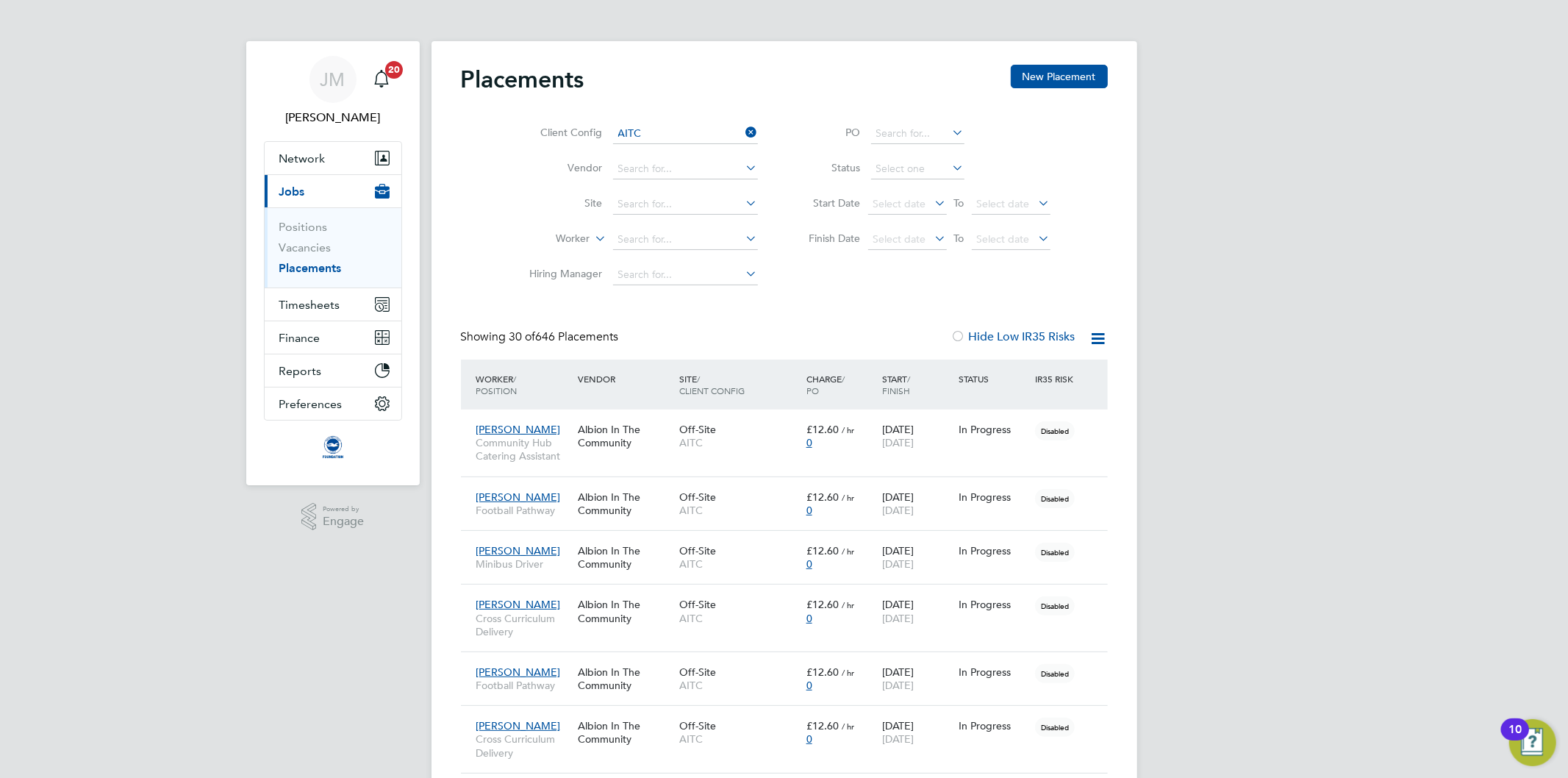
click at [592, 237] on icon at bounding box center [592, 234] width 0 height 13
click at [544, 271] on li "Position" at bounding box center [545, 274] width 91 height 19
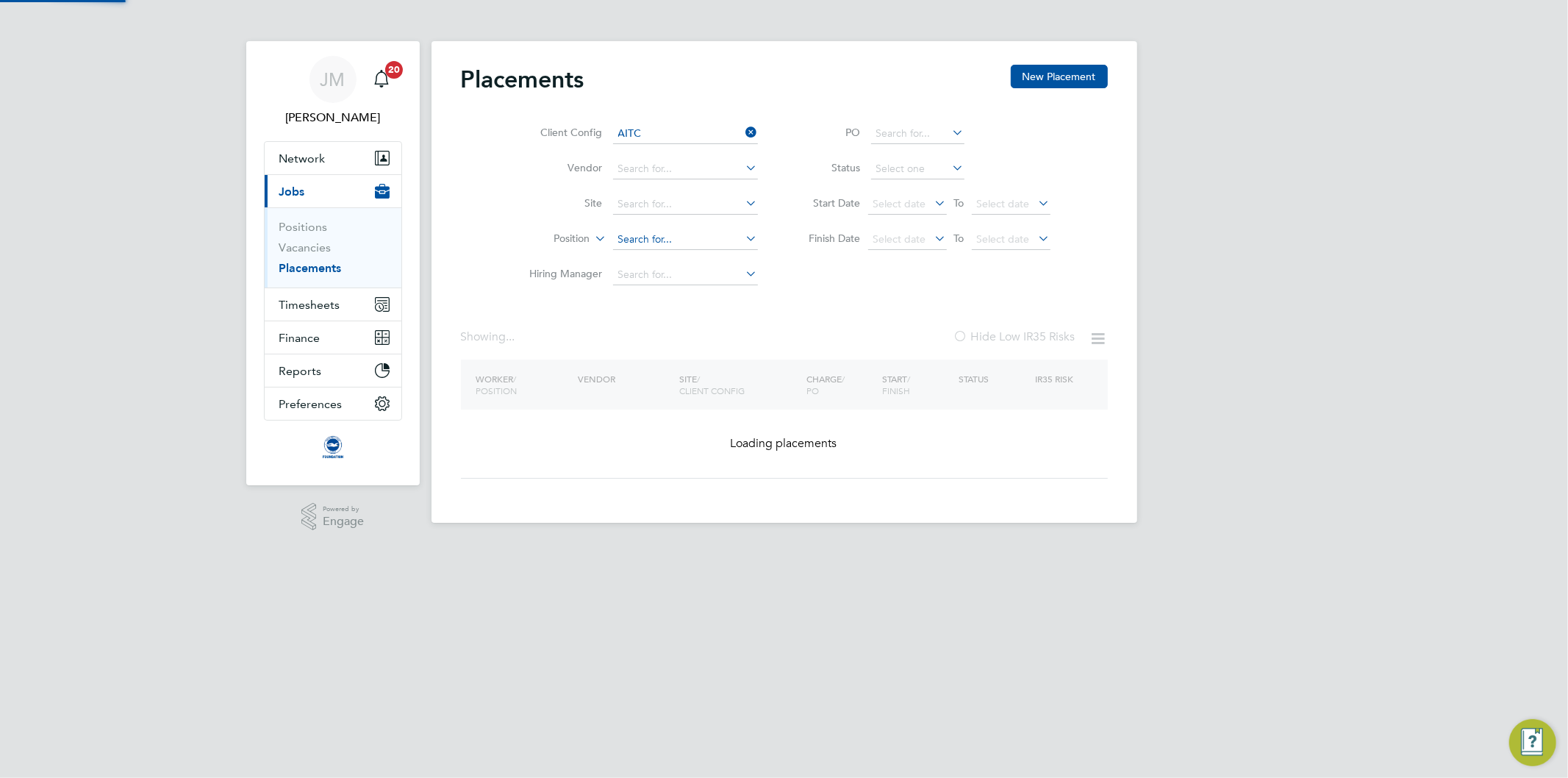
click at [632, 231] on input at bounding box center [686, 239] width 145 height 20
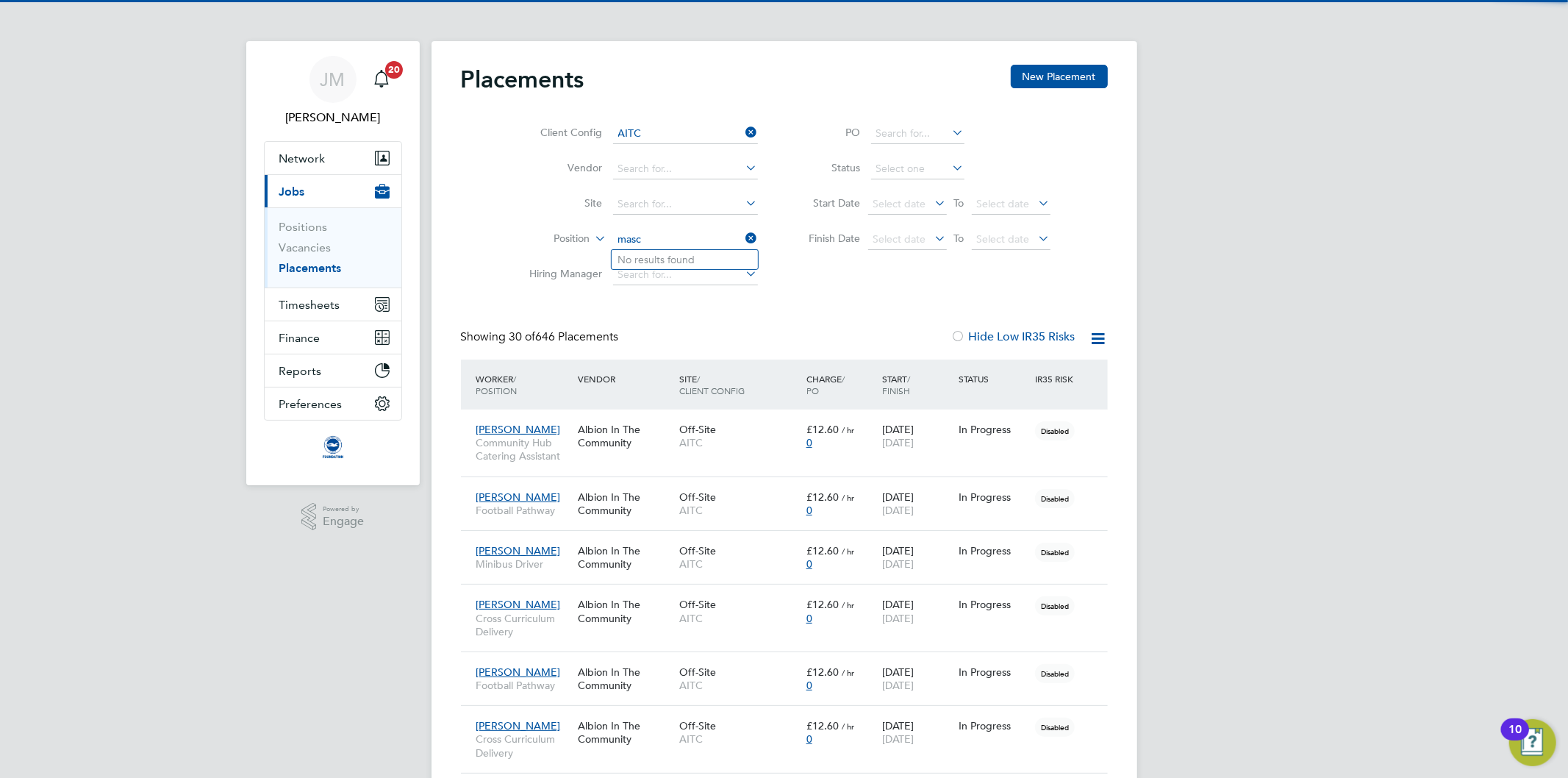
type input "masc"
drag, startPoint x: 810, startPoint y: 304, endPoint x: 849, endPoint y: 250, distance: 66.6
